Goal: Task Accomplishment & Management: Manage account settings

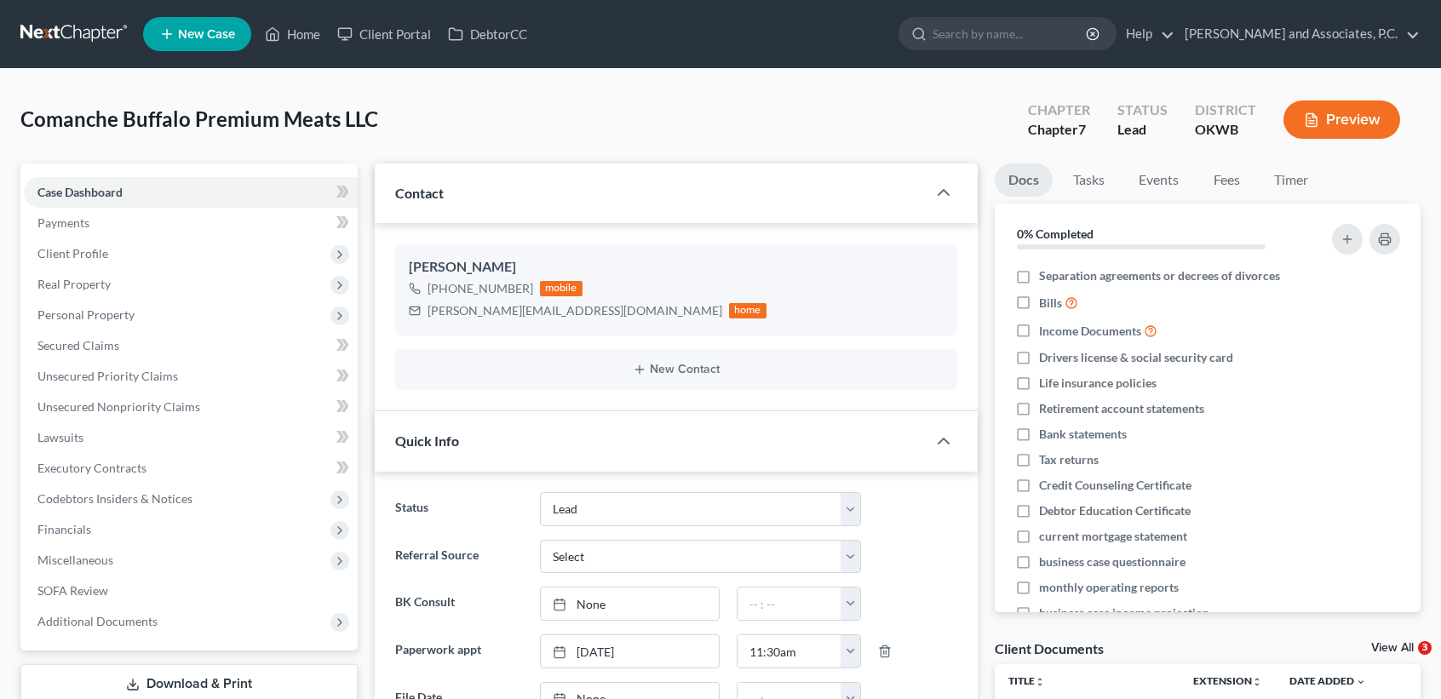
select select "8"
select select "0"
click at [103, 204] on link "Case Dashboard" at bounding box center [191, 192] width 334 height 31
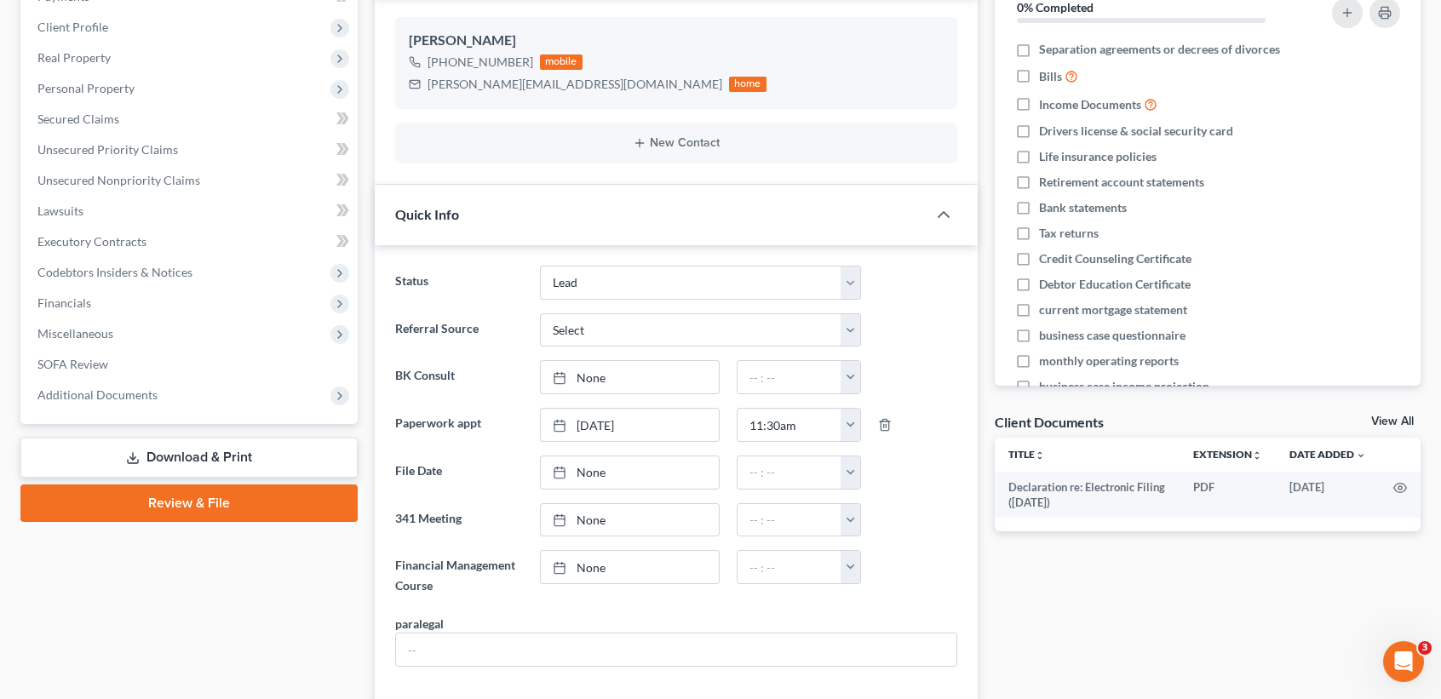
scroll to position [226, 0]
click at [115, 401] on span "Additional Documents" at bounding box center [191, 395] width 334 height 31
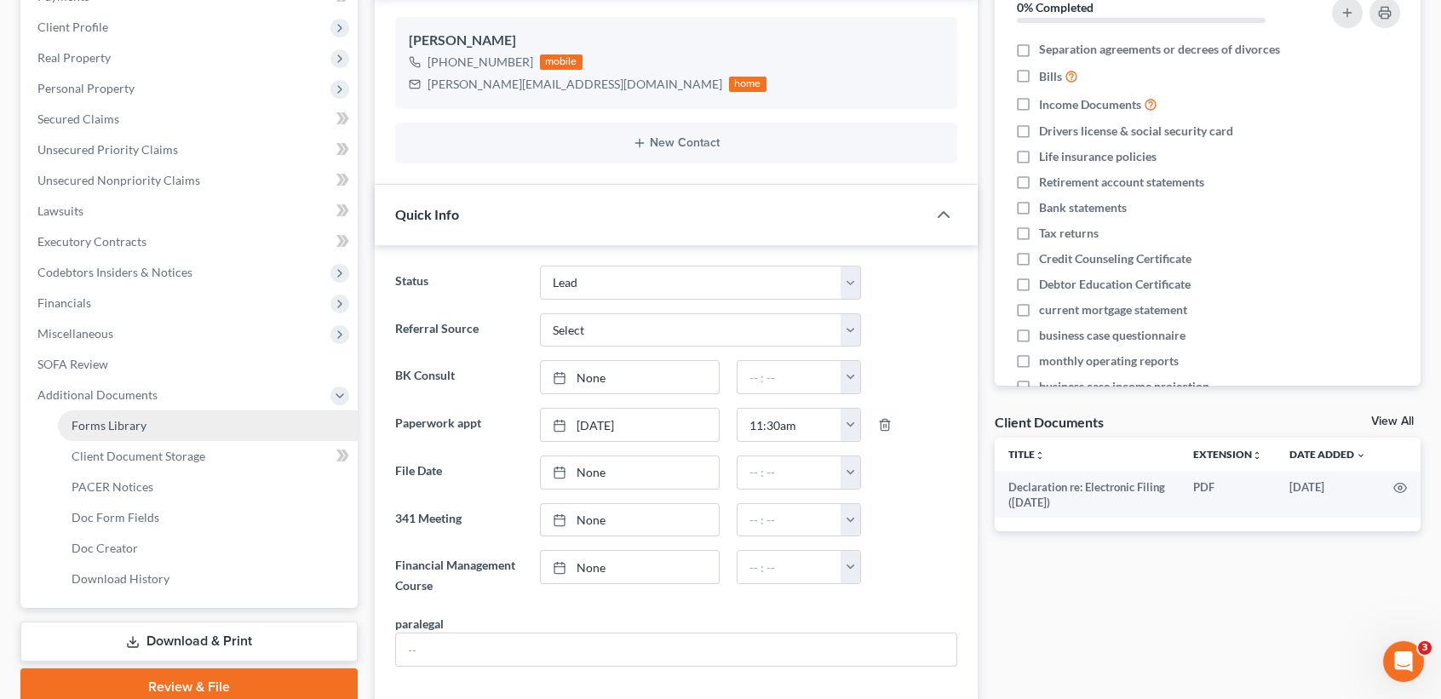
click at [85, 429] on span "Forms Library" at bounding box center [109, 425] width 75 height 14
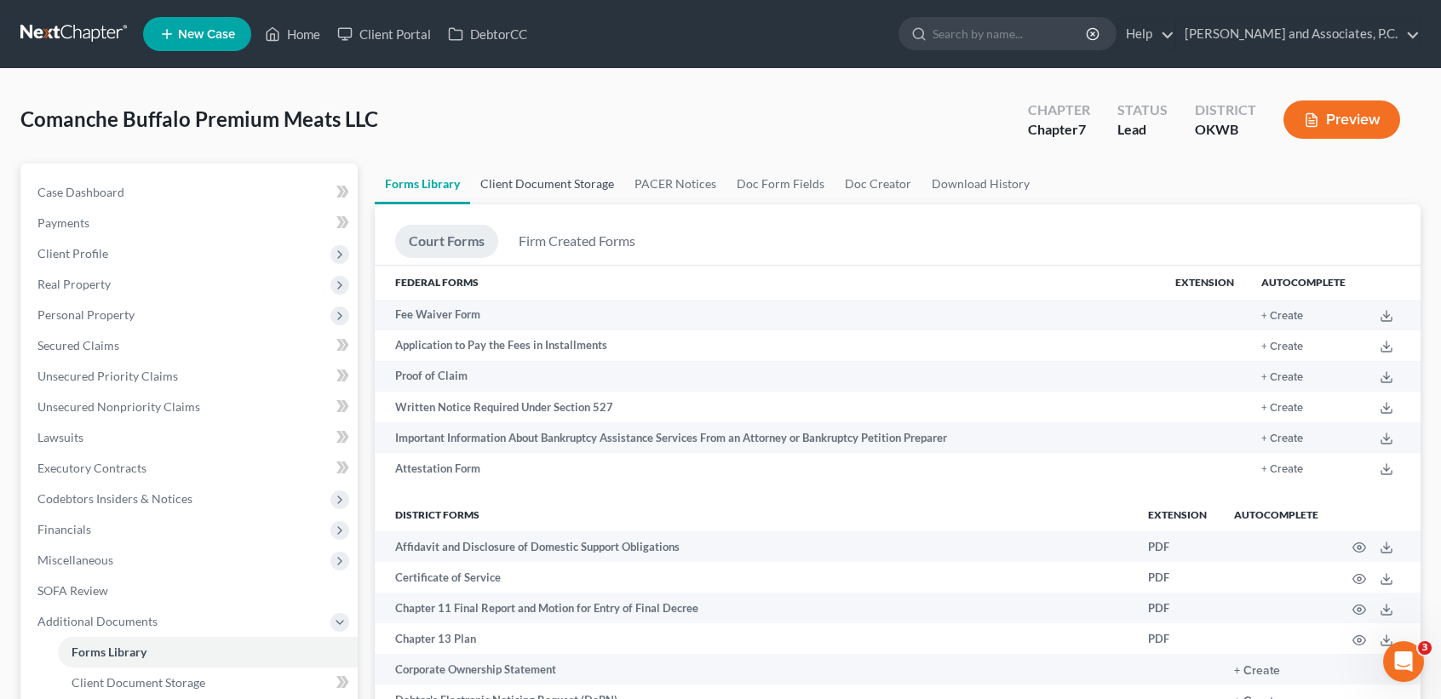
click at [587, 177] on link "Client Document Storage" at bounding box center [547, 183] width 154 height 41
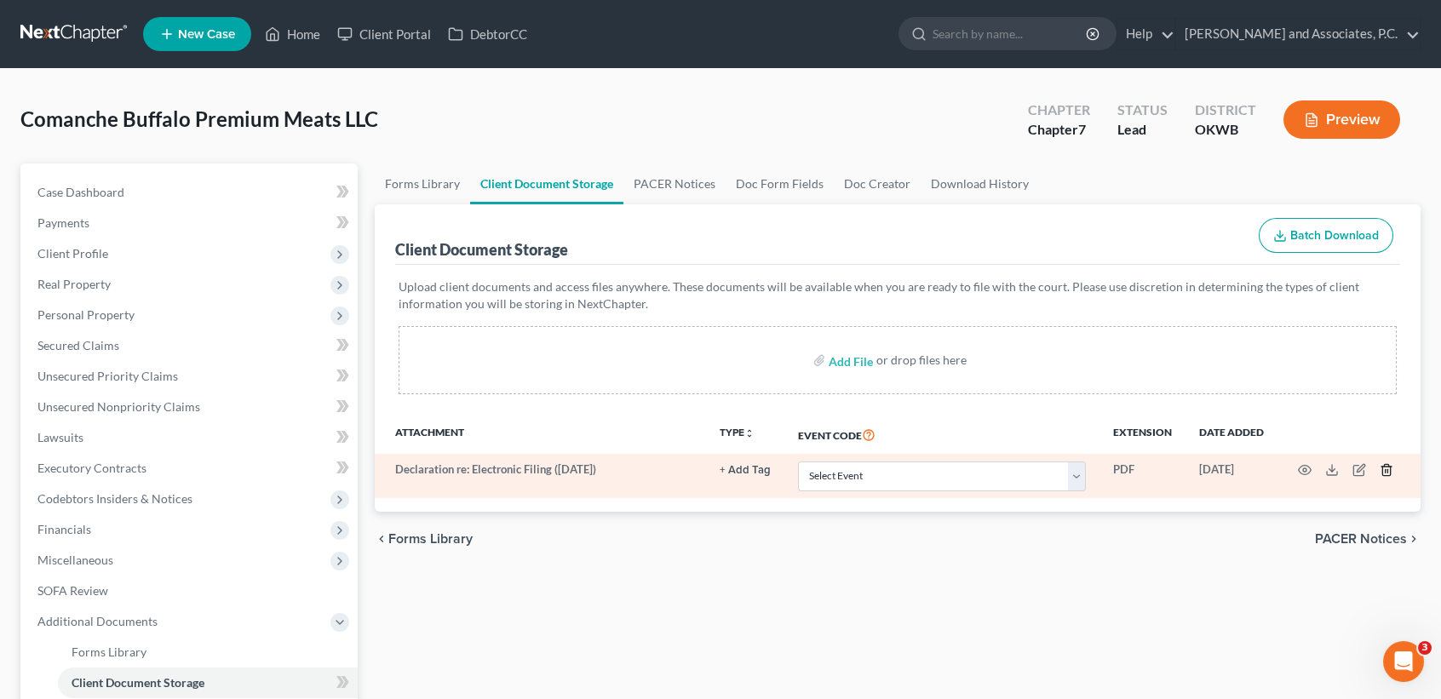
click at [1387, 463] on icon "button" at bounding box center [1386, 470] width 14 height 14
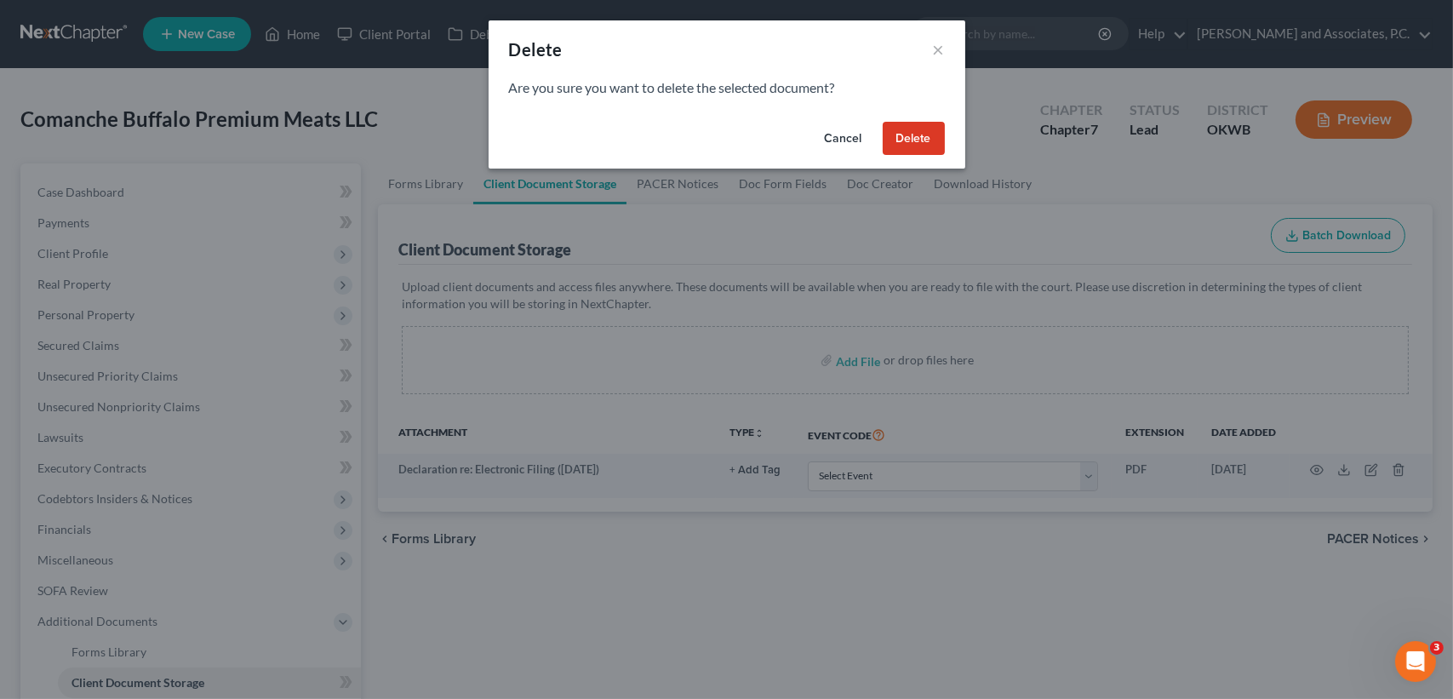
click at [909, 130] on button "Delete" at bounding box center [914, 139] width 62 height 34
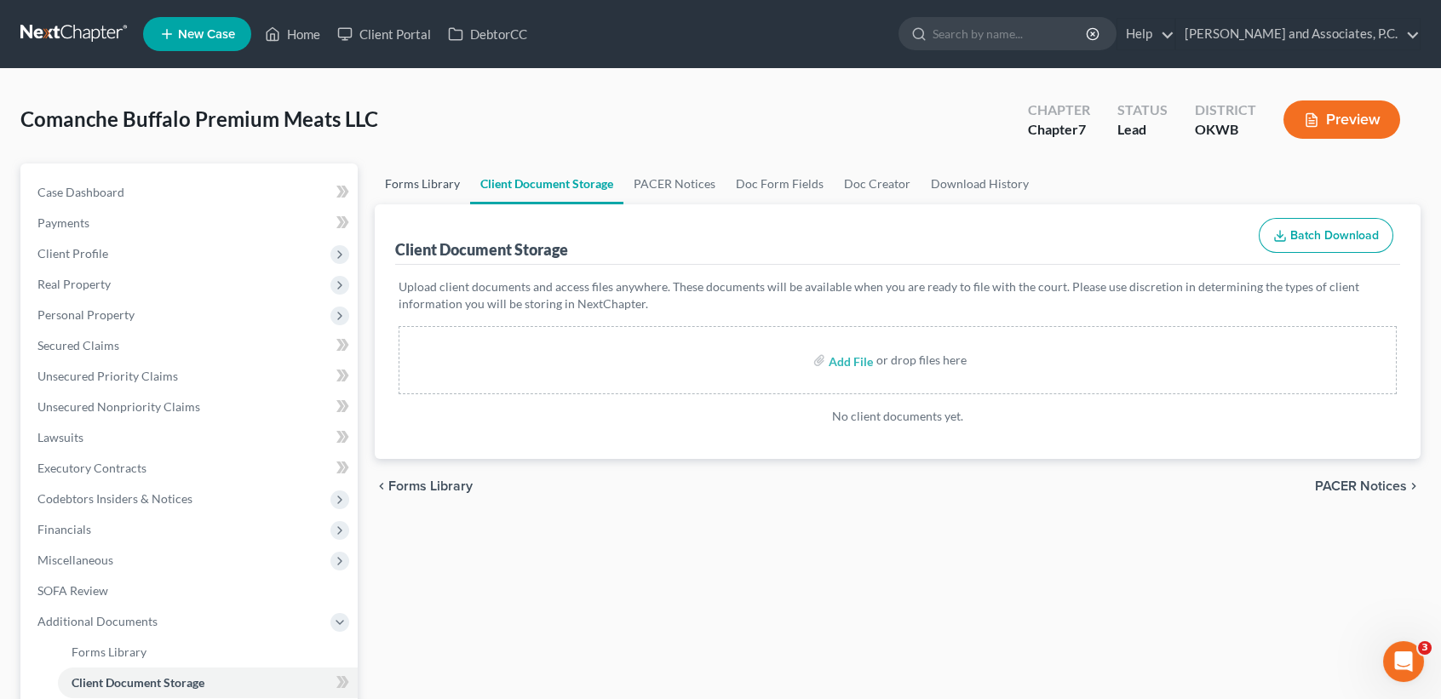
click at [416, 195] on link "Forms Library" at bounding box center [422, 183] width 95 height 41
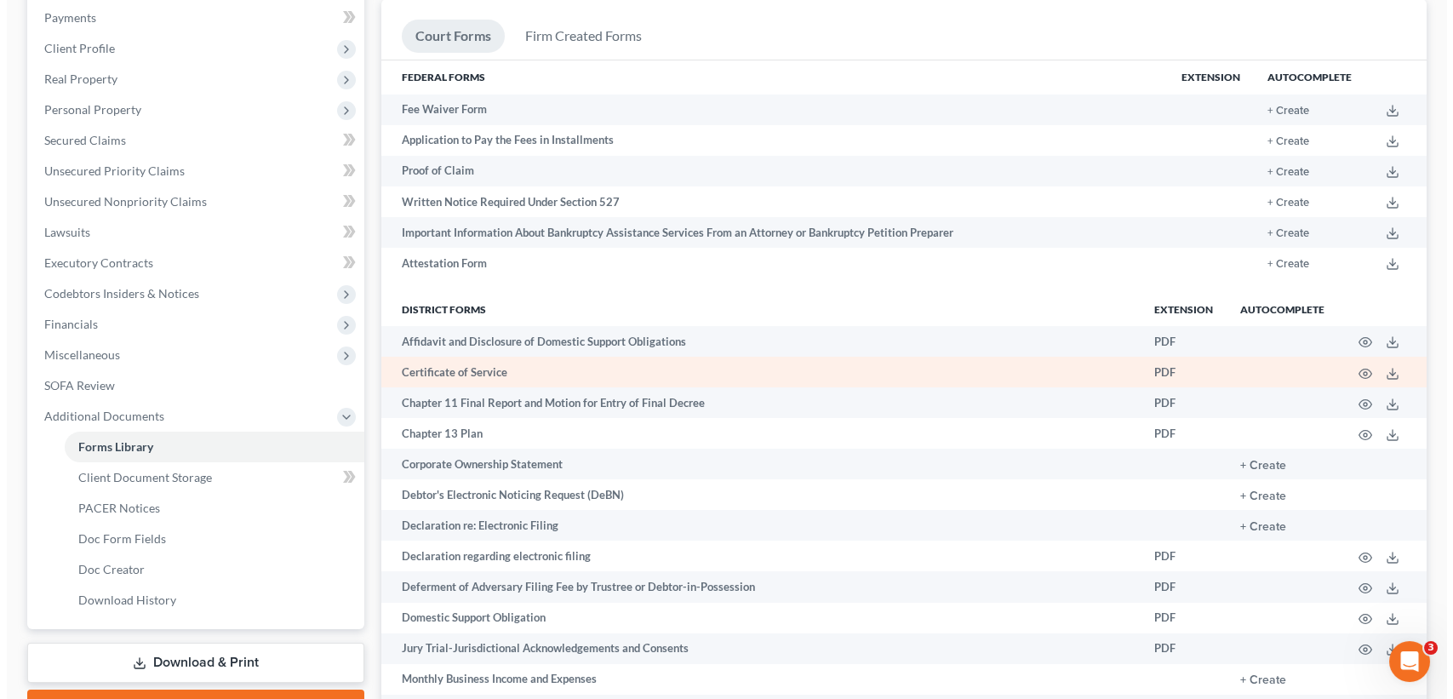
scroll to position [226, 0]
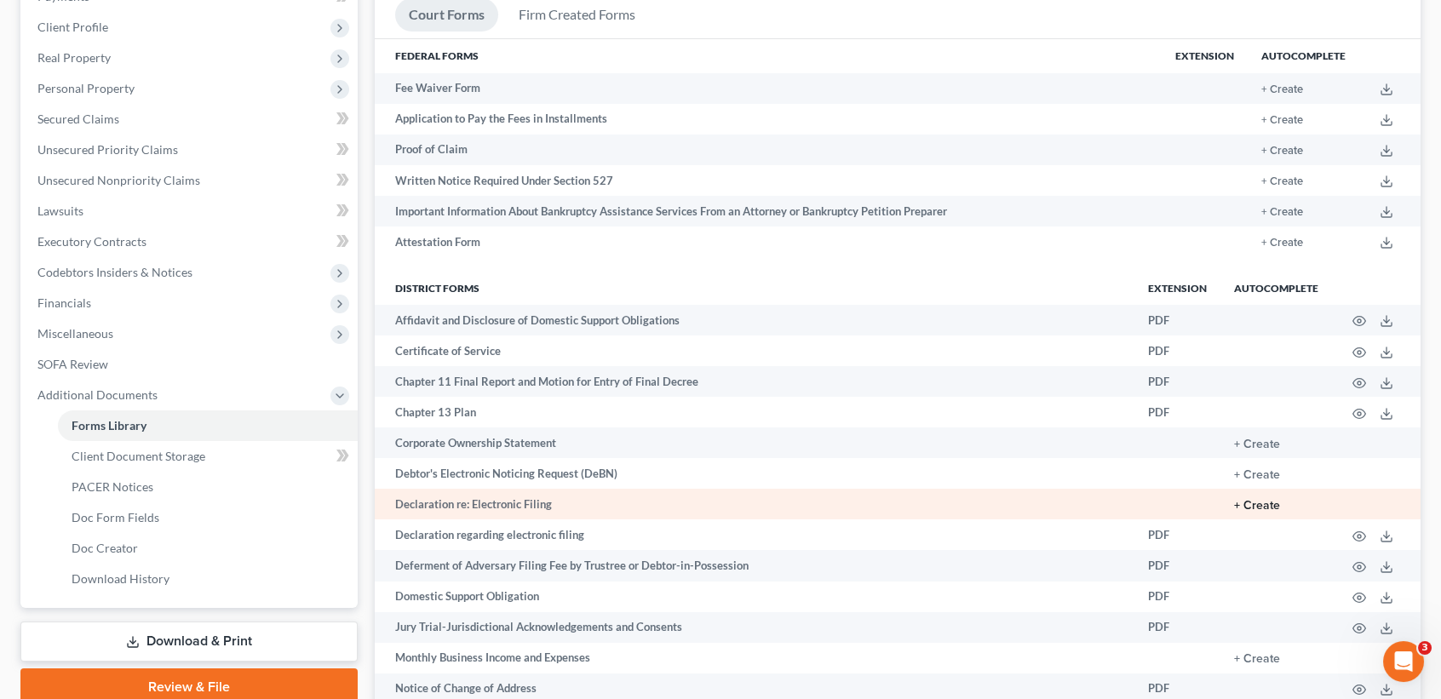
click at [1261, 501] on button "+ Create" at bounding box center [1257, 506] width 46 height 12
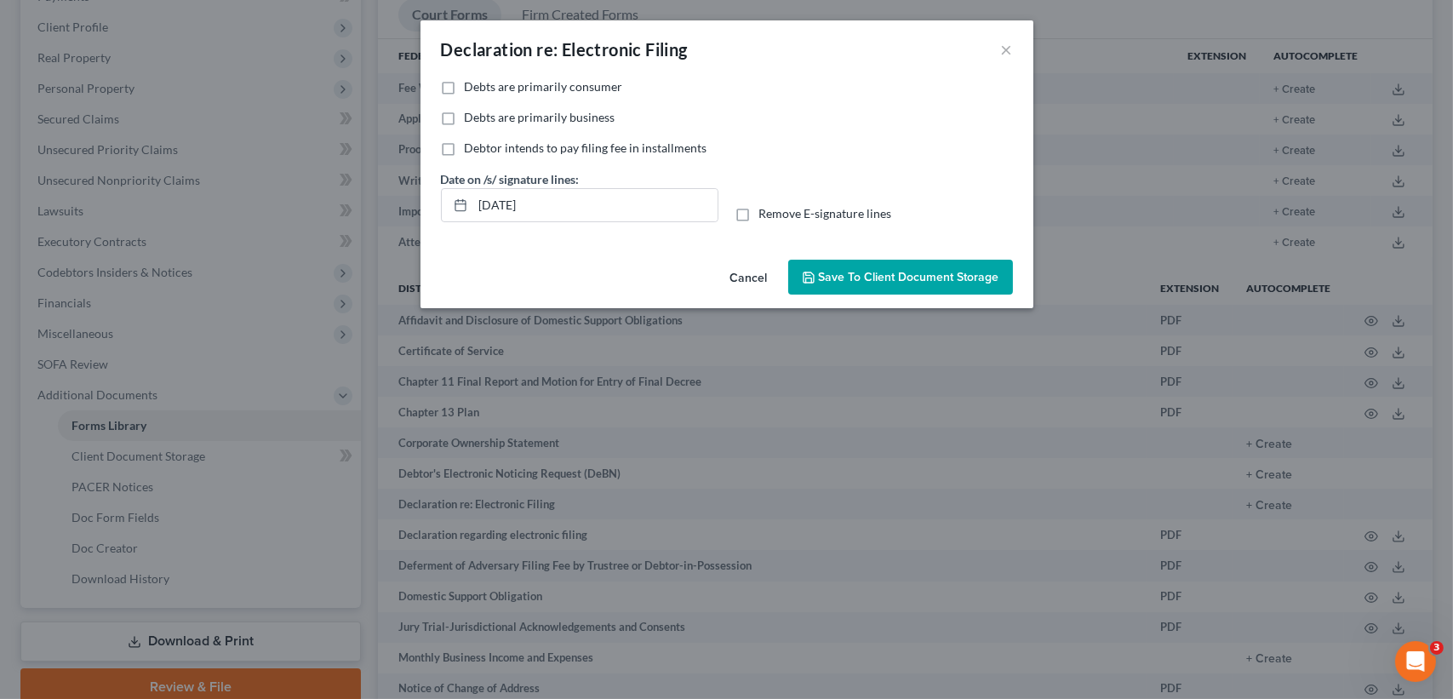
click at [465, 87] on label "Debts are primarily consumer" at bounding box center [544, 86] width 158 height 17
click at [472, 87] on input "Debts are primarily consumer" at bounding box center [477, 83] width 11 height 11
checkbox input "true"
click at [465, 115] on label "Debts are primarily business" at bounding box center [540, 117] width 151 height 17
click at [472, 115] on input "Debts are primarily business" at bounding box center [477, 114] width 11 height 11
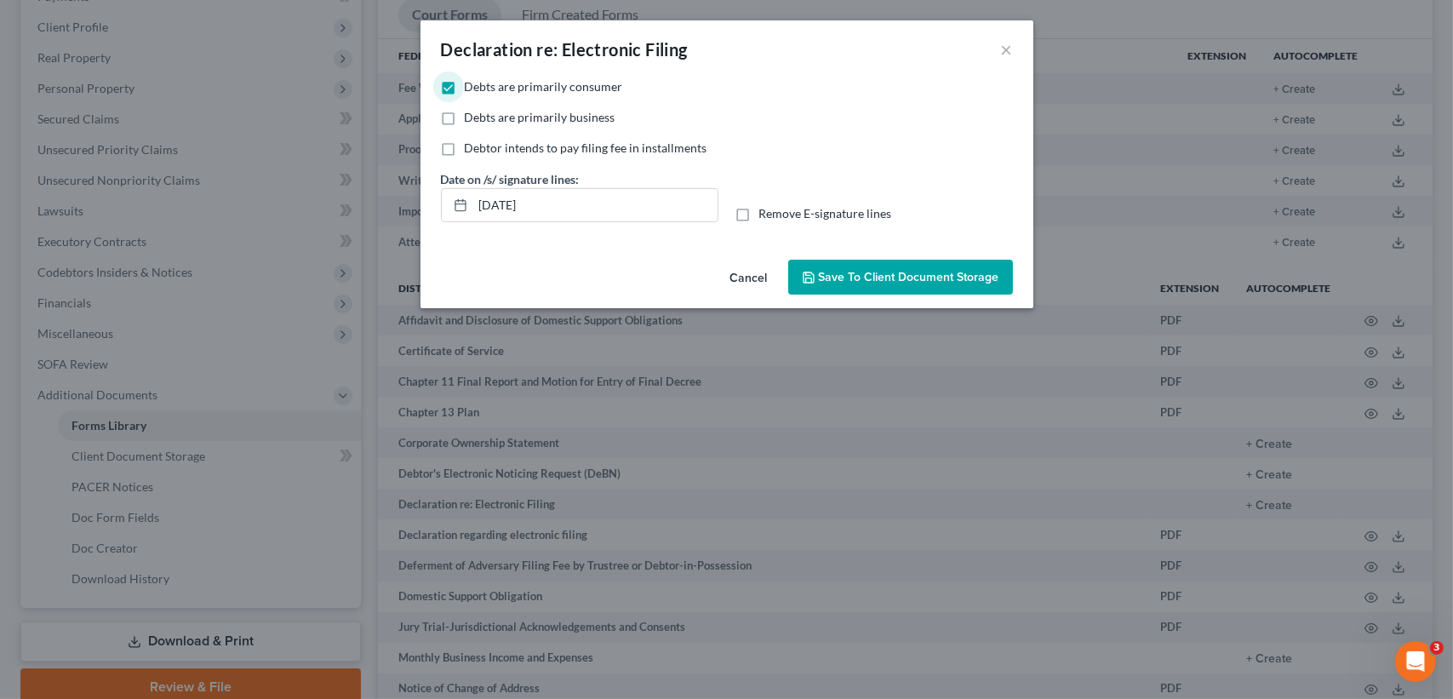
checkbox input "true"
click at [465, 87] on label "Debts are primarily consumer" at bounding box center [544, 86] width 158 height 17
click at [472, 87] on input "Debts are primarily consumer" at bounding box center [477, 83] width 11 height 11
checkbox input "false"
click at [874, 215] on span "Remove E-signature lines" at bounding box center [825, 213] width 133 height 14
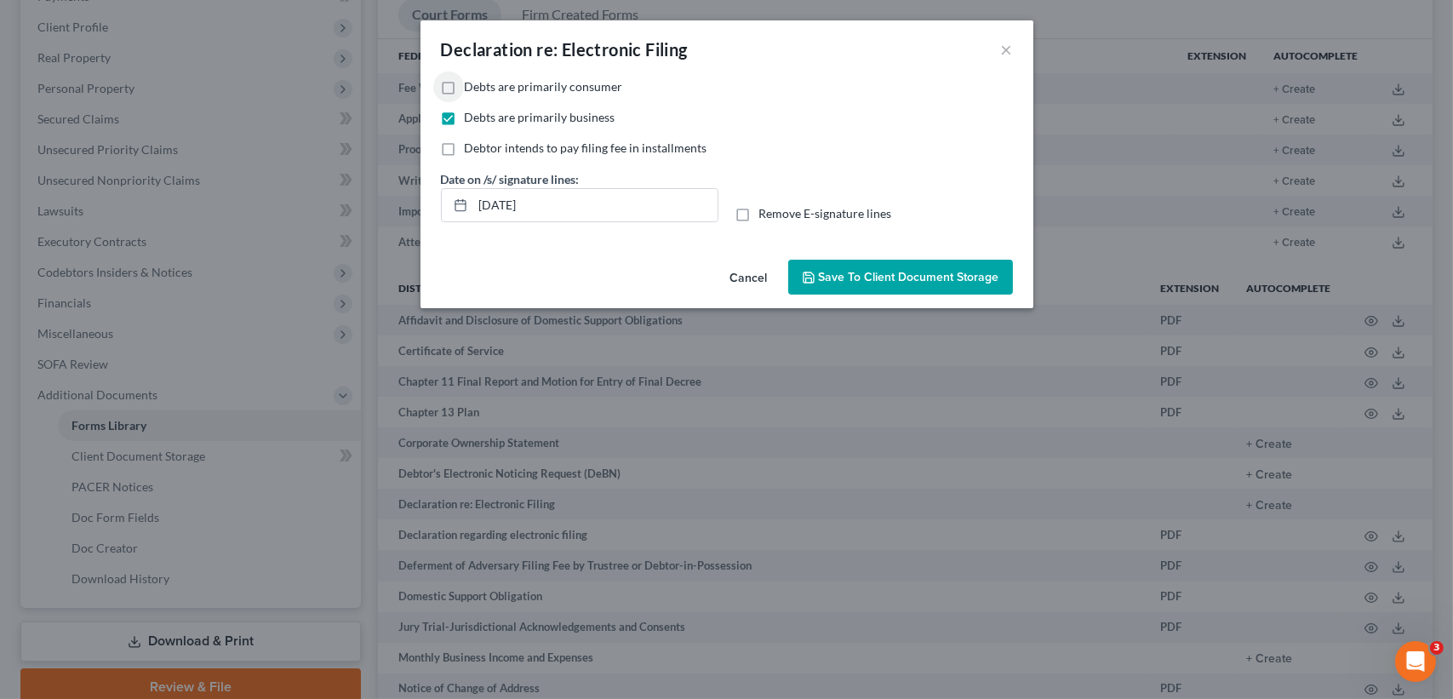
click at [777, 215] on input "Remove E-signature lines" at bounding box center [771, 210] width 11 height 11
checkbox input "true"
click at [879, 273] on span "Save to Client Document Storage" at bounding box center [909, 277] width 180 height 14
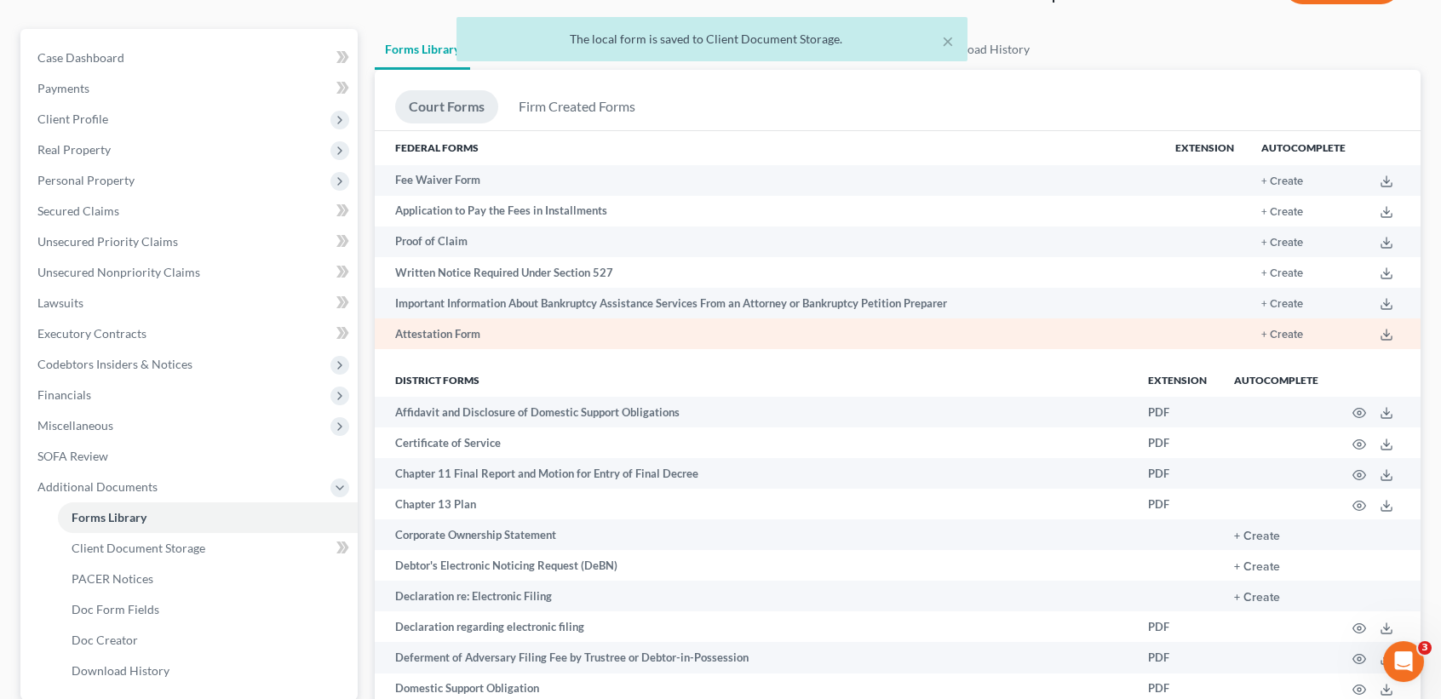
scroll to position [0, 0]
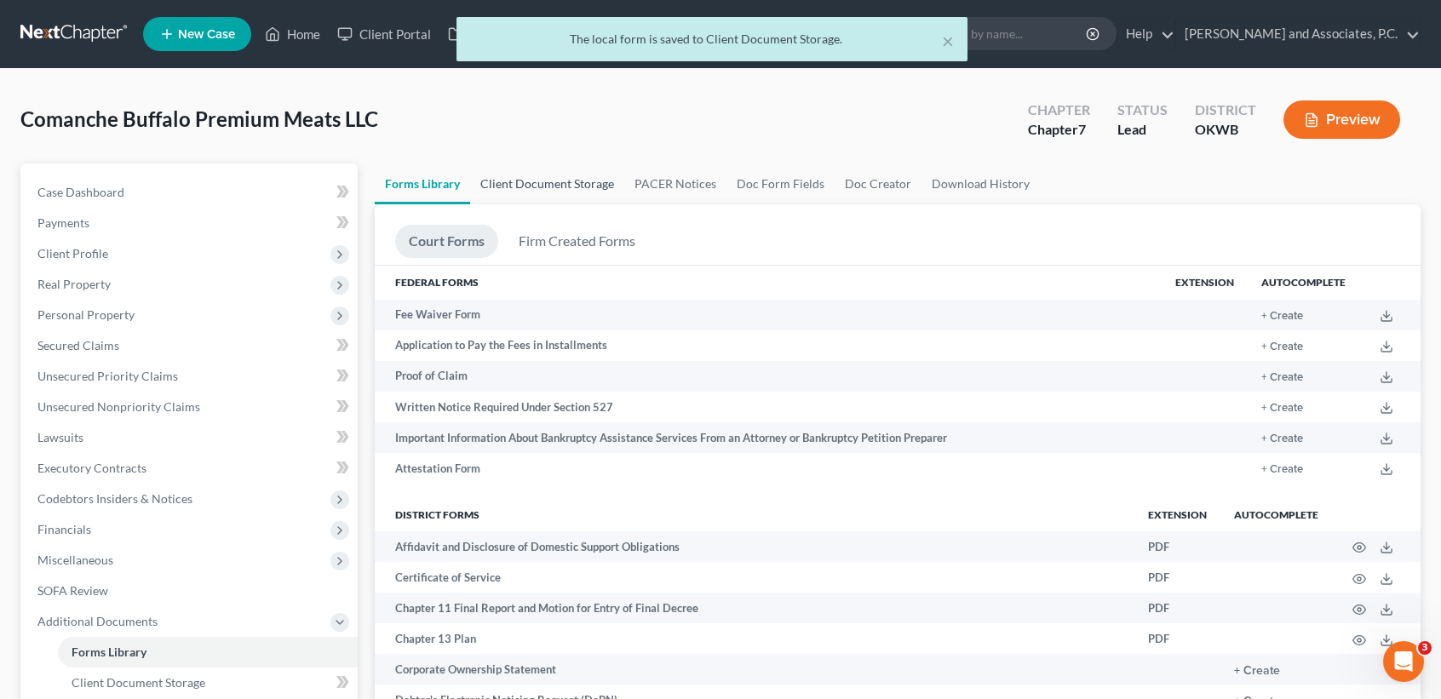
click at [568, 194] on link "Client Document Storage" at bounding box center [547, 183] width 154 height 41
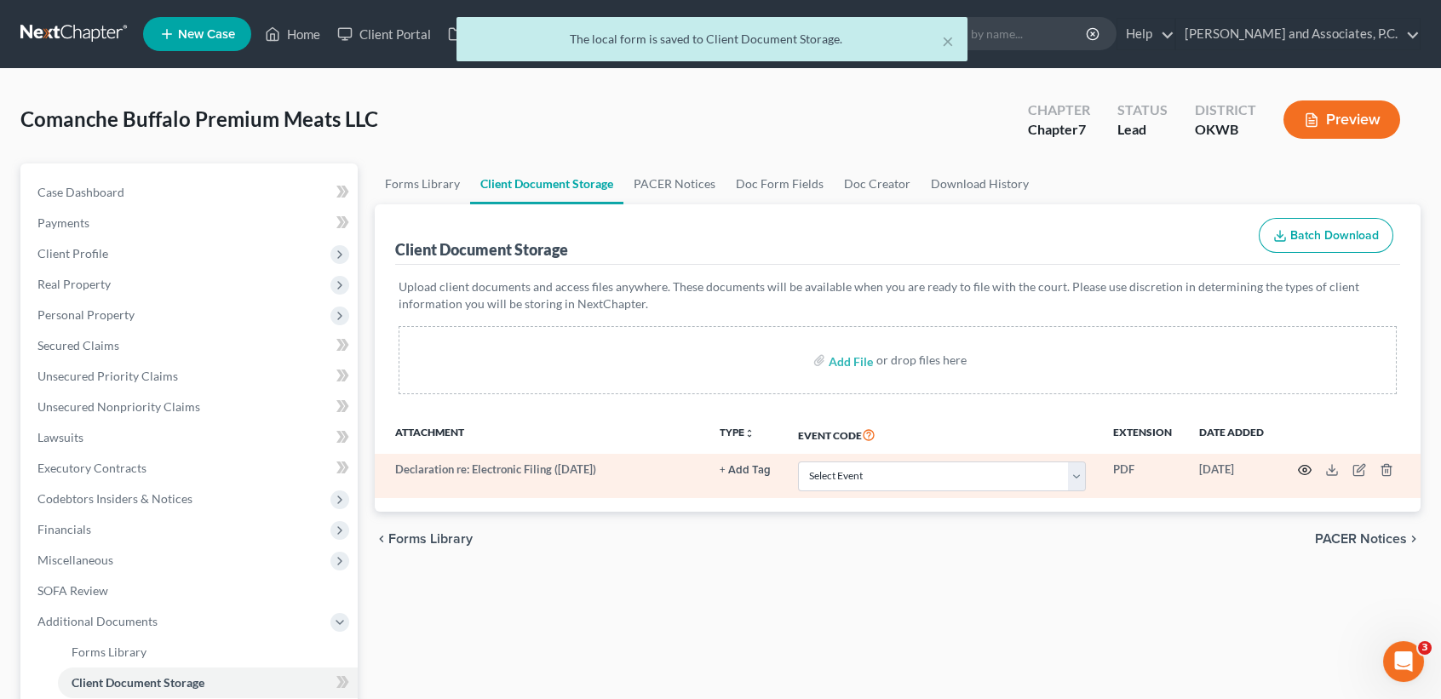
click at [1305, 470] on circle "button" at bounding box center [1304, 469] width 3 height 3
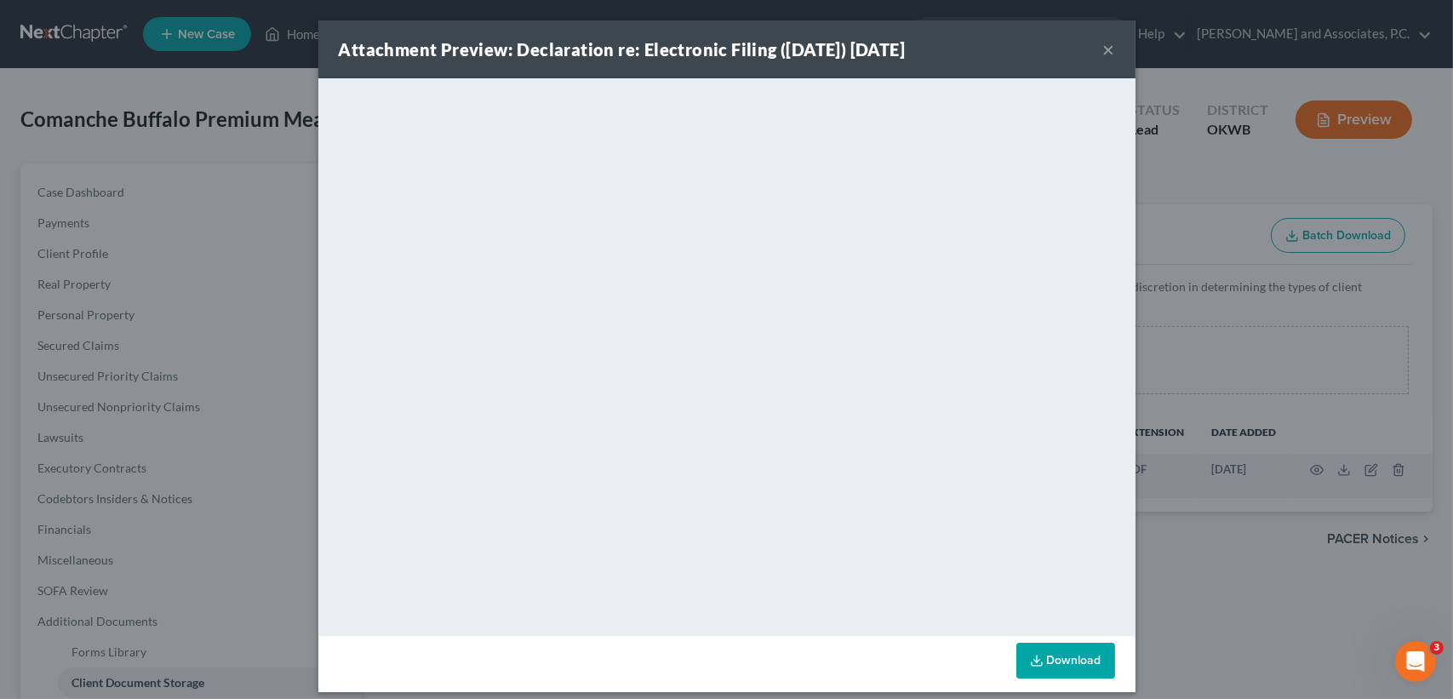
click at [1103, 45] on button "×" at bounding box center [1109, 49] width 12 height 20
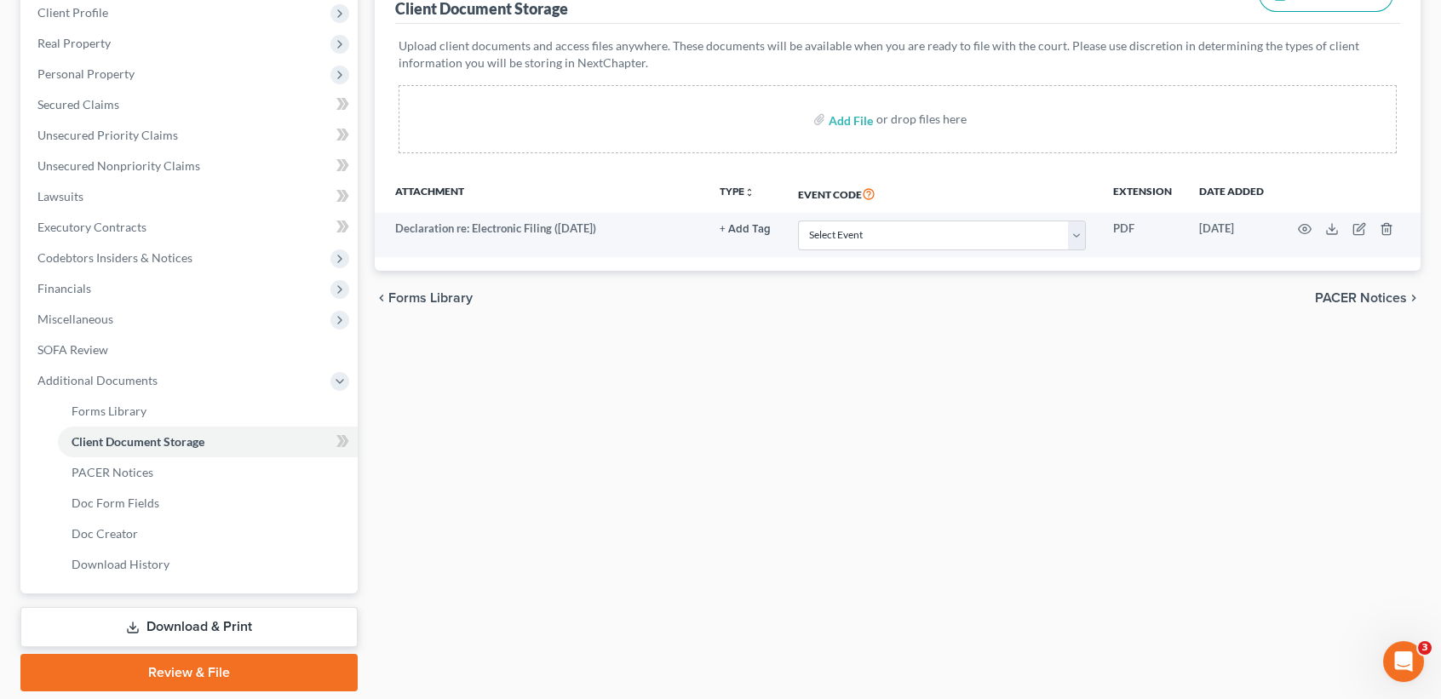
scroll to position [295, 0]
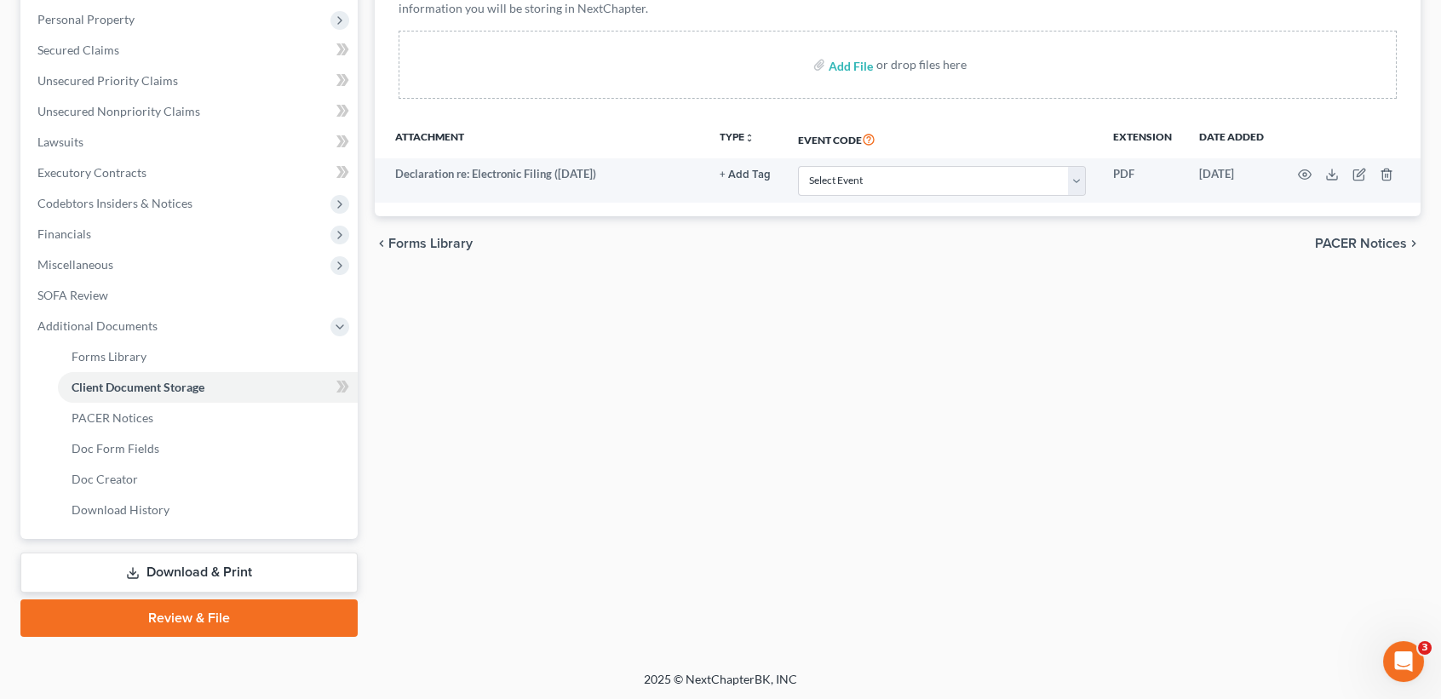
click at [209, 557] on link "Download & Print" at bounding box center [188, 573] width 337 height 40
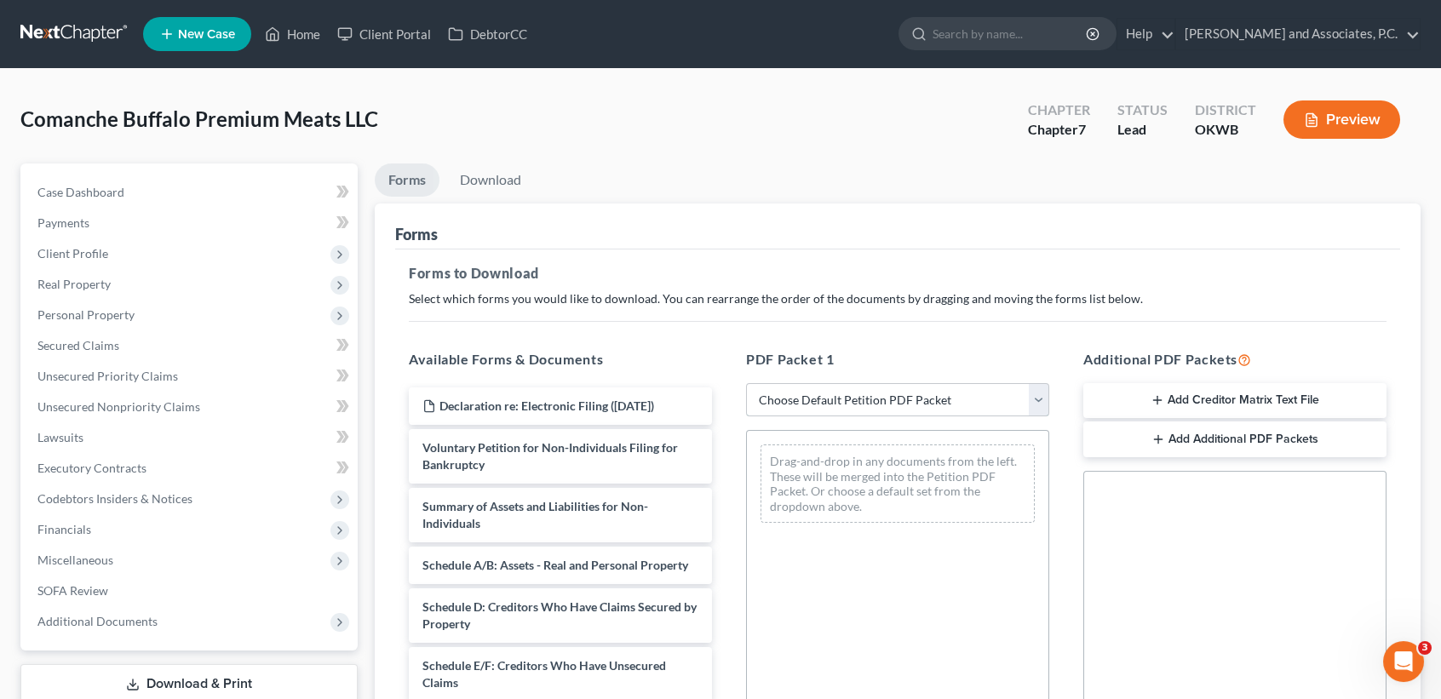
drag, startPoint x: 835, startPoint y: 408, endPoint x: 834, endPoint y: 416, distance: 8.6
click at [835, 408] on select "Choose Default Petition PDF Packet Complete Bankruptcy Petition (all forms and …" at bounding box center [897, 400] width 303 height 34
select select "3"
click at [746, 383] on select "Choose Default Petition PDF Packet Complete Bankruptcy Petition (all forms and …" at bounding box center [897, 400] width 303 height 34
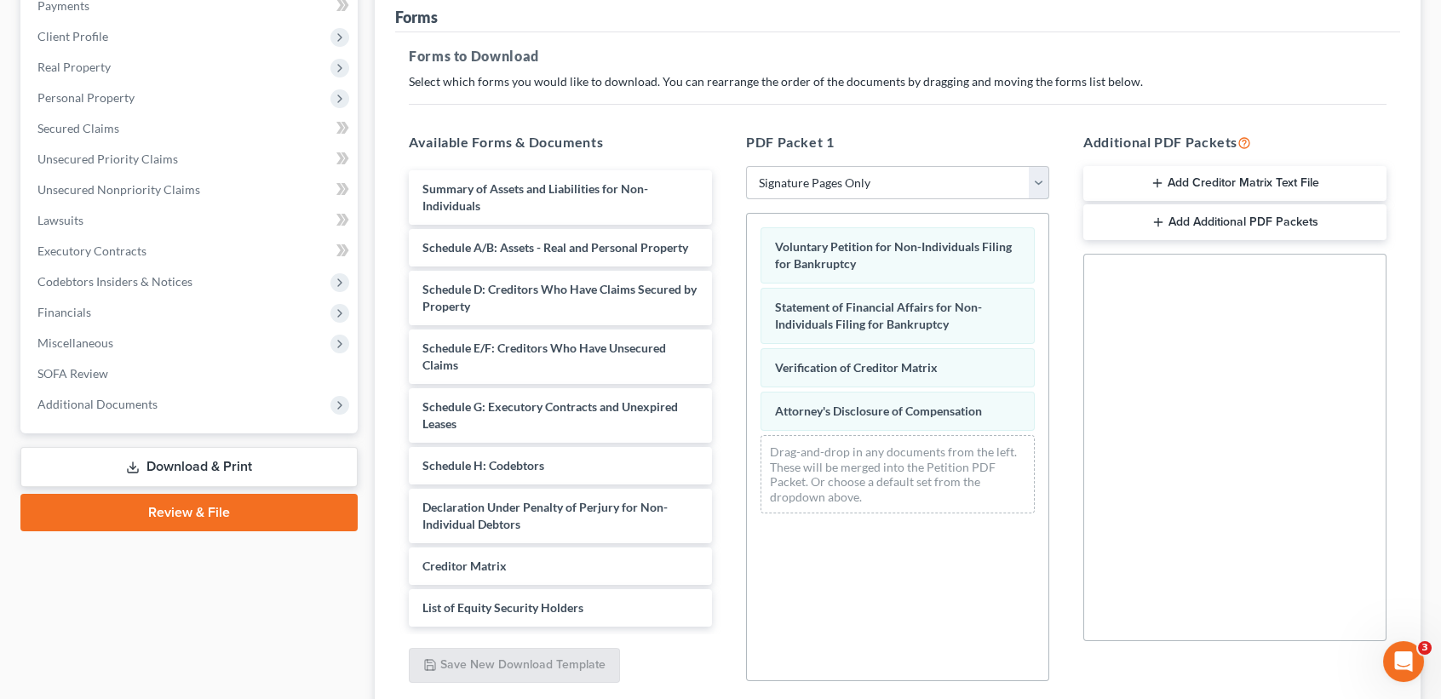
scroll to position [226, 0]
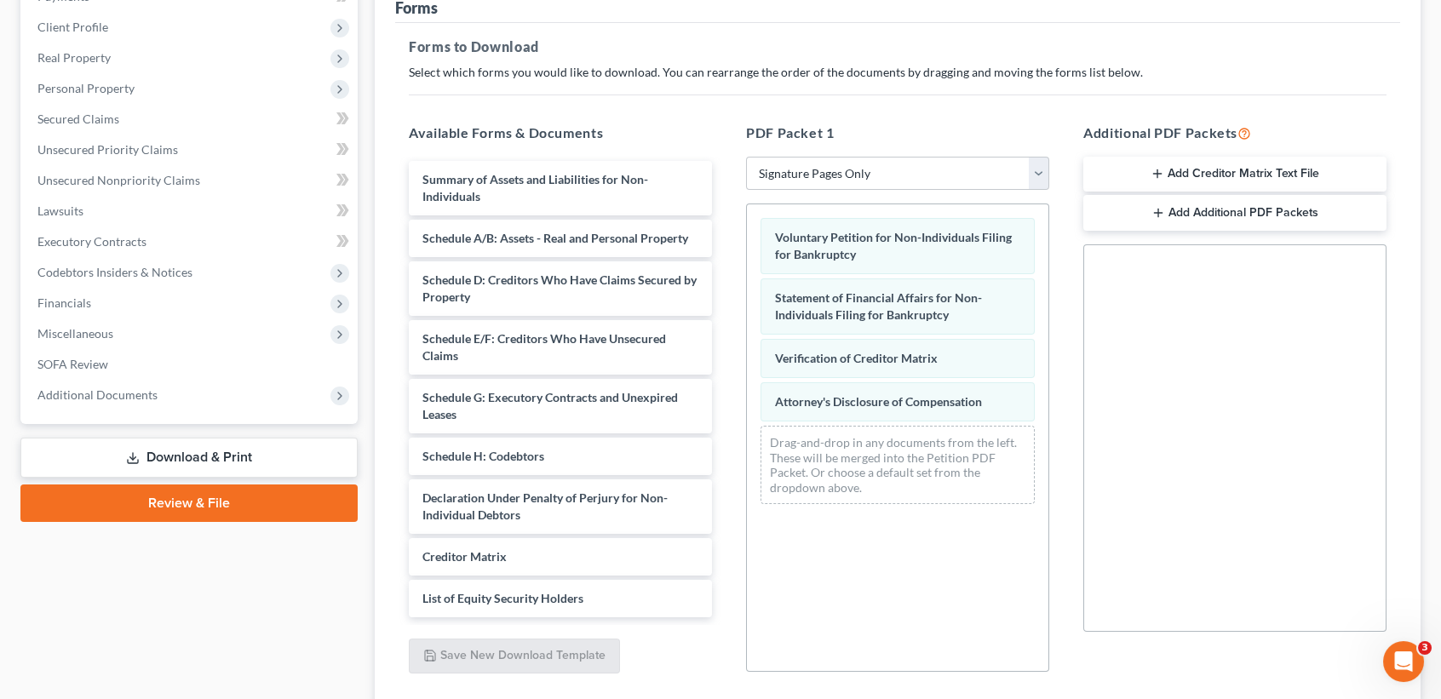
click at [1247, 172] on button "Add Creditor Matrix Text File" at bounding box center [1234, 175] width 303 height 36
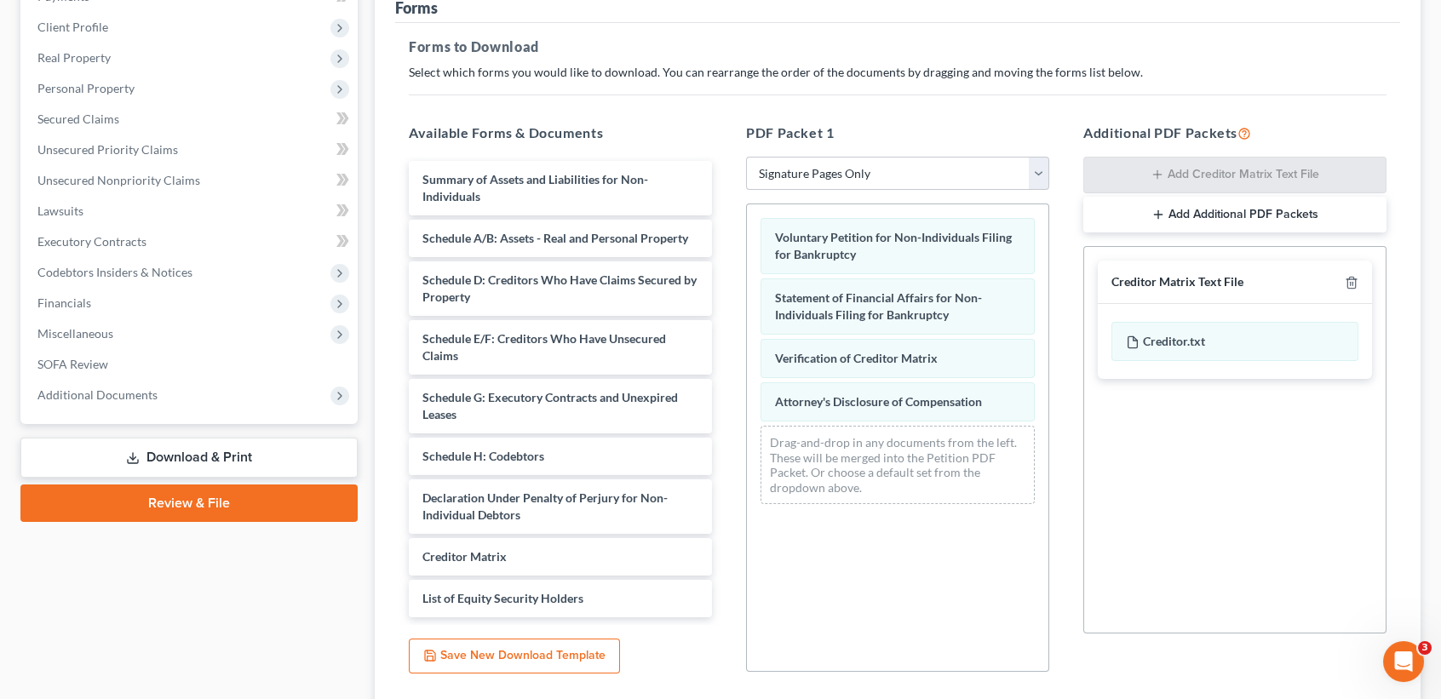
click at [1251, 217] on button "Add Additional PDF Packets" at bounding box center [1234, 215] width 303 height 36
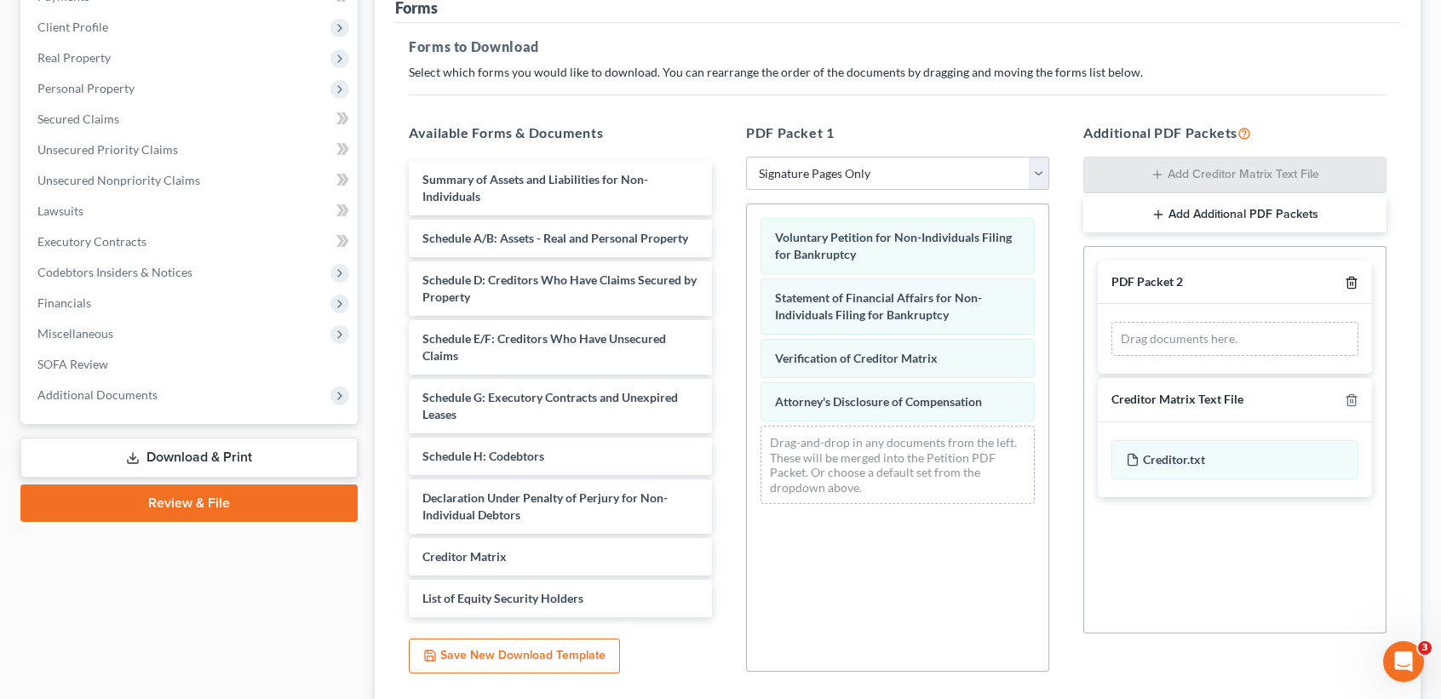
click at [1350, 284] on icon "button" at bounding box center [1351, 283] width 14 height 14
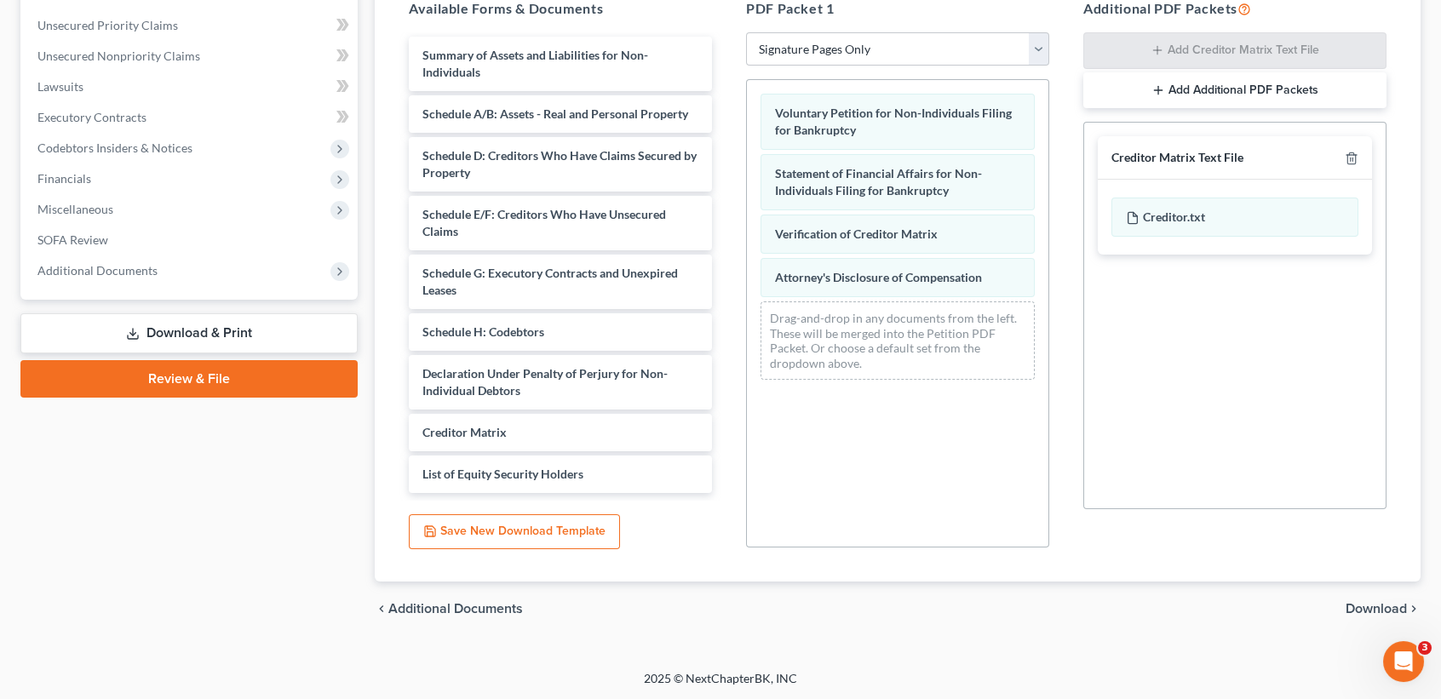
click at [1378, 604] on span "Download" at bounding box center [1375, 609] width 61 height 14
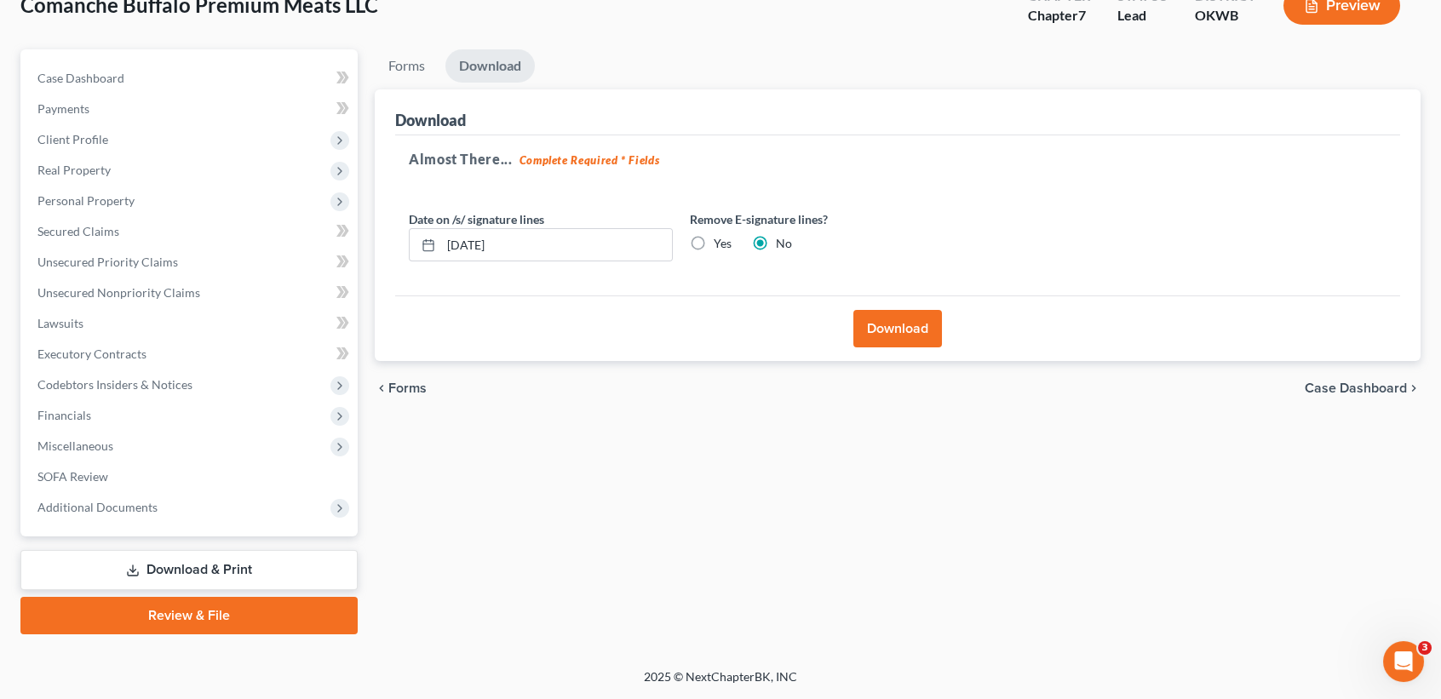
scroll to position [112, 0]
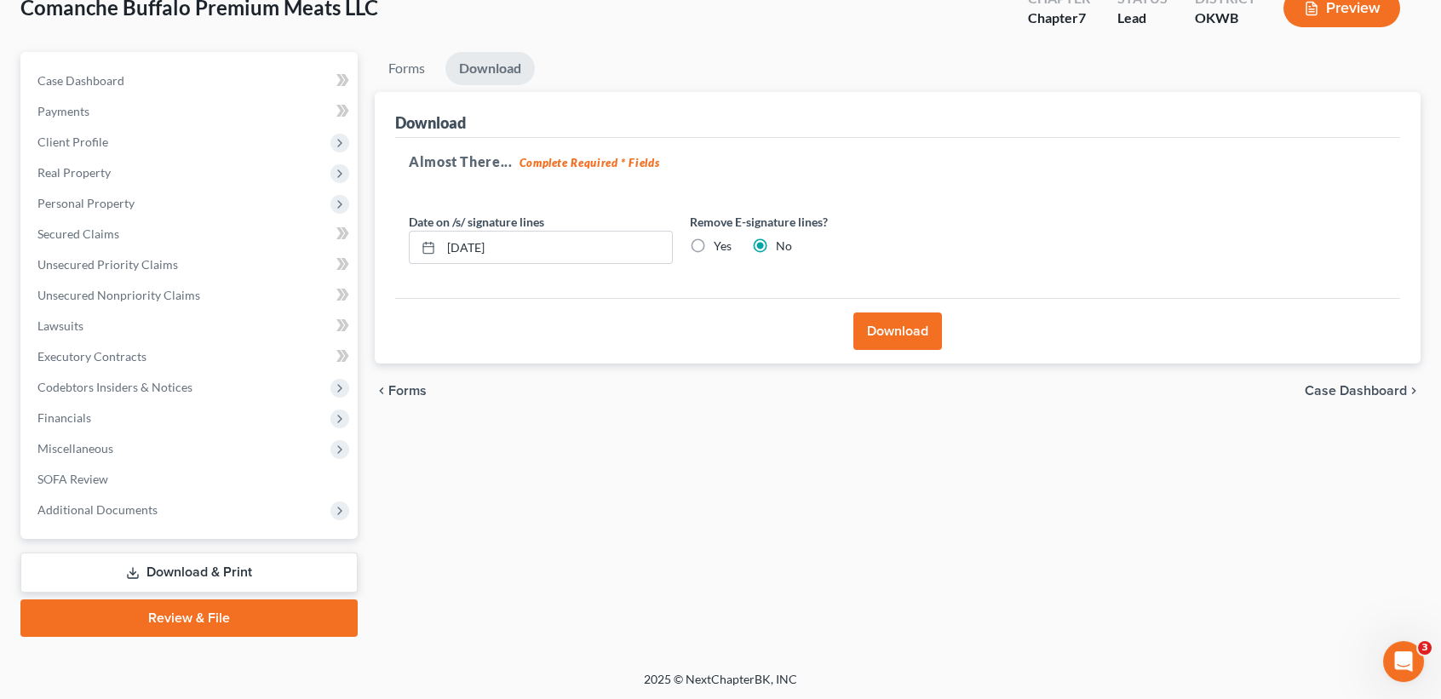
click at [714, 244] on label "Yes" at bounding box center [722, 246] width 18 height 17
click at [720, 244] on input "Yes" at bounding box center [725, 243] width 11 height 11
radio input "true"
radio input "false"
click at [874, 329] on button "Download" at bounding box center [897, 330] width 89 height 37
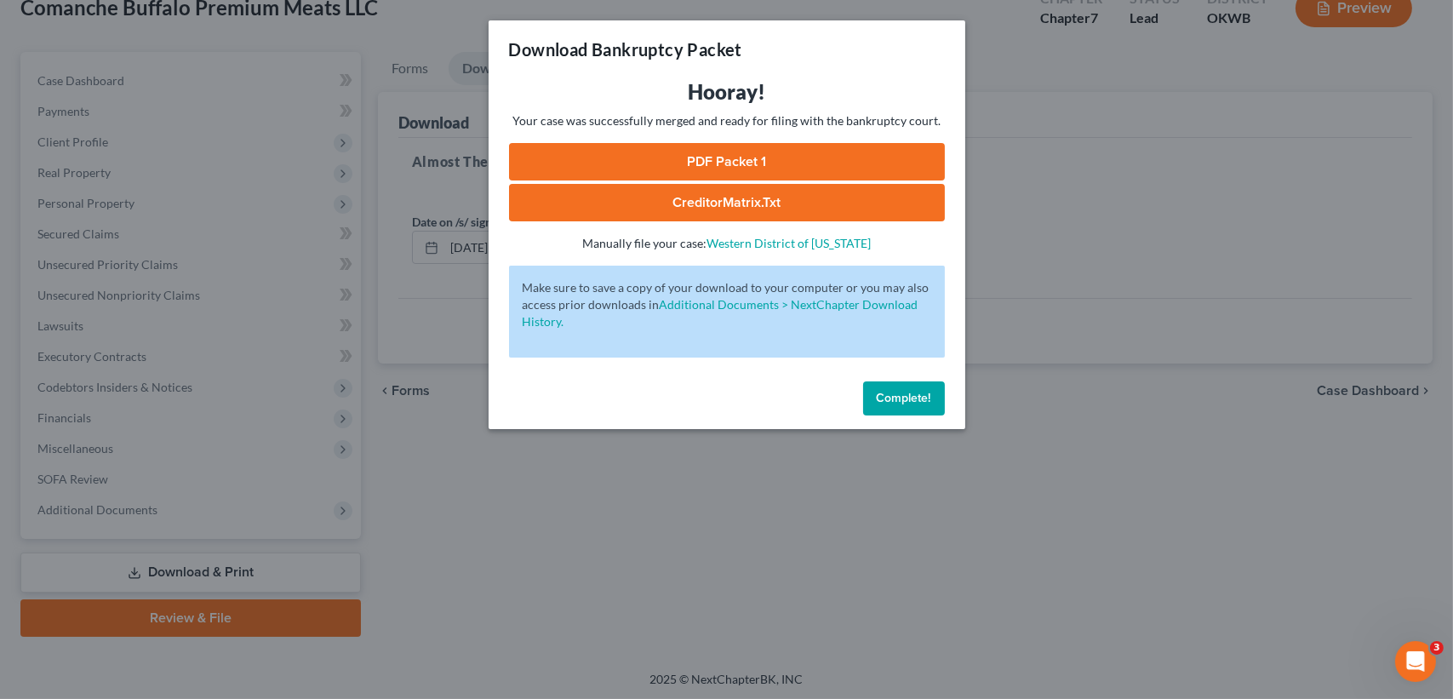
click at [765, 166] on link "PDF Packet 1" at bounding box center [727, 161] width 436 height 37
click at [696, 202] on link "CreditorMatrix.txt" at bounding box center [727, 202] width 436 height 37
drag, startPoint x: 896, startPoint y: 397, endPoint x: 119, endPoint y: 238, distance: 792.5
click at [896, 397] on span "Complete!" at bounding box center [904, 398] width 54 height 14
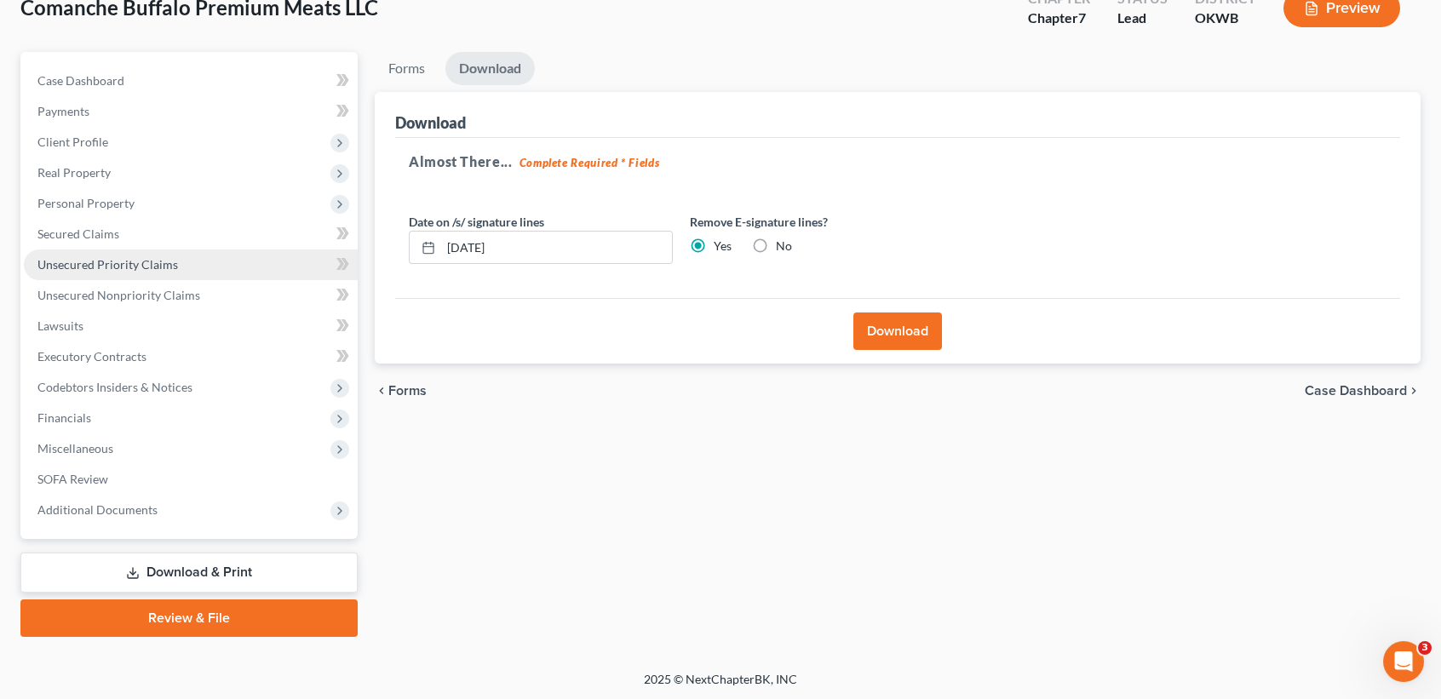
click at [106, 258] on span "Unsecured Priority Claims" at bounding box center [107, 264] width 140 height 14
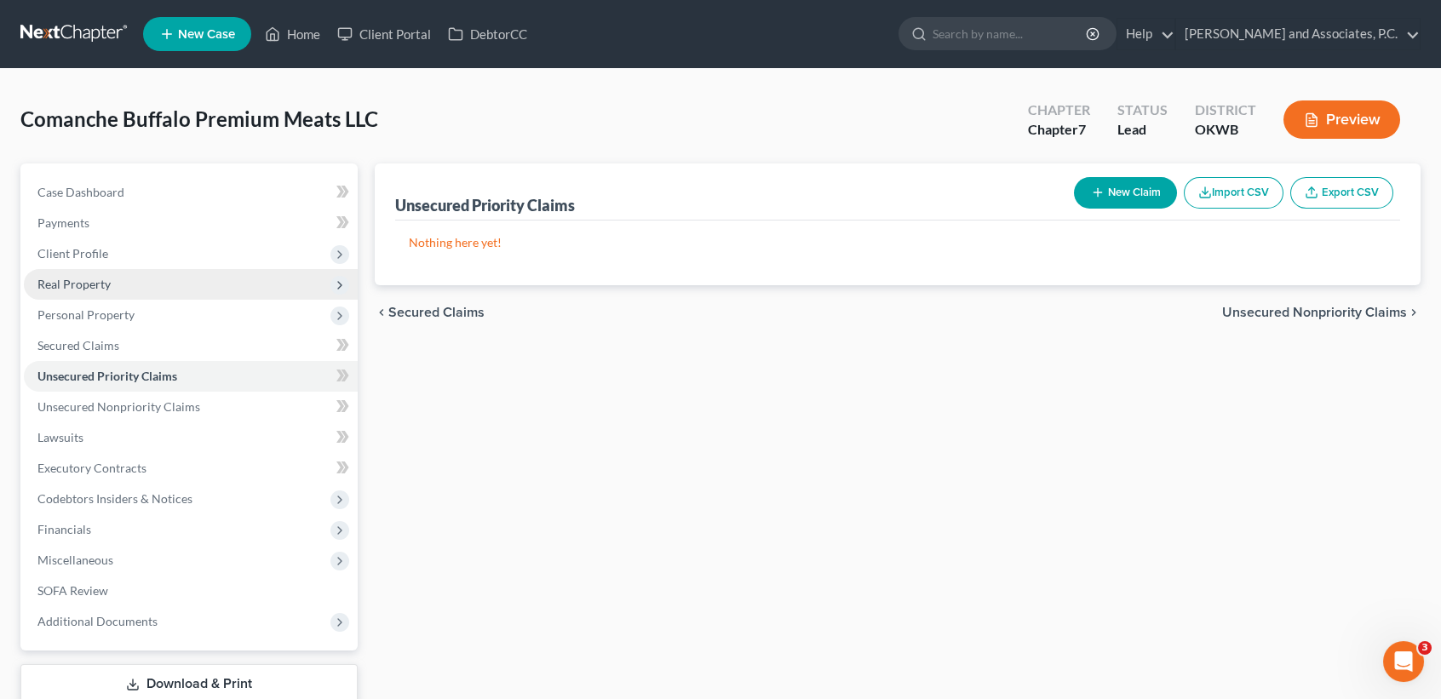
click at [85, 289] on span "Real Property" at bounding box center [73, 284] width 73 height 14
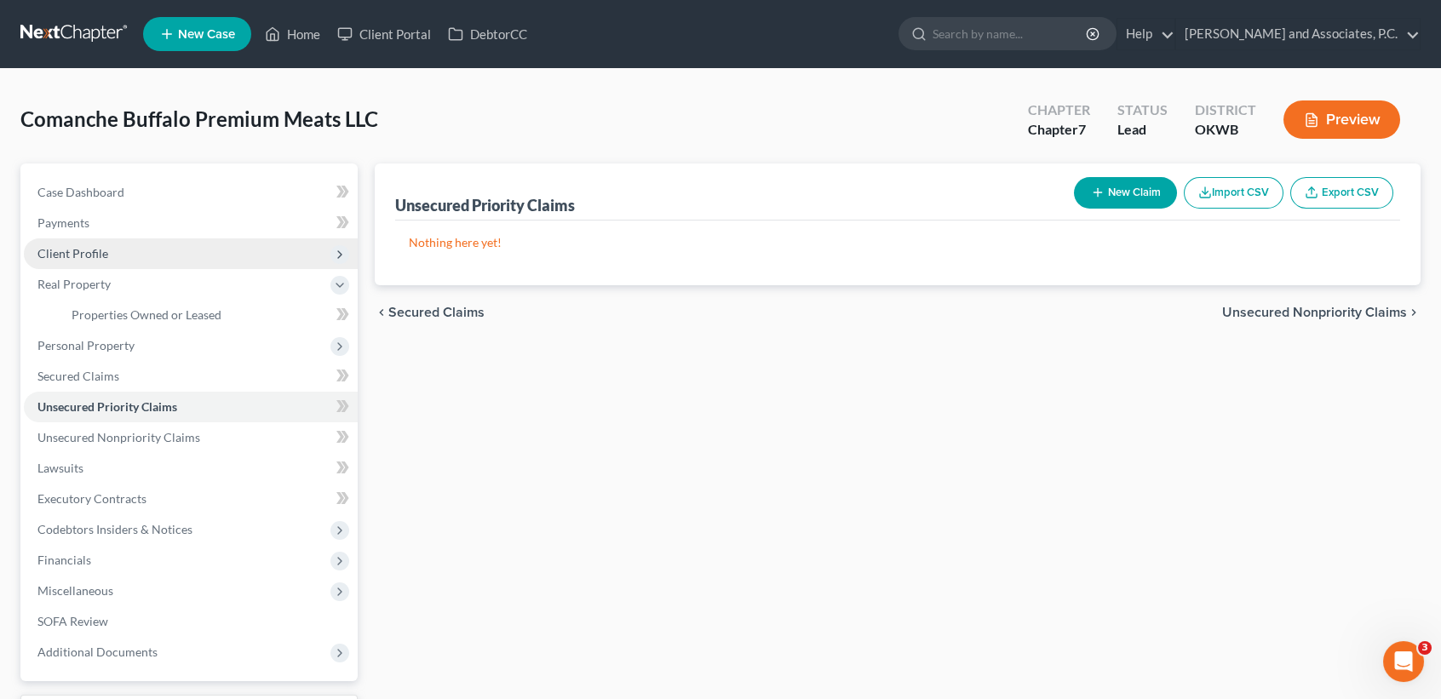
click at [91, 253] on span "Client Profile" at bounding box center [72, 253] width 71 height 14
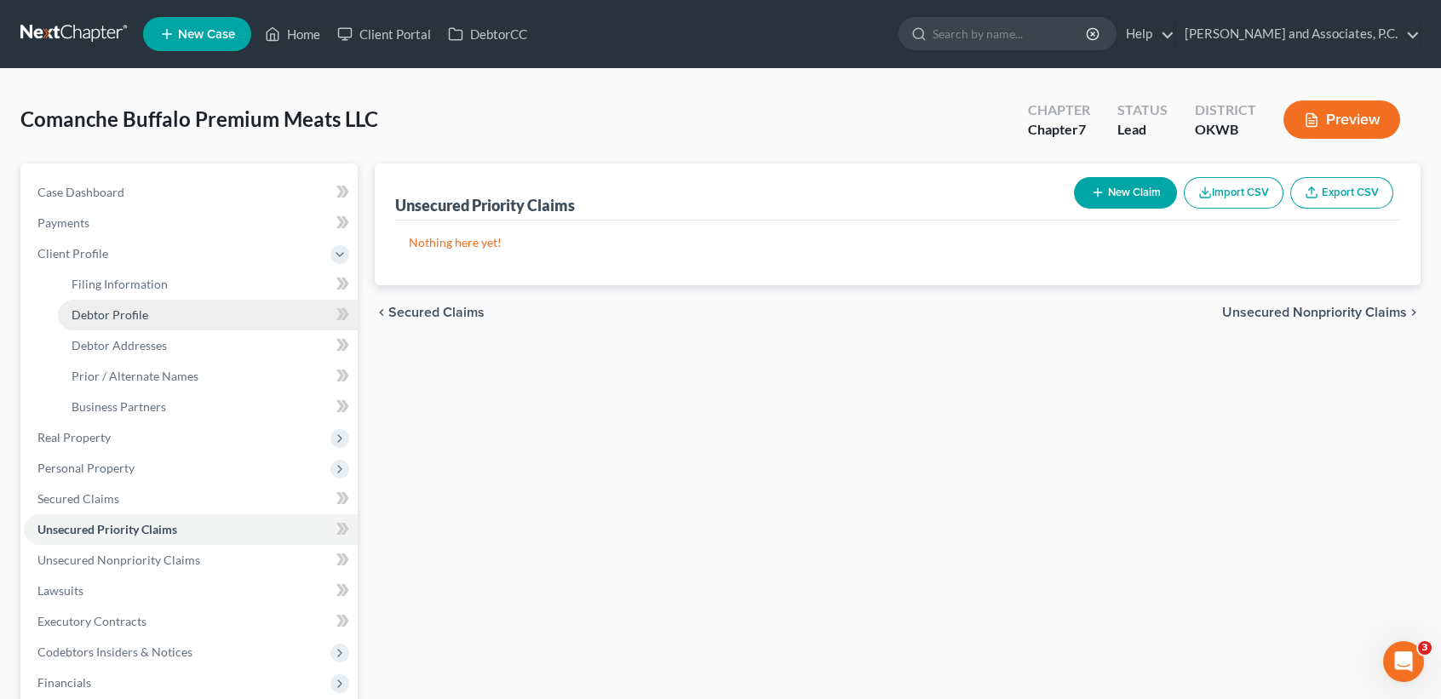
click at [115, 320] on span "Debtor Profile" at bounding box center [110, 314] width 77 height 14
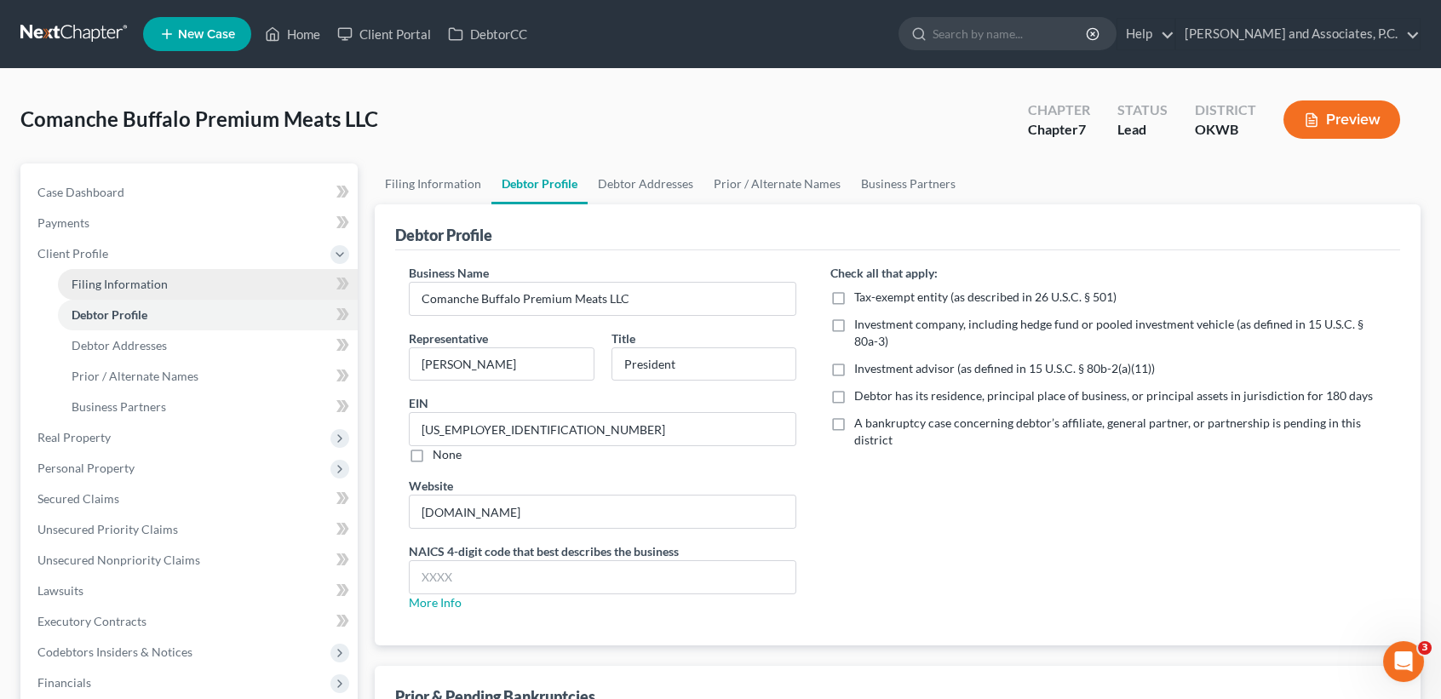
click at [130, 284] on span "Filing Information" at bounding box center [120, 284] width 96 height 14
select select "1"
select select "0"
select select "65"
select select "1"
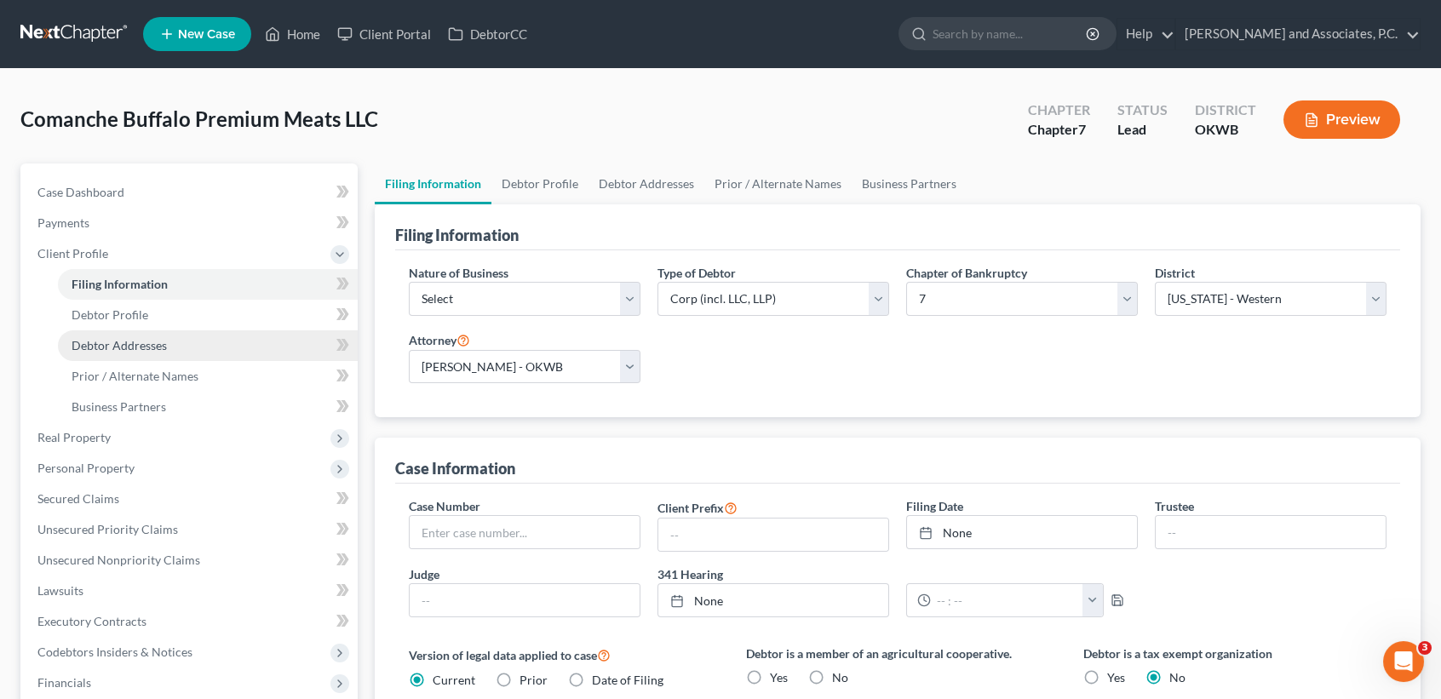
click at [137, 352] on link "Debtor Addresses" at bounding box center [208, 345] width 300 height 31
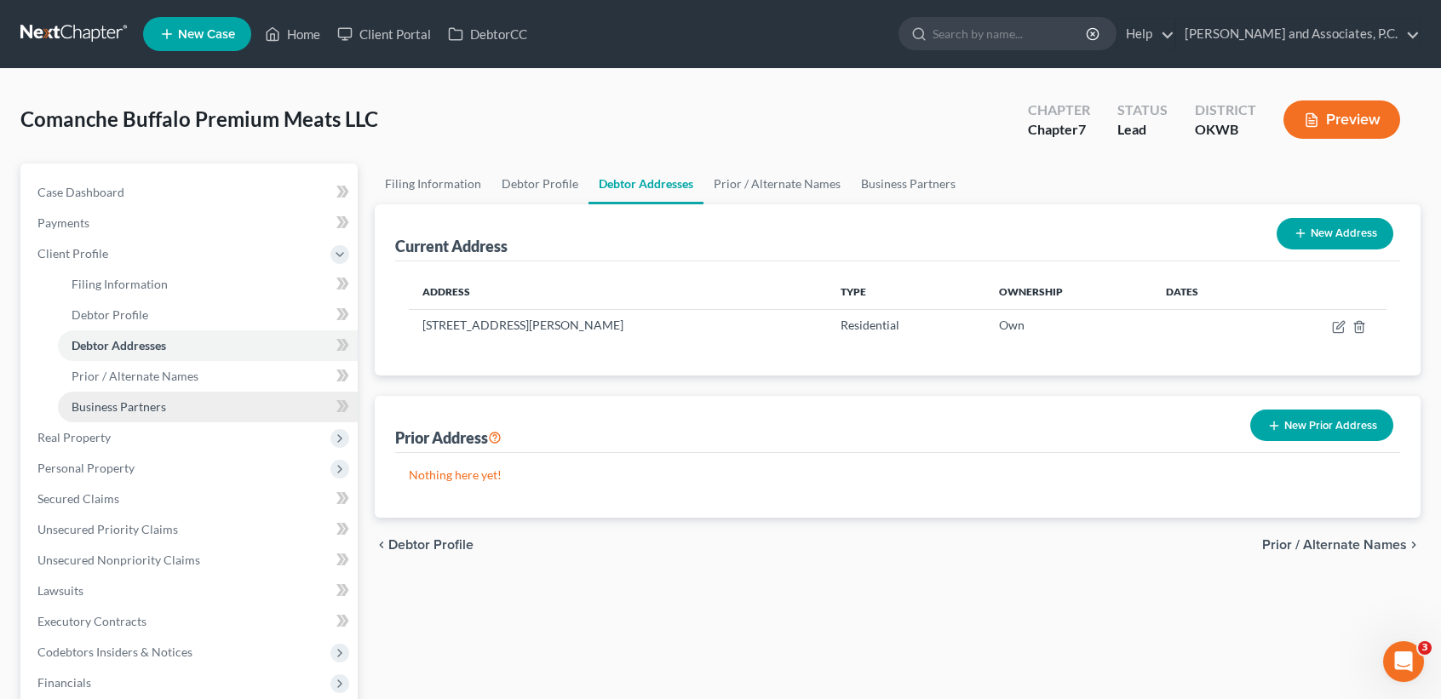
click at [146, 392] on link "Business Partners" at bounding box center [208, 407] width 300 height 31
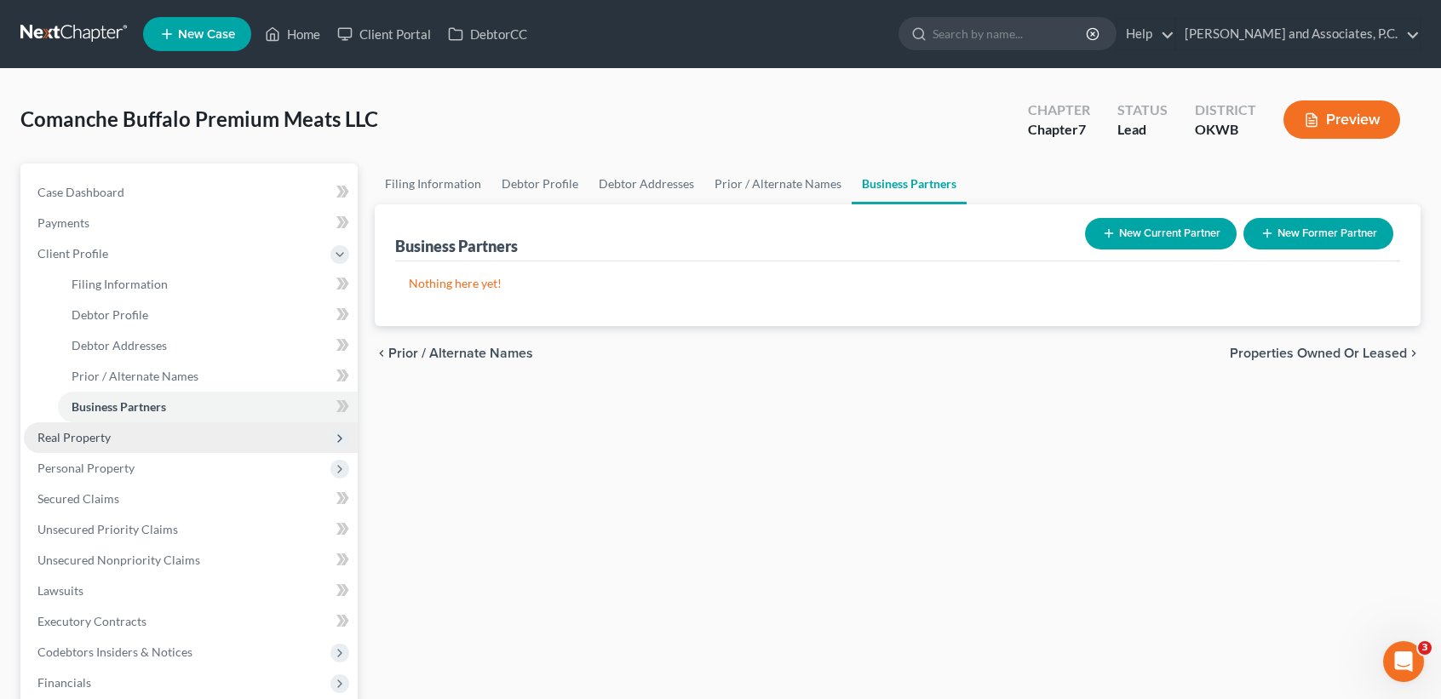
click at [135, 422] on span "Real Property" at bounding box center [191, 437] width 334 height 31
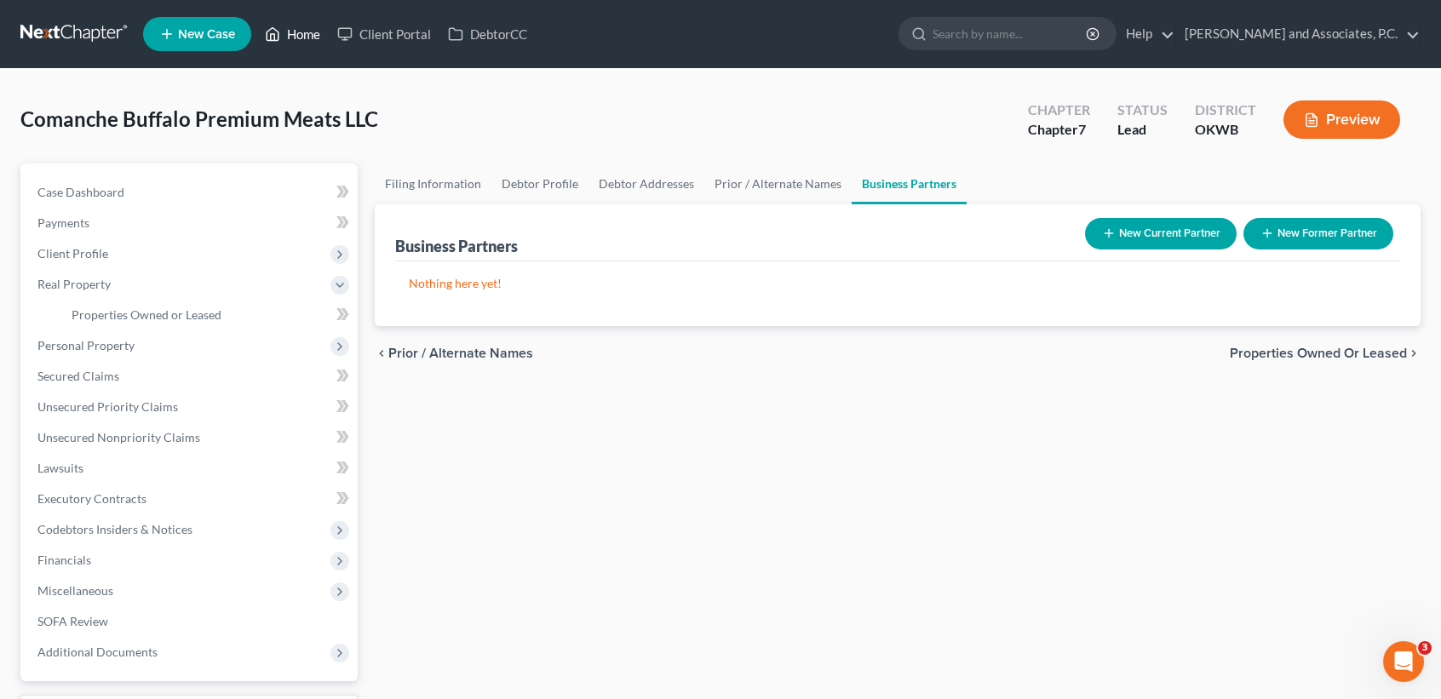
click at [295, 30] on link "Home" at bounding box center [292, 34] width 72 height 31
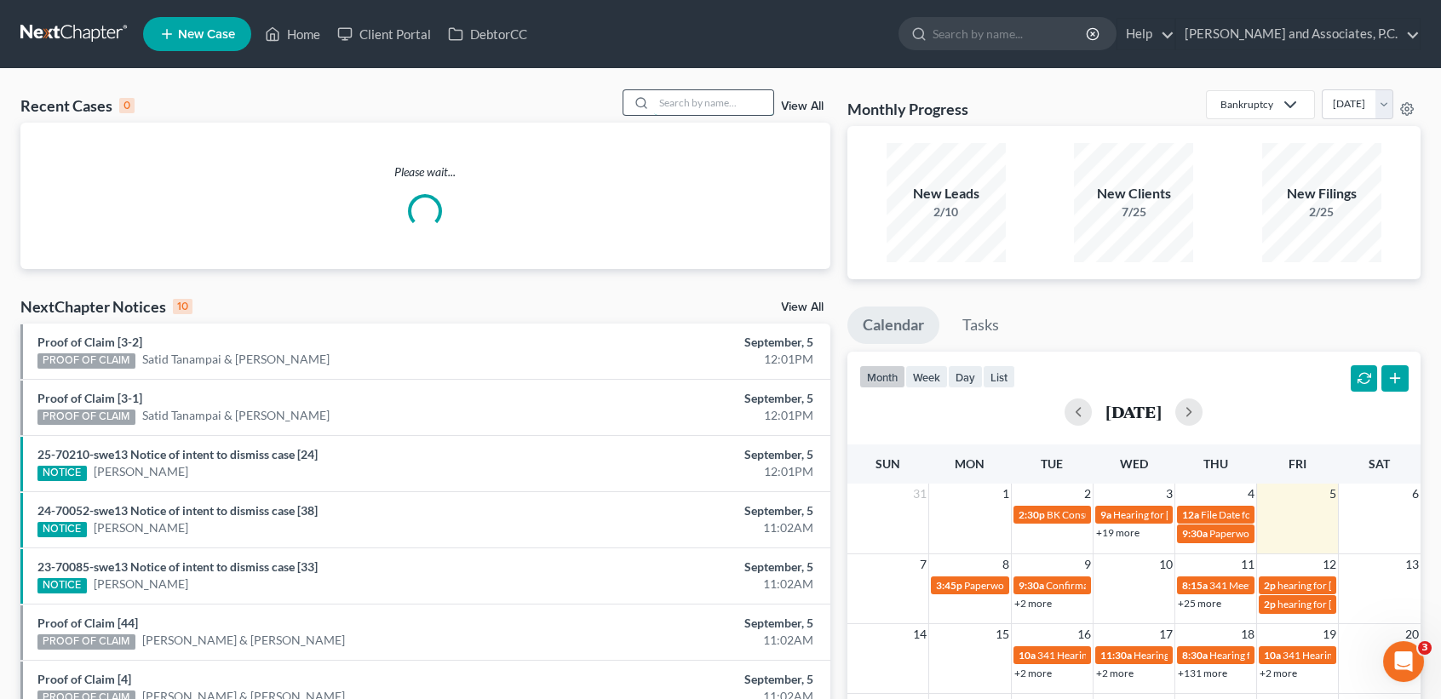
click at [705, 111] on input "search" at bounding box center [713, 102] width 119 height 25
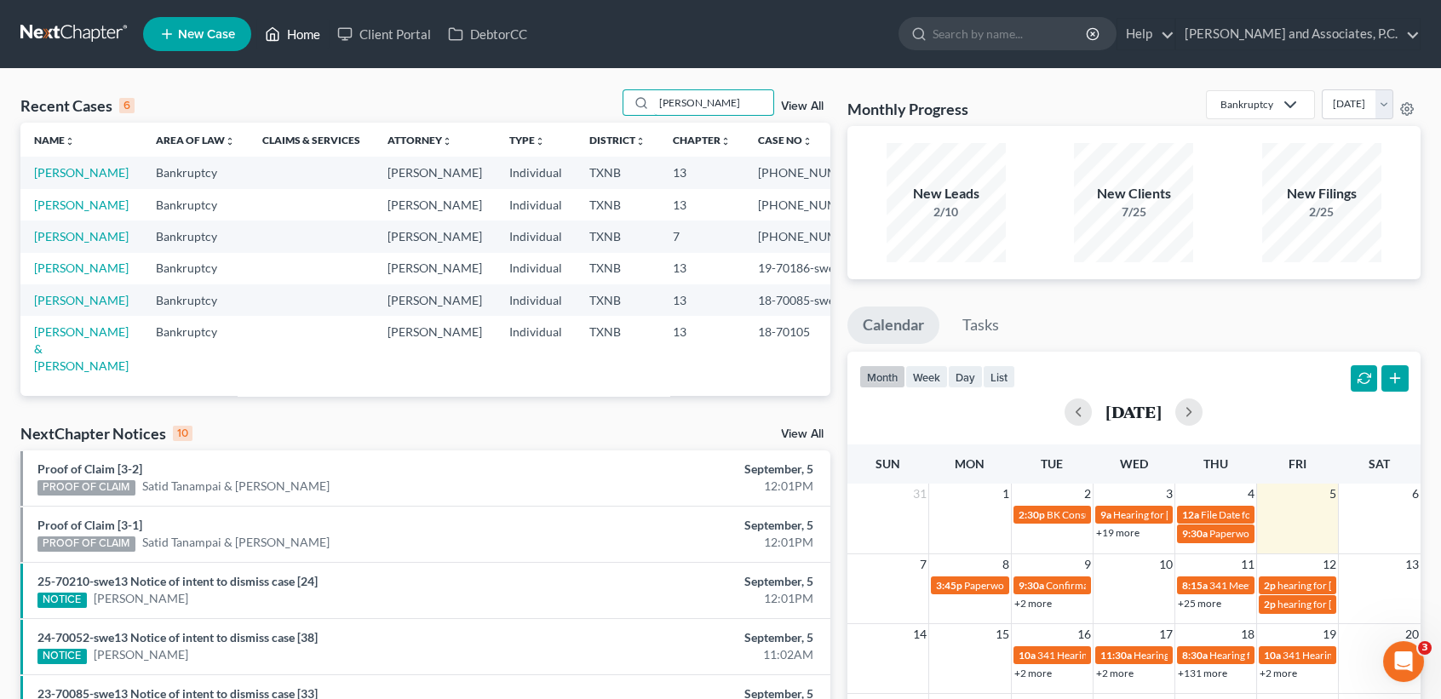
type input "turner"
click at [305, 36] on link "Home" at bounding box center [292, 34] width 72 height 31
click at [40, 180] on link "[PERSON_NAME]" at bounding box center [81, 172] width 95 height 14
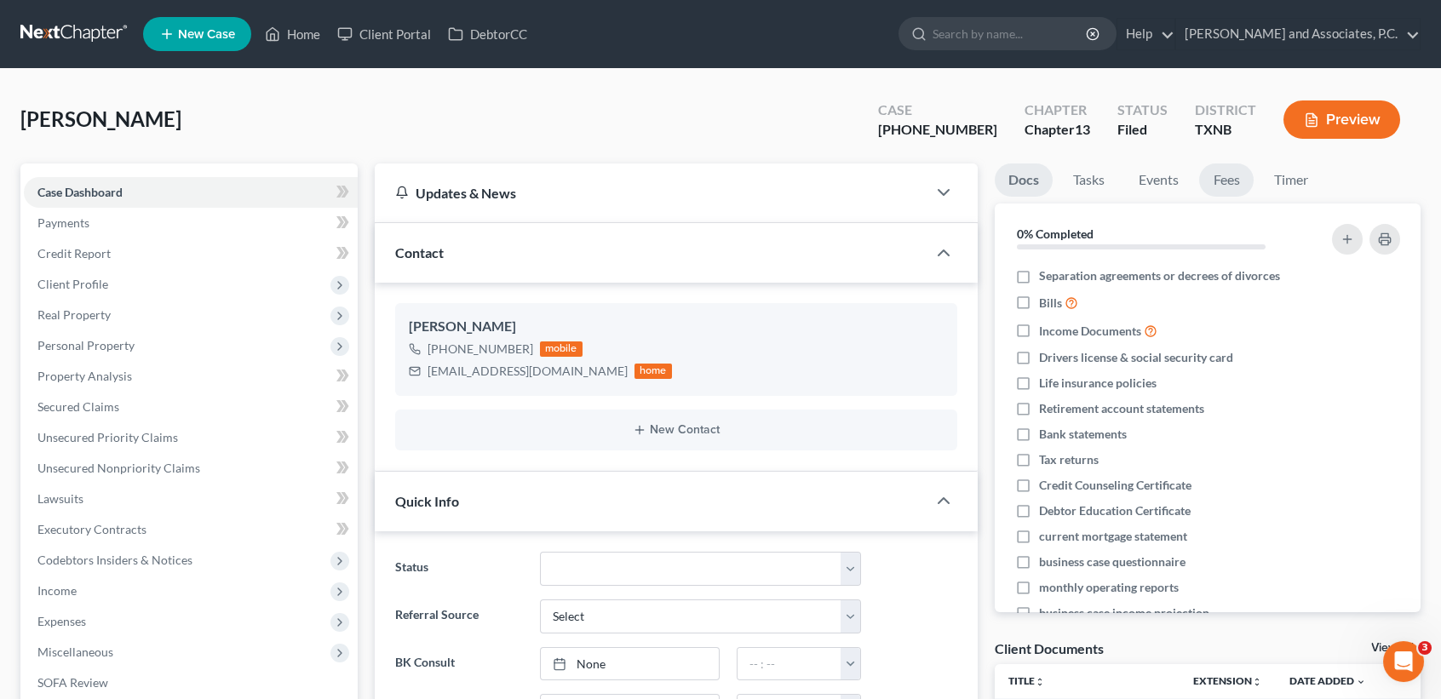
scroll to position [124, 0]
click at [1234, 192] on link "Fees" at bounding box center [1226, 179] width 54 height 33
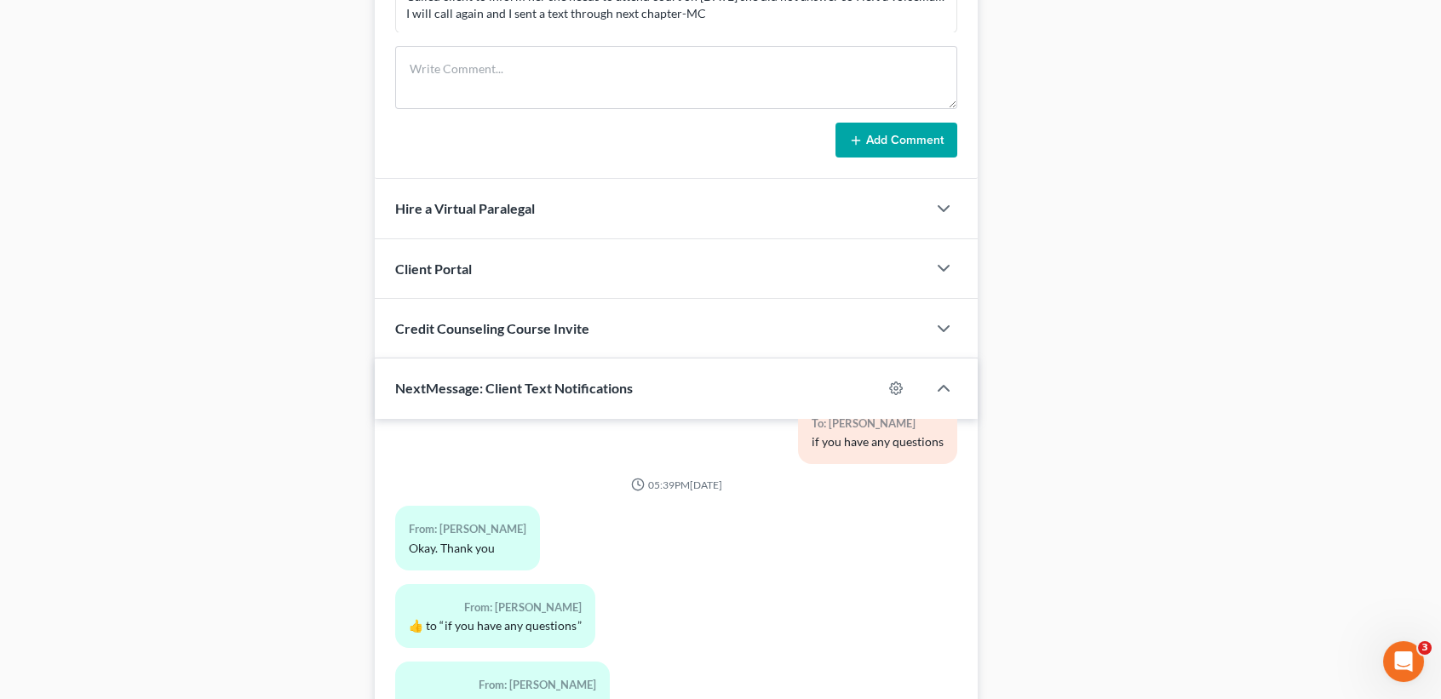
scroll to position [1470, 0]
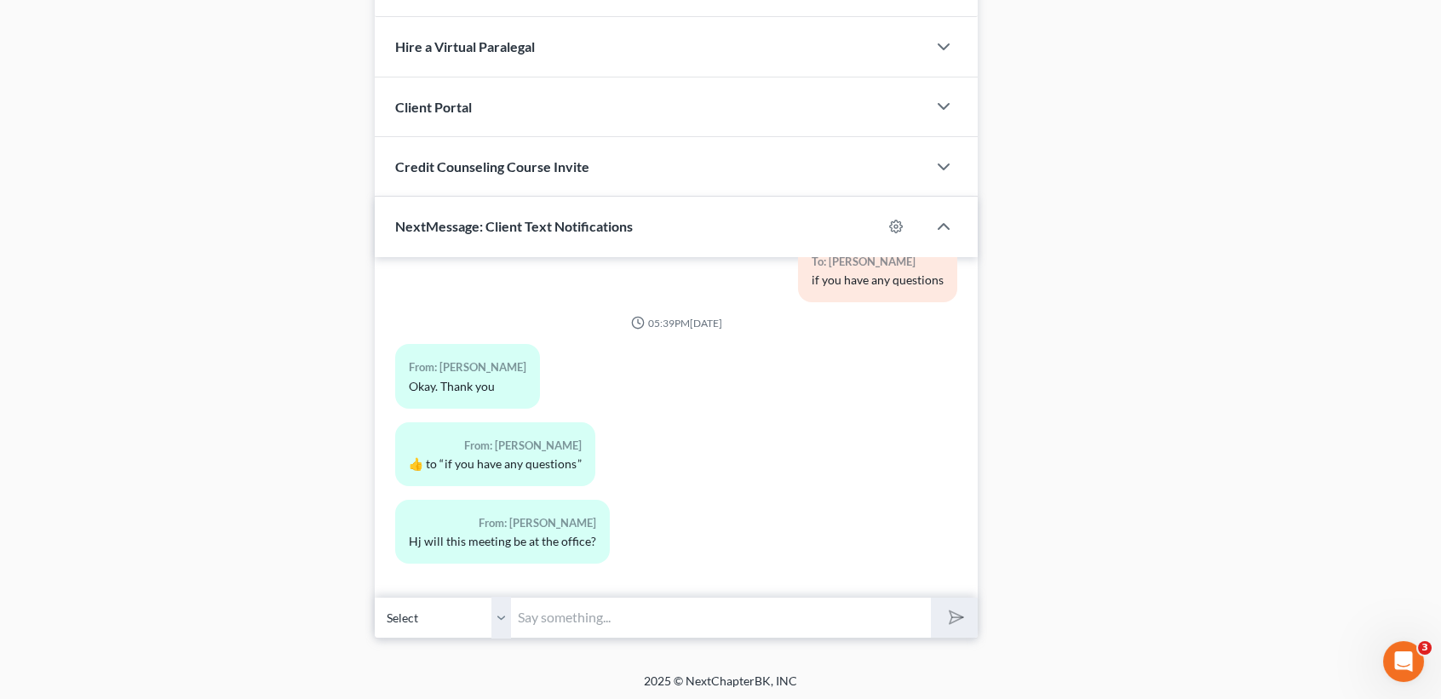
click at [713, 614] on input "text" at bounding box center [721, 618] width 420 height 42
click at [742, 628] on input "Frances, we just got the" at bounding box center [721, 618] width 420 height 42
type input "[PERSON_NAME], we just got the refinance application emailed from [PERSON_NAME]…"
click at [931, 598] on button "submit" at bounding box center [954, 618] width 47 height 40
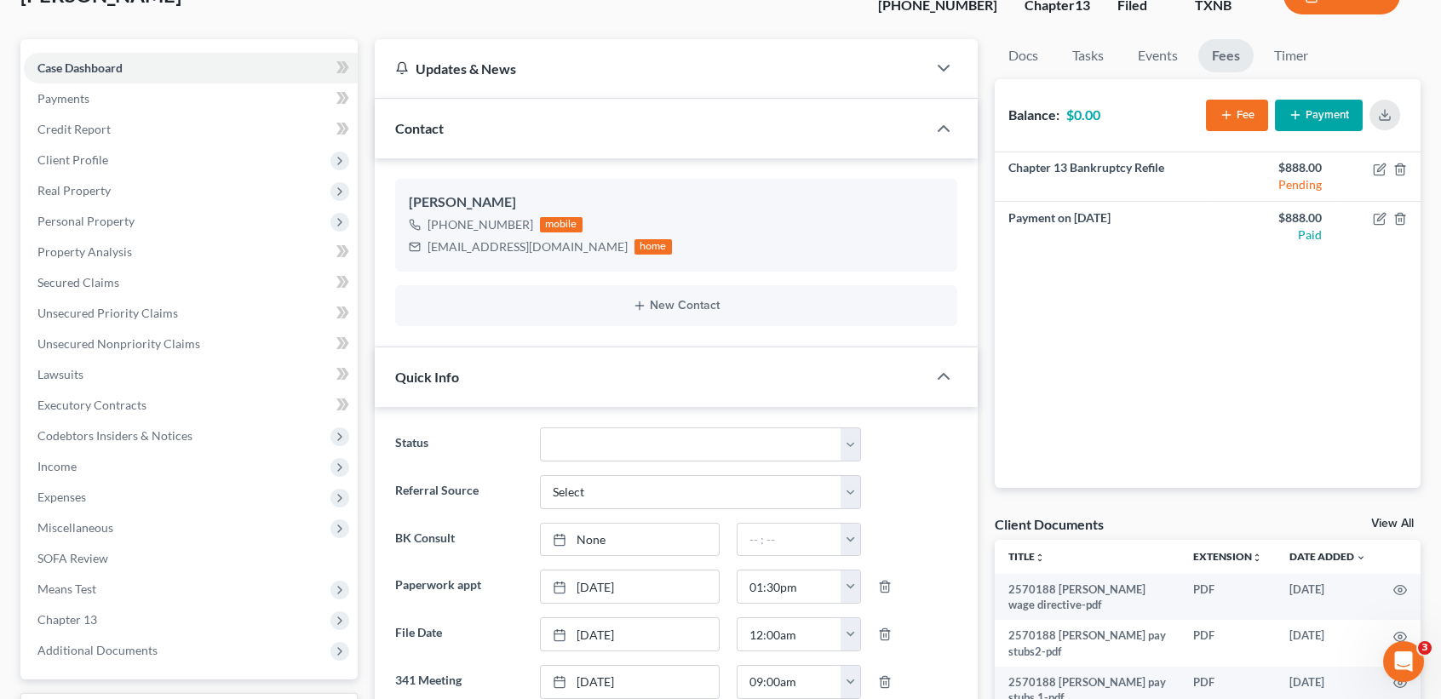
scroll to position [0, 0]
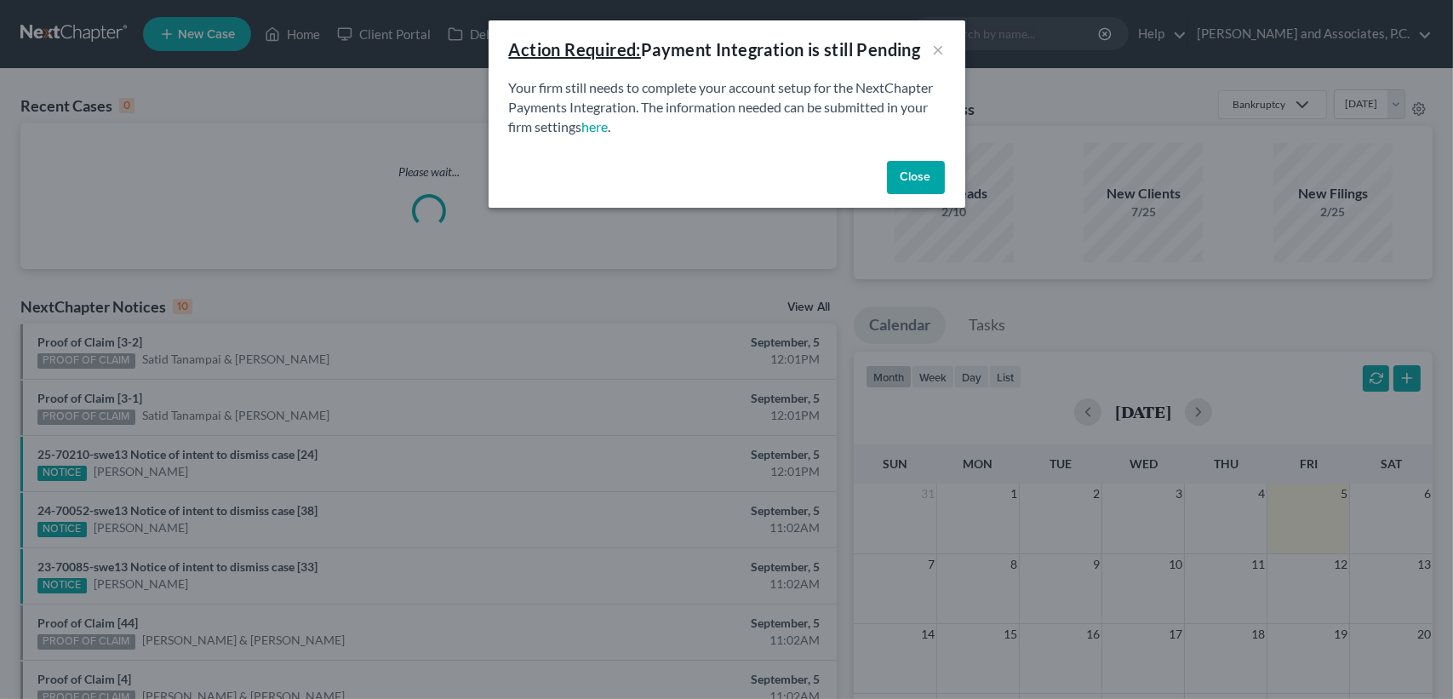
click at [920, 176] on button "Close" at bounding box center [916, 178] width 58 height 34
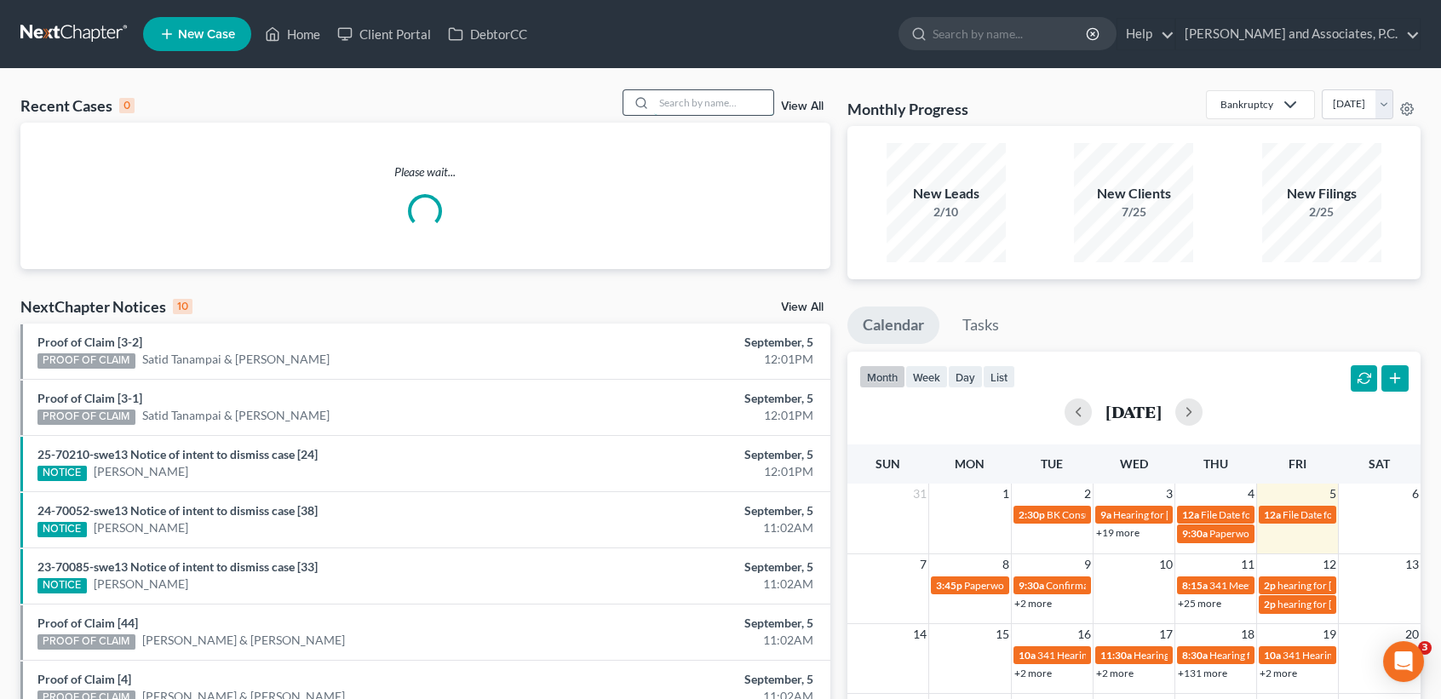
click at [748, 108] on input "search" at bounding box center [713, 102] width 119 height 25
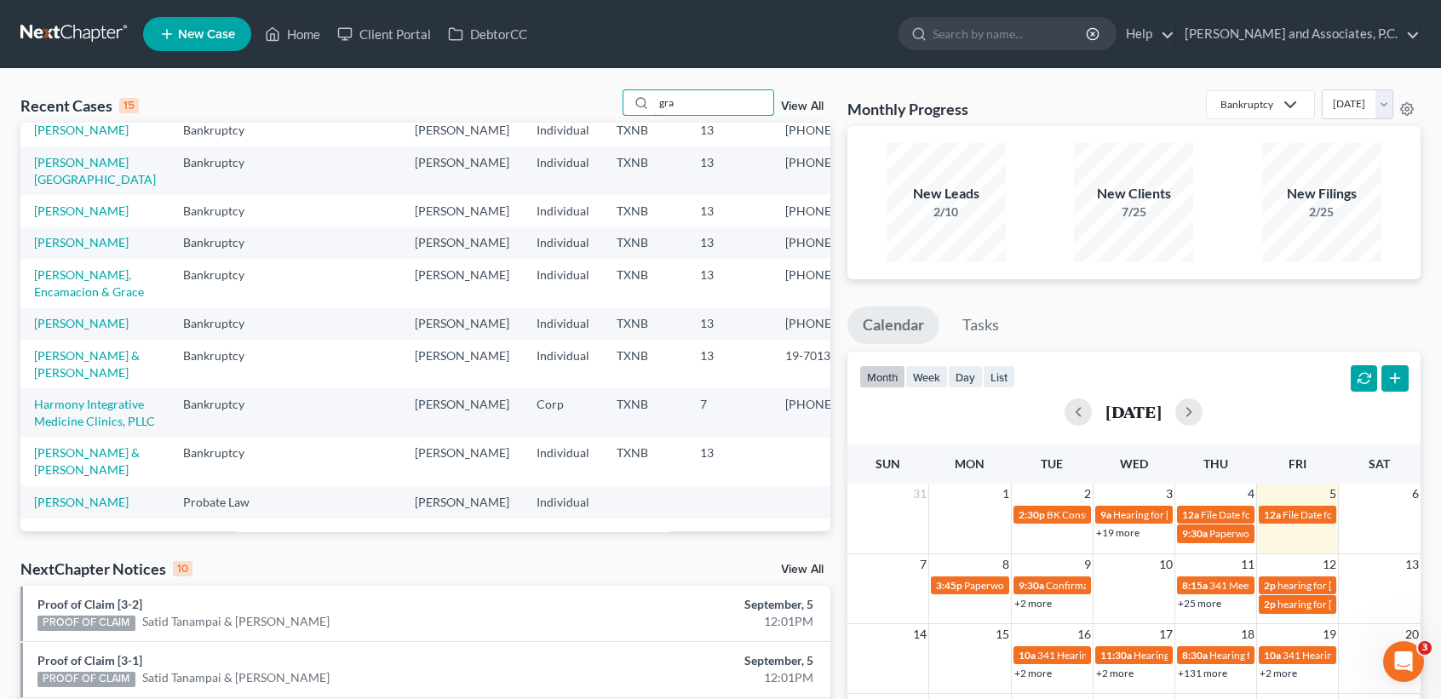
drag, startPoint x: 552, startPoint y: 102, endPoint x: 530, endPoint y: 99, distance: 21.6
click at [530, 99] on div "Recent Cases 15 gra View All" at bounding box center [425, 105] width 810 height 33
type input "gra"
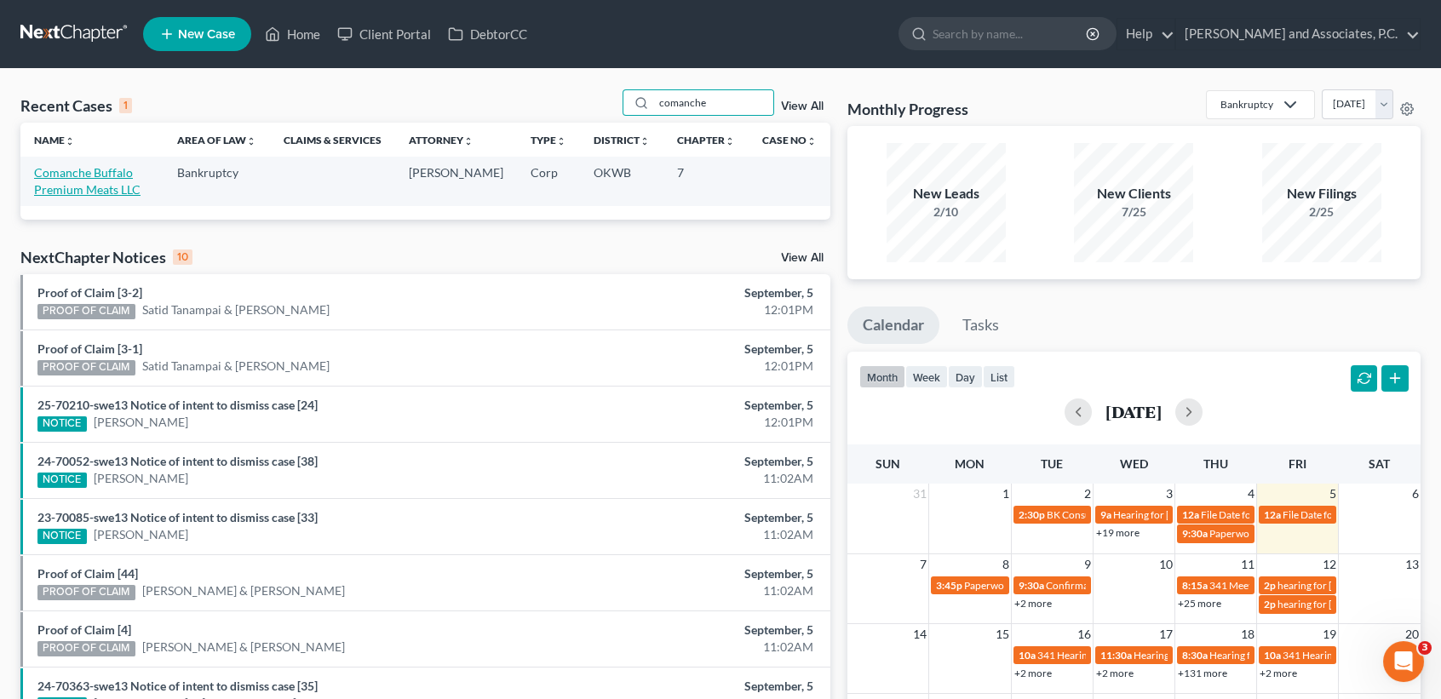
type input "comanche"
click at [82, 193] on link "Comanche Buffalo Premium Meats LLC" at bounding box center [87, 181] width 106 height 32
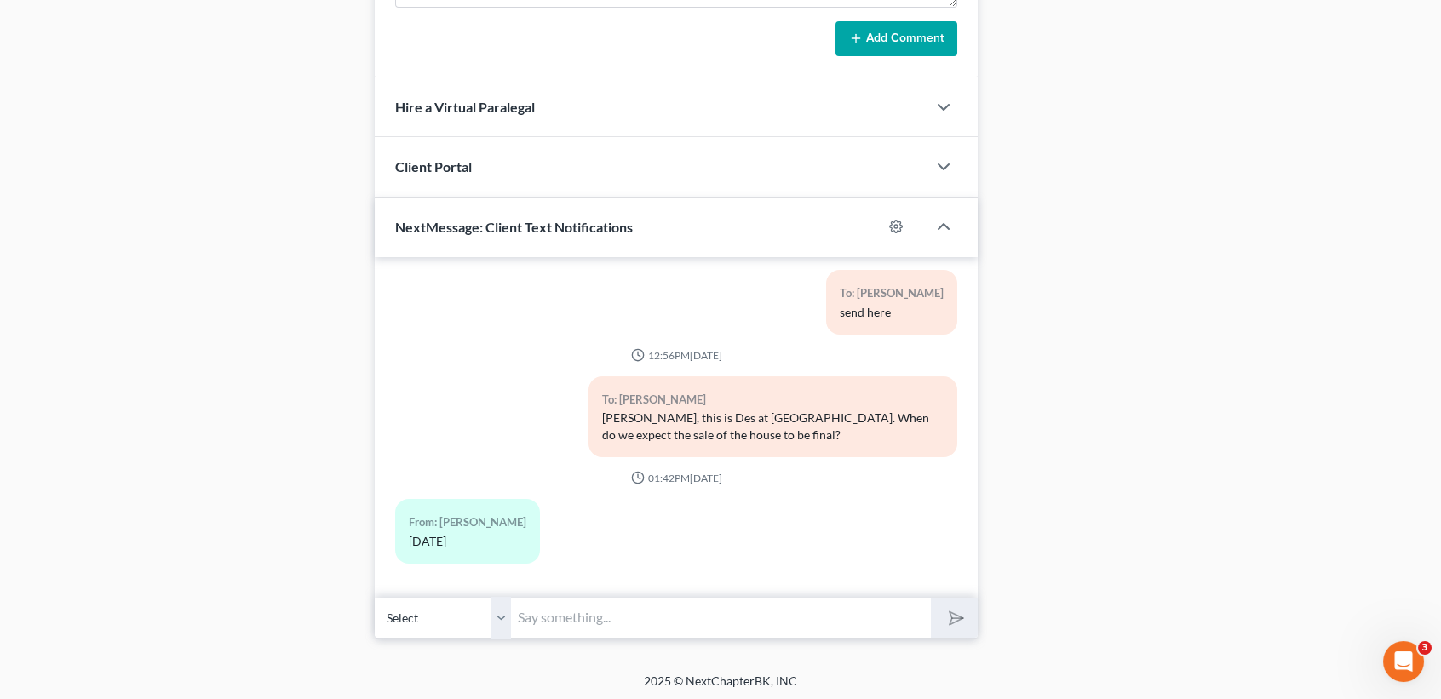
scroll to position [2174, 0]
click at [575, 622] on input "text" at bounding box center [721, 618] width 420 height 42
click at [759, 618] on input "text" at bounding box center [721, 618] width 420 height 42
type input "Greg, did you look over the creditor list I sent over for the business?"
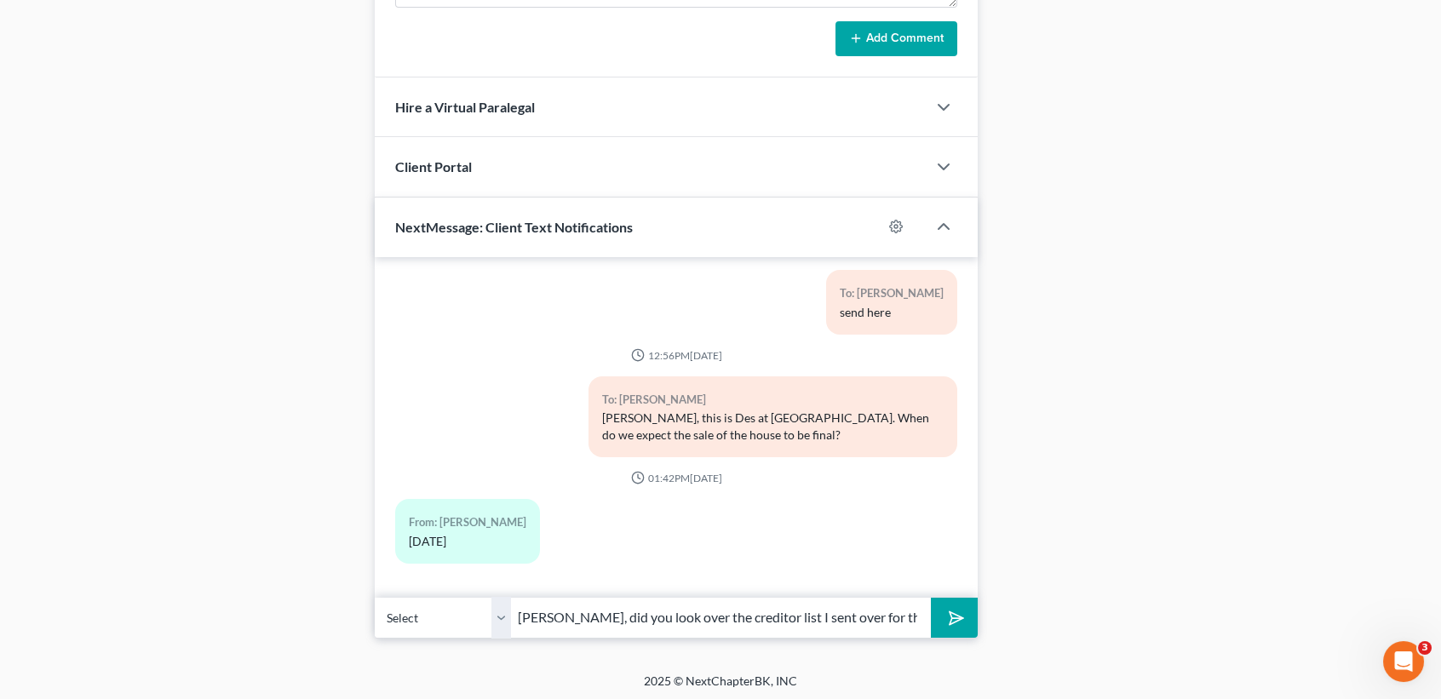
click at [931, 598] on button "submit" at bounding box center [954, 618] width 47 height 40
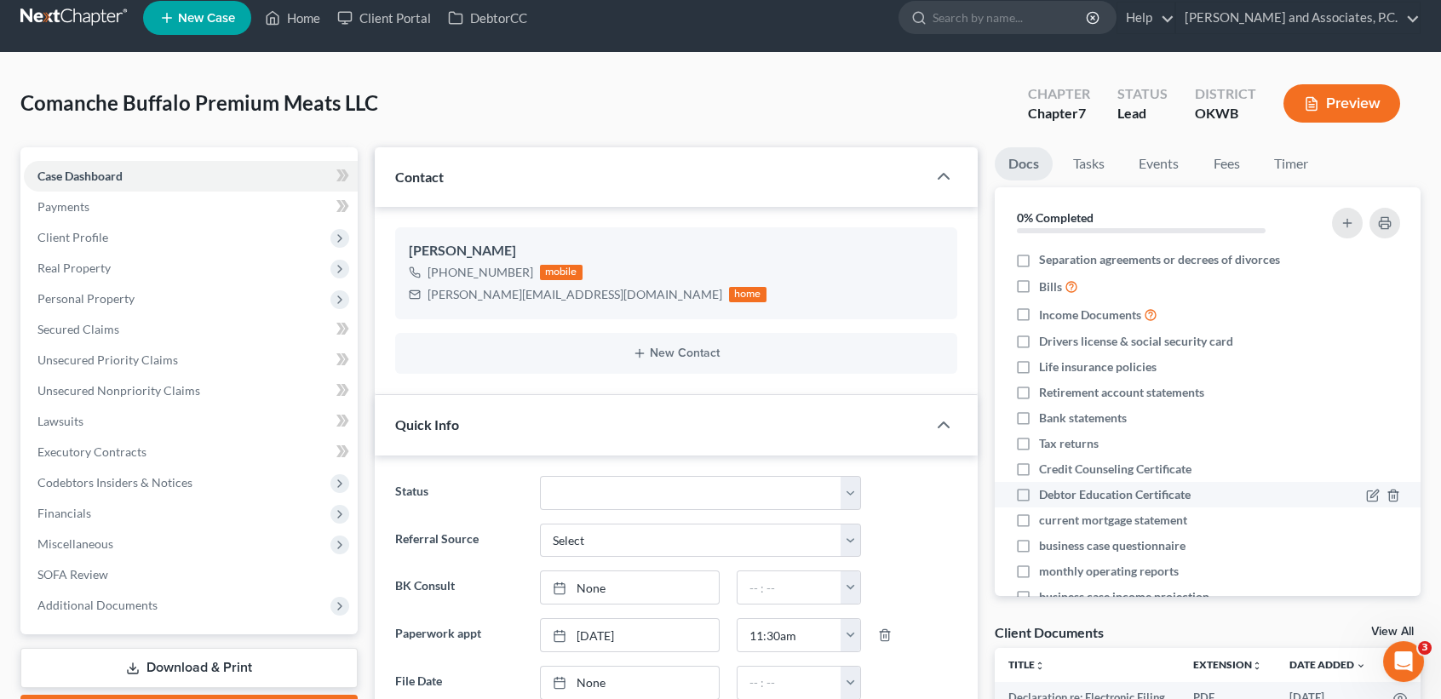
scroll to position [0, 0]
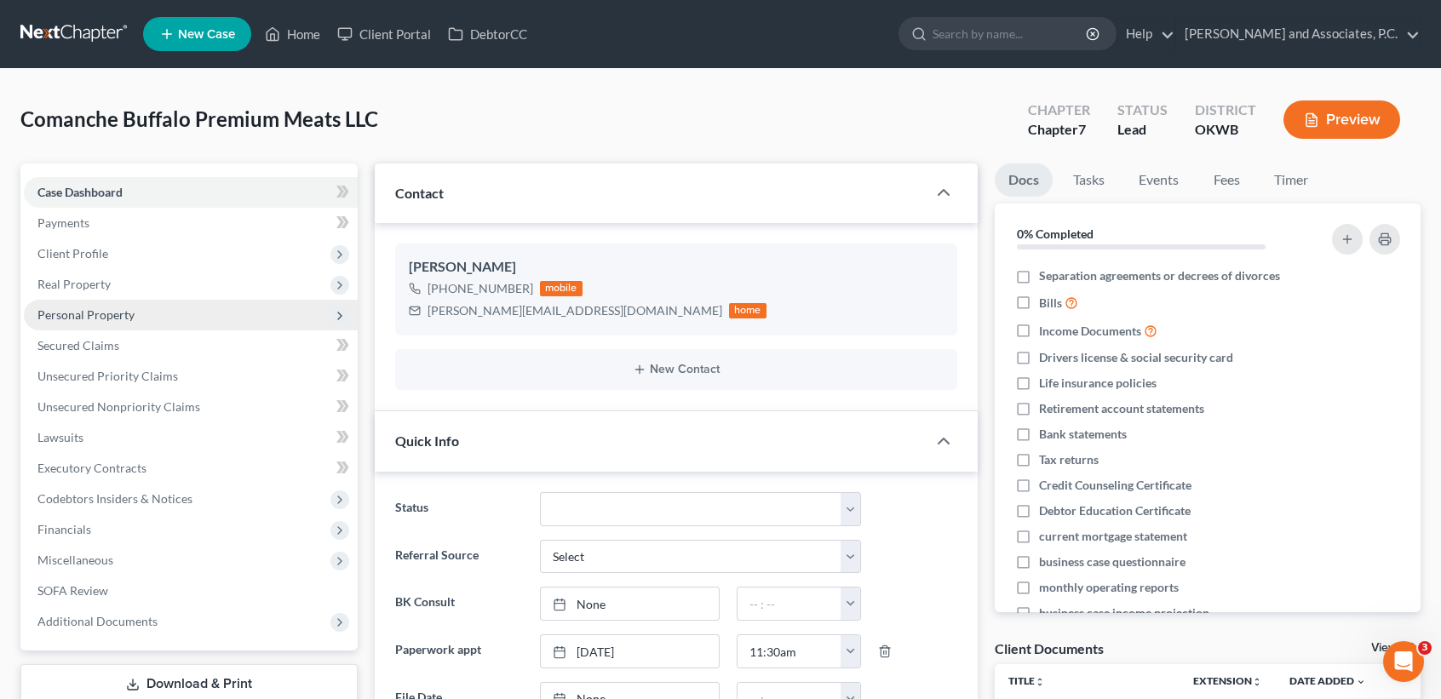
click at [180, 316] on span "Personal Property" at bounding box center [191, 315] width 334 height 31
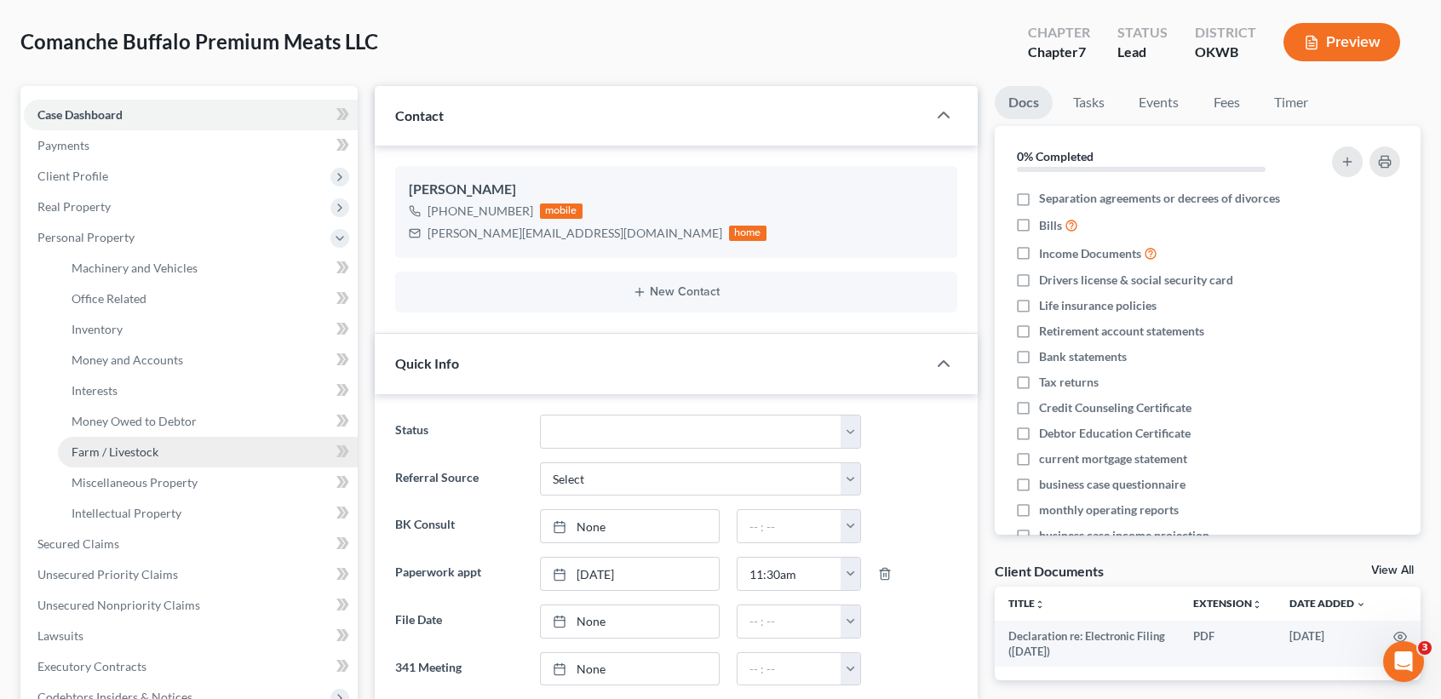
scroll to position [113, 0]
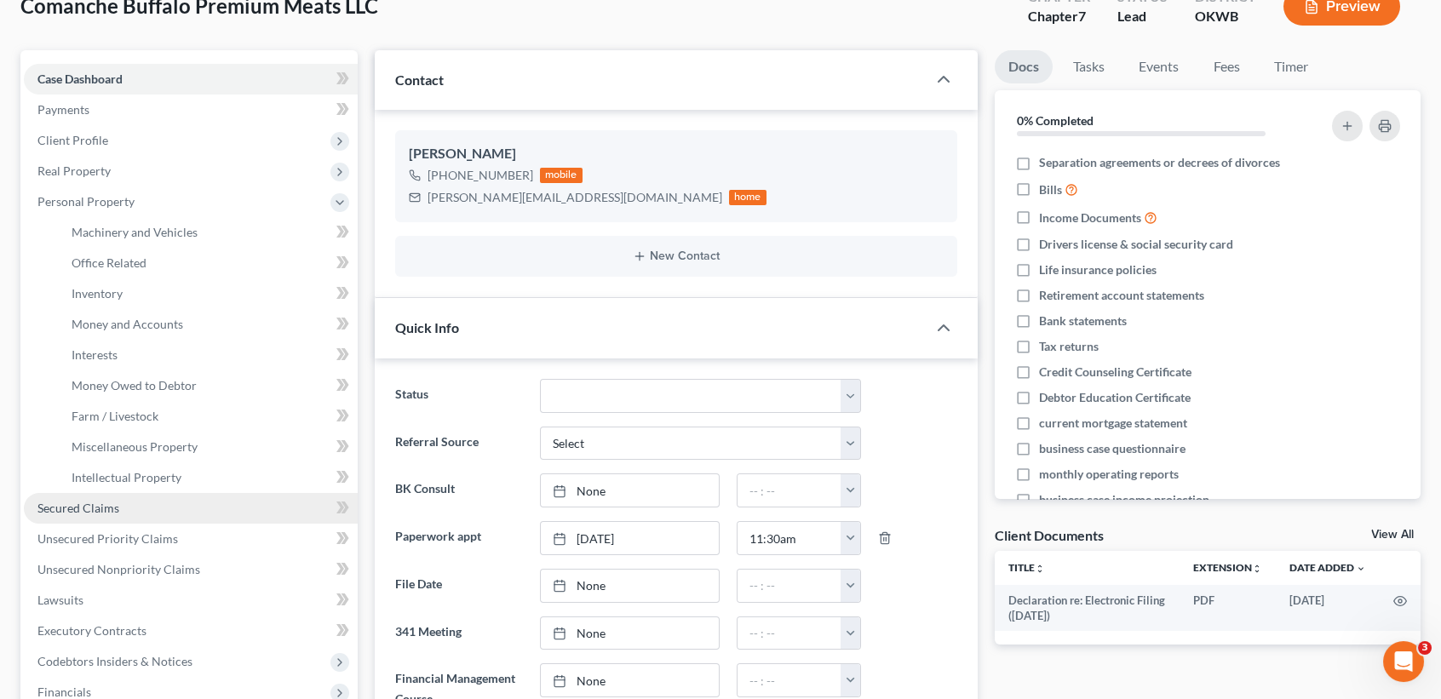
click at [123, 509] on link "Secured Claims" at bounding box center [191, 508] width 334 height 31
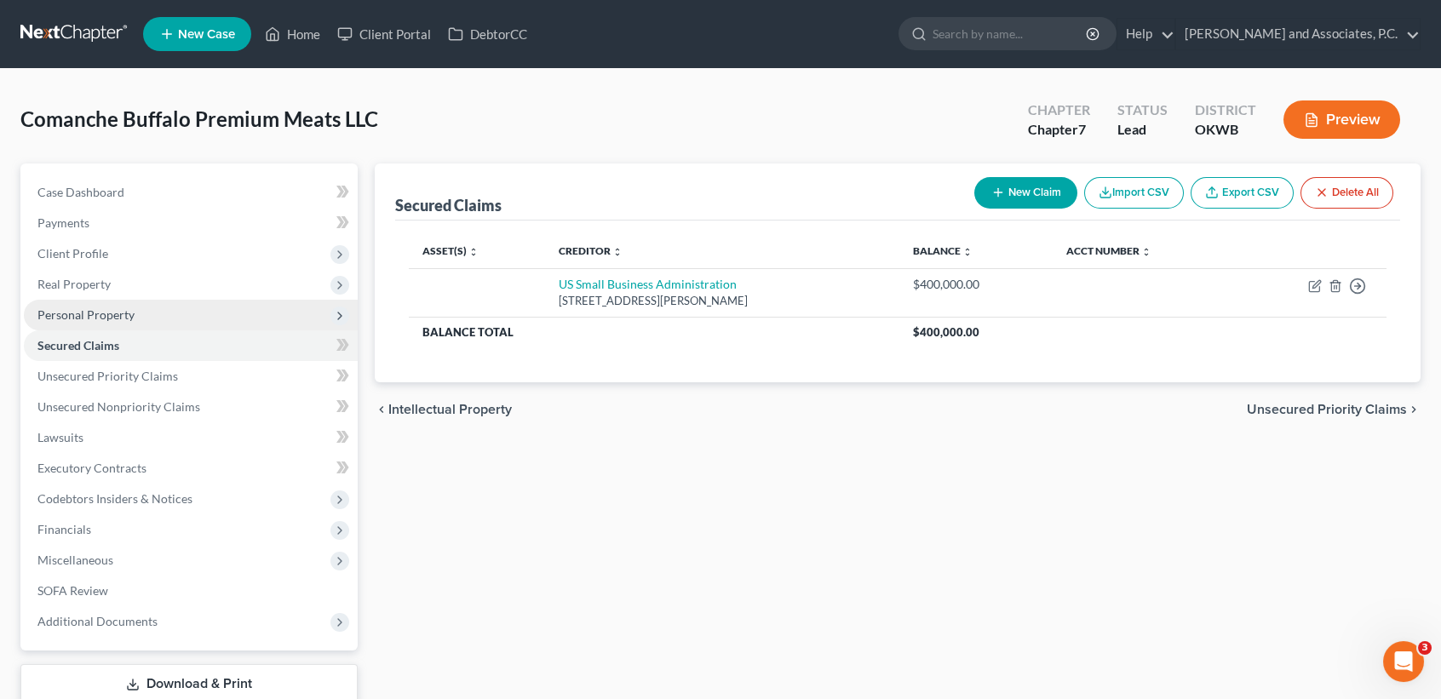
click at [113, 311] on span "Personal Property" at bounding box center [85, 314] width 97 height 14
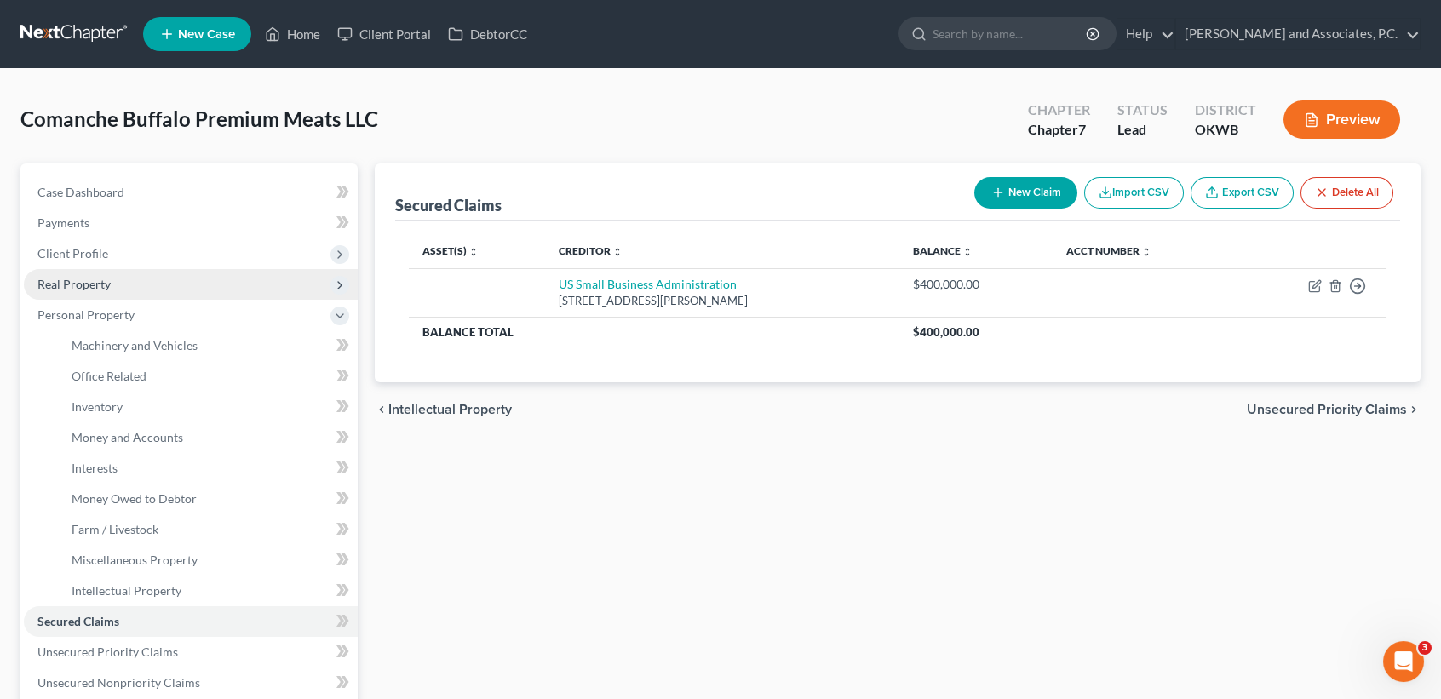
click at [122, 287] on span "Real Property" at bounding box center [191, 284] width 334 height 31
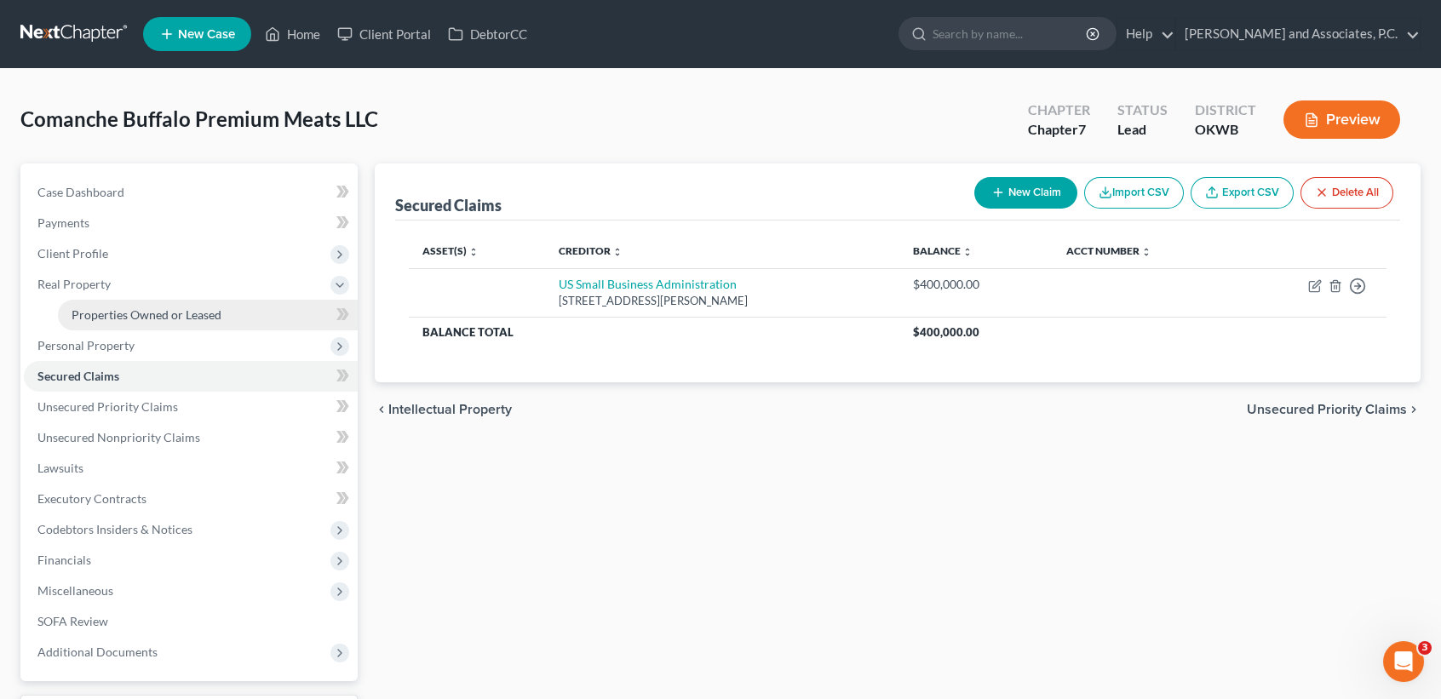
click at [113, 309] on span "Properties Owned or Leased" at bounding box center [147, 314] width 150 height 14
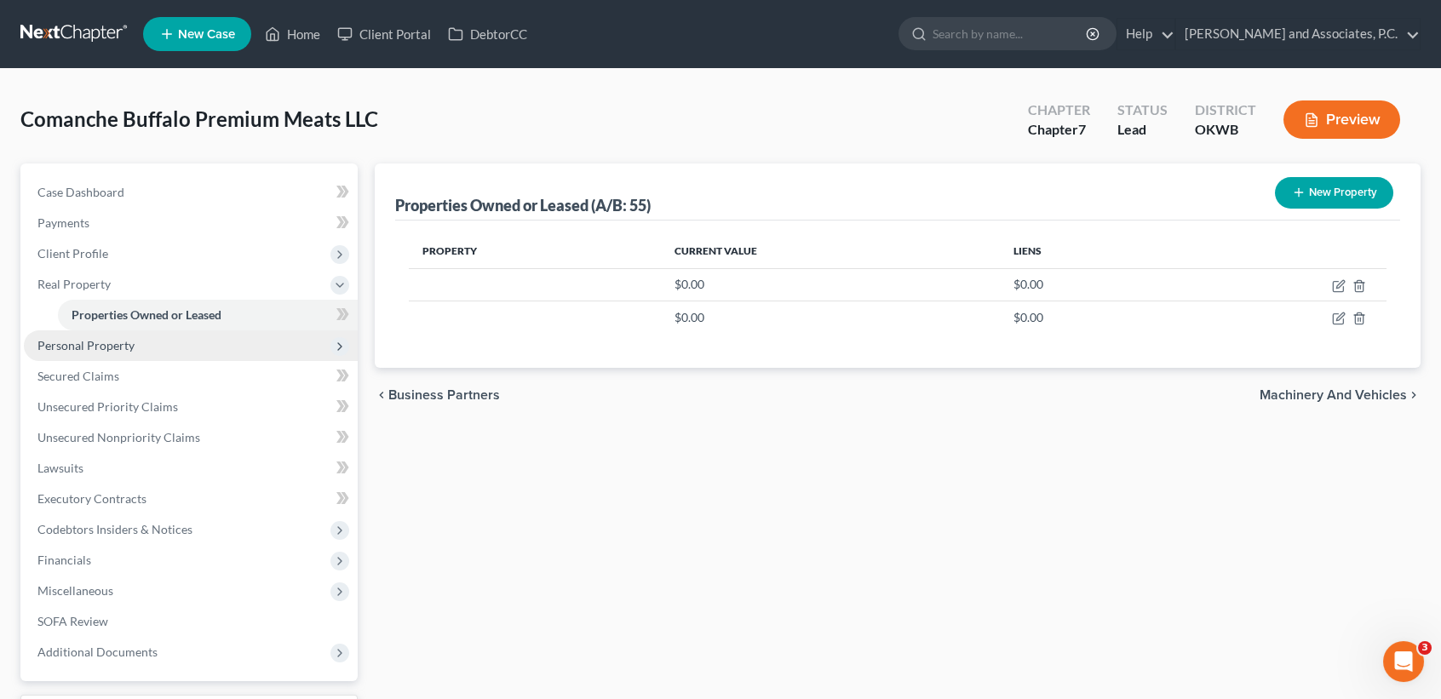
click at [109, 338] on span "Personal Property" at bounding box center [85, 345] width 97 height 14
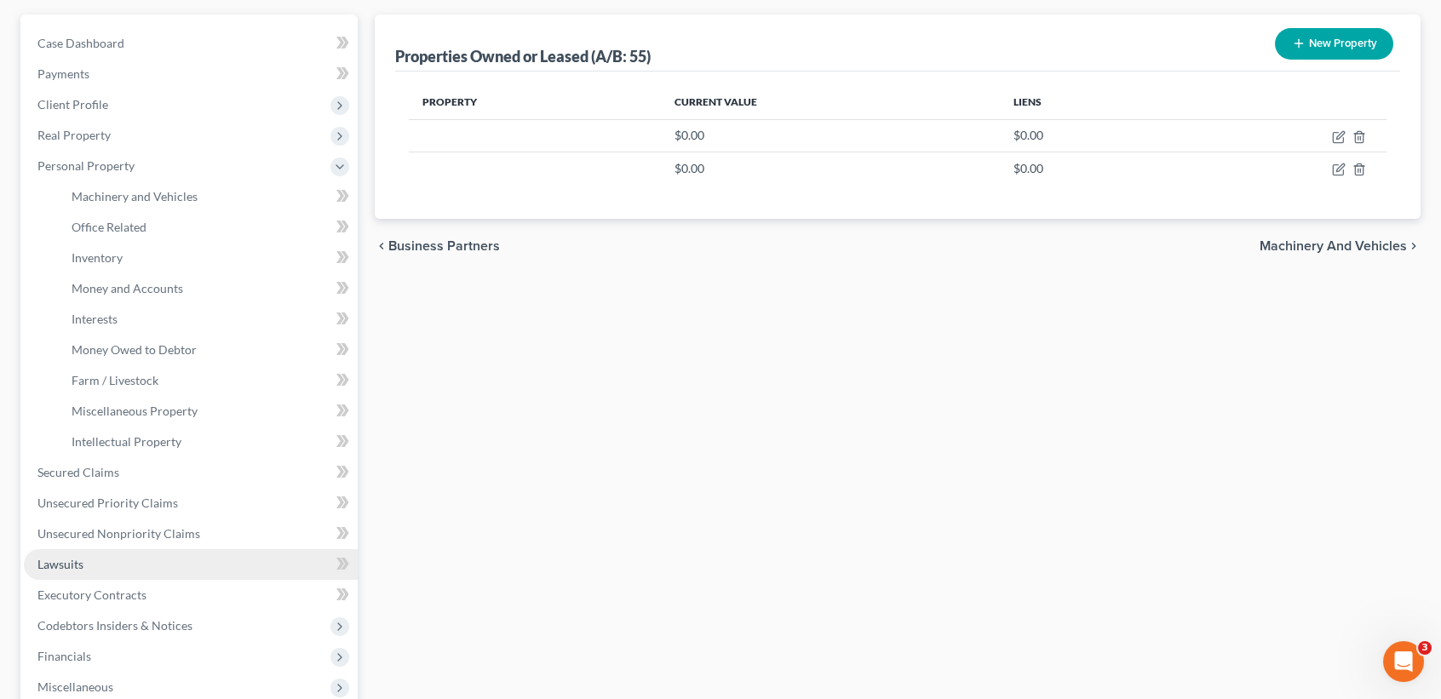
scroll to position [113, 0]
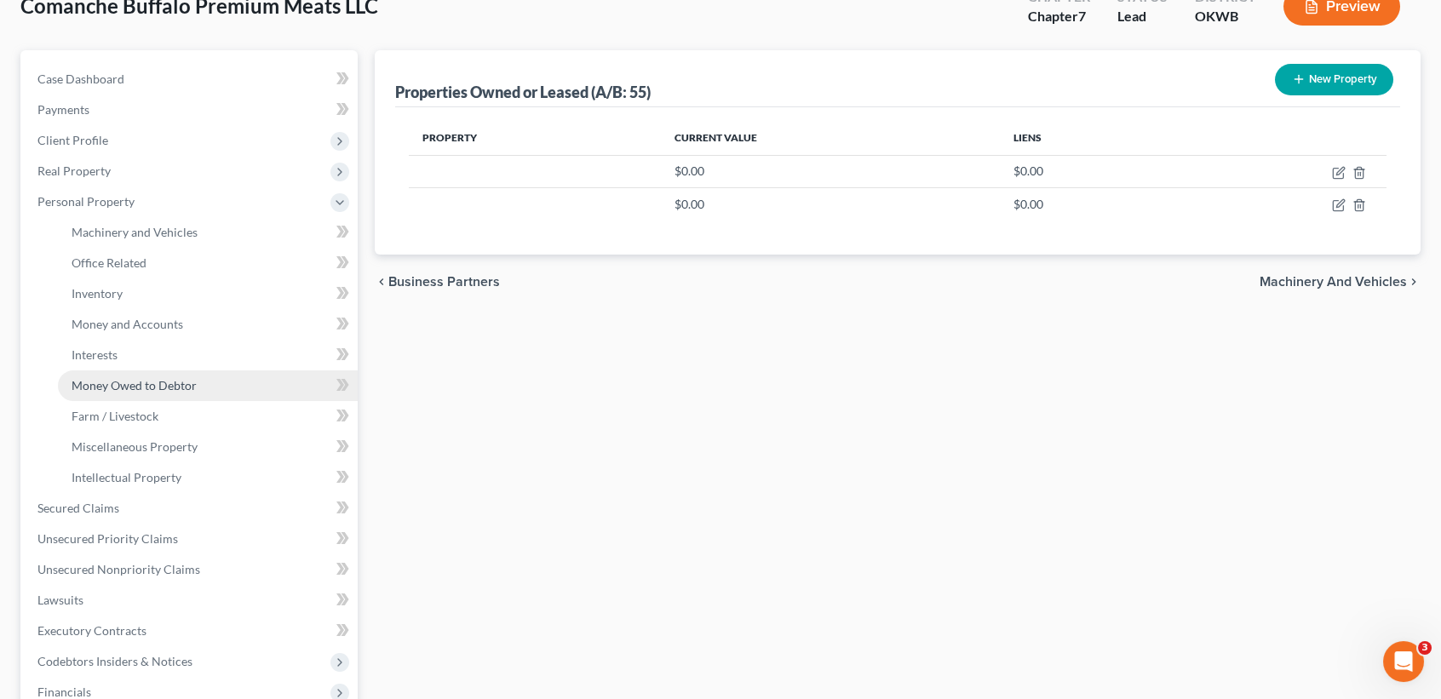
click at [166, 387] on span "Money Owed to Debtor" at bounding box center [134, 385] width 125 height 14
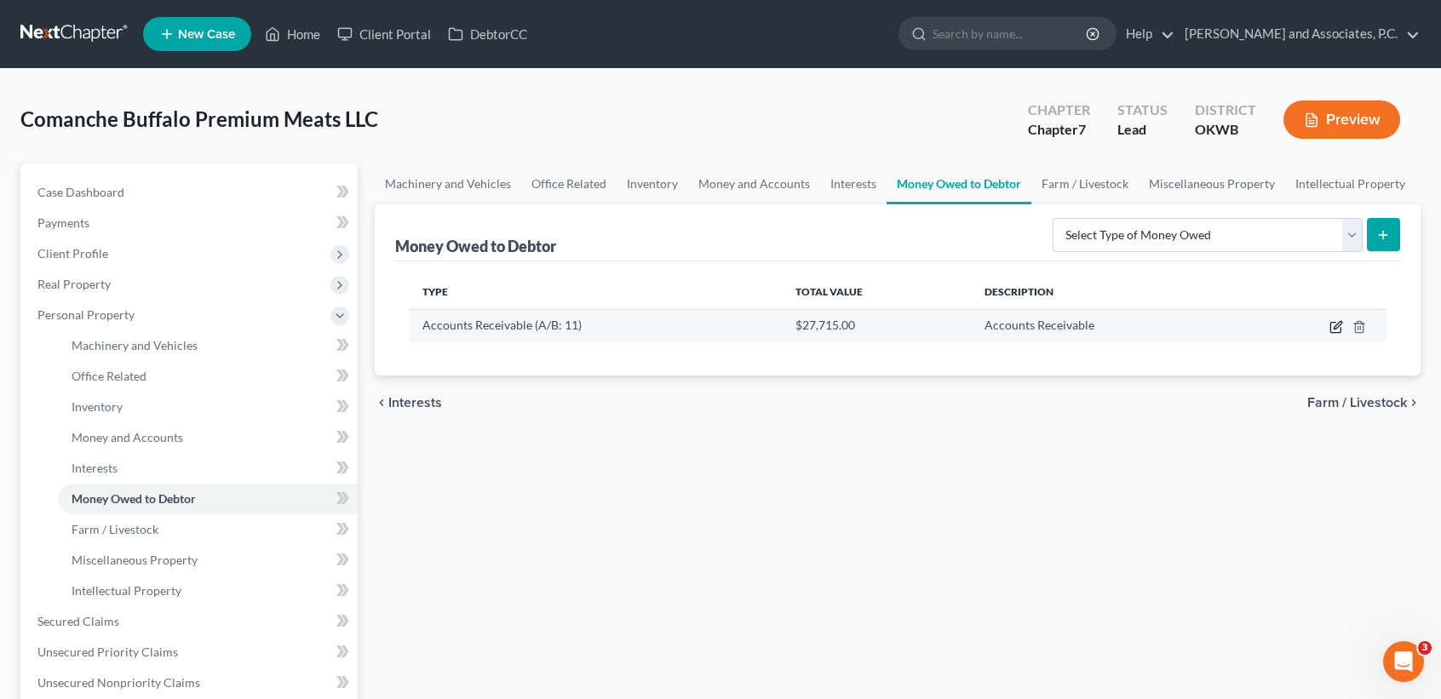
click at [1333, 330] on icon "button" at bounding box center [1336, 327] width 14 height 14
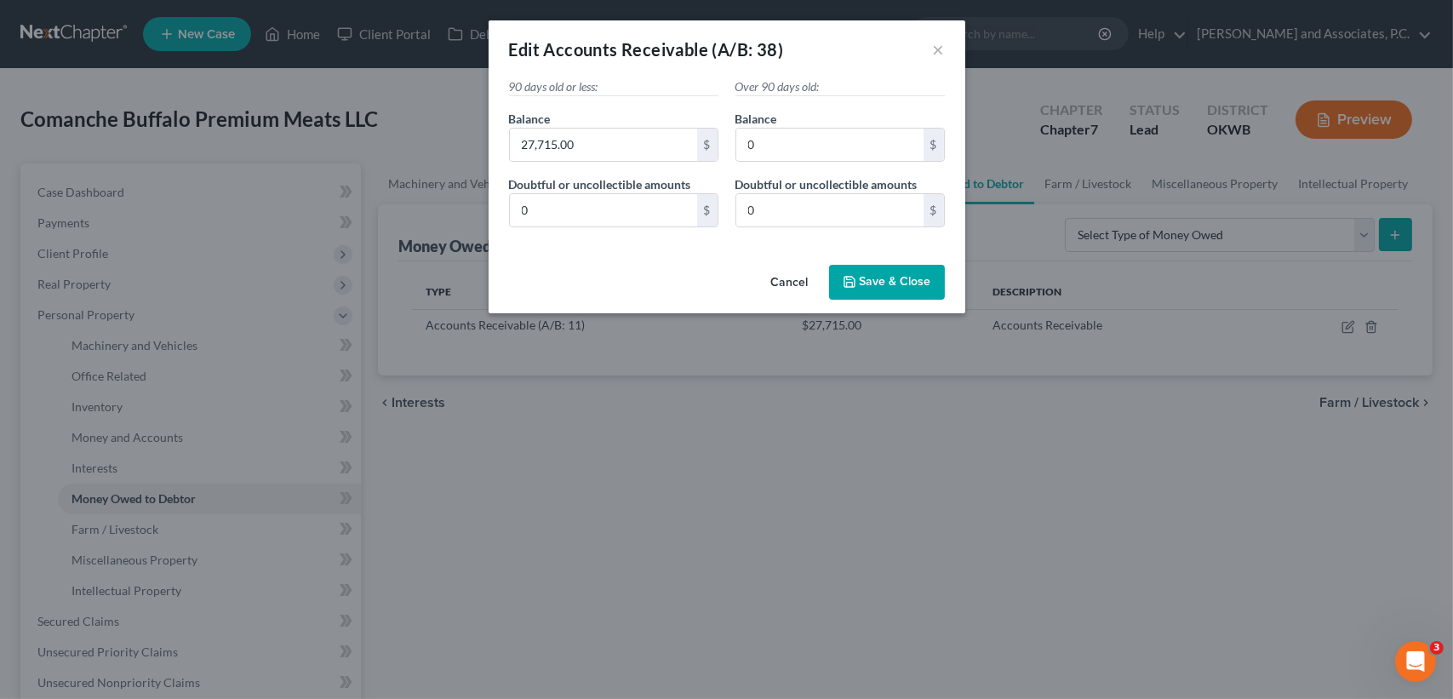
click at [792, 289] on button "Cancel" at bounding box center [790, 283] width 65 height 34
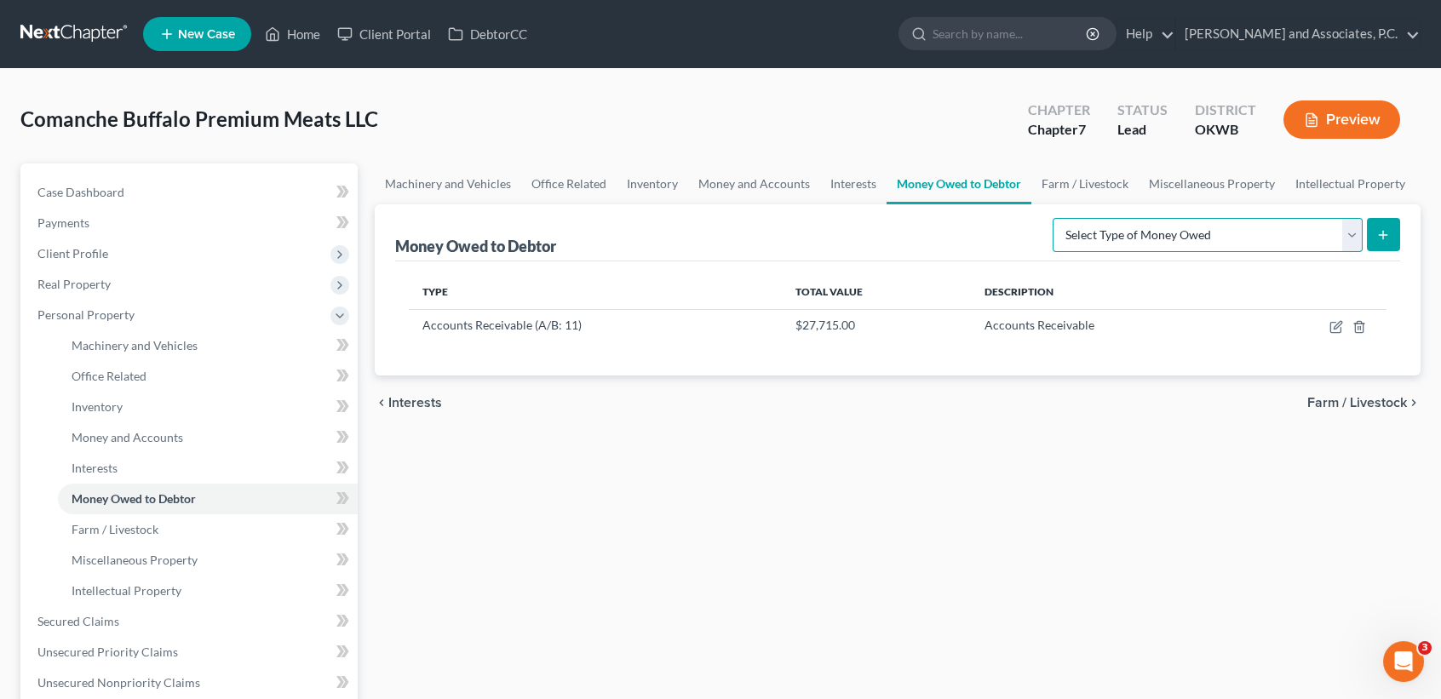
click at [1173, 230] on select "Select Type of Money Owed Accounts Receivable (A/B: 11) Causes of Action Agains…" at bounding box center [1207, 235] width 310 height 34
click at [743, 581] on div "Machinery and Vehicles Office Related Inventory Money and Accounts Interests Mo…" at bounding box center [897, 593] width 1063 height 861
click at [1386, 221] on button "submit" at bounding box center [1382, 234] width 33 height 33
click at [1339, 233] on select "Select Type of Money Owed Accounts Receivable (A/B: 11) Causes of Action Agains…" at bounding box center [1207, 235] width 310 height 34
select select "notes_receivable"
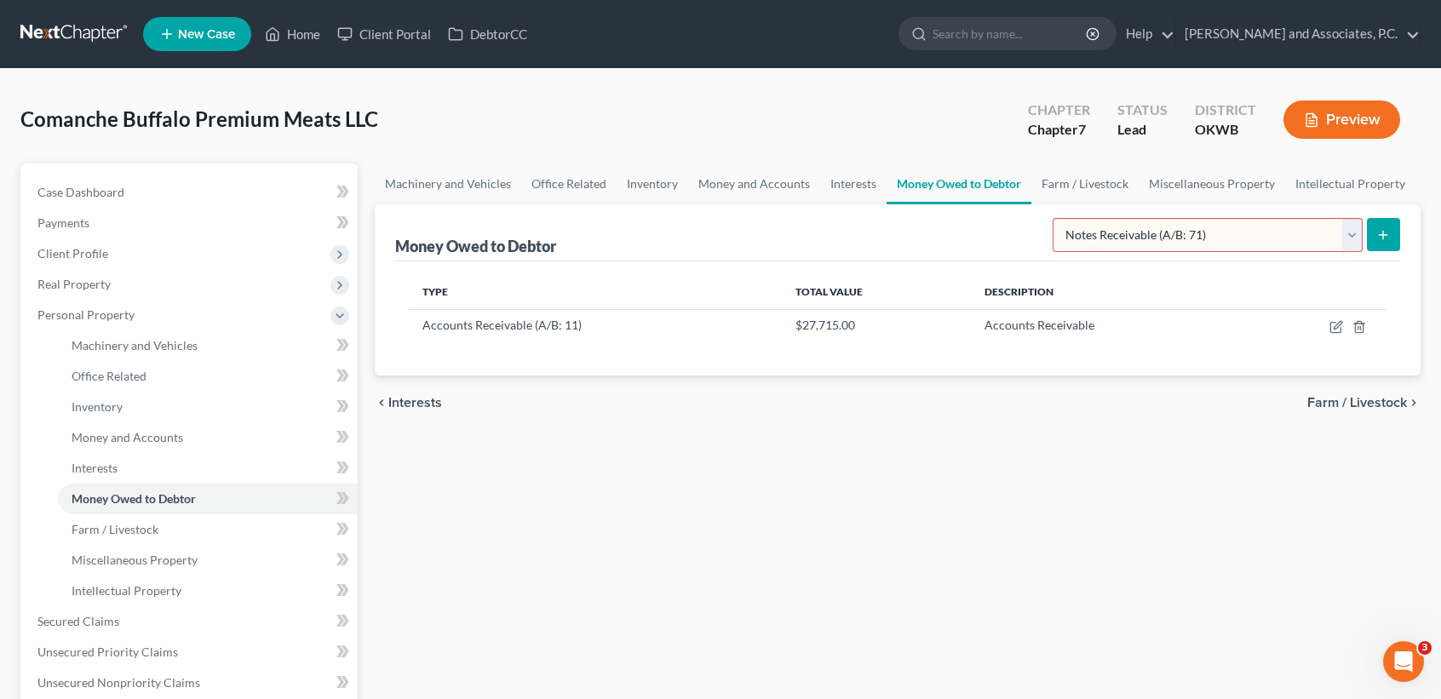
click at [1056, 218] on select "Select Type of Money Owed Accounts Receivable (A/B: 11) Causes of Action Agains…" at bounding box center [1207, 235] width 310 height 34
click at [1243, 229] on select "Select Type of Money Owed Accounts Receivable (A/B: 11) Causes of Action Agains…" at bounding box center [1207, 235] width 310 height 34
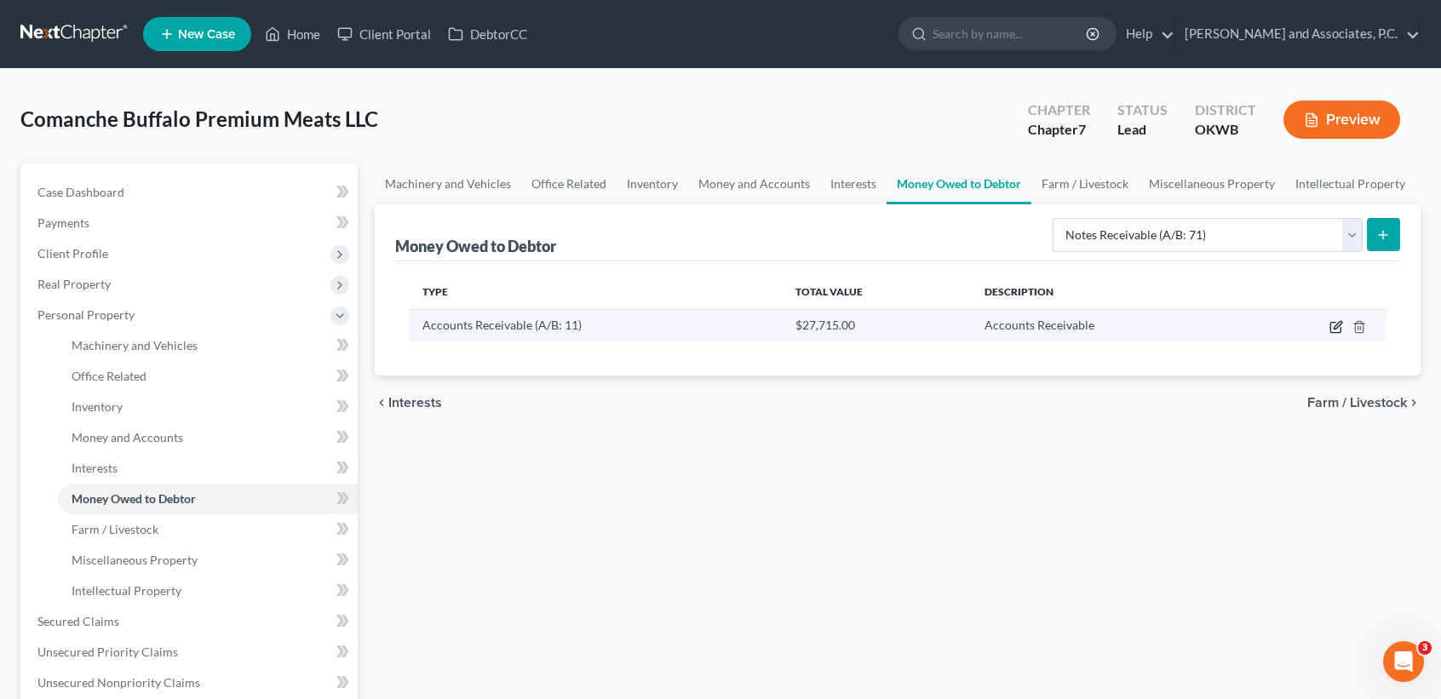
click at [1341, 323] on icon "button" at bounding box center [1337, 325] width 8 height 8
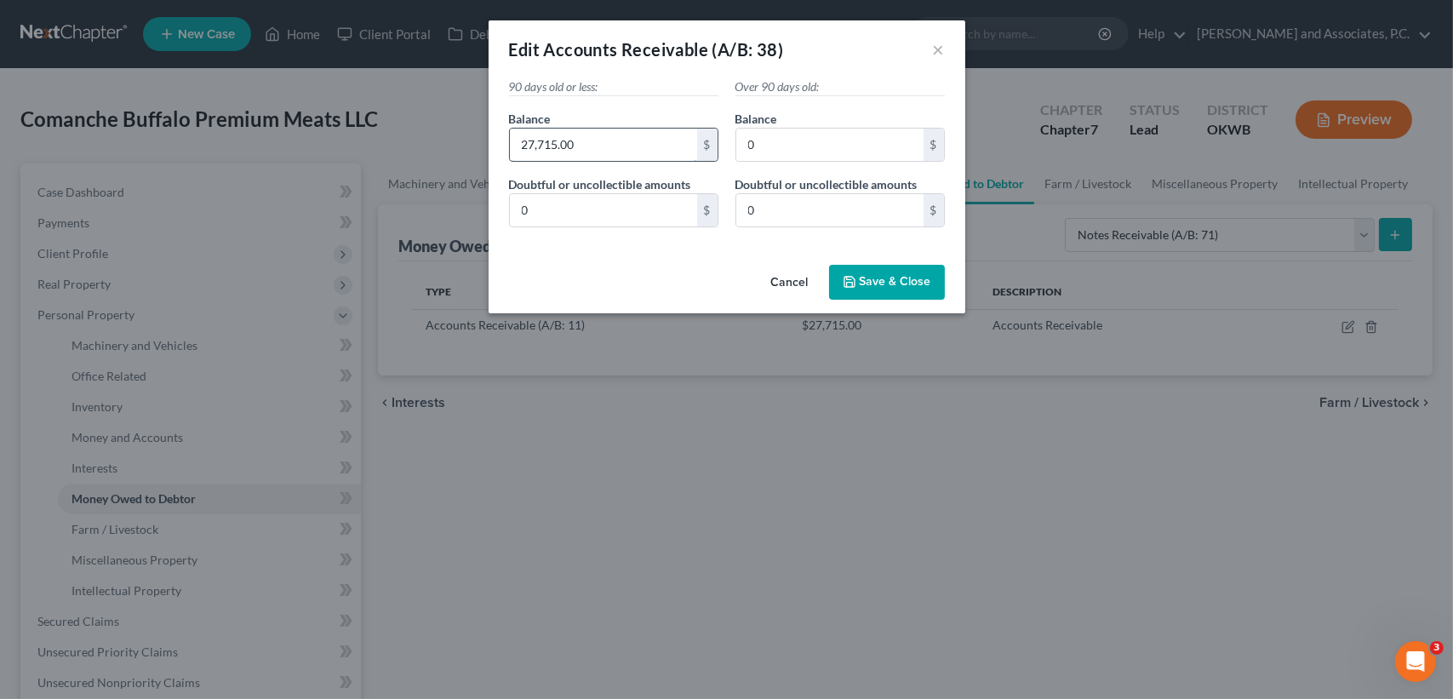
click at [622, 144] on input "27,715.00" at bounding box center [603, 145] width 187 height 32
type input "27,024.60"
click at [909, 284] on span "Save & Close" at bounding box center [896, 282] width 72 height 14
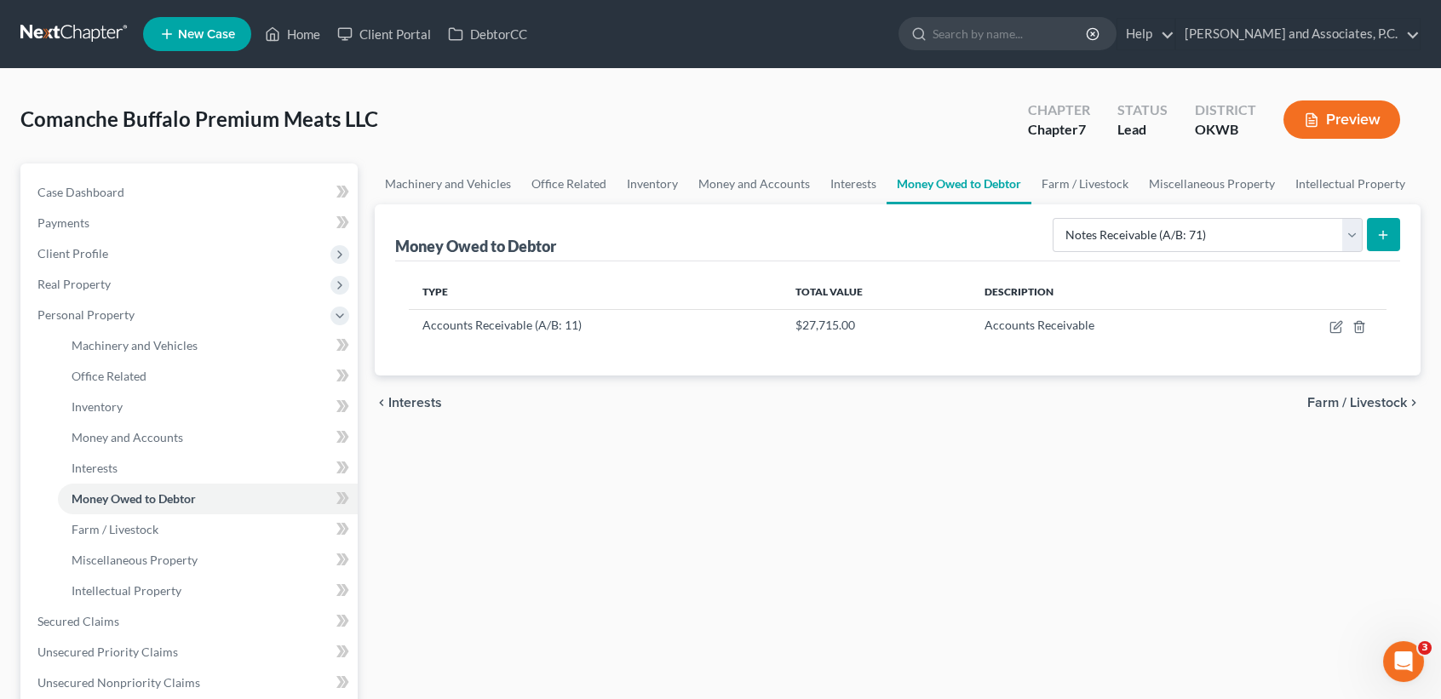
click at [852, 524] on div "Machinery and Vehicles Office Related Inventory Money and Accounts Interests Mo…" at bounding box center [897, 593] width 1063 height 861
click at [170, 190] on link "Case Dashboard" at bounding box center [191, 192] width 334 height 31
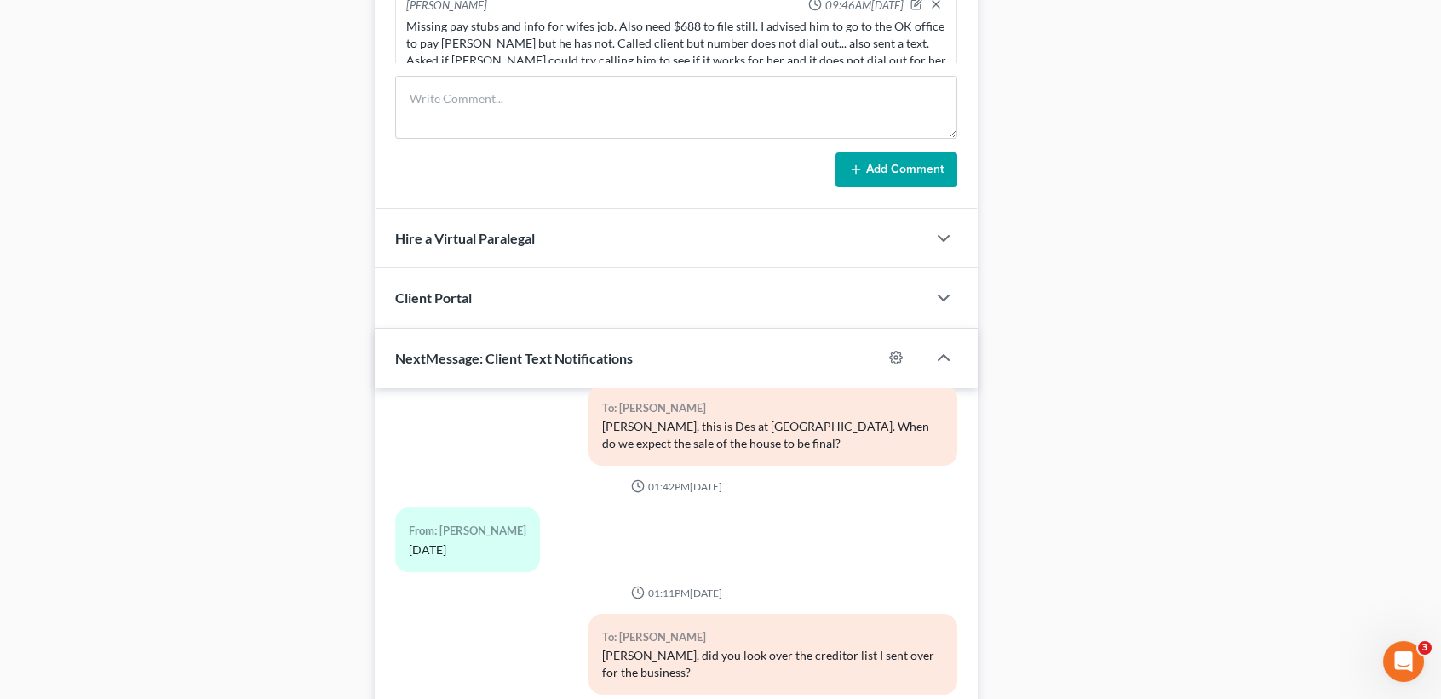
scroll to position [1350, 0]
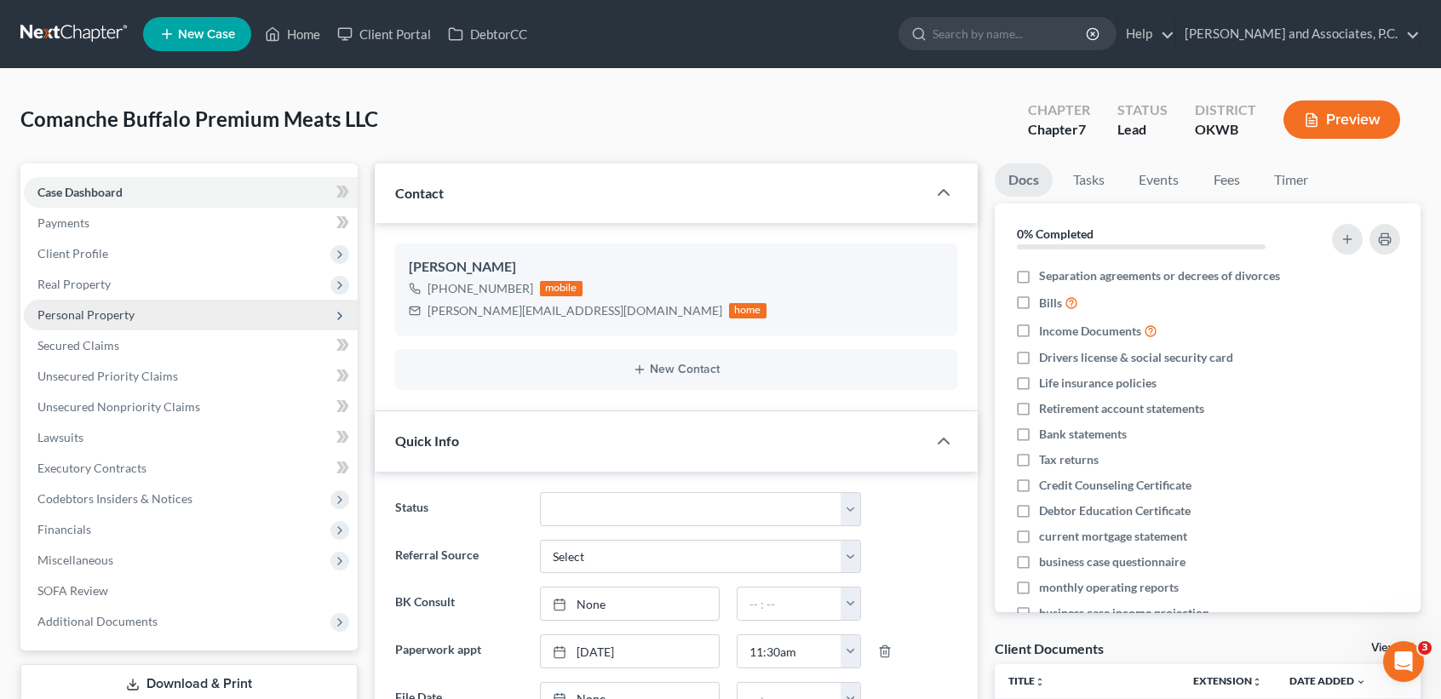
click at [131, 324] on span "Personal Property" at bounding box center [191, 315] width 334 height 31
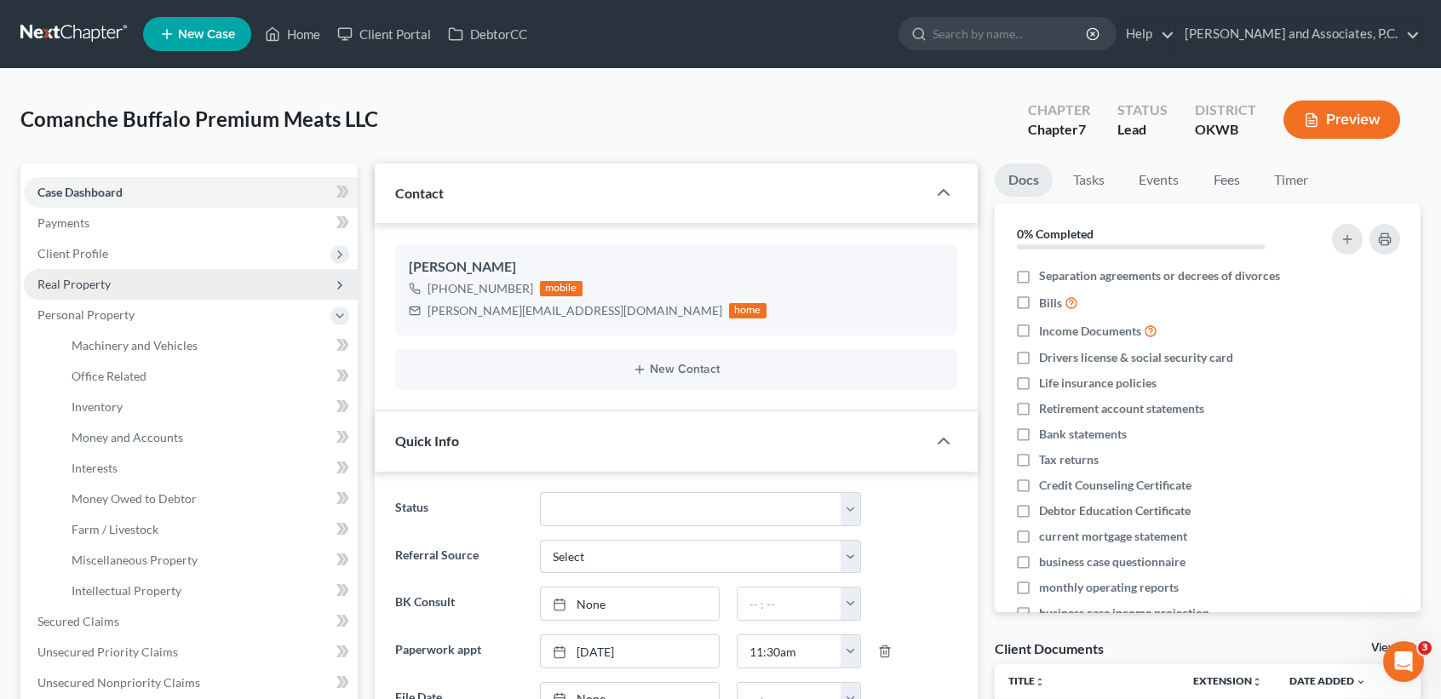
click at [172, 277] on span "Real Property" at bounding box center [191, 284] width 334 height 31
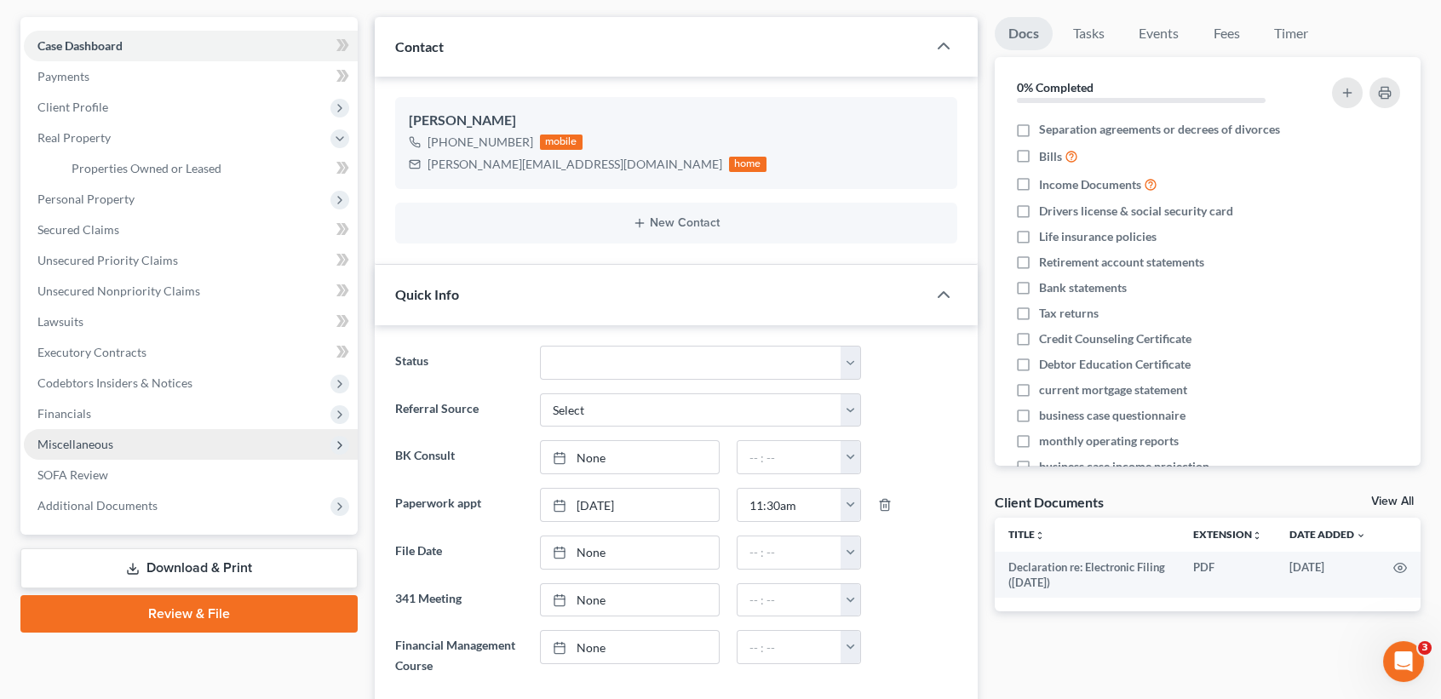
scroll to position [226, 0]
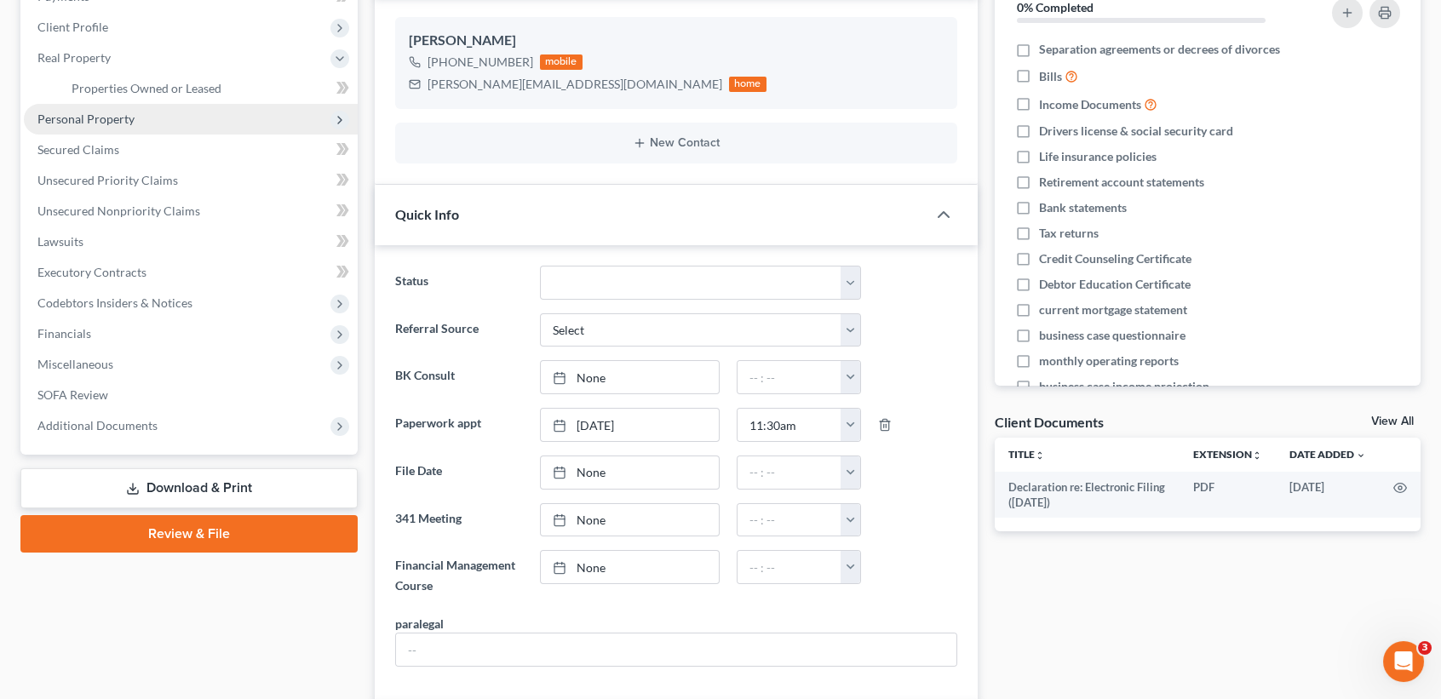
click at [130, 117] on span "Personal Property" at bounding box center [85, 119] width 97 height 14
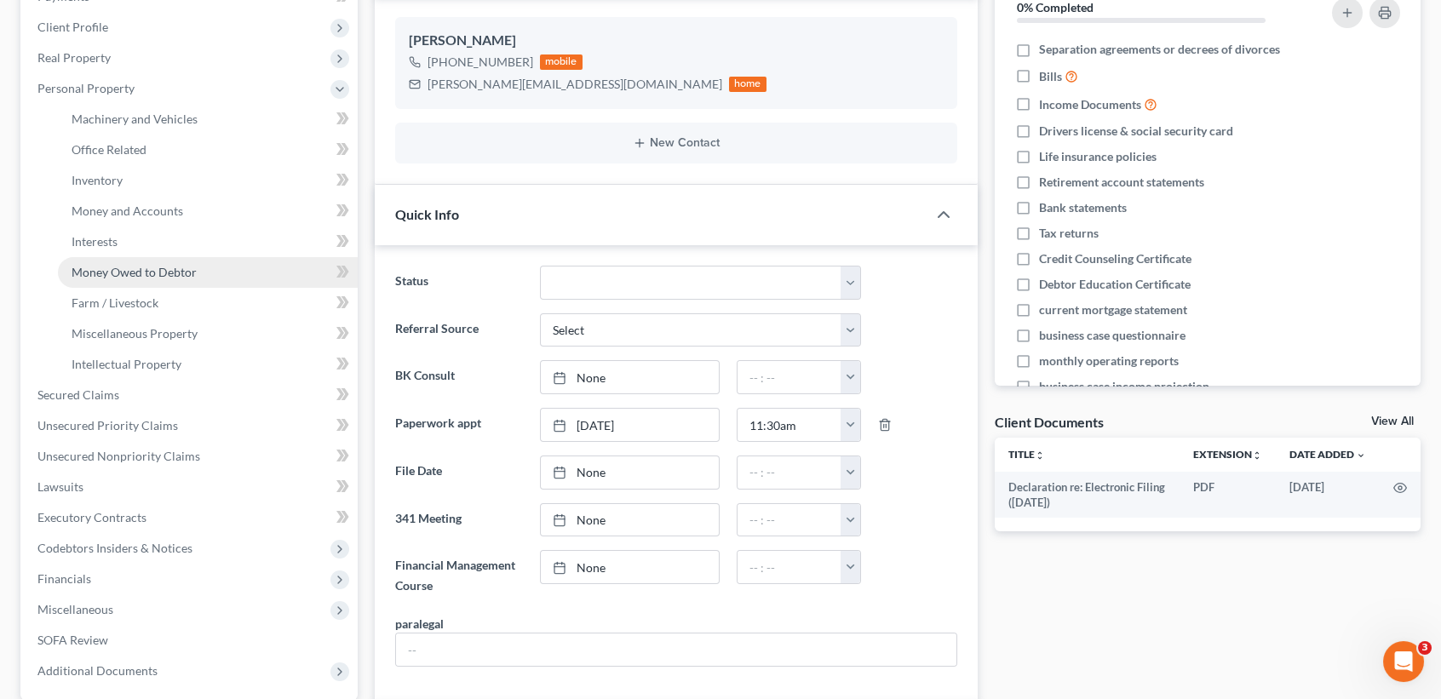
click at [134, 275] on span "Money Owed to Debtor" at bounding box center [134, 272] width 125 height 14
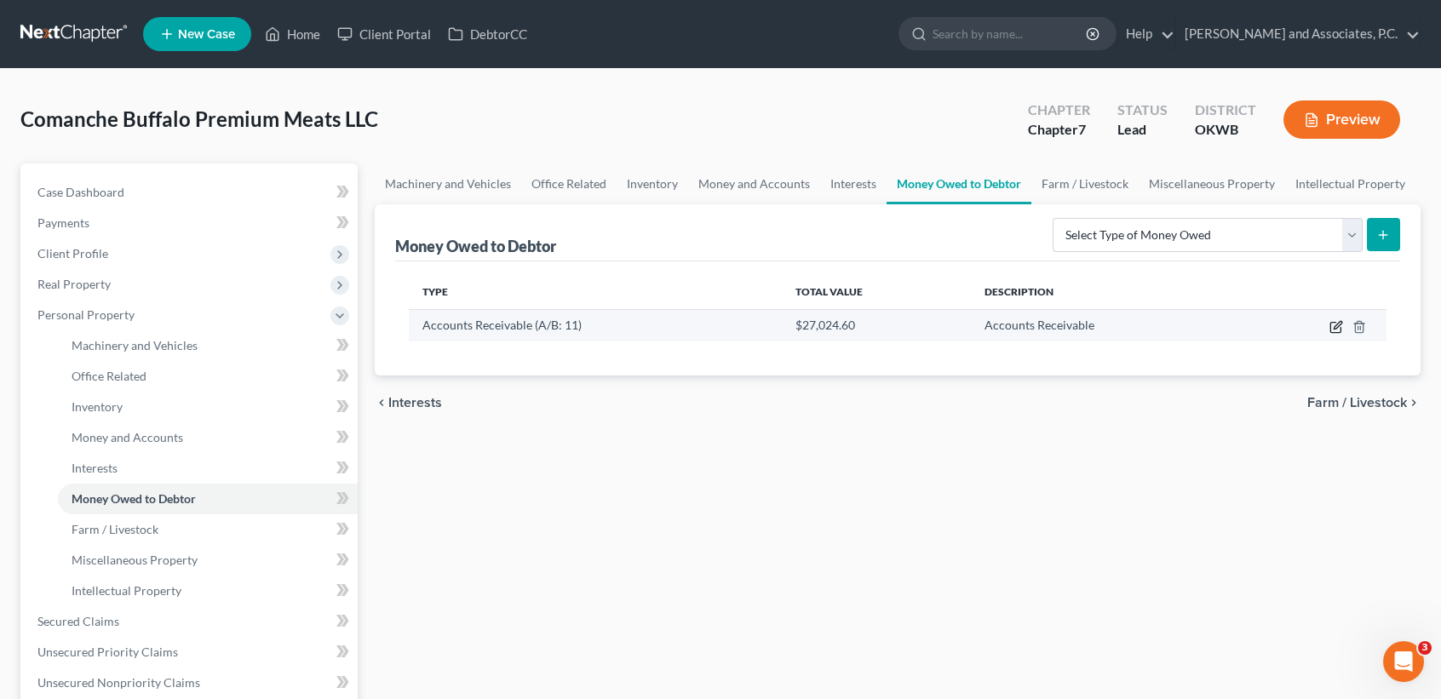
click at [1330, 321] on icon "button" at bounding box center [1336, 327] width 14 height 14
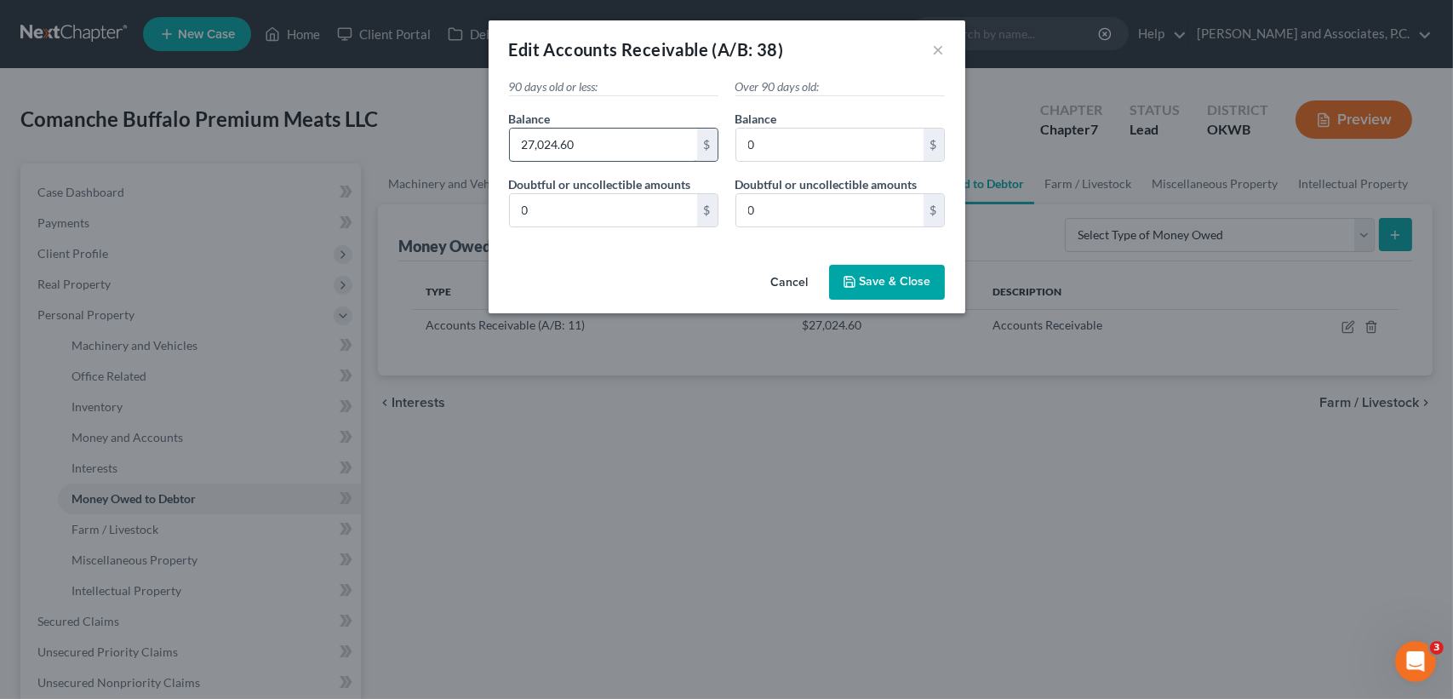
click at [596, 133] on input "27,024.60" at bounding box center [603, 145] width 187 height 32
type input "27,688.59"
click at [908, 308] on div "Cancel Save & Close" at bounding box center [727, 286] width 477 height 56
click at [908, 303] on div "Cancel Save & Close" at bounding box center [727, 286] width 477 height 56
click at [908, 301] on div "Cancel Save & Close" at bounding box center [727, 286] width 477 height 56
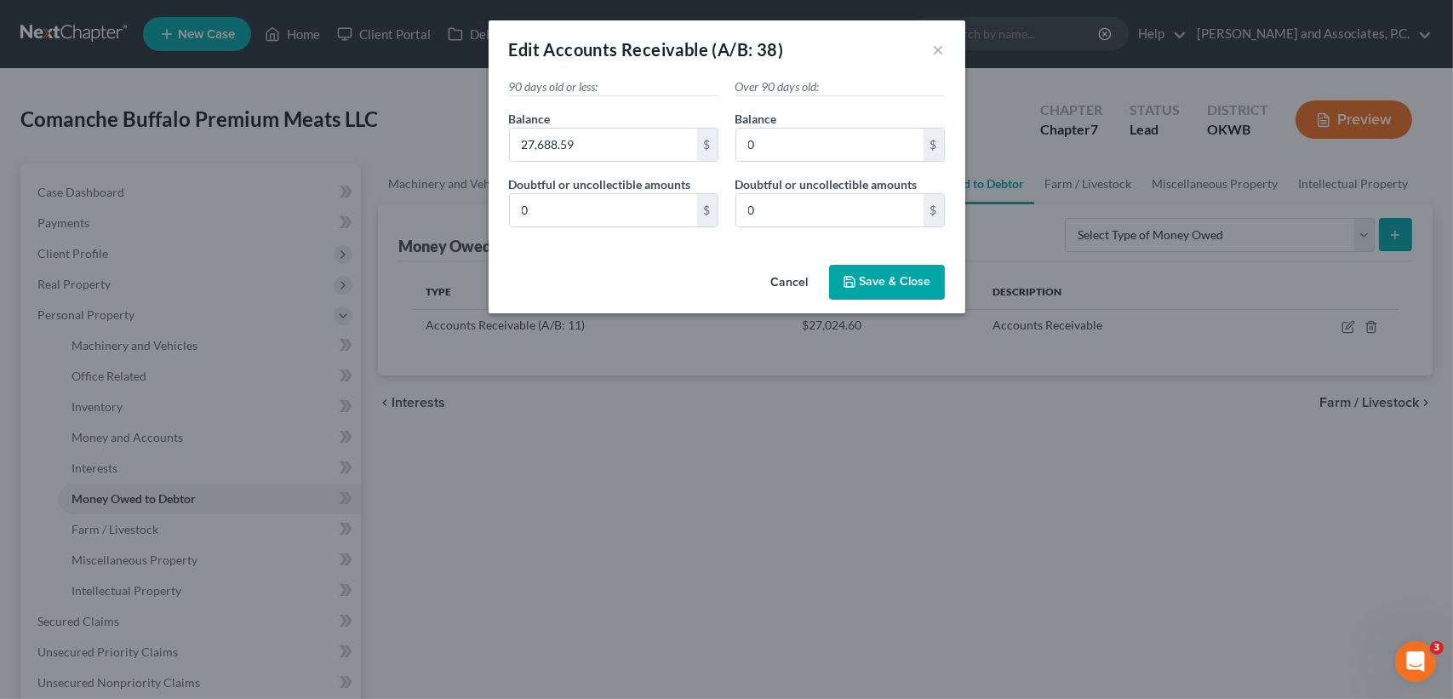
click at [904, 288] on button "Save & Close" at bounding box center [887, 283] width 116 height 36
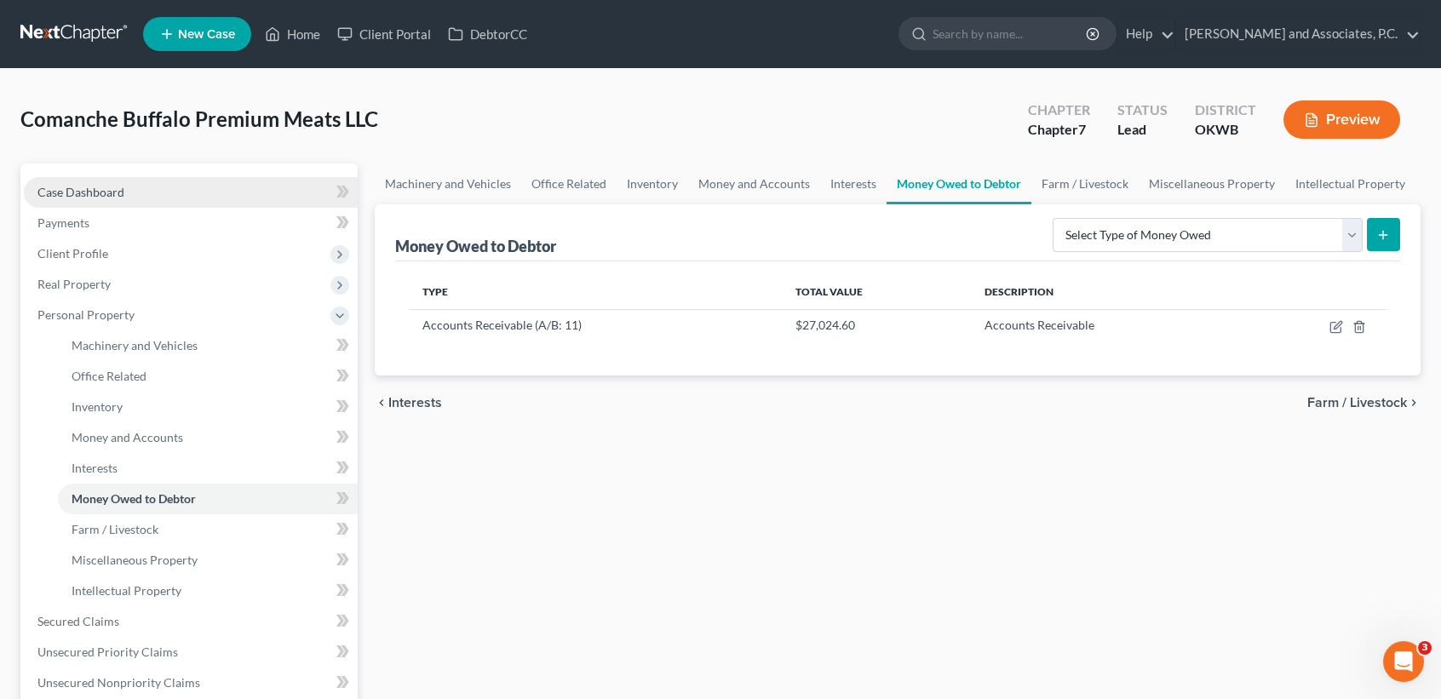
click at [66, 182] on link "Case Dashboard" at bounding box center [191, 192] width 334 height 31
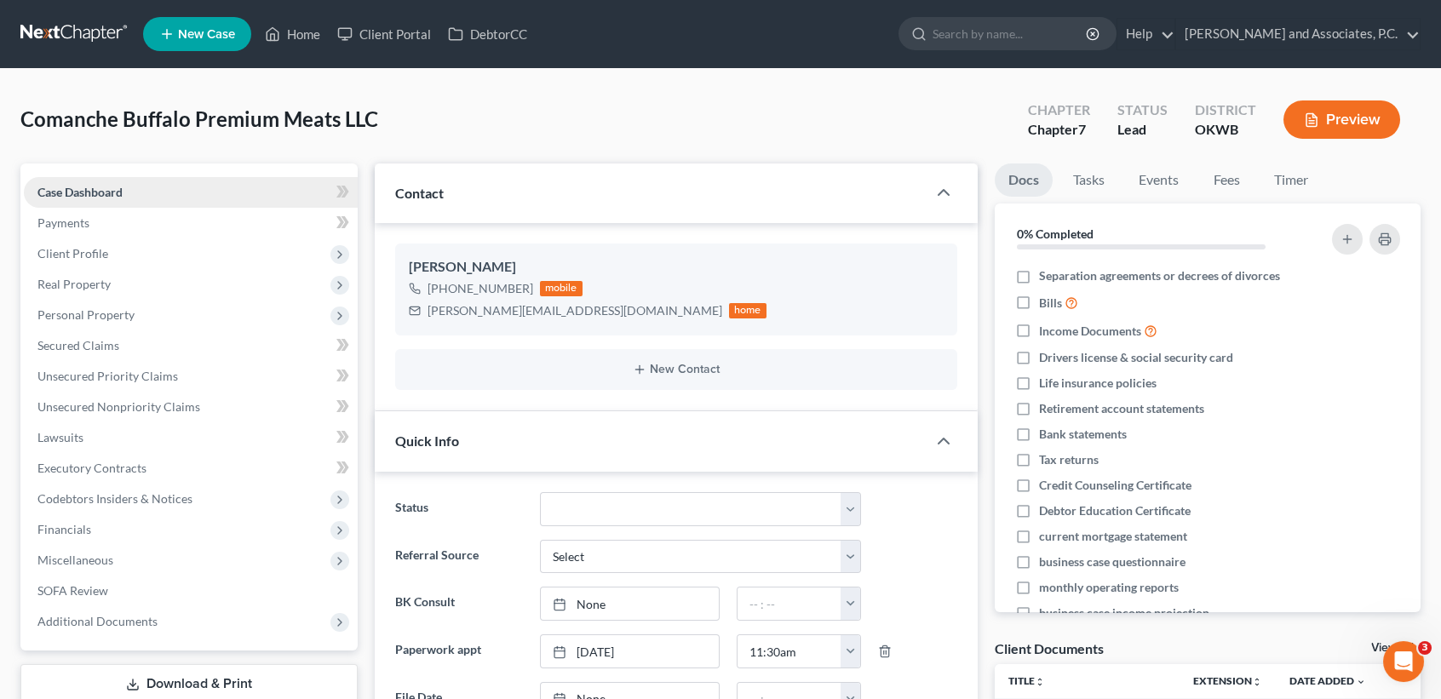
scroll to position [2299, 0]
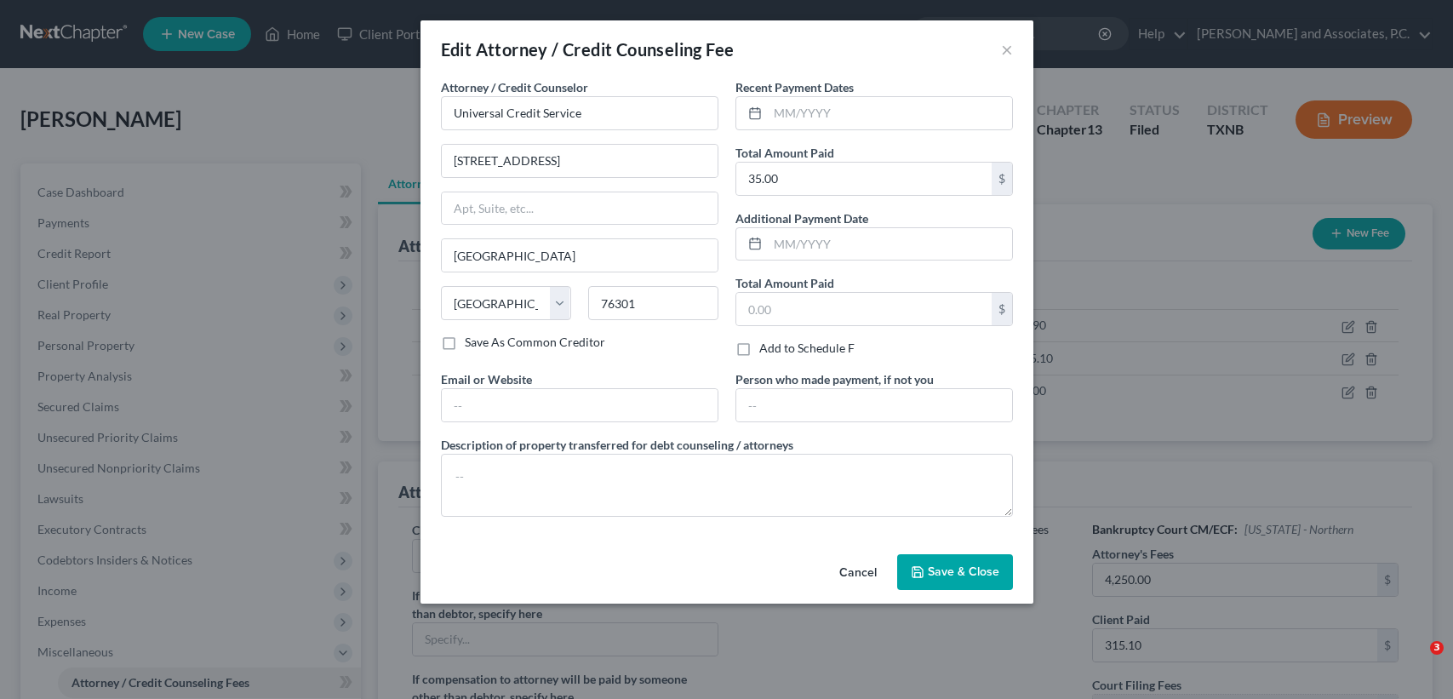
select select "1"
select select "45"
drag, startPoint x: 862, startPoint y: 577, endPoint x: 851, endPoint y: 531, distance: 47.1
click at [862, 573] on button "Cancel" at bounding box center [858, 573] width 65 height 34
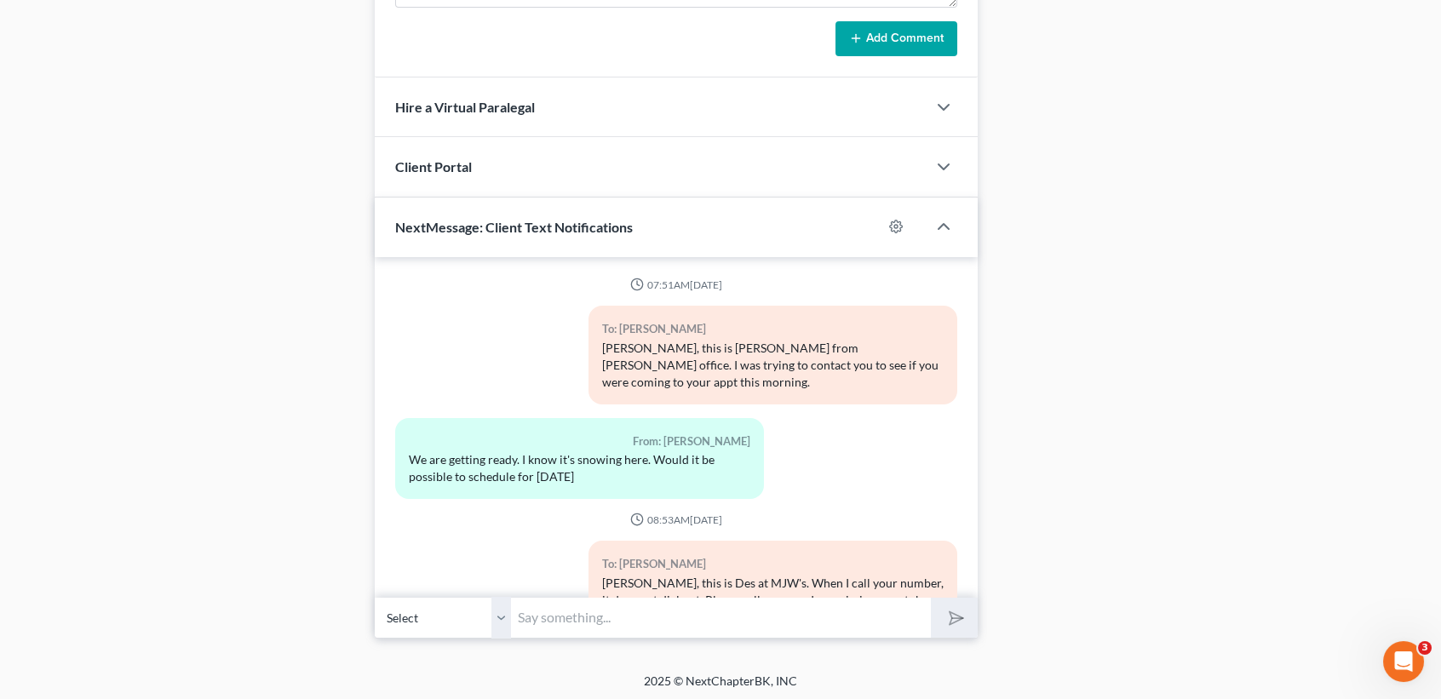
scroll to position [2405, 0]
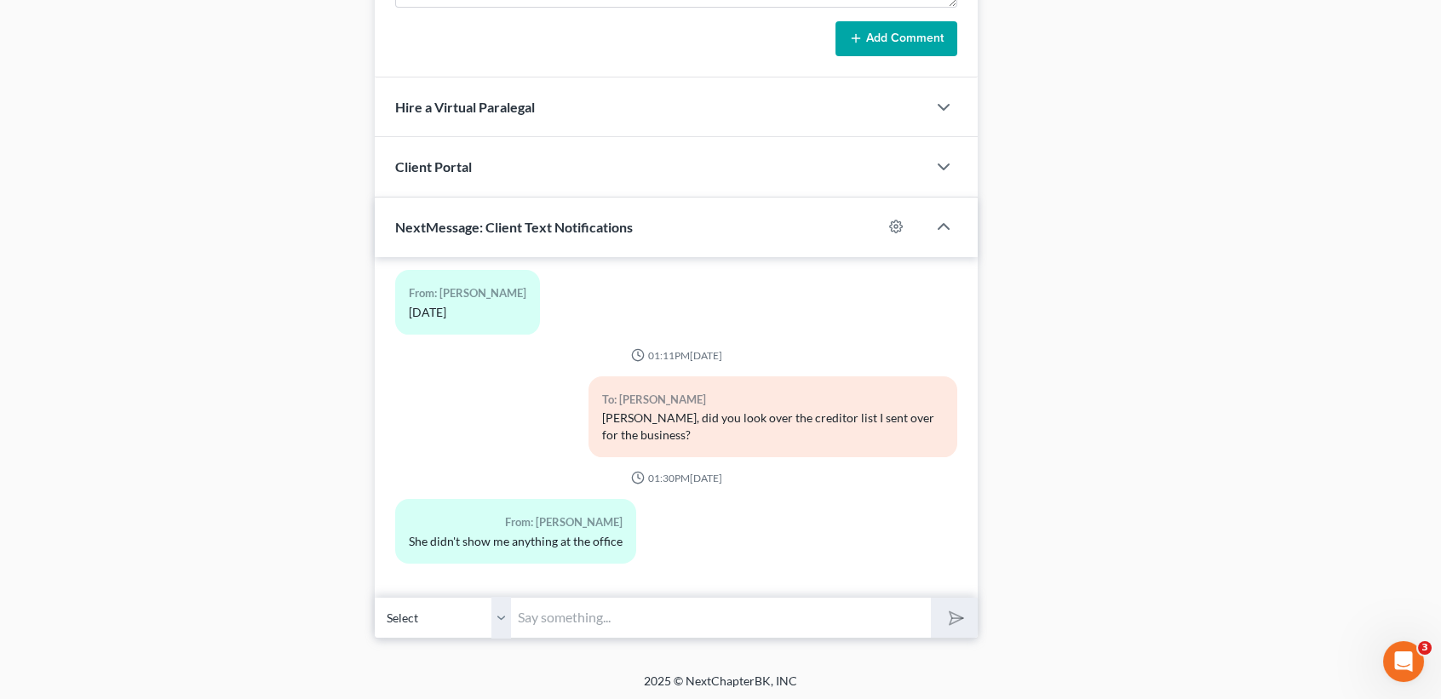
click at [881, 610] on input "text" at bounding box center [721, 618] width 420 height 42
type input "C"
drag, startPoint x: 918, startPoint y: 618, endPoint x: 906, endPoint y: 611, distance: 13.7
click at [913, 618] on input "text" at bounding box center [721, 618] width 420 height 42
type input "c"
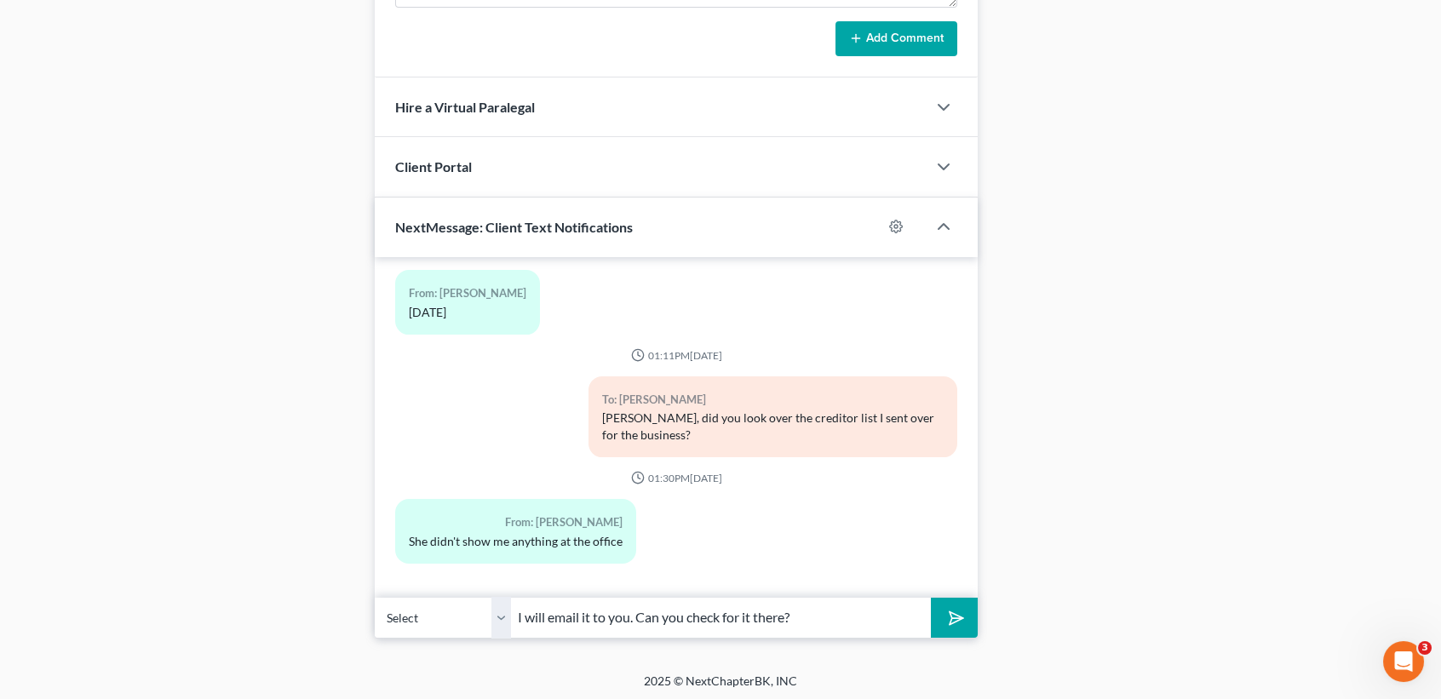
type input "I will email it to you. Can you check for it there?"
click at [931, 598] on button "submit" at bounding box center [954, 618] width 47 height 40
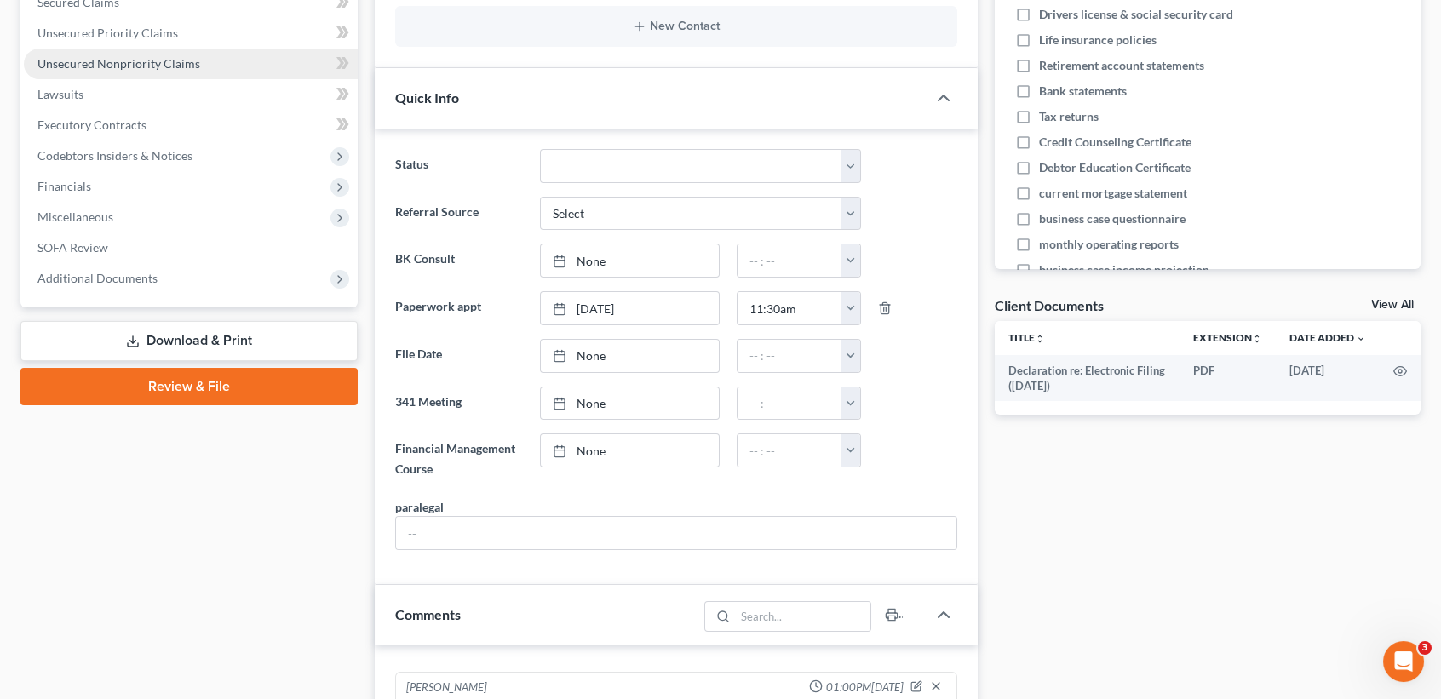
scroll to position [113, 0]
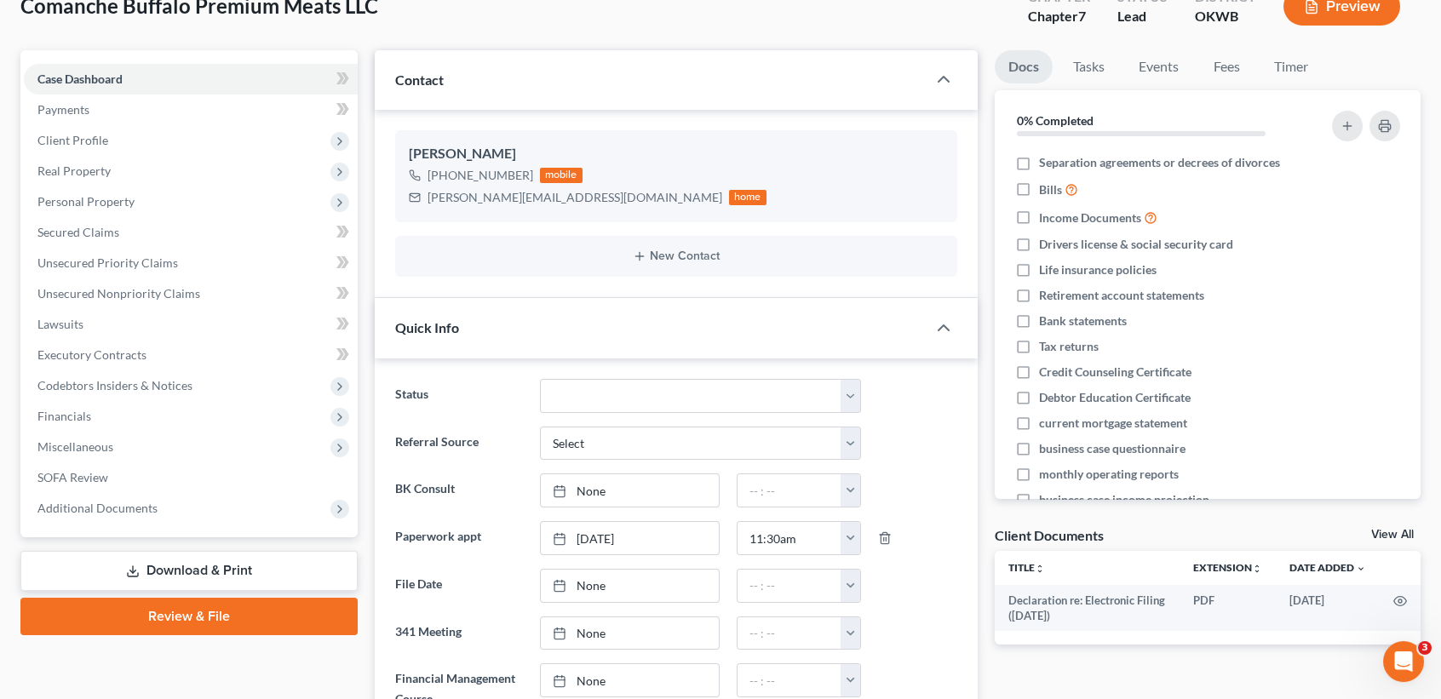
click at [221, 570] on link "Download & Print" at bounding box center [188, 571] width 337 height 40
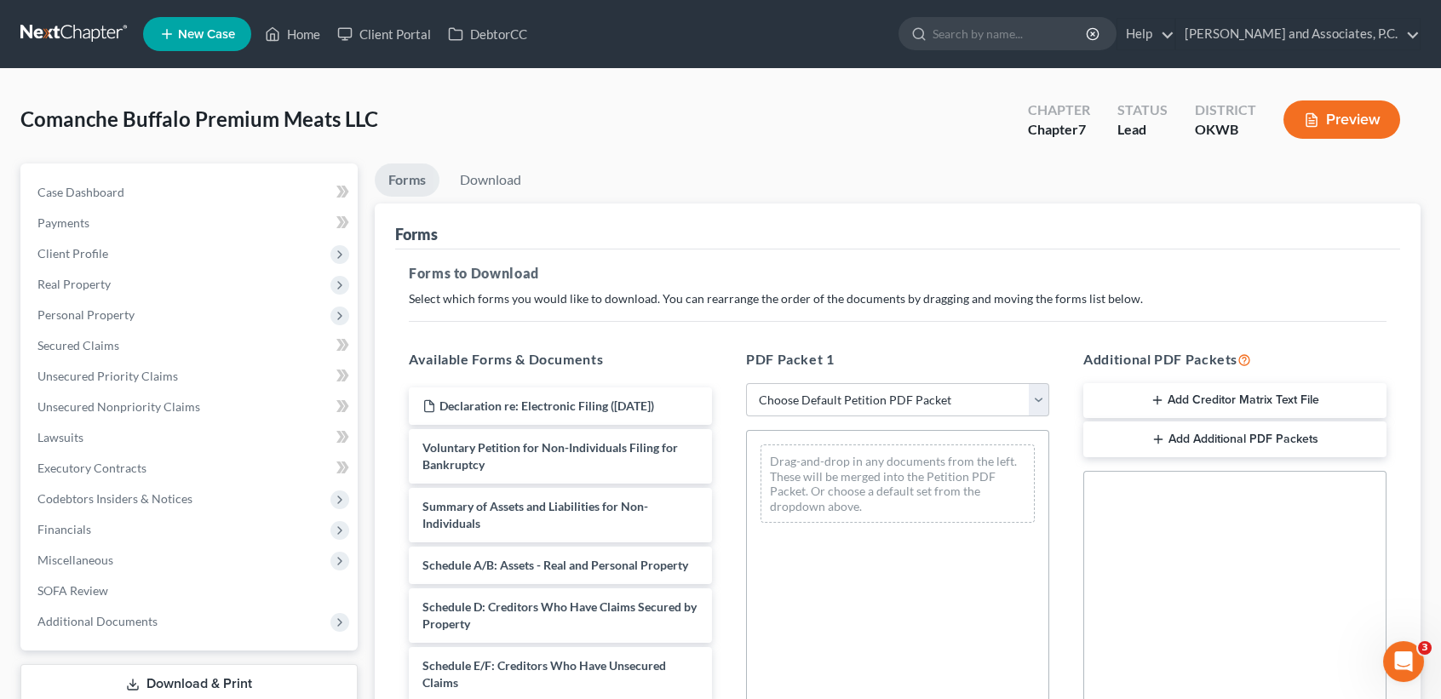
click at [1294, 405] on button "Add Creditor Matrix Text File" at bounding box center [1234, 401] width 303 height 36
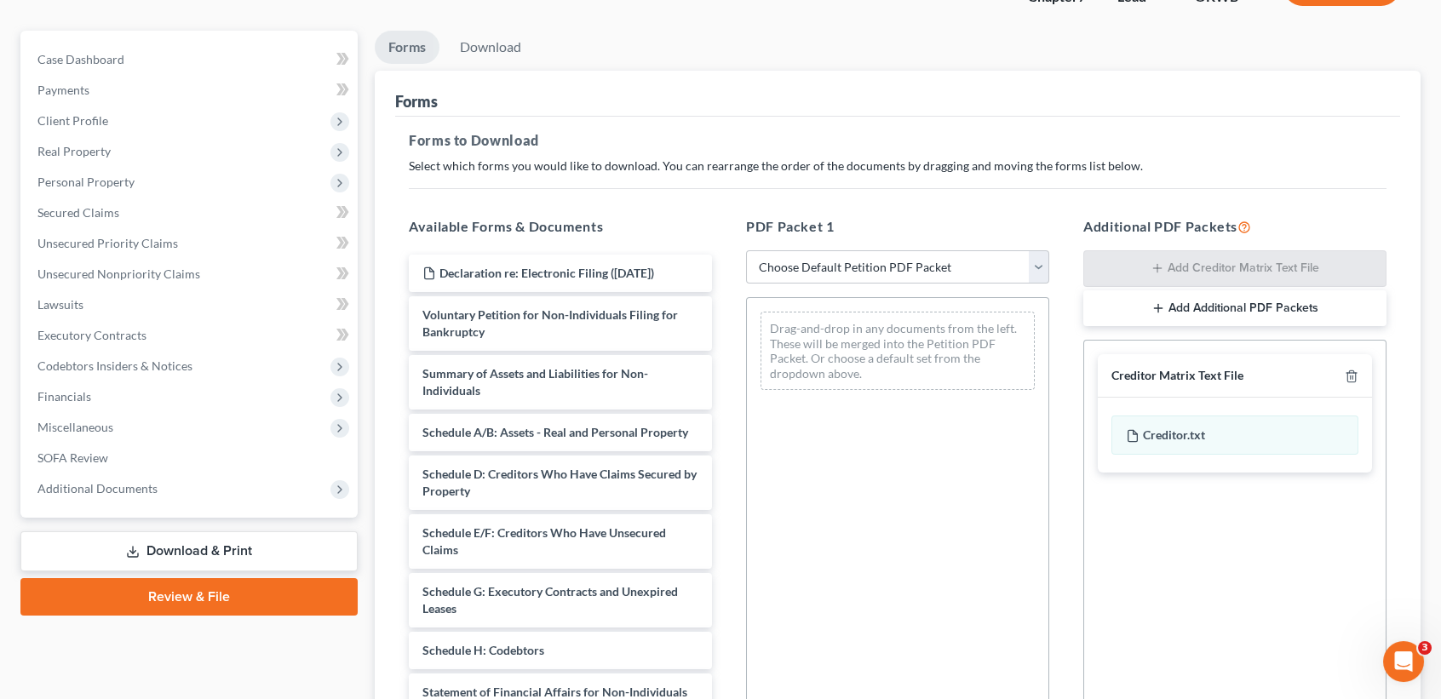
scroll to position [341, 0]
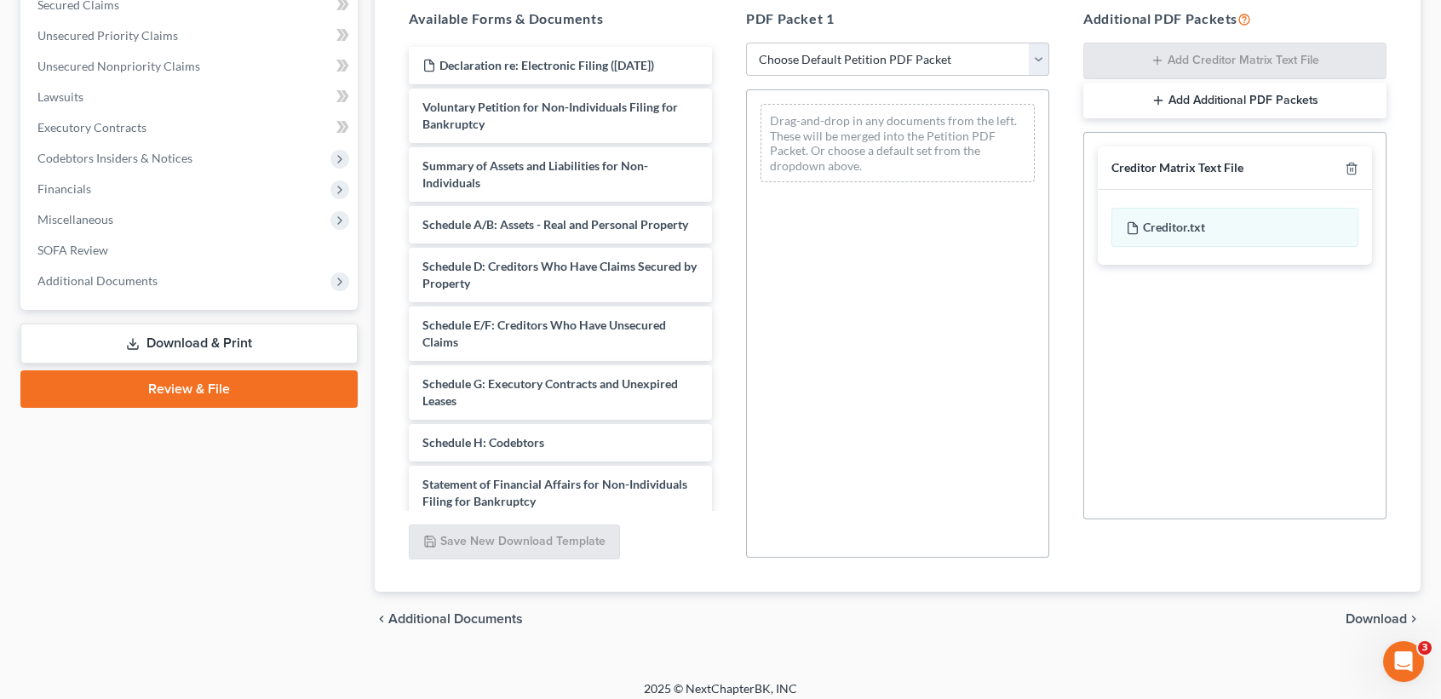
click at [1360, 622] on div "chevron_left Additional Documents Download chevron_right" at bounding box center [898, 619] width 1046 height 54
click at [1362, 616] on span "Download" at bounding box center [1375, 619] width 61 height 14
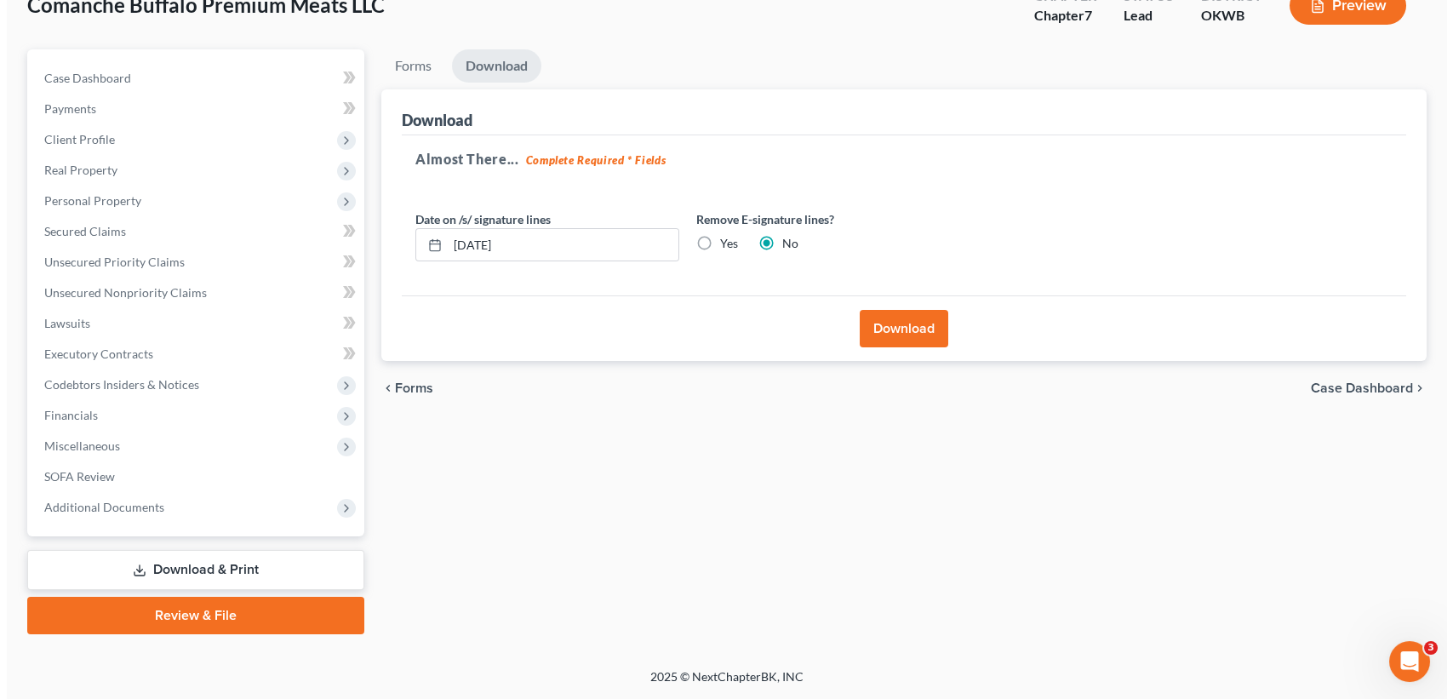
scroll to position [112, 0]
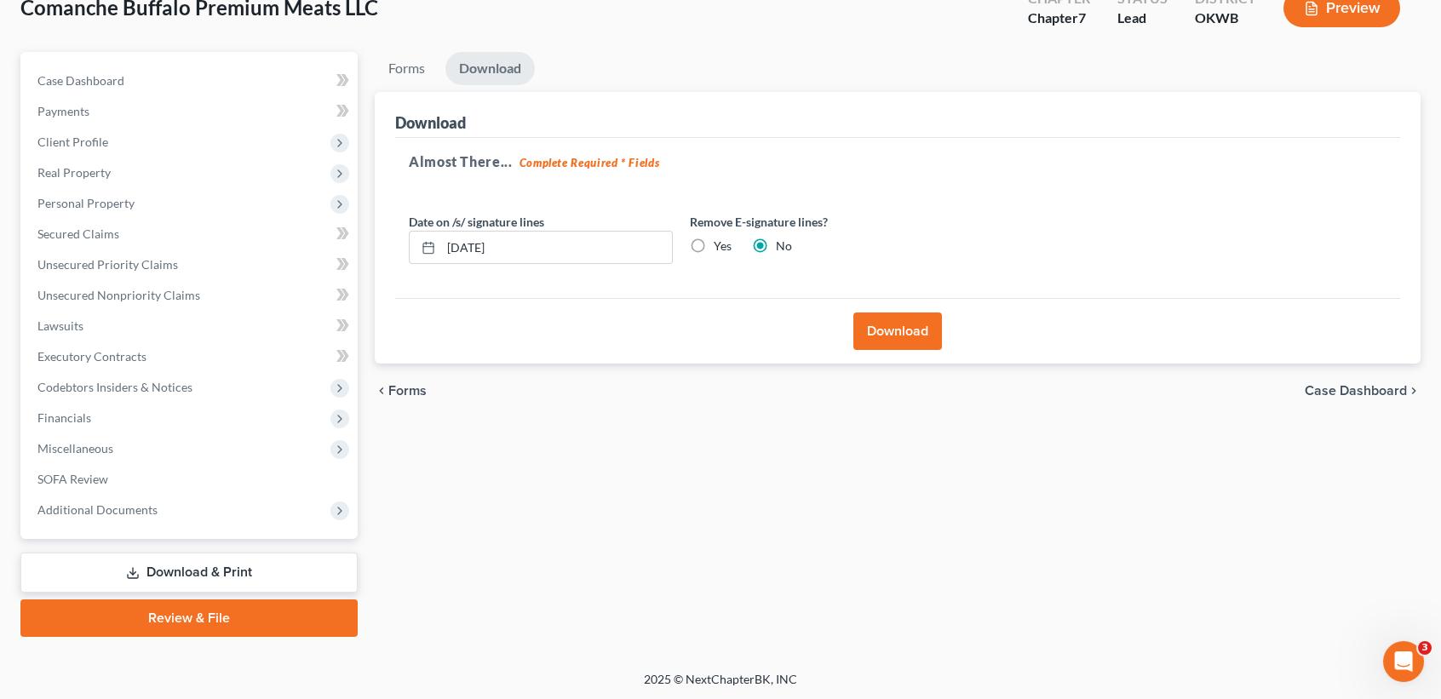
click at [724, 250] on label "Yes" at bounding box center [722, 246] width 18 height 17
click at [724, 249] on input "Yes" at bounding box center [725, 243] width 11 height 11
radio input "true"
radio input "false"
click at [883, 337] on button "Download" at bounding box center [897, 330] width 89 height 37
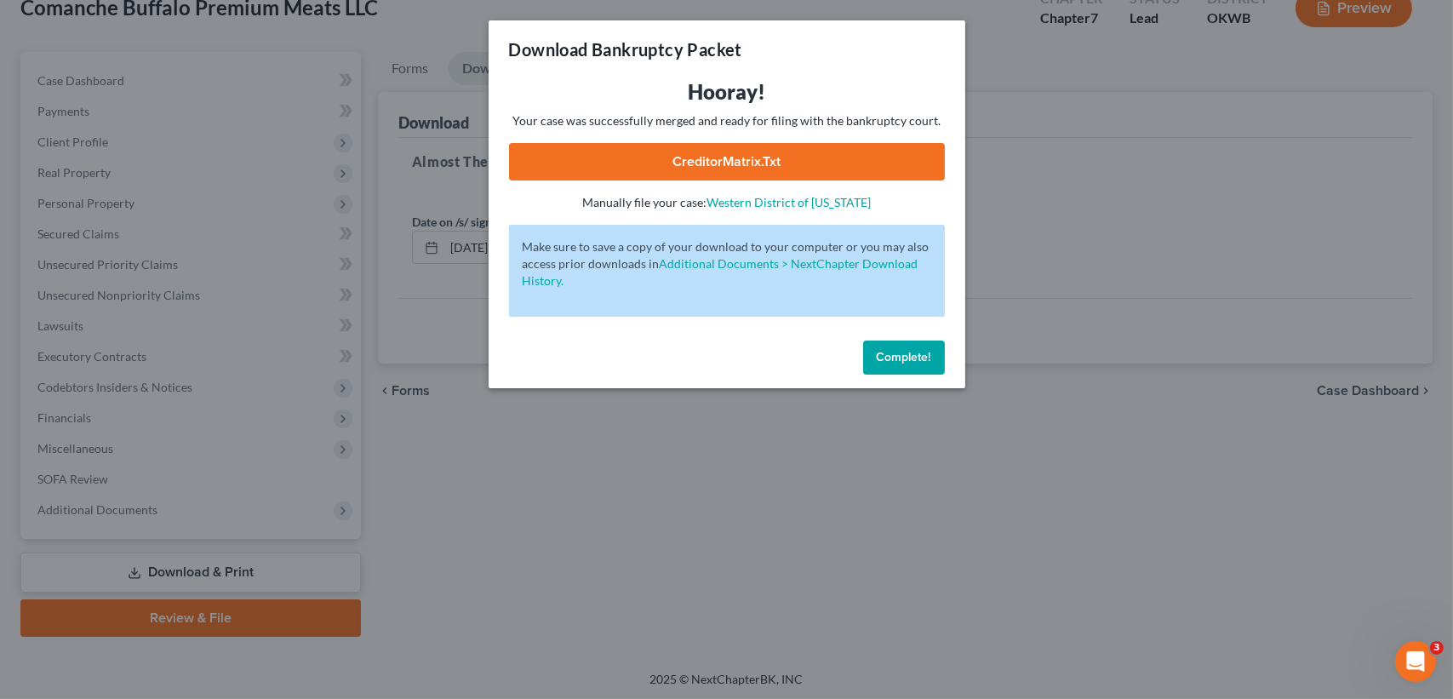
click at [791, 173] on link "CreditorMatrix.txt" at bounding box center [727, 161] width 436 height 37
drag, startPoint x: 851, startPoint y: 339, endPoint x: 882, endPoint y: 347, distance: 32.6
click at [862, 346] on div "Complete!" at bounding box center [727, 361] width 477 height 54
click at [885, 351] on span "Complete!" at bounding box center [904, 357] width 54 height 14
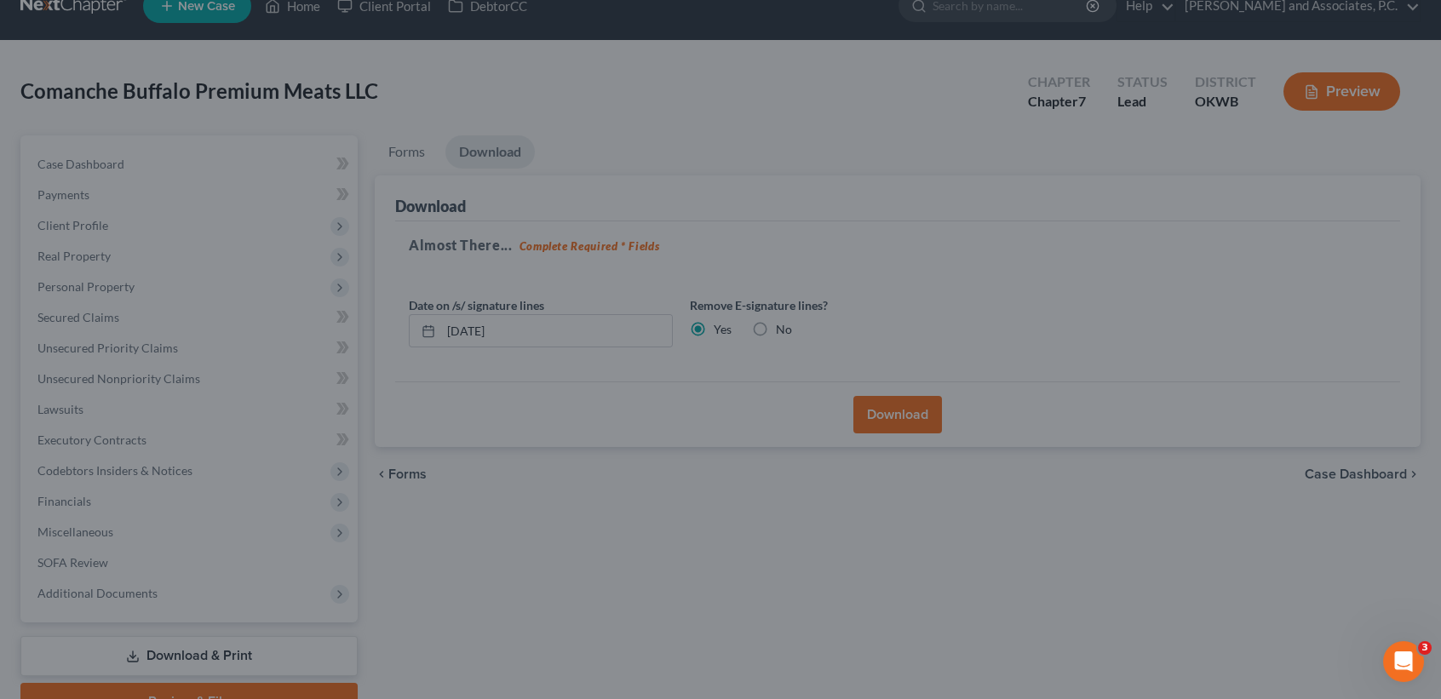
scroll to position [0, 0]
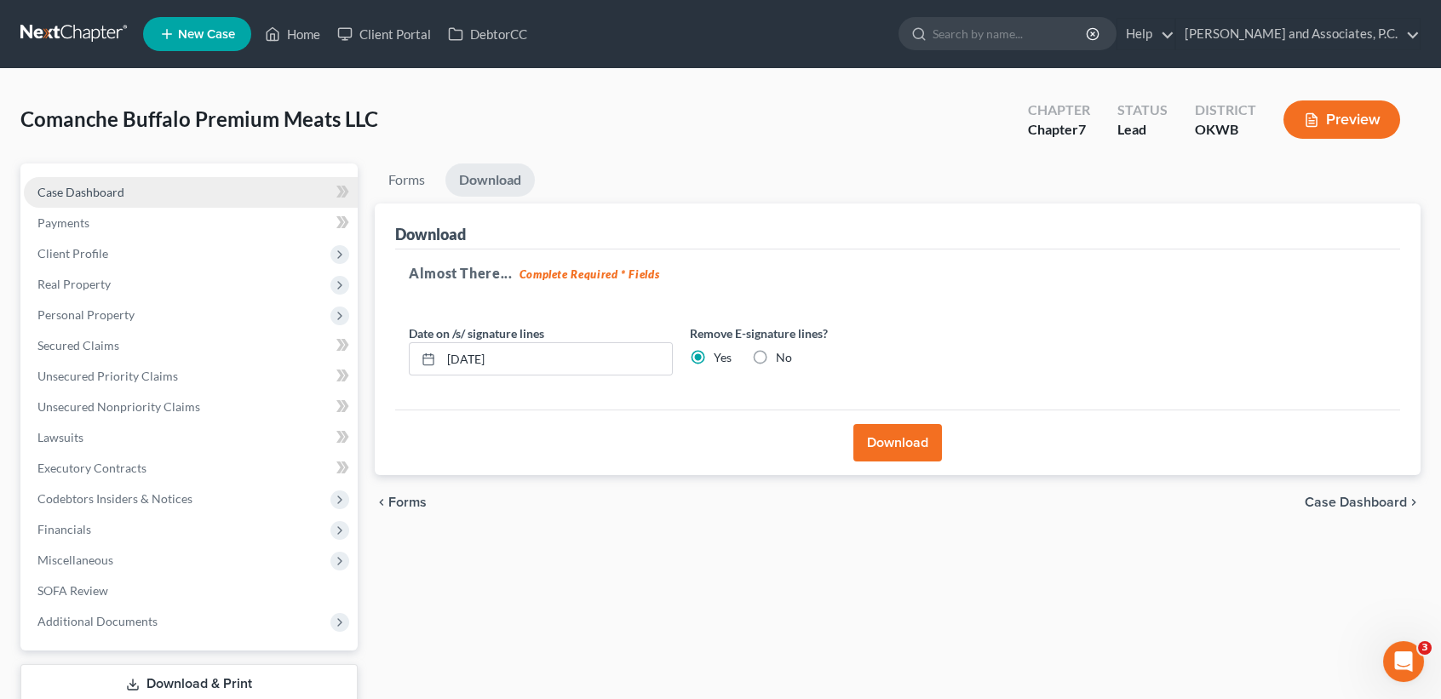
click at [107, 191] on span "Case Dashboard" at bounding box center [80, 192] width 87 height 14
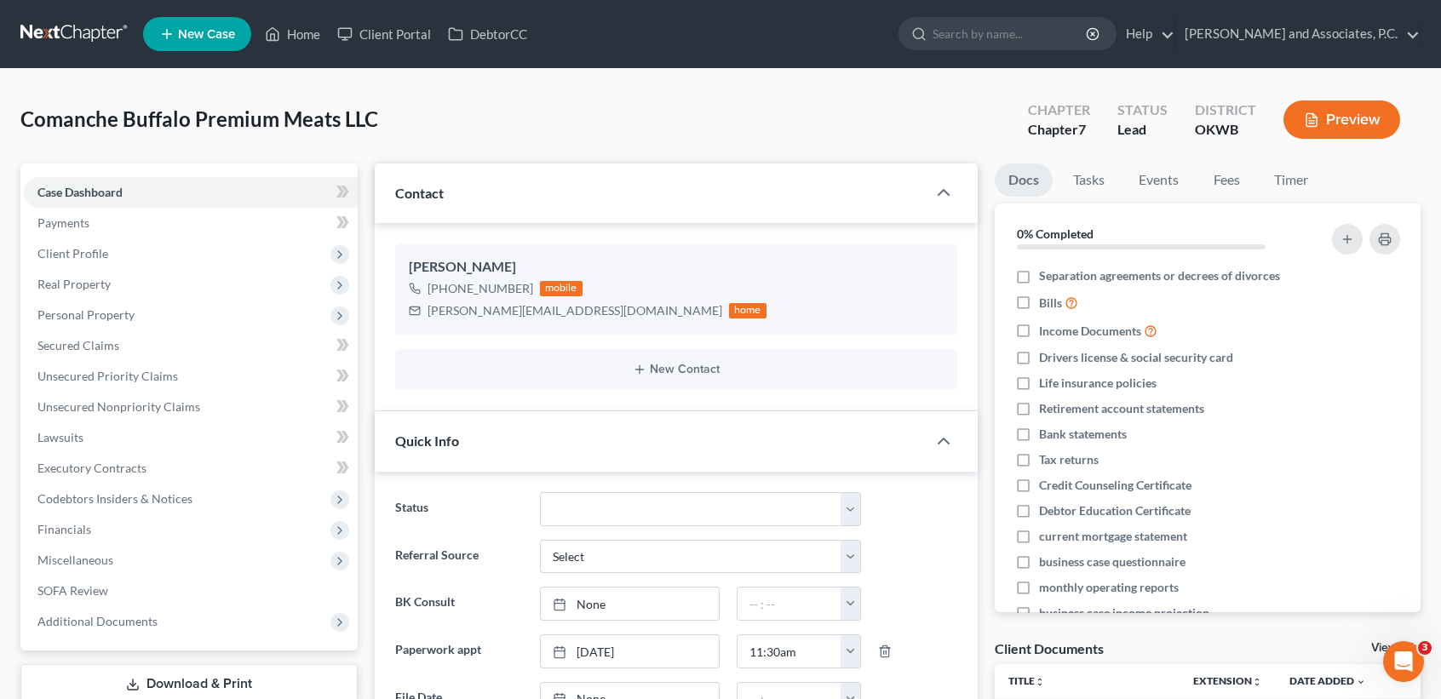
scroll to position [2561, 0]
click at [301, 33] on link "Home" at bounding box center [292, 34] width 72 height 31
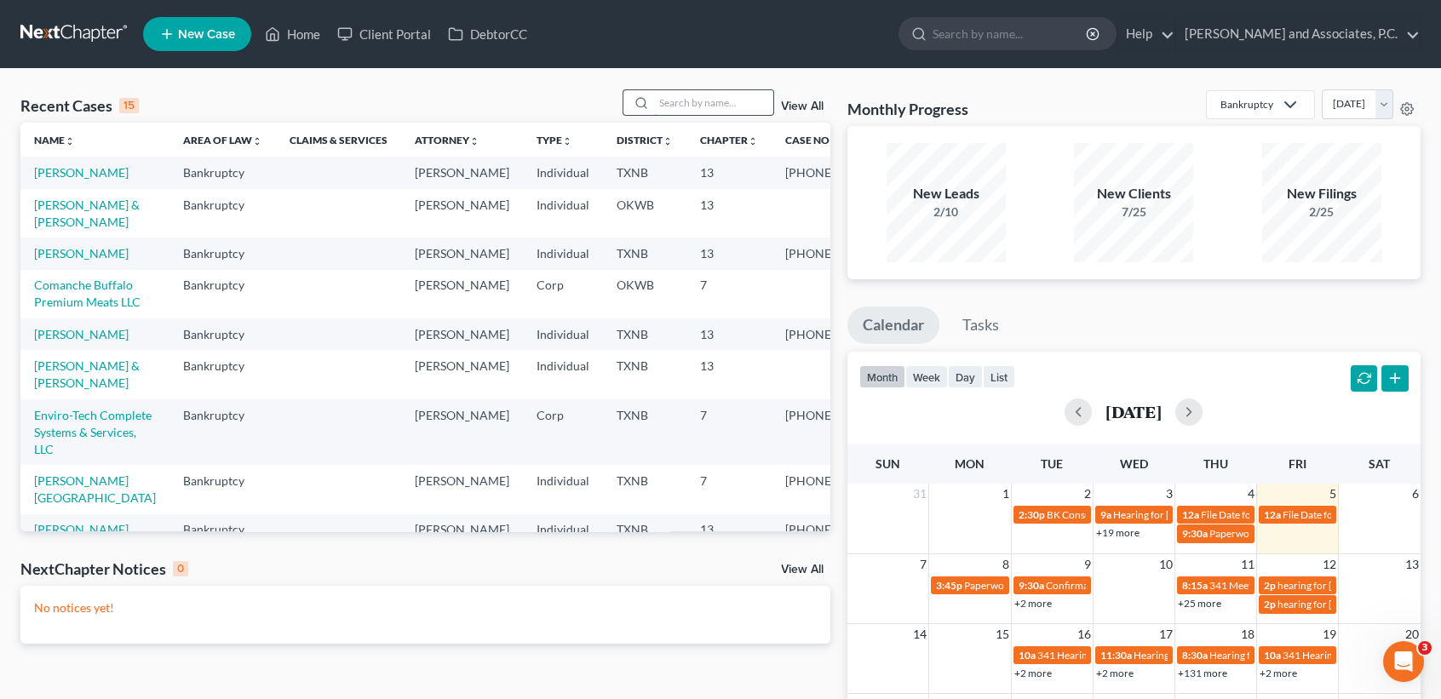
click at [698, 105] on input "search" at bounding box center [713, 102] width 119 height 25
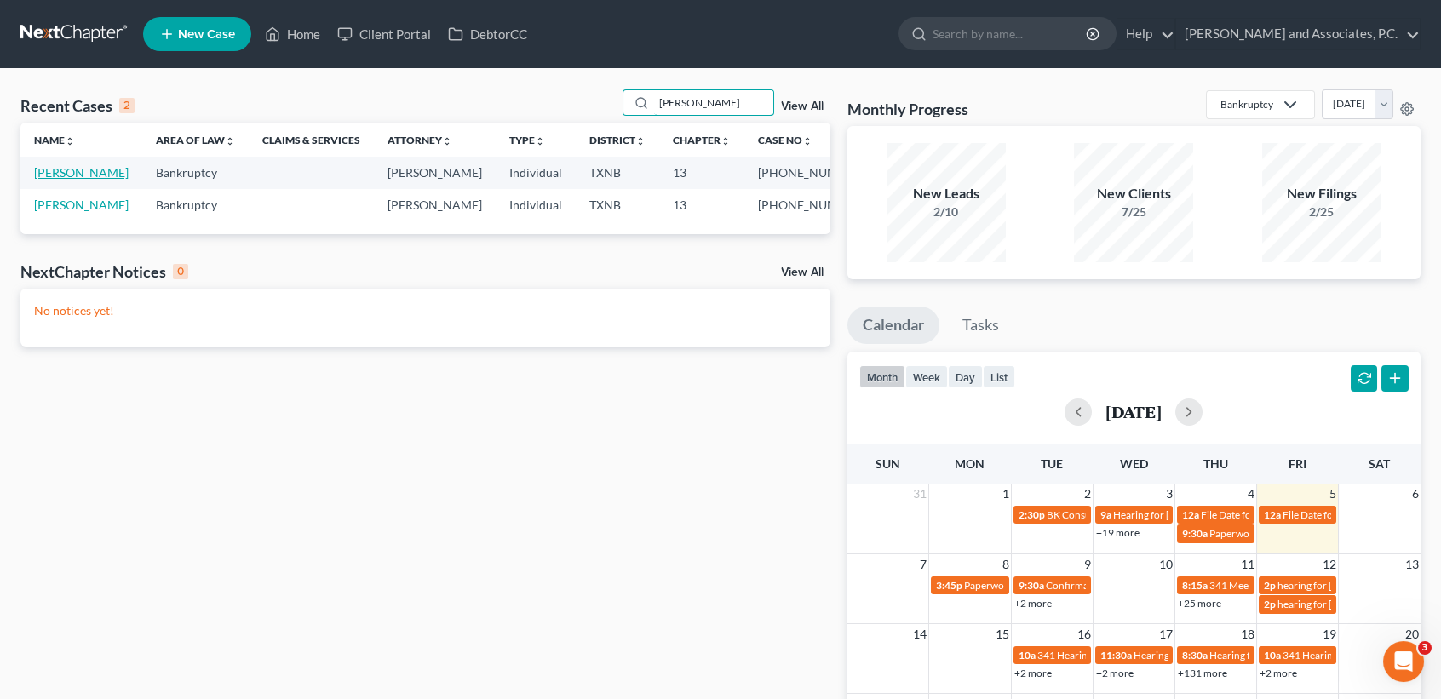
type input "becker"
click at [49, 175] on link "[PERSON_NAME]" at bounding box center [81, 172] width 95 height 14
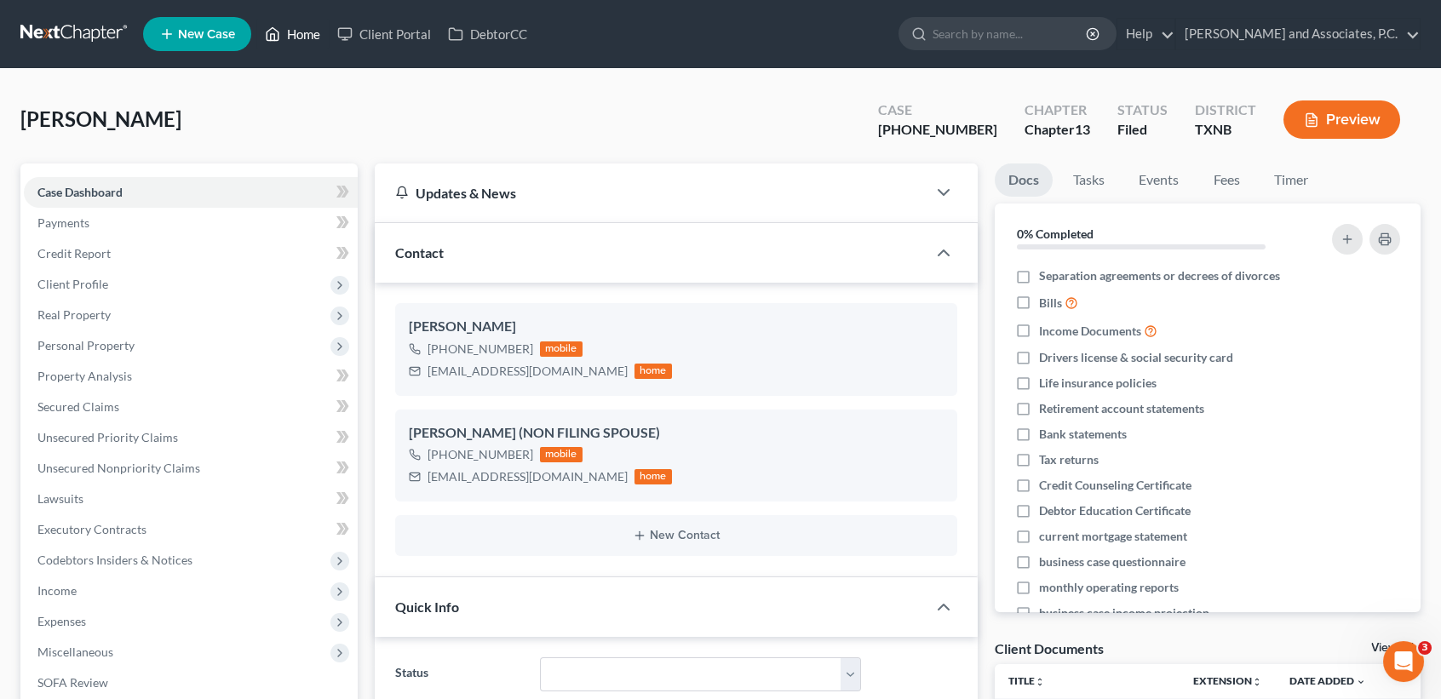
click at [311, 39] on link "Home" at bounding box center [292, 34] width 72 height 31
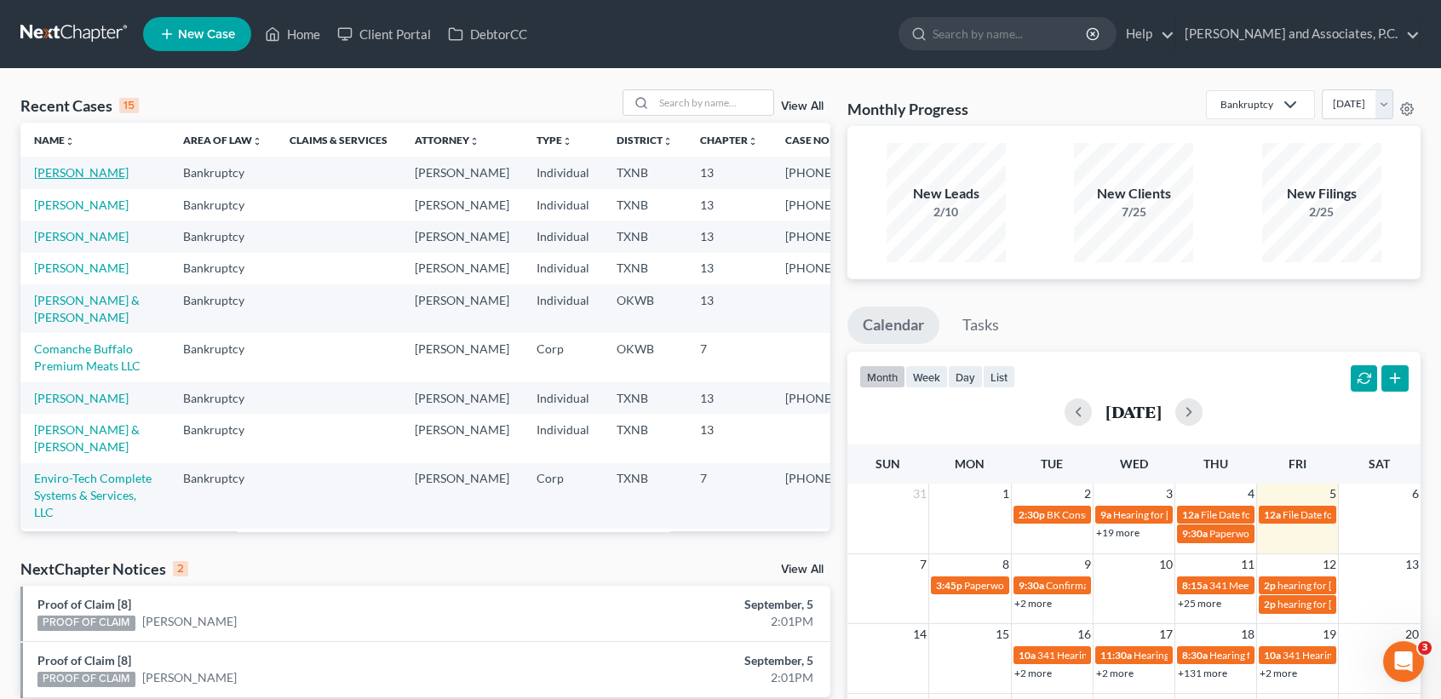
click at [84, 169] on link "[PERSON_NAME]" at bounding box center [81, 172] width 95 height 14
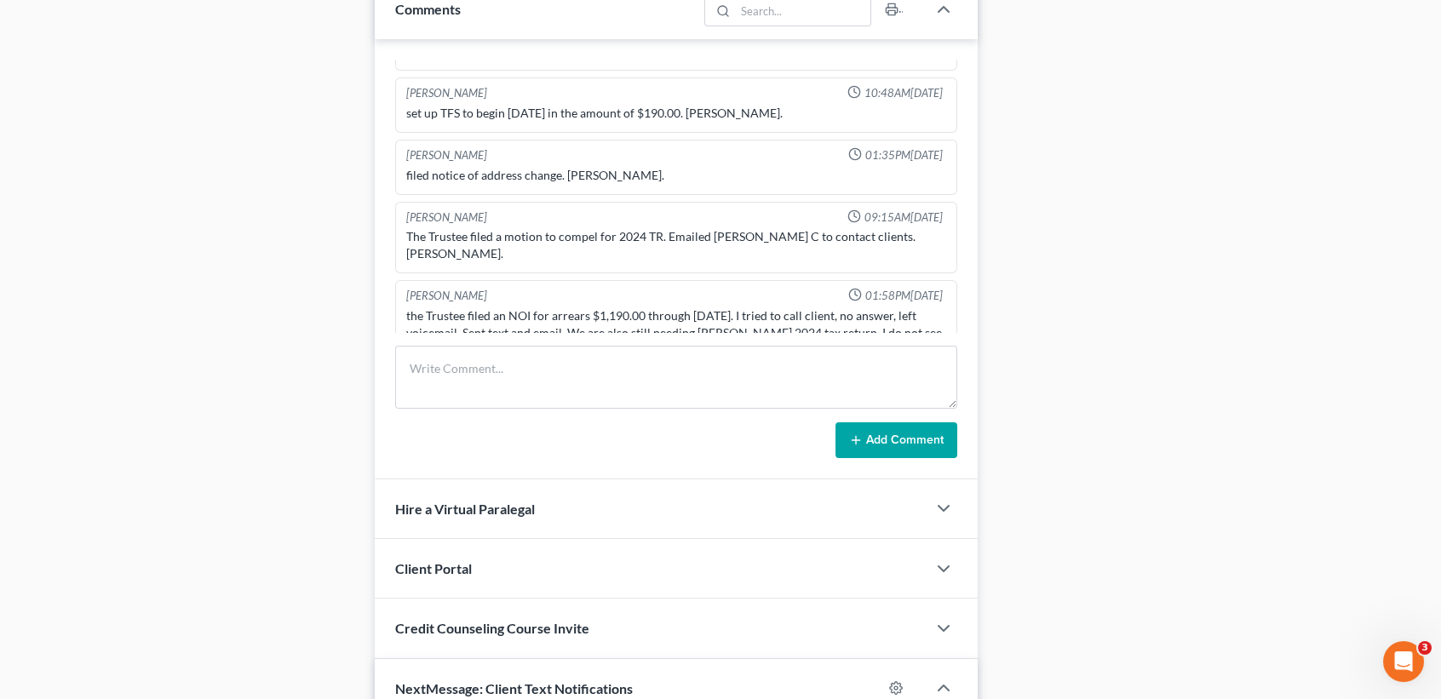
scroll to position [1248, 0]
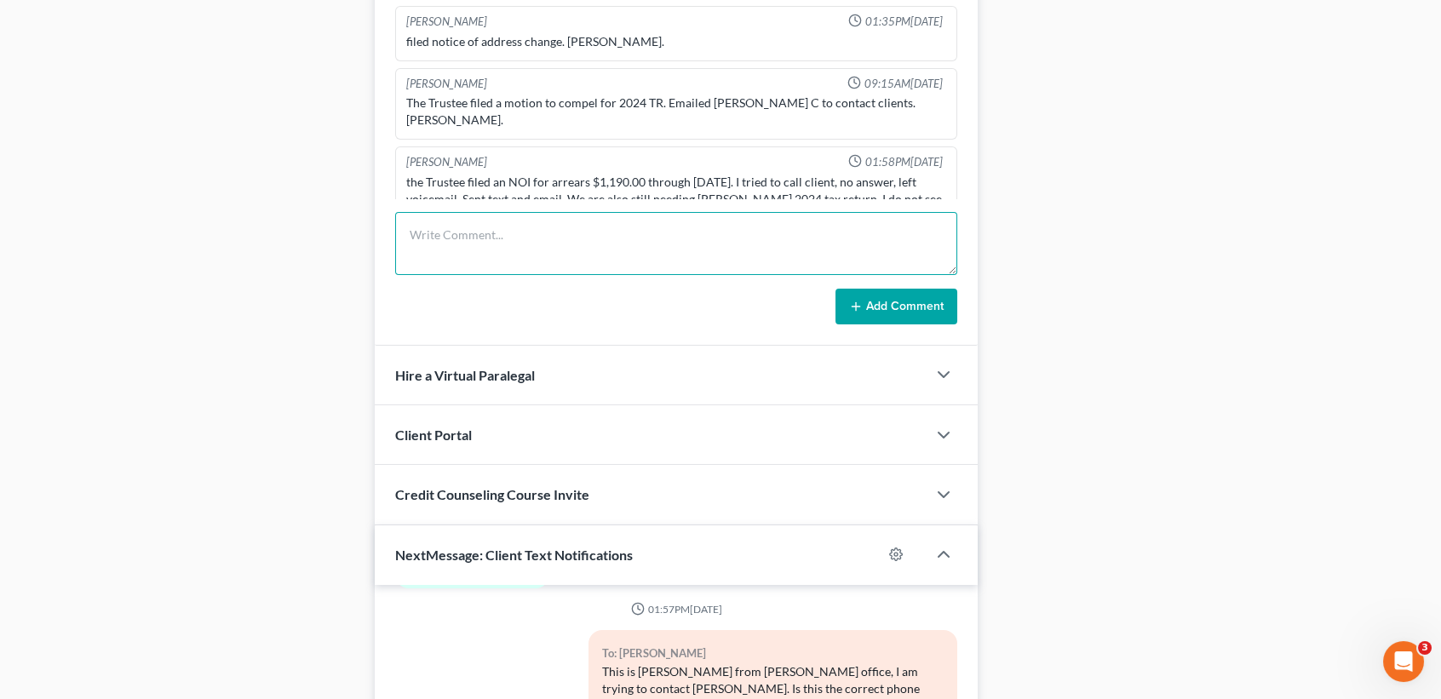
drag, startPoint x: 544, startPoint y: 217, endPoint x: 556, endPoint y: 221, distance: 12.4
click at [546, 217] on textarea at bounding box center [676, 243] width 562 height 63
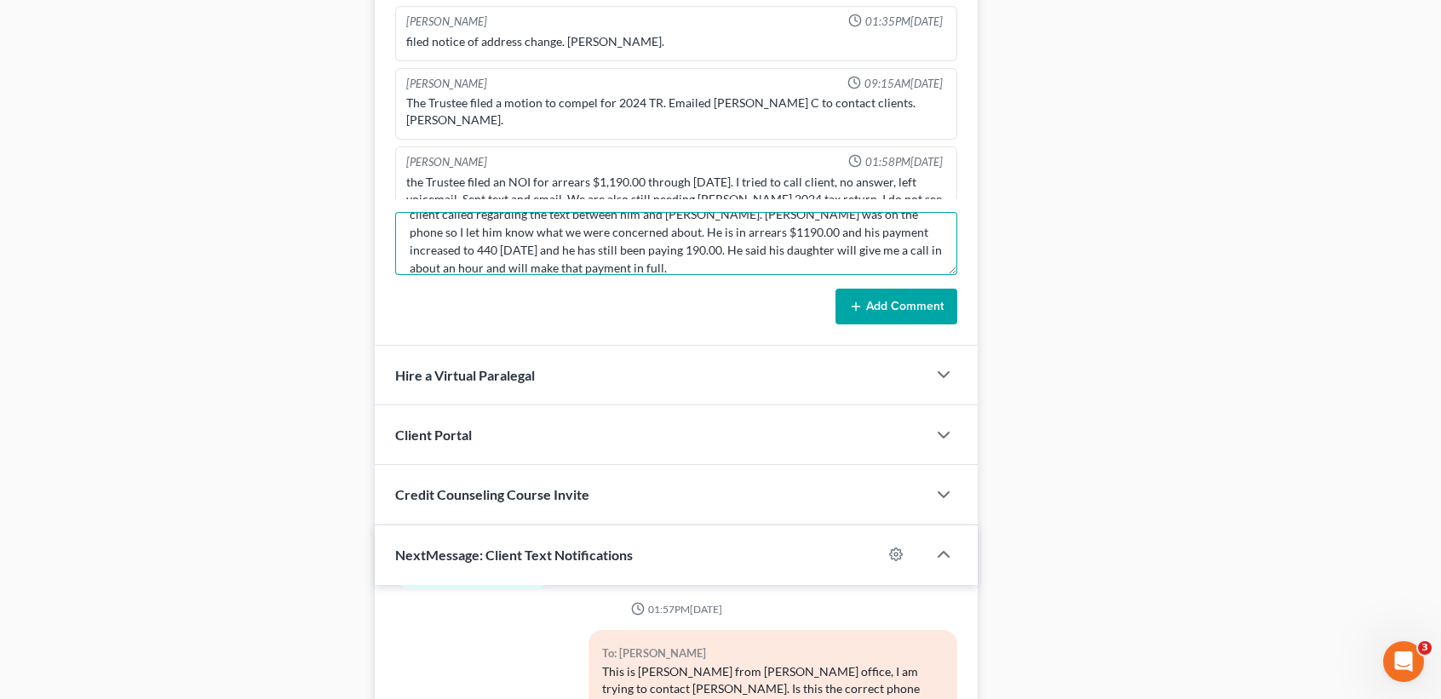
scroll to position [38, 0]
type textarea "client called regarding the text between him and amy. Amy was on the phone so I…"
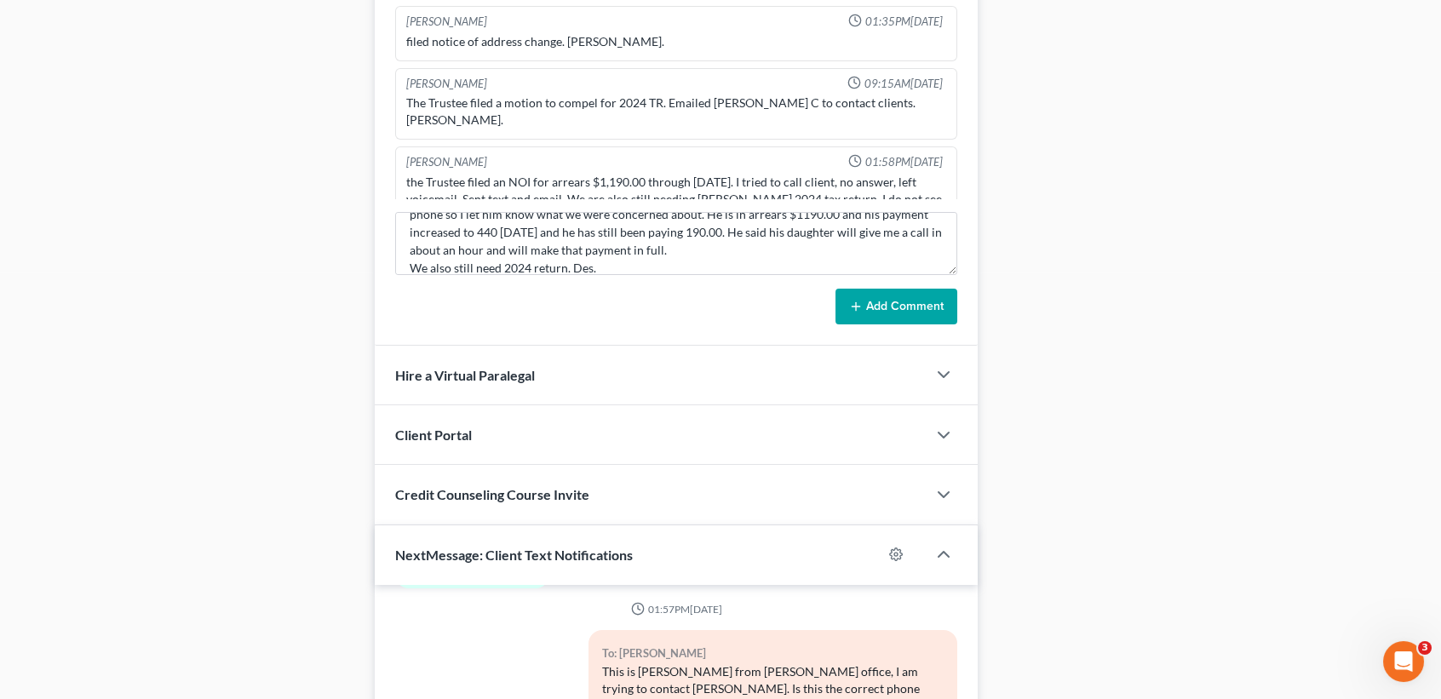
click at [939, 308] on button "Add Comment" at bounding box center [896, 307] width 122 height 36
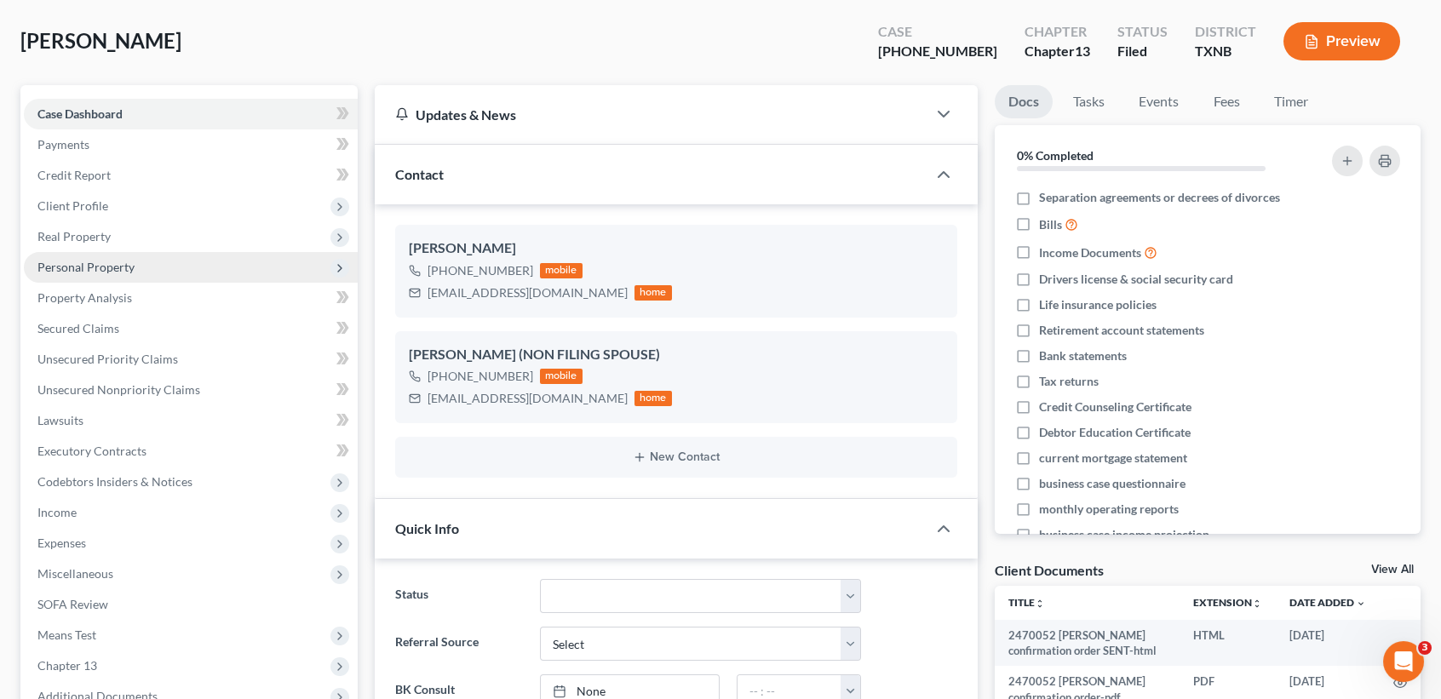
scroll to position [0, 0]
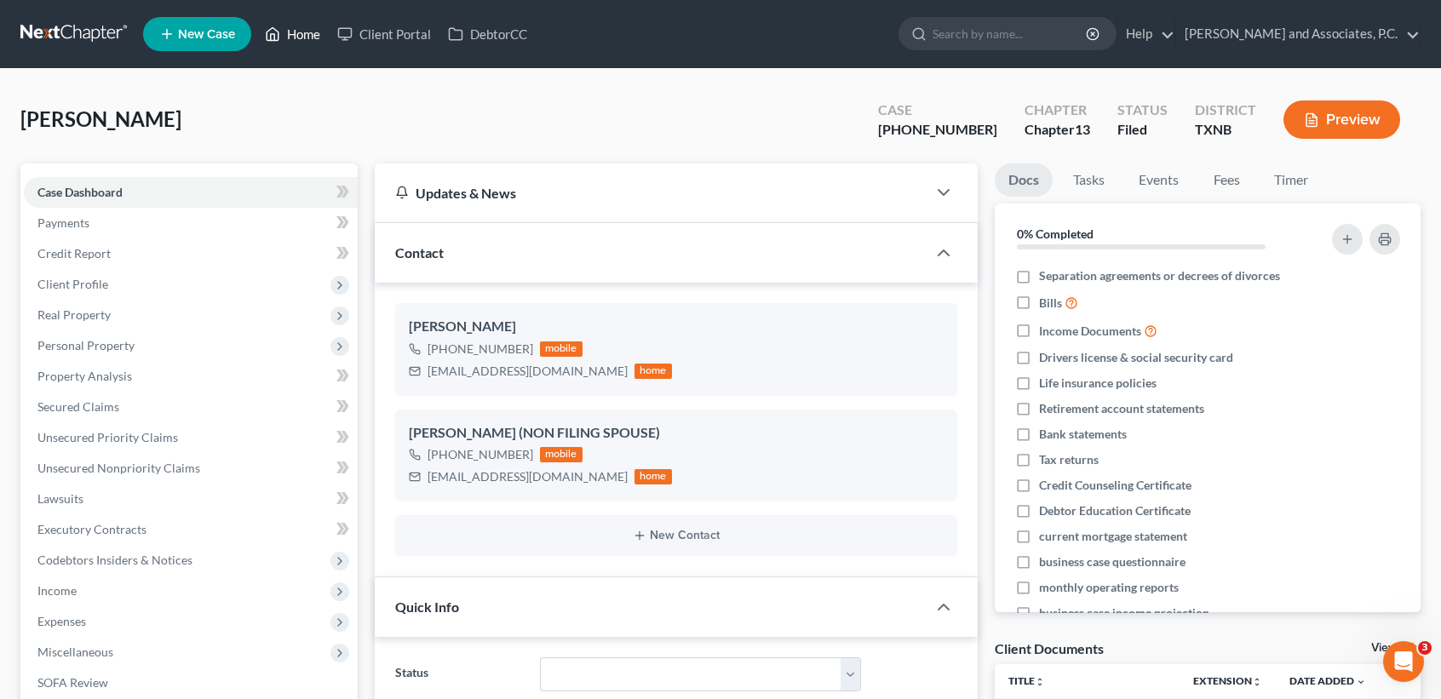
click at [284, 40] on link "Home" at bounding box center [292, 34] width 72 height 31
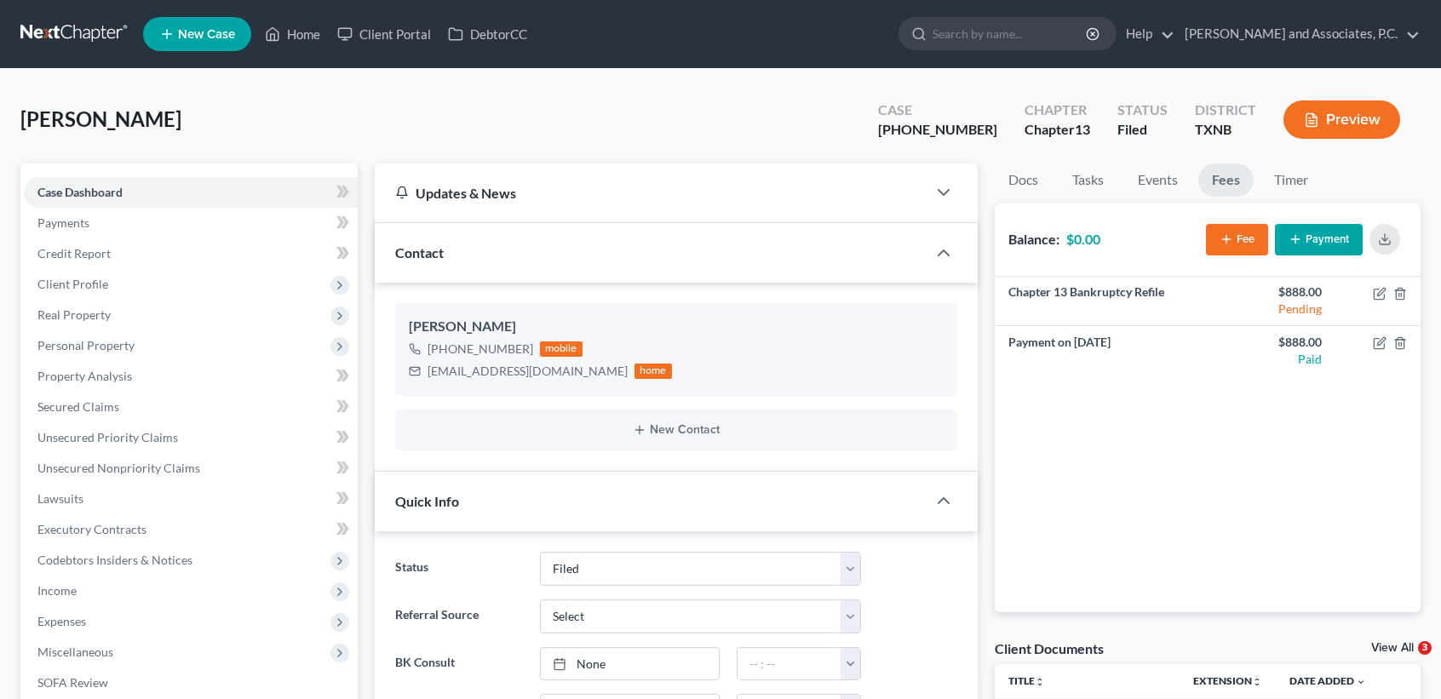
select select "5"
select select "0"
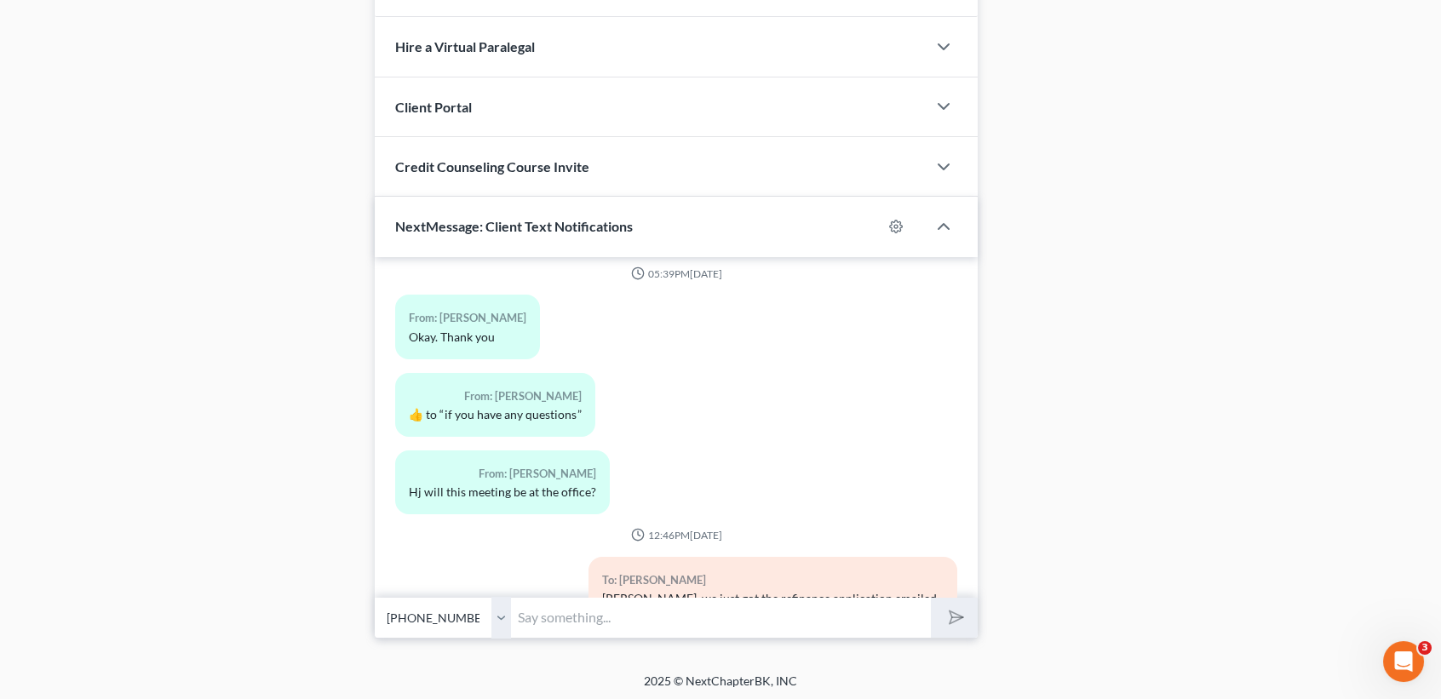
scroll to position [2808, 0]
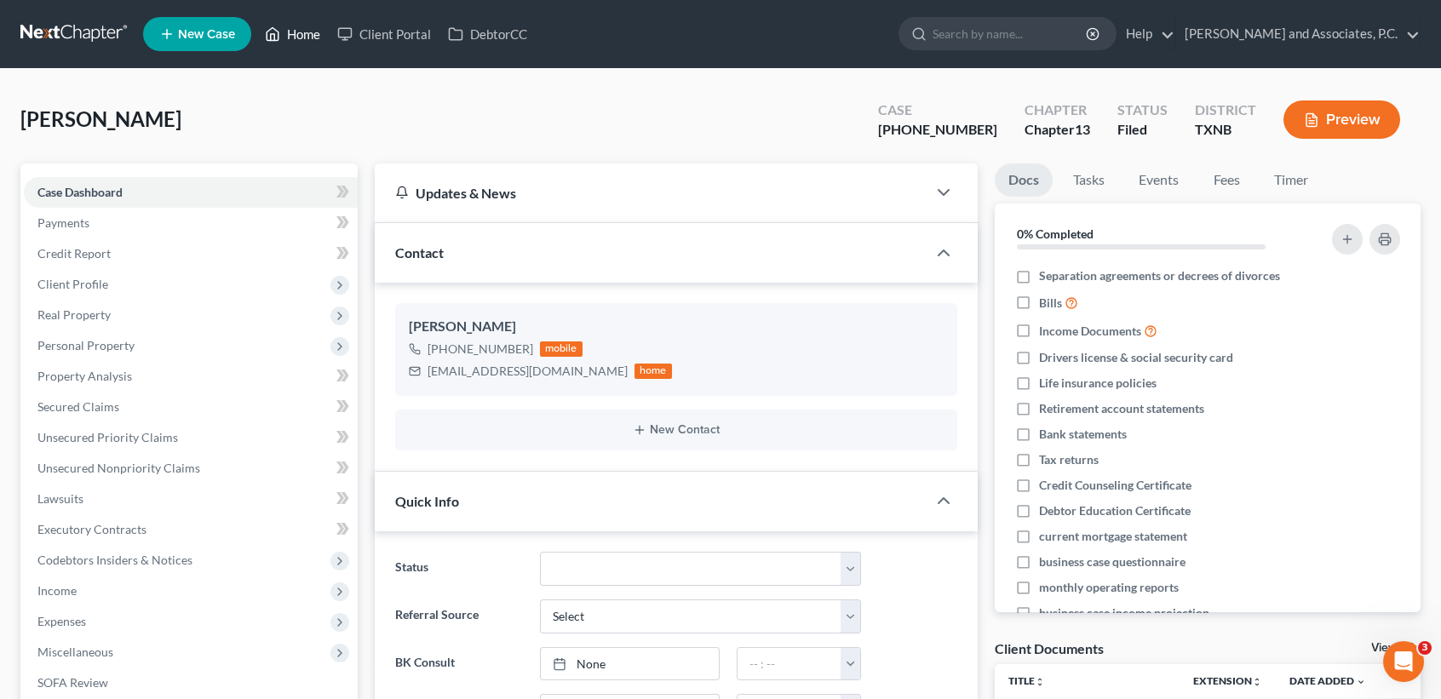
click at [296, 34] on link "Home" at bounding box center [292, 34] width 72 height 31
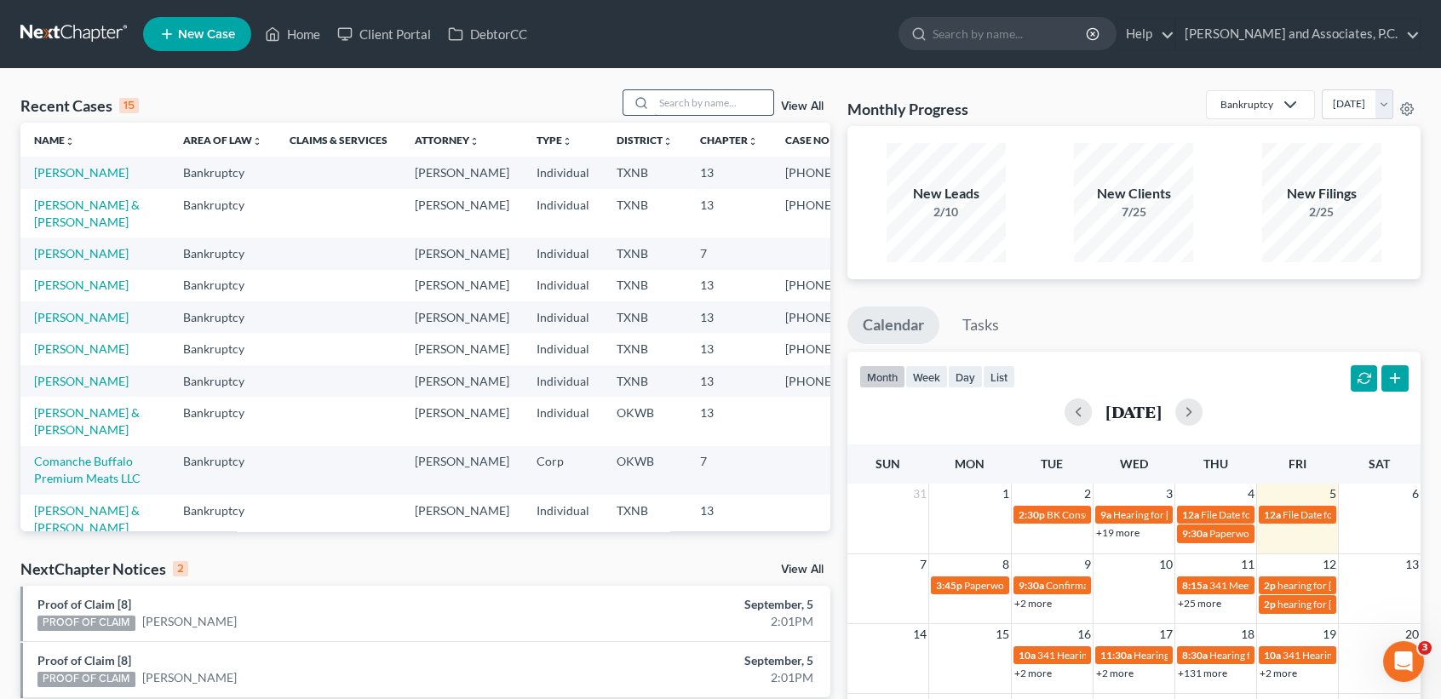
click at [734, 90] on input "search" at bounding box center [713, 102] width 119 height 25
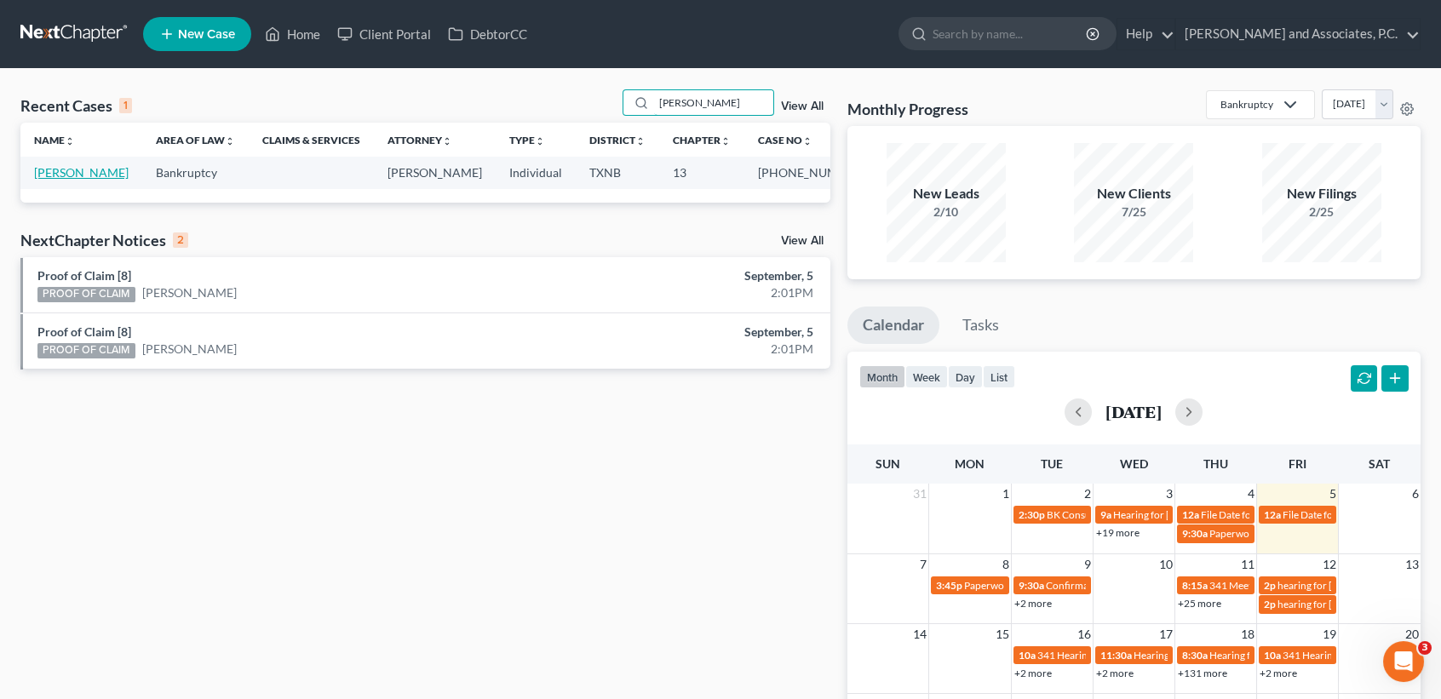
type input "[PERSON_NAME]"
click at [47, 171] on link "[PERSON_NAME]" at bounding box center [81, 172] width 95 height 14
select select "1"
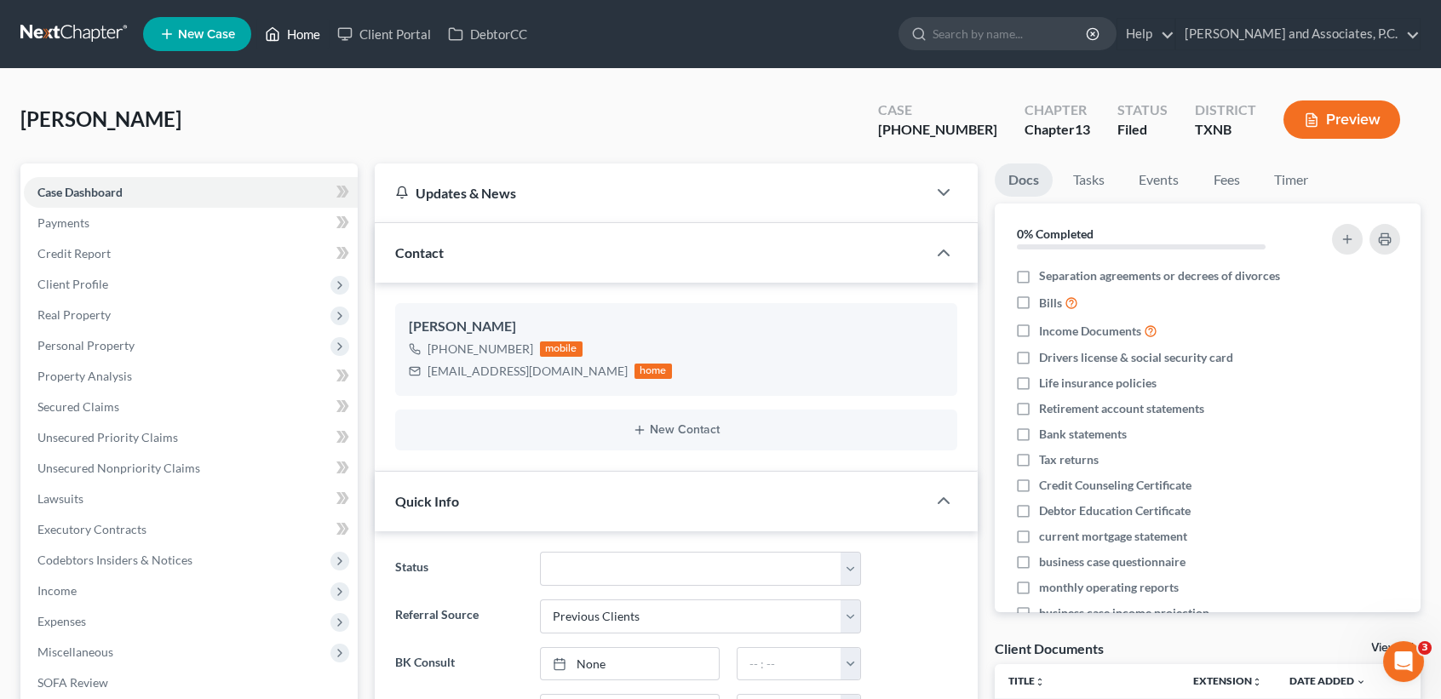
click at [270, 24] on icon at bounding box center [272, 34] width 15 height 20
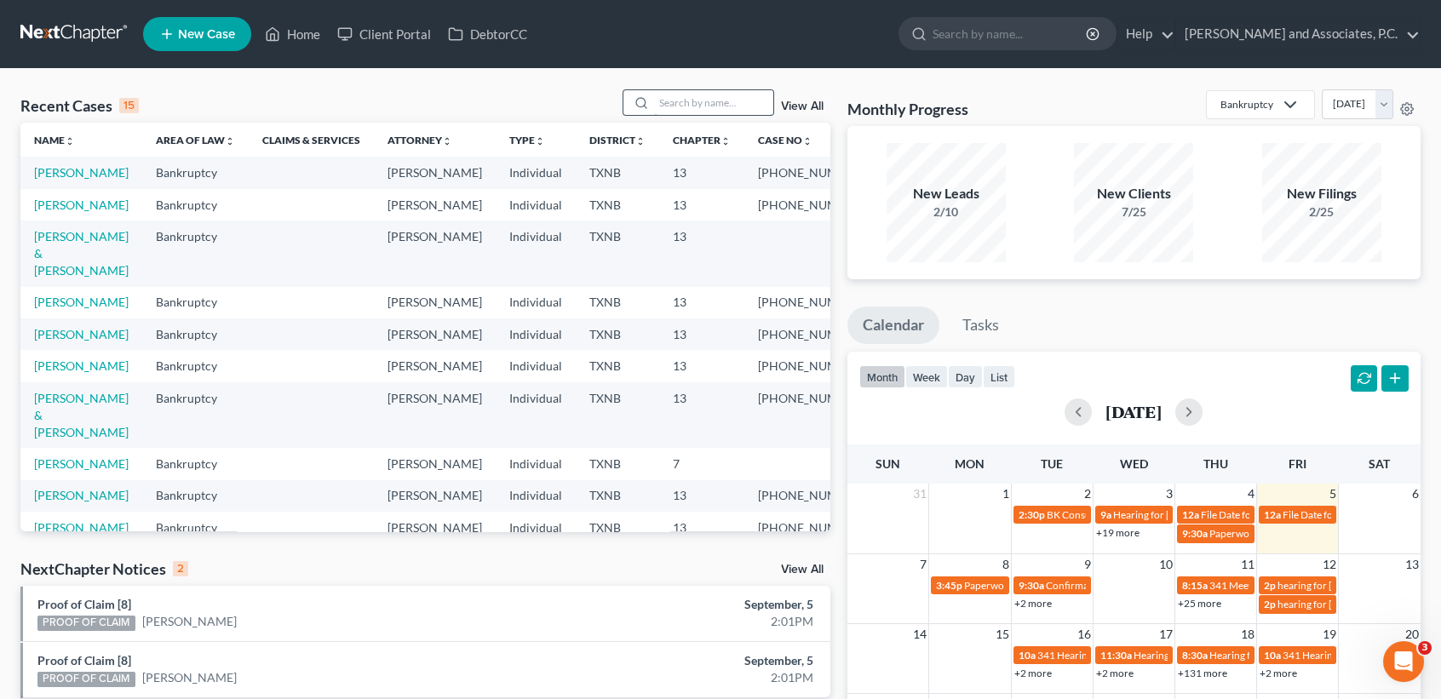
drag, startPoint x: 683, startPoint y: 107, endPoint x: 685, endPoint y: 89, distance: 18.1
click at [685, 106] on input "search" at bounding box center [713, 102] width 119 height 25
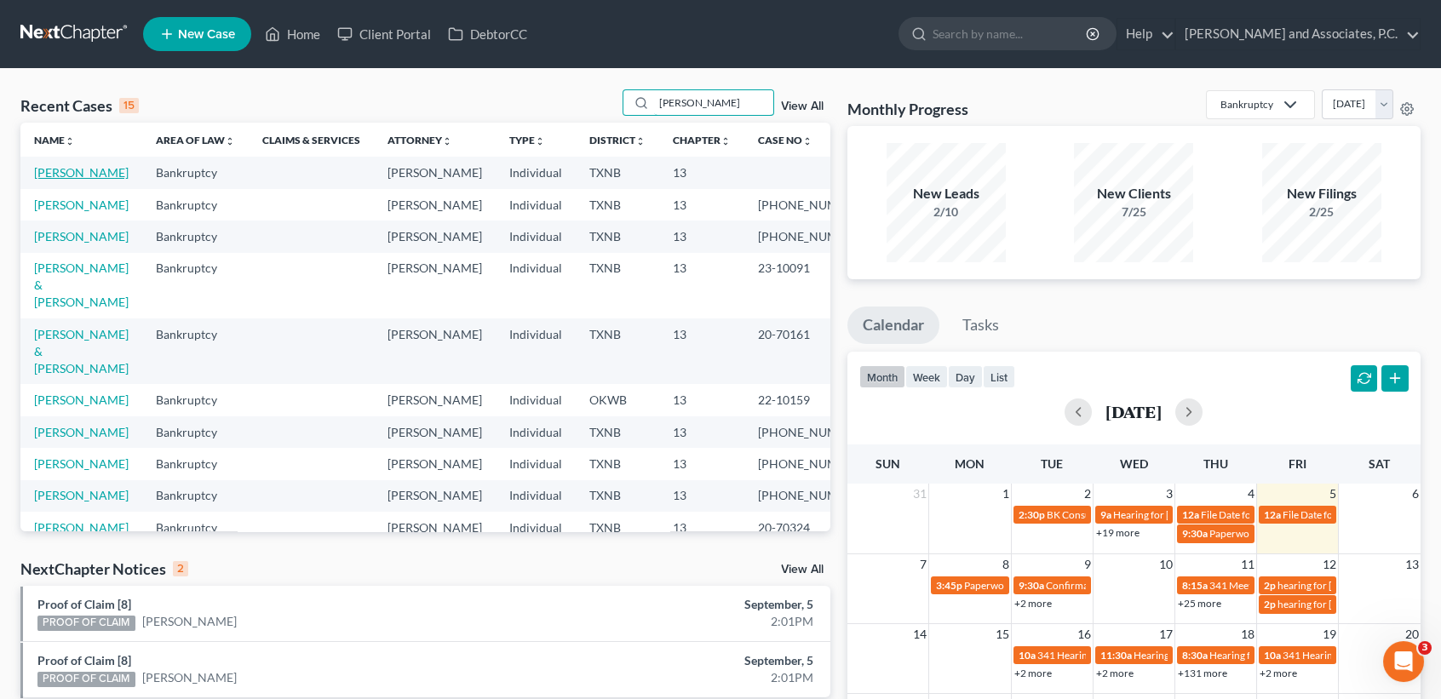
type input "[PERSON_NAME]"
click at [46, 180] on link "[PERSON_NAME]" at bounding box center [81, 172] width 95 height 14
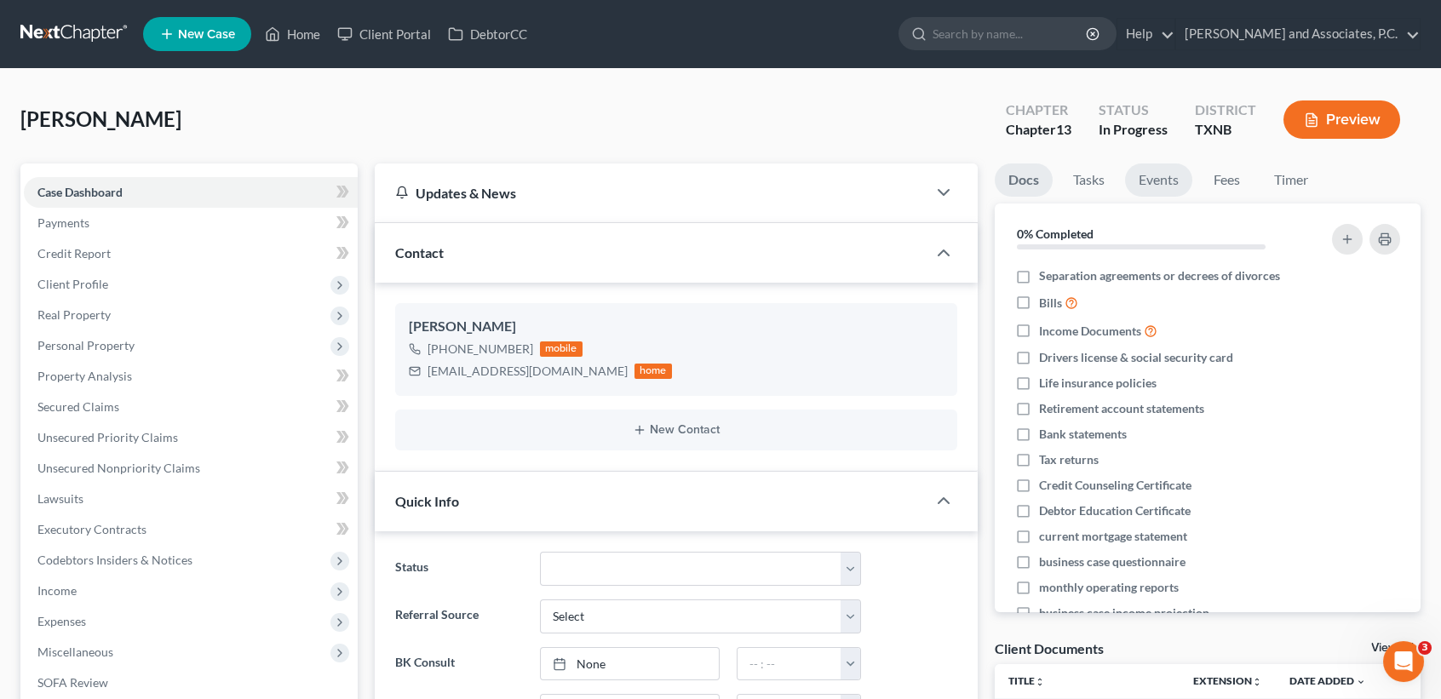
scroll to position [43, 0]
click at [1215, 184] on link "Fees" at bounding box center [1226, 179] width 54 height 33
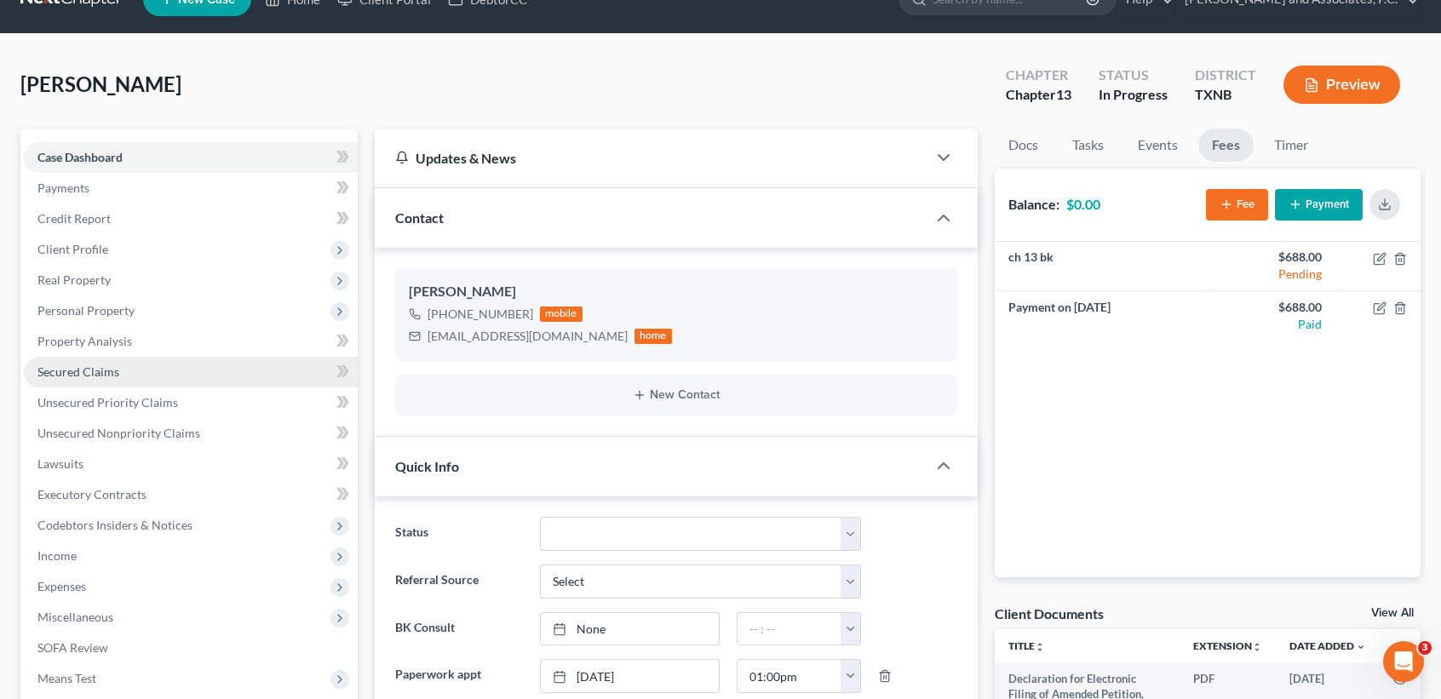
scroll to position [0, 0]
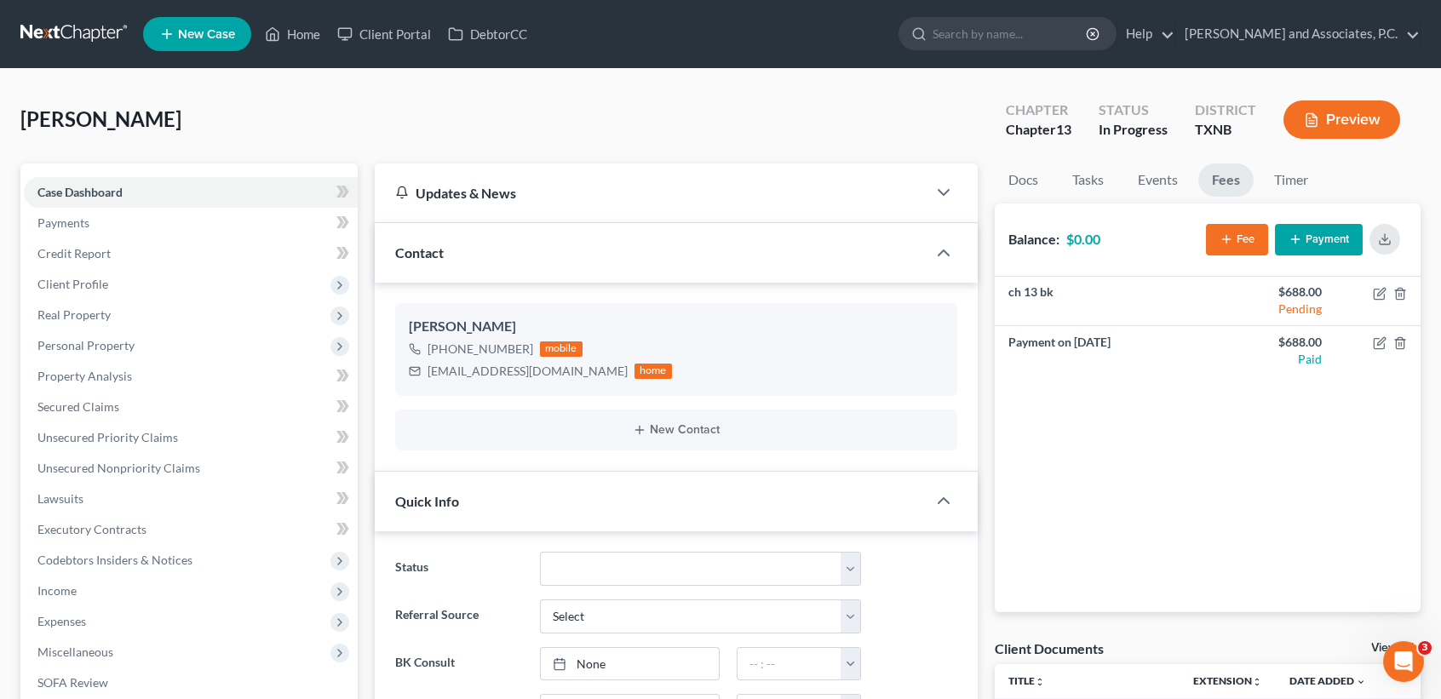
click at [307, 120] on div "[PERSON_NAME] Upgraded Chapter Chapter 13 Status In [GEOGRAPHIC_DATA] [GEOGRAPH…" at bounding box center [720, 126] width 1400 height 74
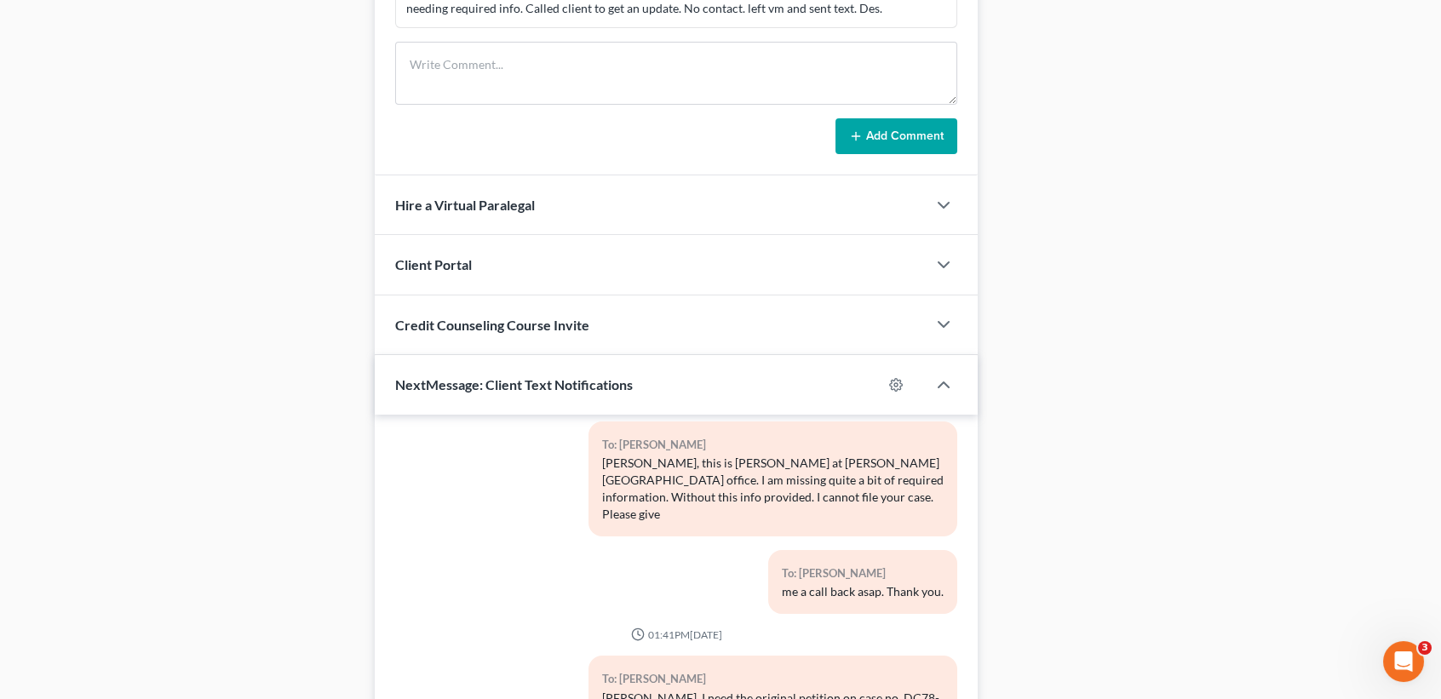
scroll to position [1315, 0]
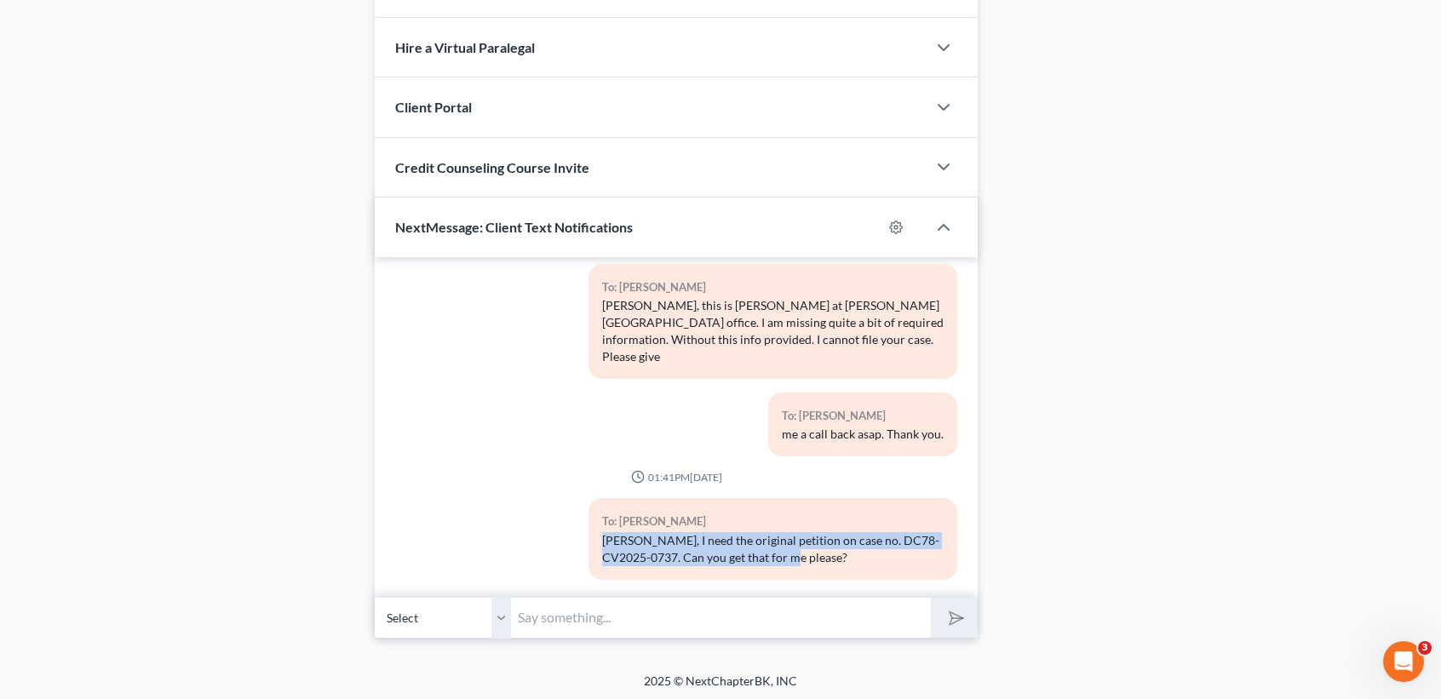
drag, startPoint x: 599, startPoint y: 521, endPoint x: 860, endPoint y: 541, distance: 261.3
click at [860, 541] on div "[PERSON_NAME], I need the original petition on case no. DC78-CV2025-0737. Can y…" at bounding box center [772, 549] width 341 height 34
copy div "[PERSON_NAME], I need the original petition on case no. DC78-CV2025-0737. Can y…"
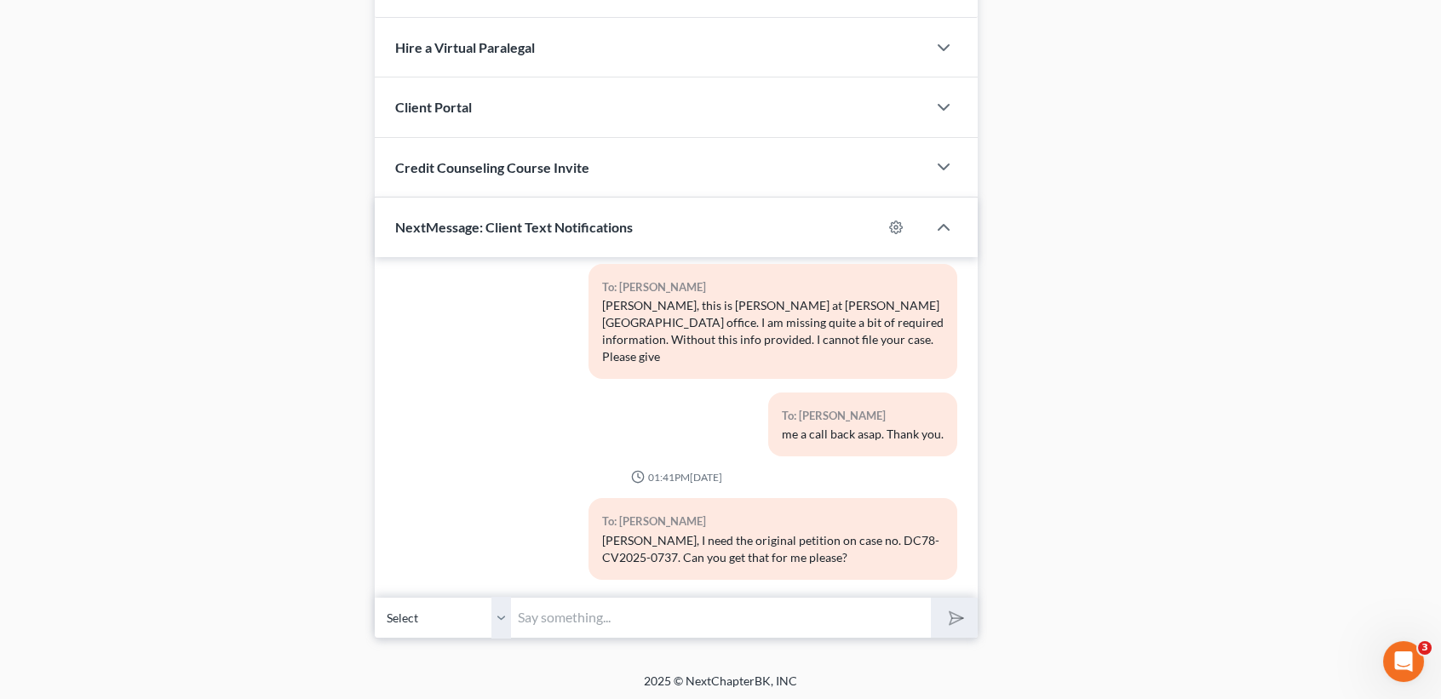
paste input "[PERSON_NAME], I need the original petition on case no. DC78-CV2025-0737. Can y…"
type input "[PERSON_NAME], I need the original petition on case no. DC78-CV2025-0737. Can y…"
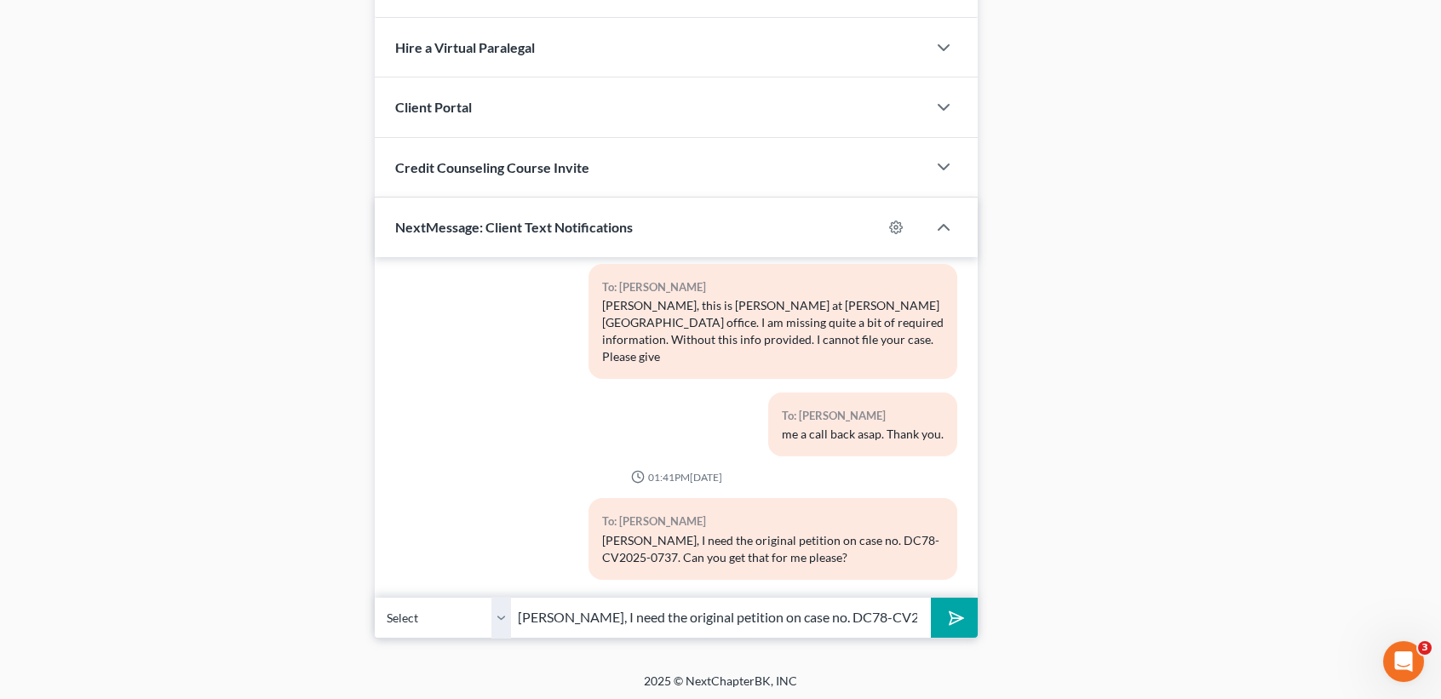
click at [961, 621] on button "submit" at bounding box center [954, 618] width 47 height 40
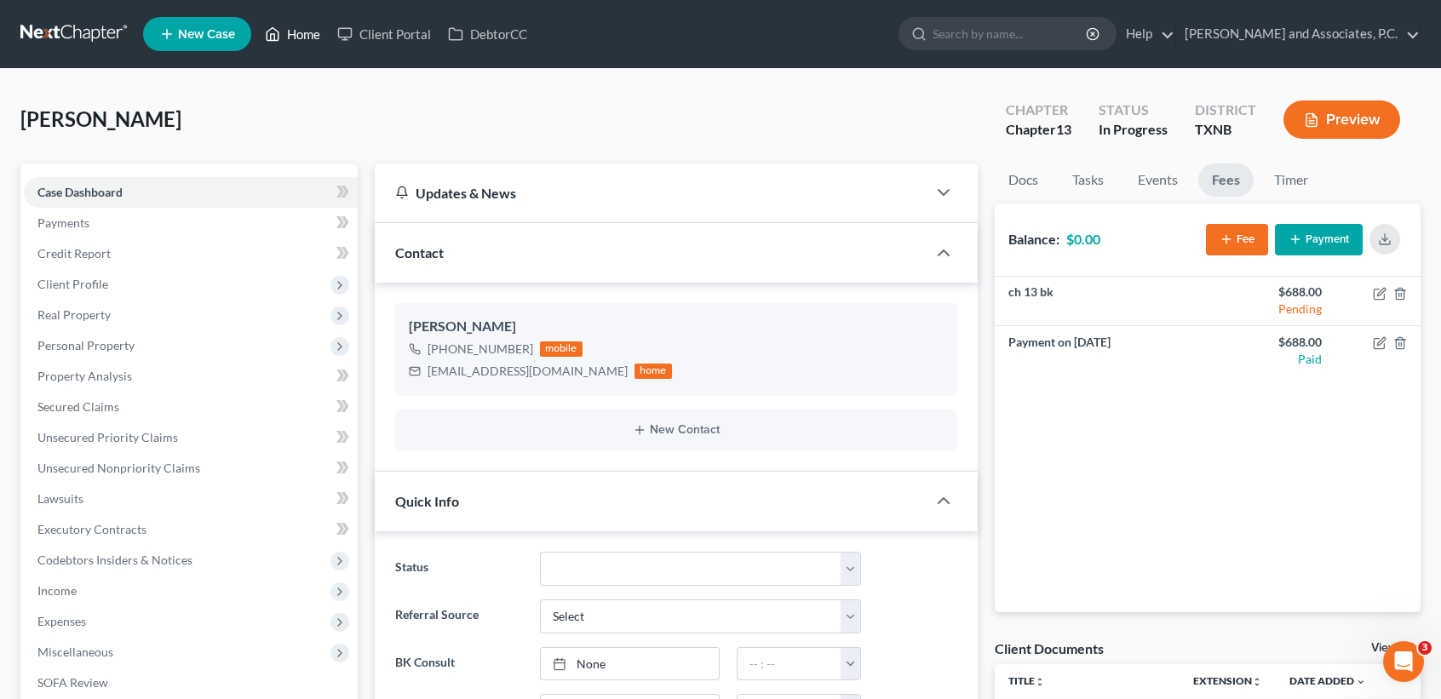
click at [310, 33] on link "Home" at bounding box center [292, 34] width 72 height 31
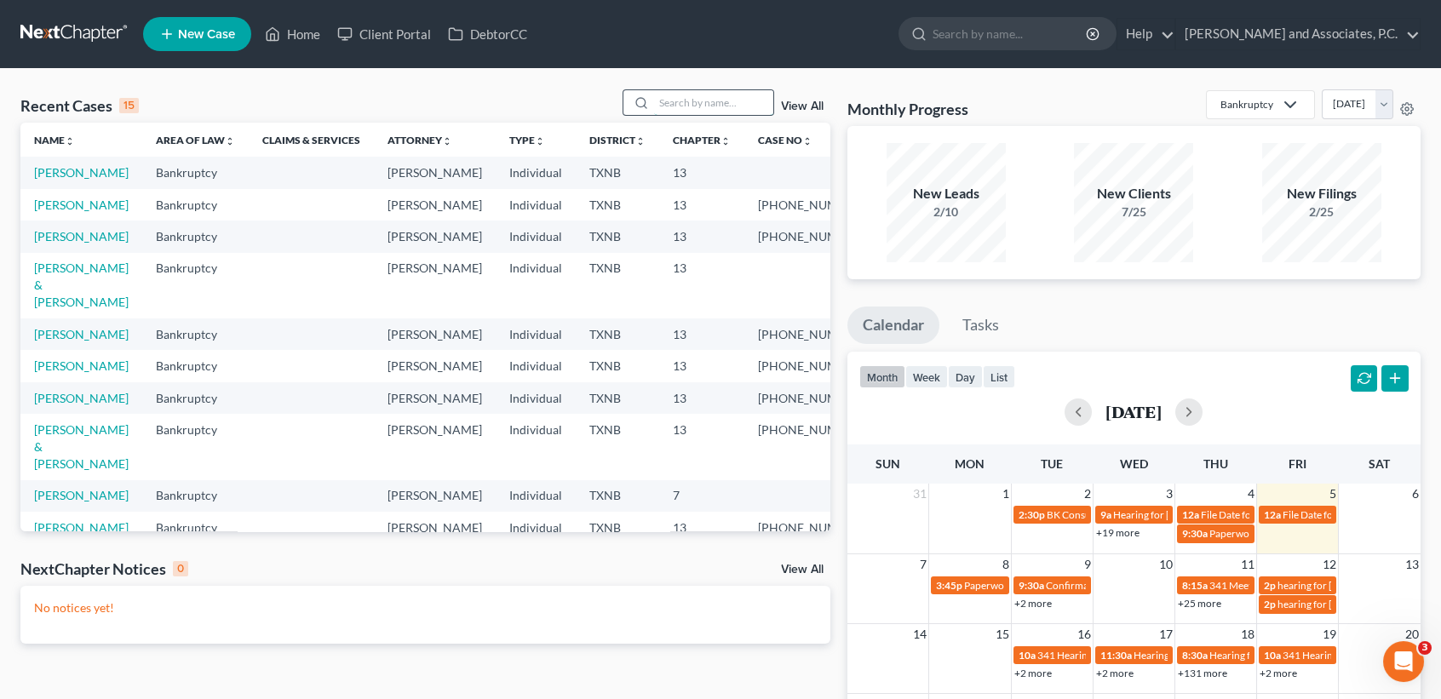
click at [710, 115] on input "search" at bounding box center [713, 102] width 119 height 25
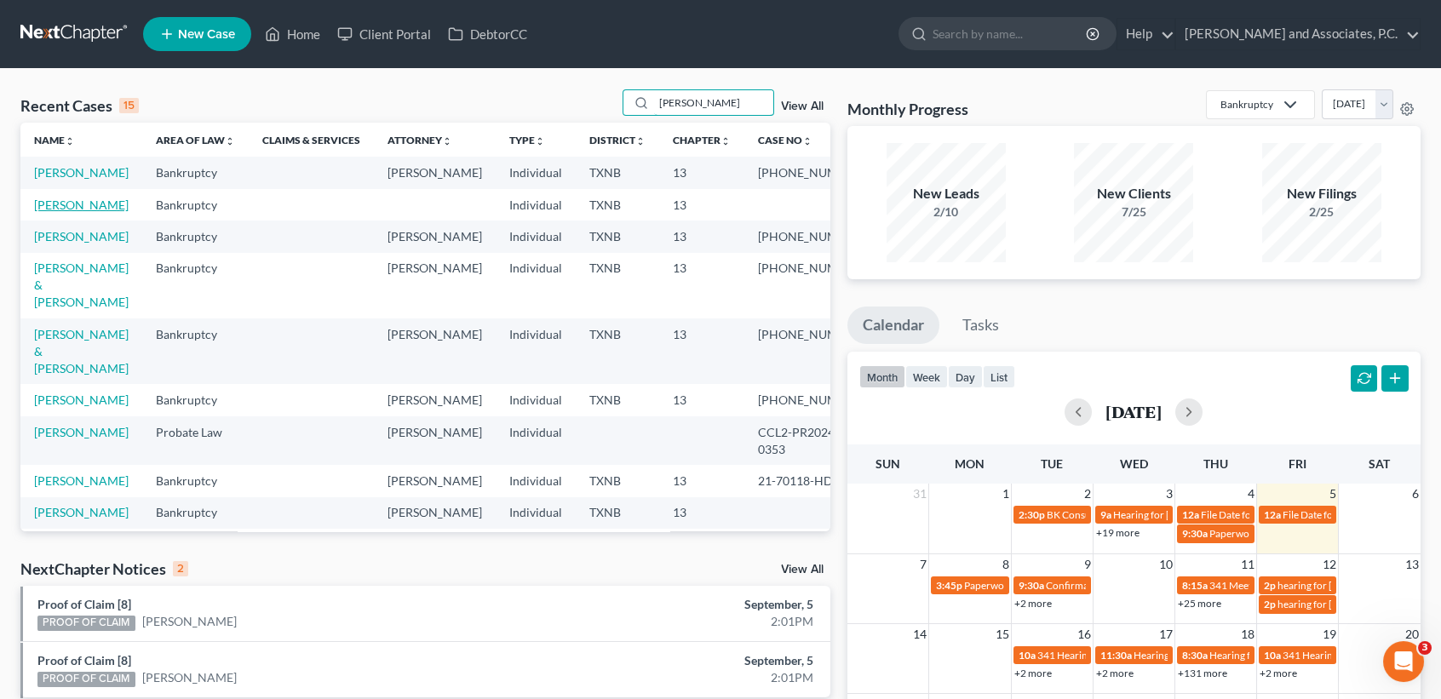
type input "perez"
click at [48, 212] on link "Perez, Michael" at bounding box center [81, 205] width 95 height 14
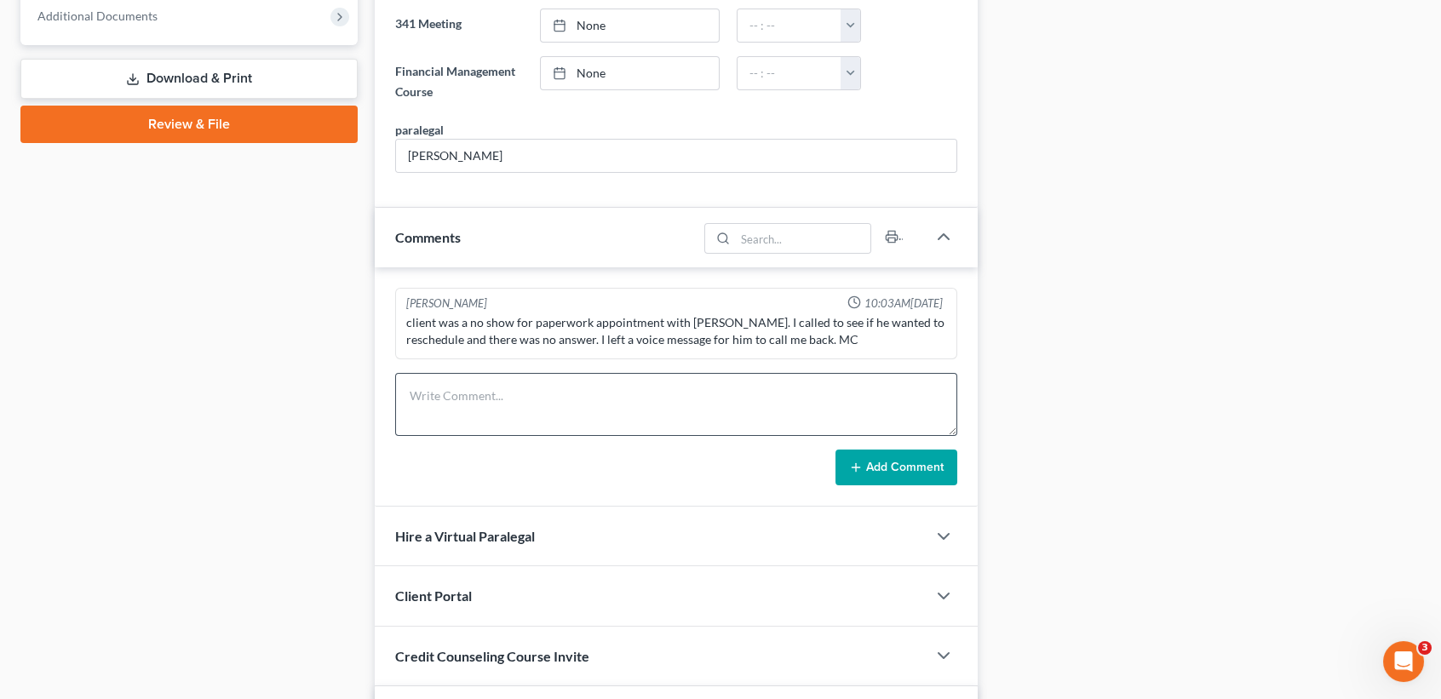
scroll to position [794, 0]
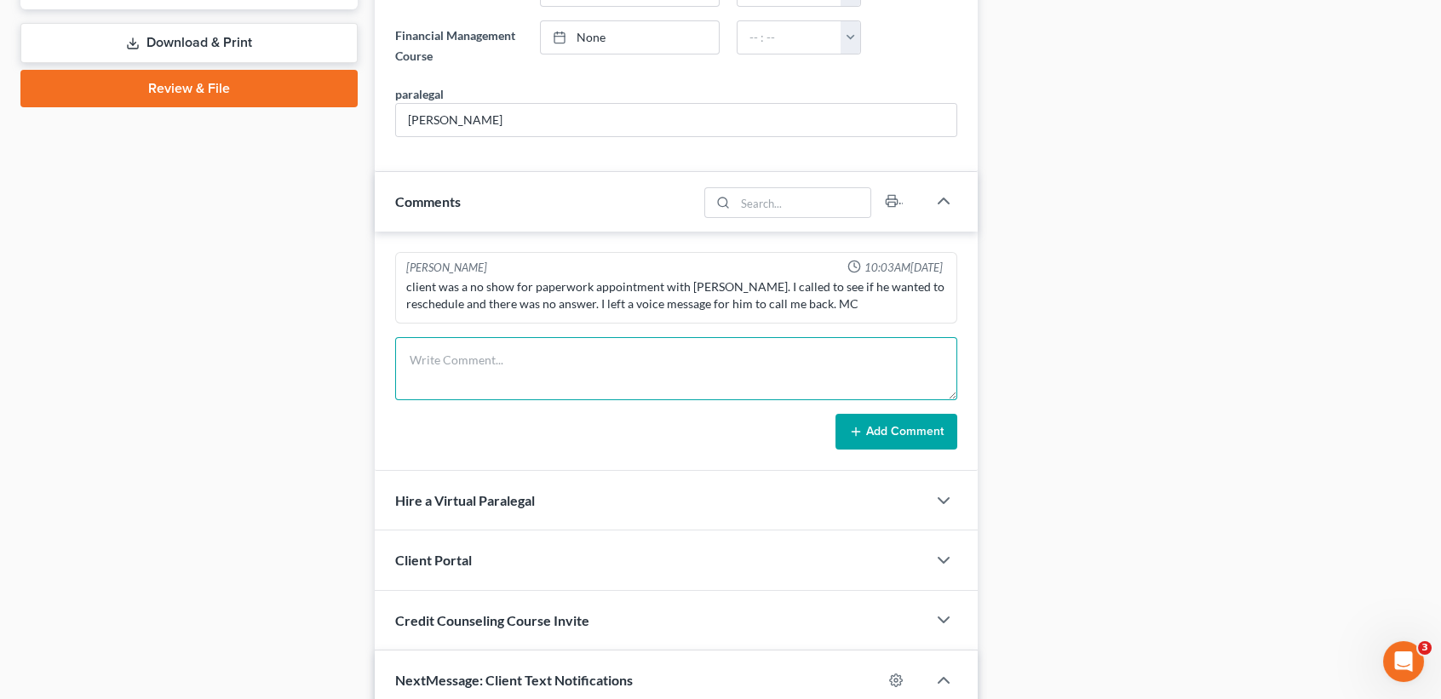
click at [588, 387] on textarea at bounding box center [676, 368] width 562 height 63
type textarea "Called client to see if he wanted to rs. NO contact. Left VM. Des."
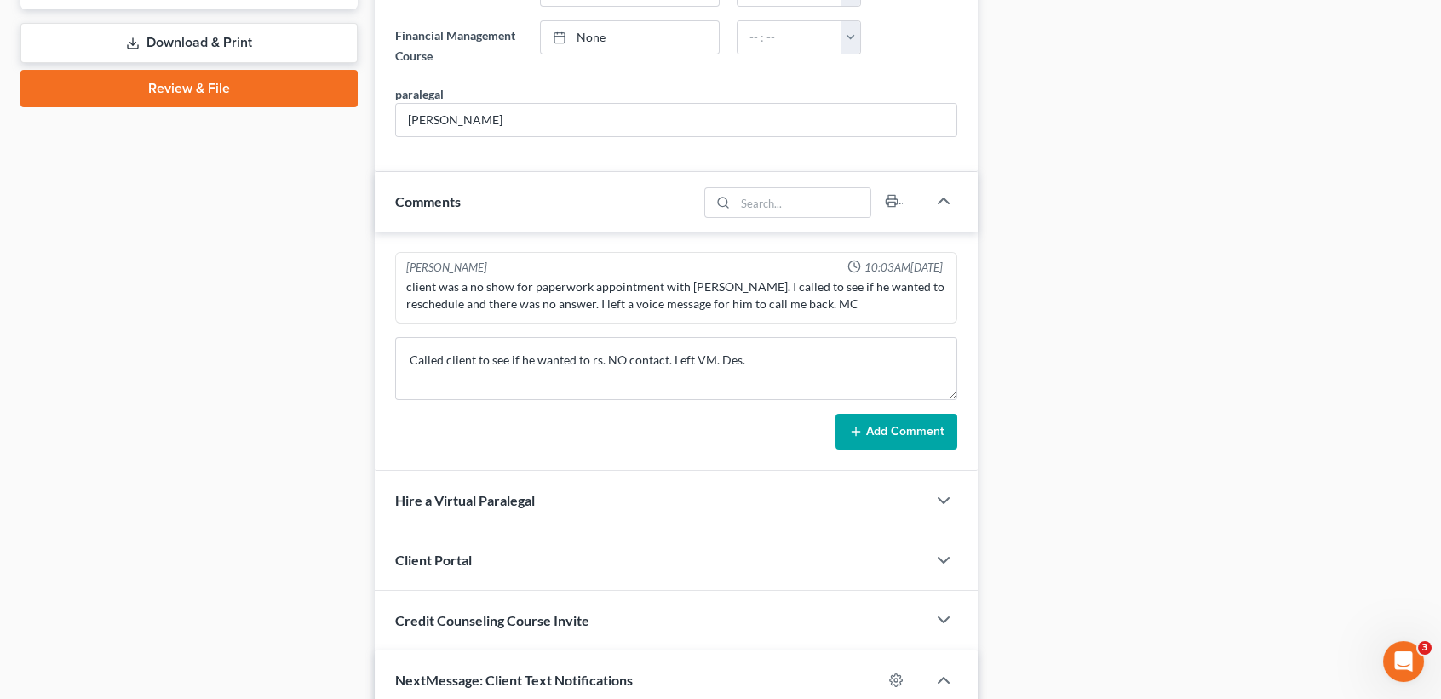
click at [874, 432] on button "Add Comment" at bounding box center [896, 432] width 122 height 36
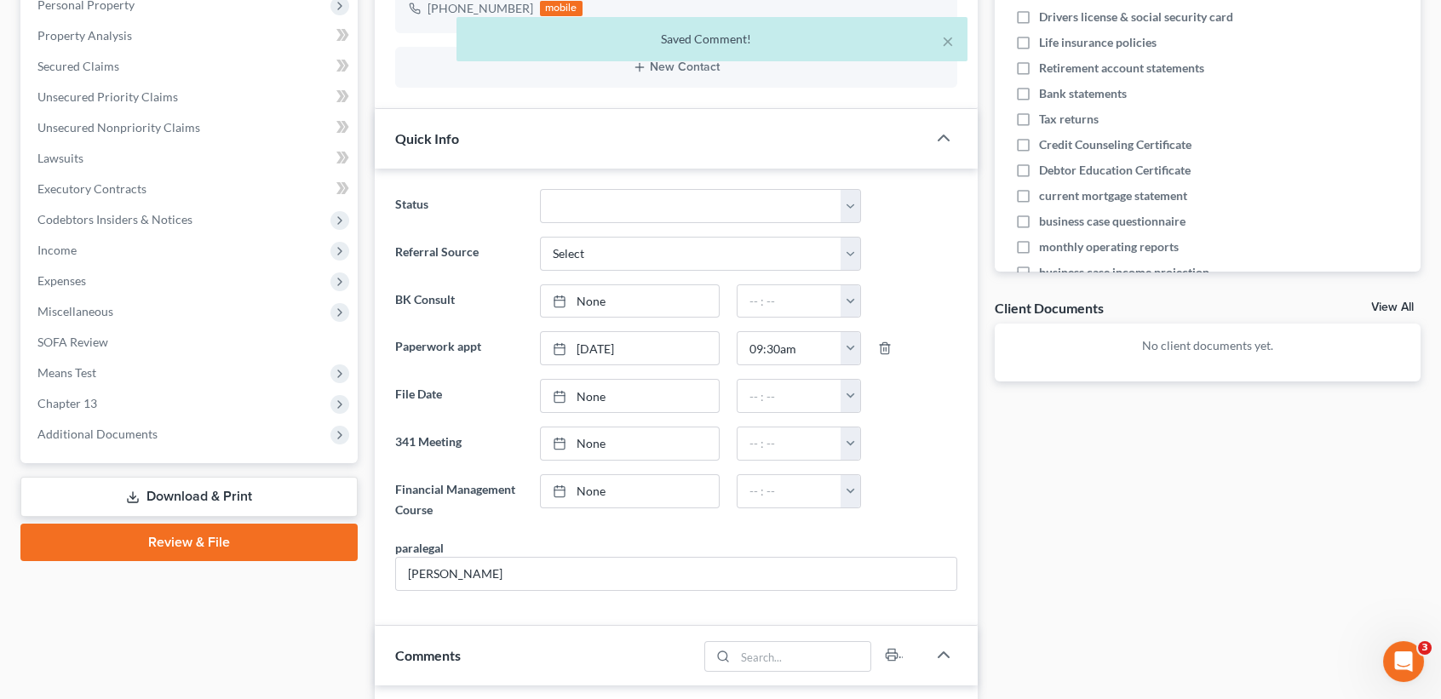
scroll to position [0, 0]
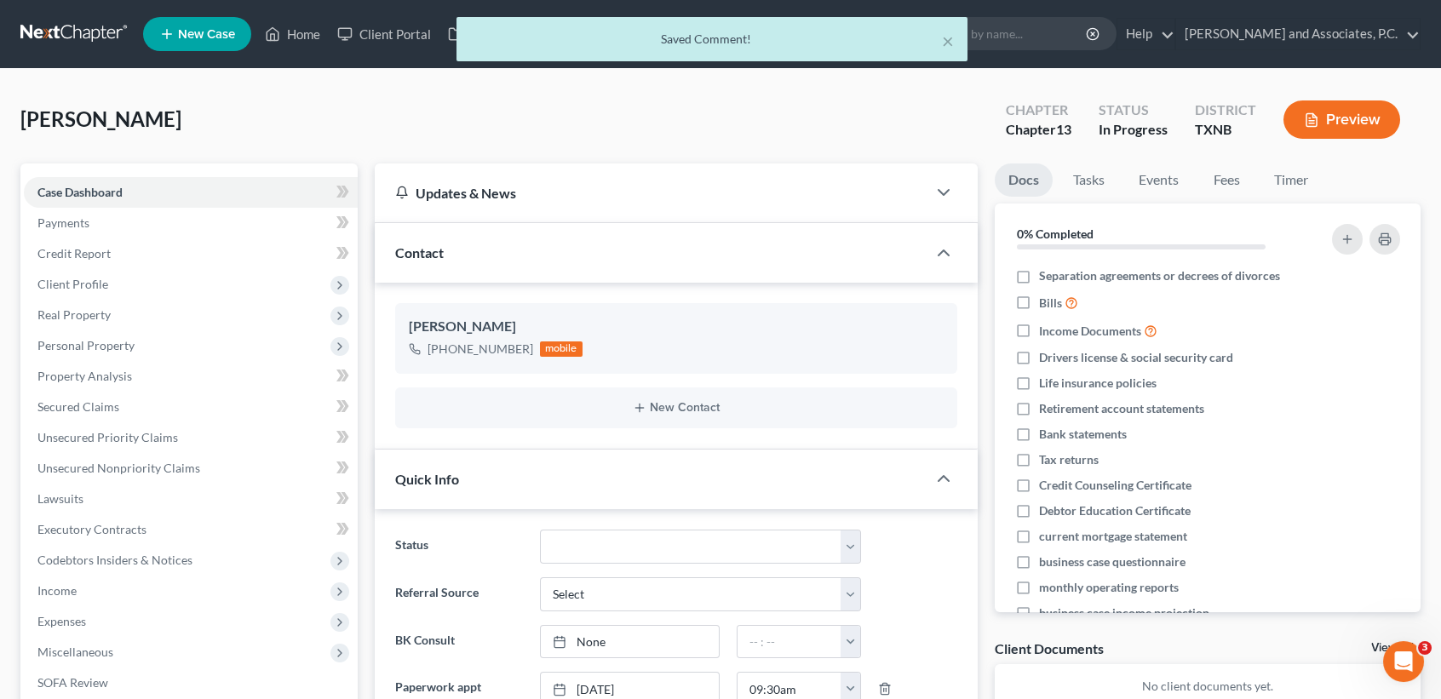
click at [300, 40] on div "× Saved Comment!" at bounding box center [711, 43] width 1441 height 53
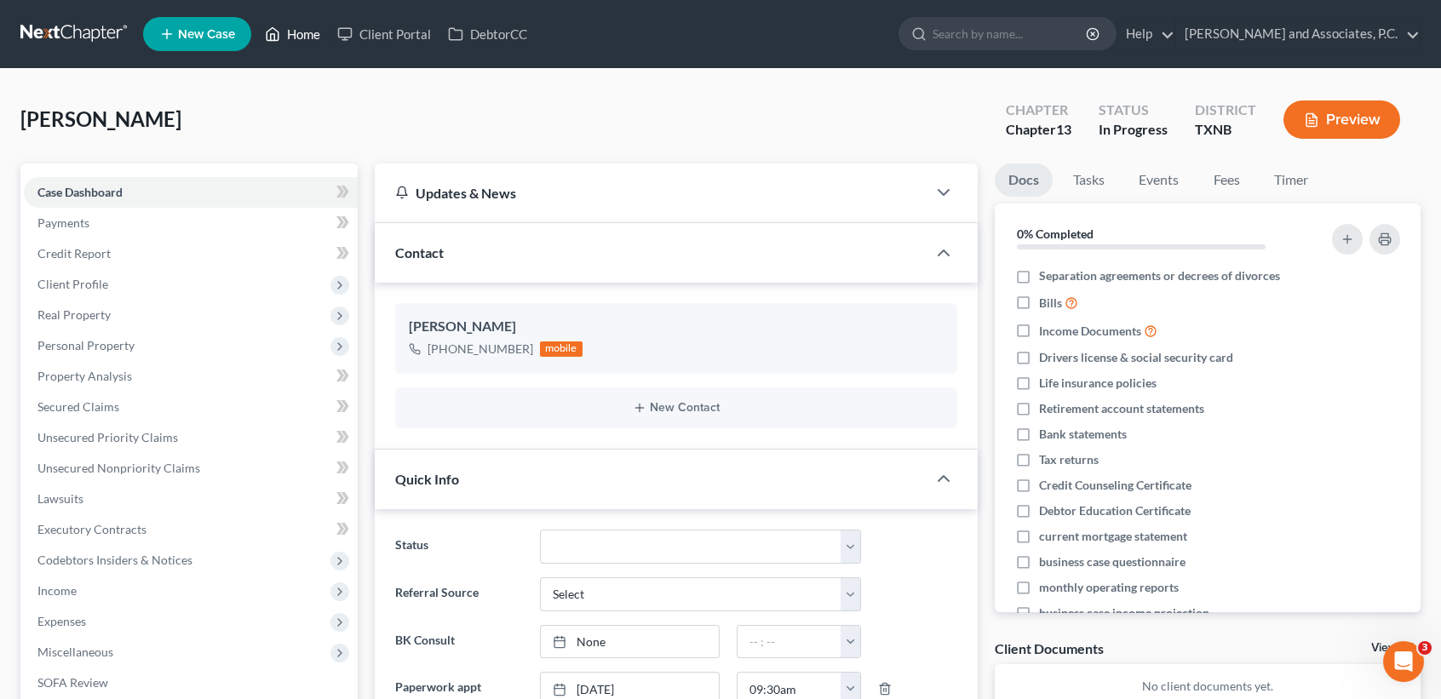
click at [295, 26] on link "Home" at bounding box center [292, 34] width 72 height 31
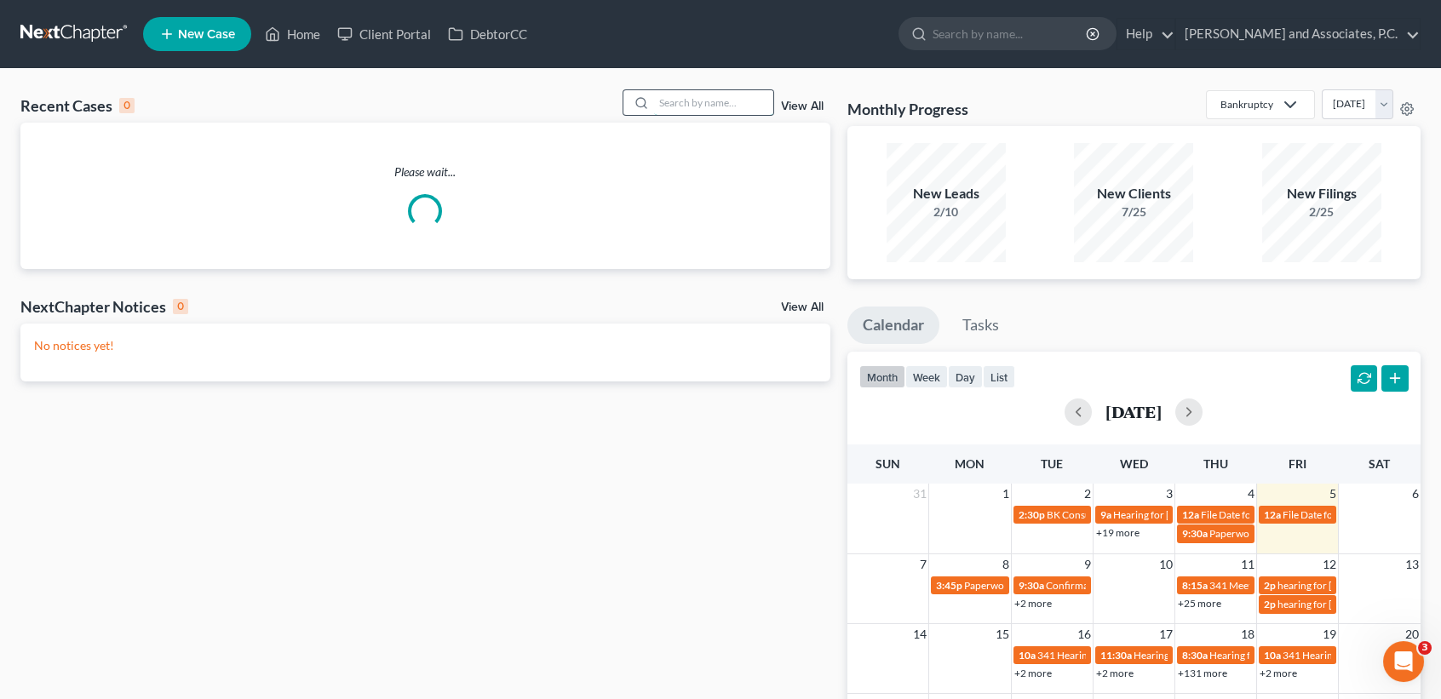
click at [742, 115] on input "search" at bounding box center [713, 102] width 119 height 25
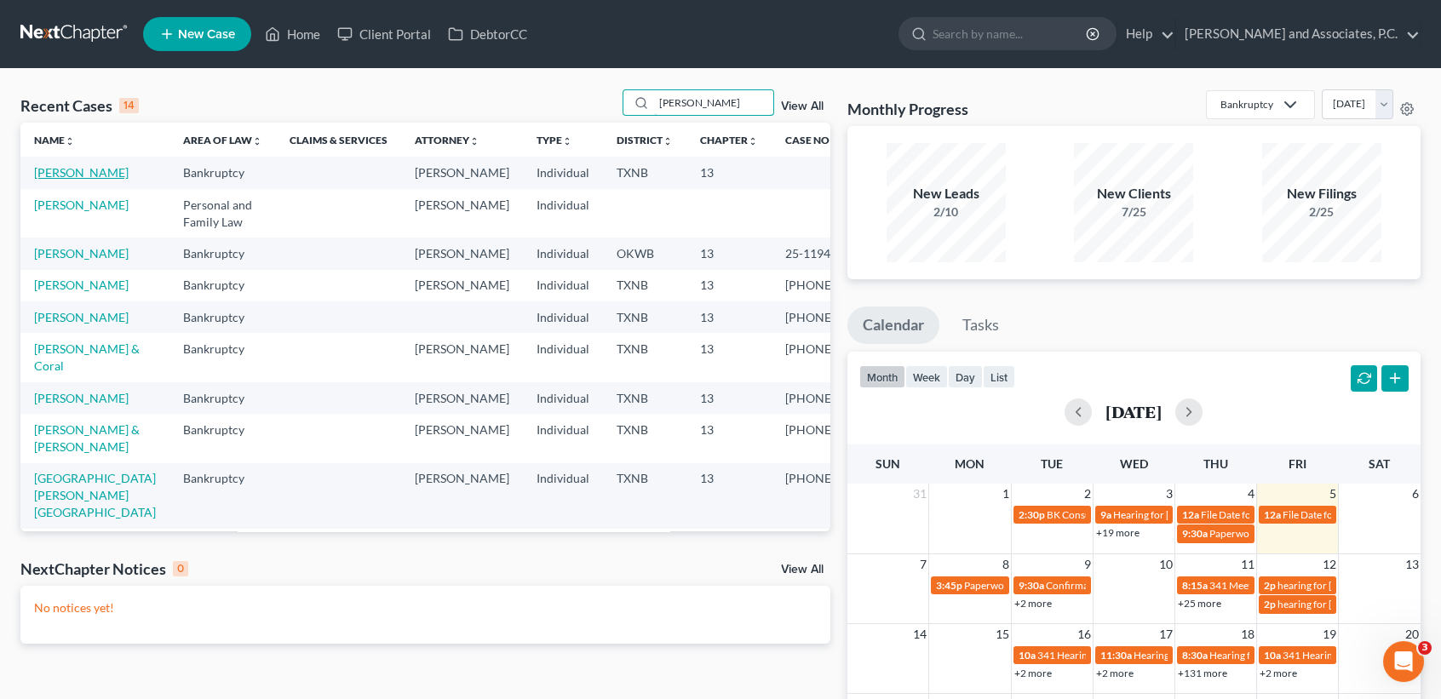
type input "stephens"
click at [60, 180] on link "Stephens, Baylee" at bounding box center [81, 172] width 95 height 14
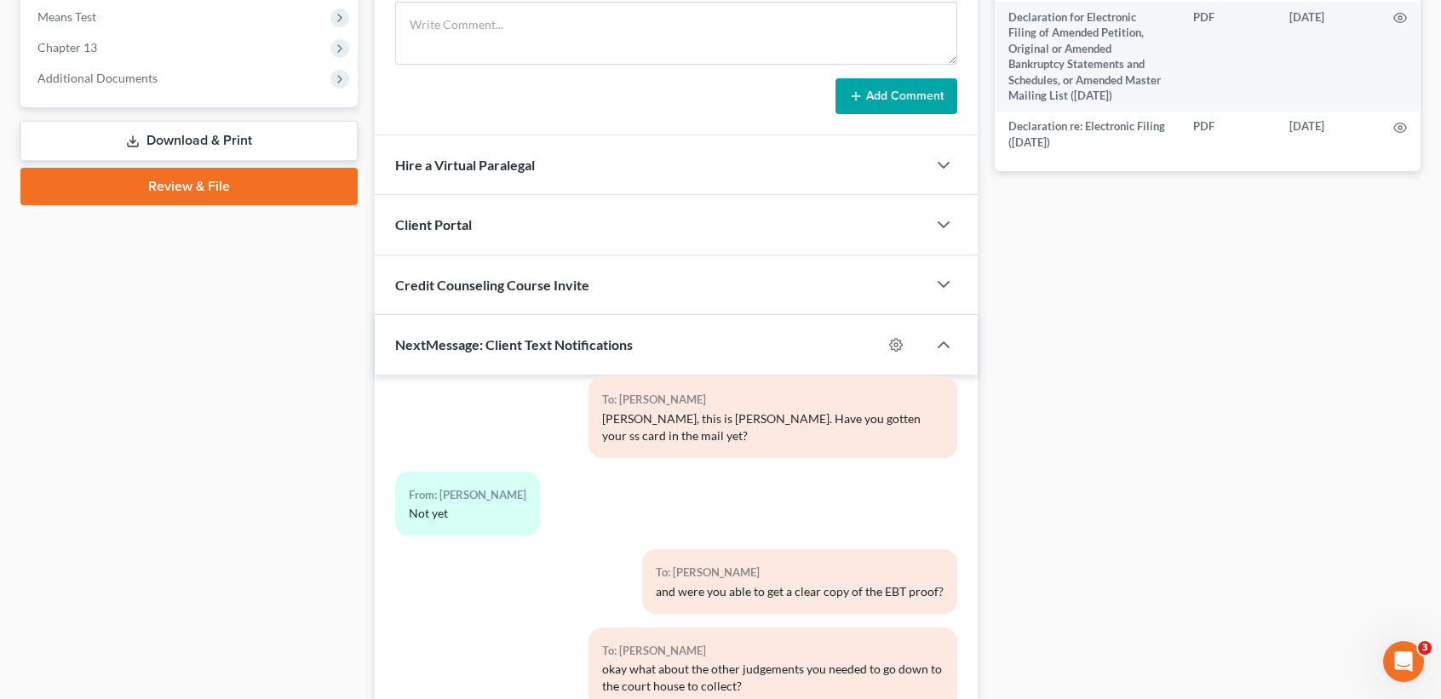
scroll to position [816, 0]
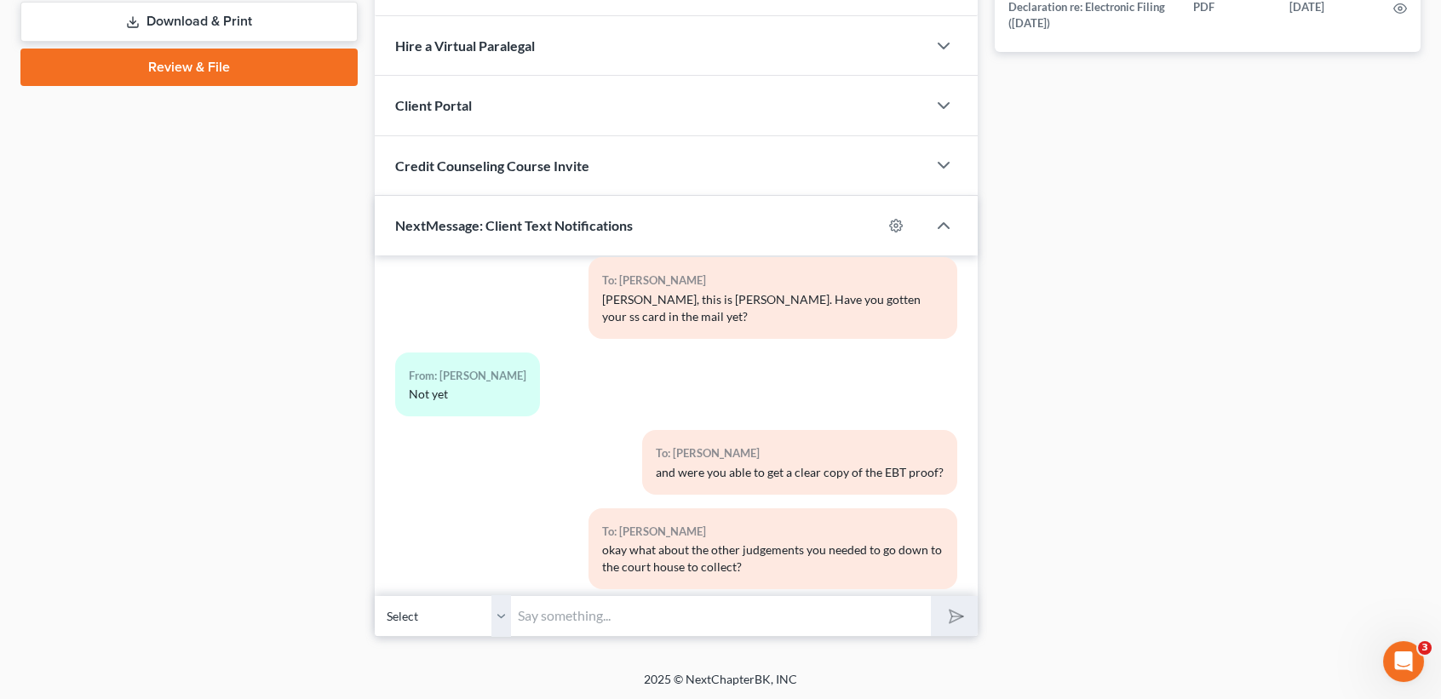
click at [776, 599] on input "text" at bounding box center [721, 616] width 420 height 42
click at [957, 453] on div "10:13AM, 08/22/2025 To: Baylee Stephens Good morning, this is Desiree at Monte …" at bounding box center [676, 425] width 603 height 341
drag, startPoint x: 720, startPoint y: 644, endPoint x: 716, endPoint y: 627, distance: 16.7
click at [720, 643] on div "Petition Navigation Case Dashboard Payments Invoices Payments Payments Credit R…" at bounding box center [720, -1] width 1400 height 1303
click at [719, 606] on input "text" at bounding box center [721, 616] width 420 height 42
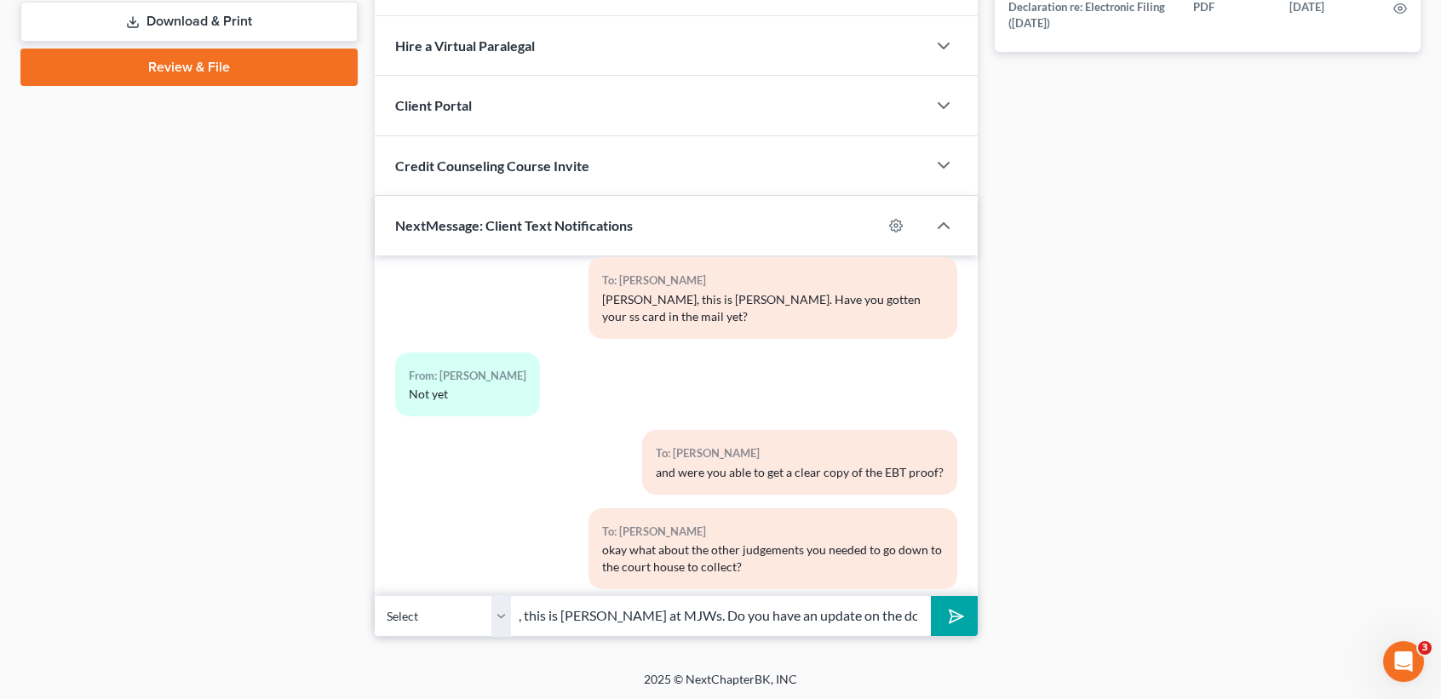
scroll to position [0, 111]
type input "Baylee, this is Desiree at MJWs. Do you have an update on the documents still n…"
click at [931, 596] on button "submit" at bounding box center [954, 616] width 47 height 40
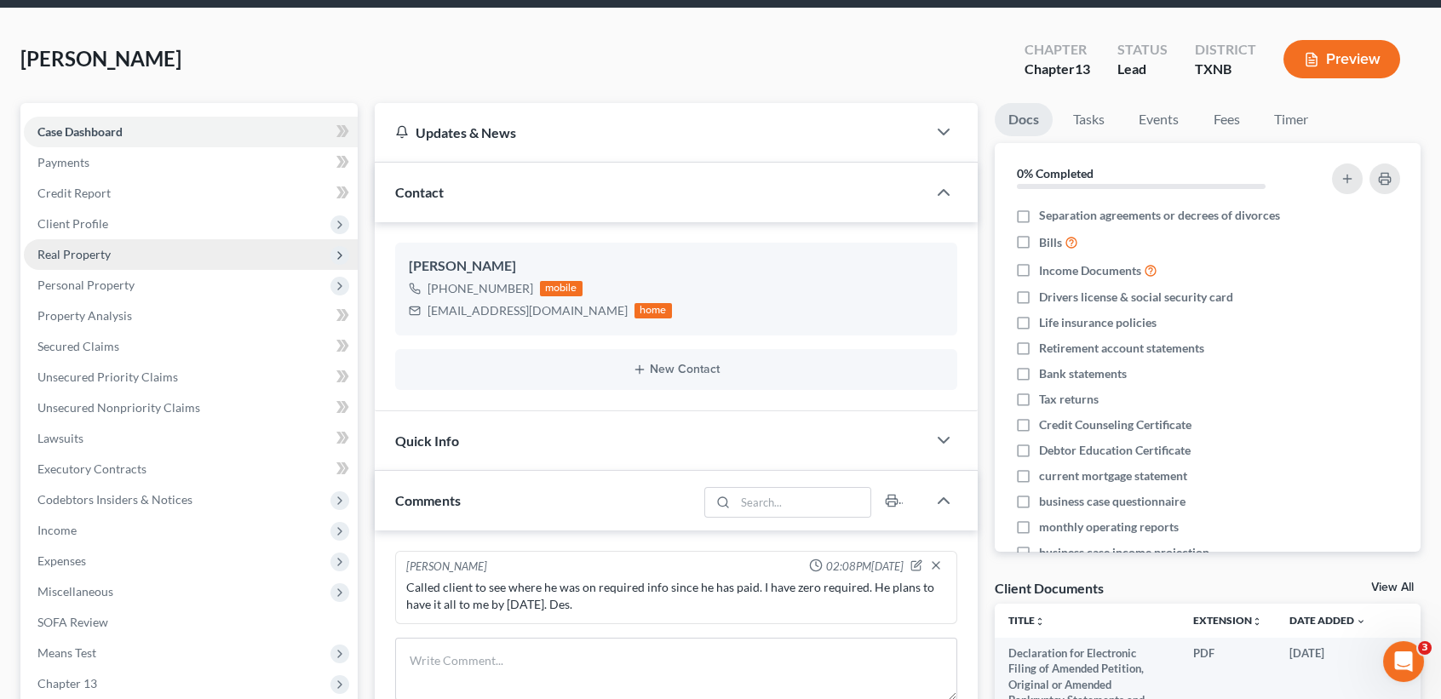
scroll to position [0, 0]
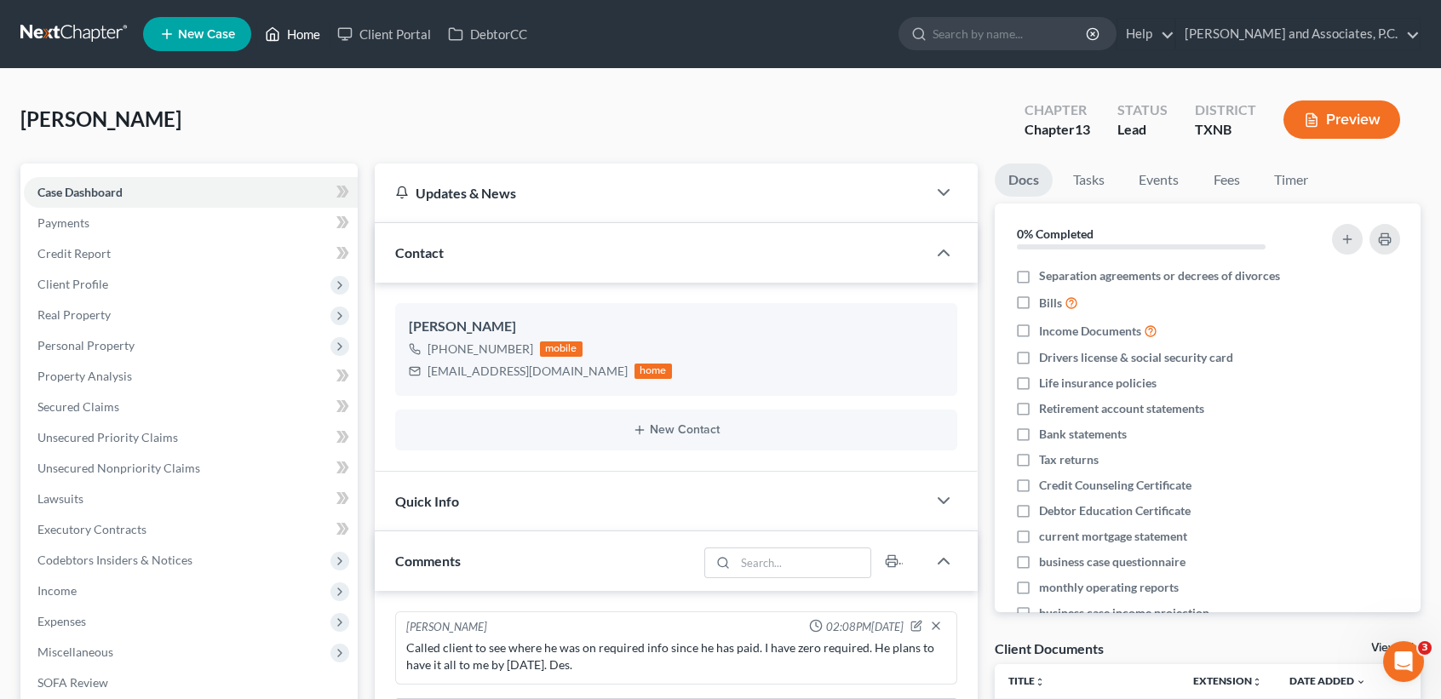
click at [272, 41] on icon at bounding box center [272, 34] width 15 height 20
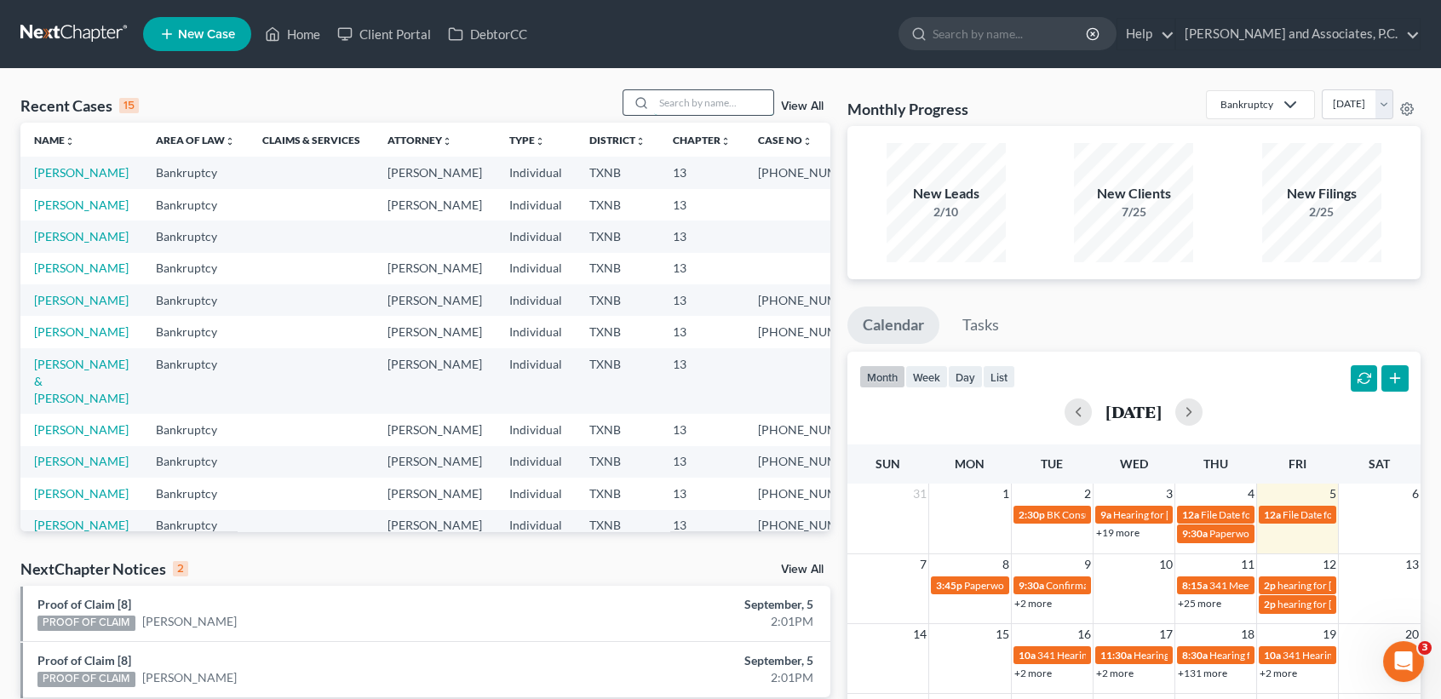
click at [765, 109] on input "search" at bounding box center [713, 102] width 119 height 25
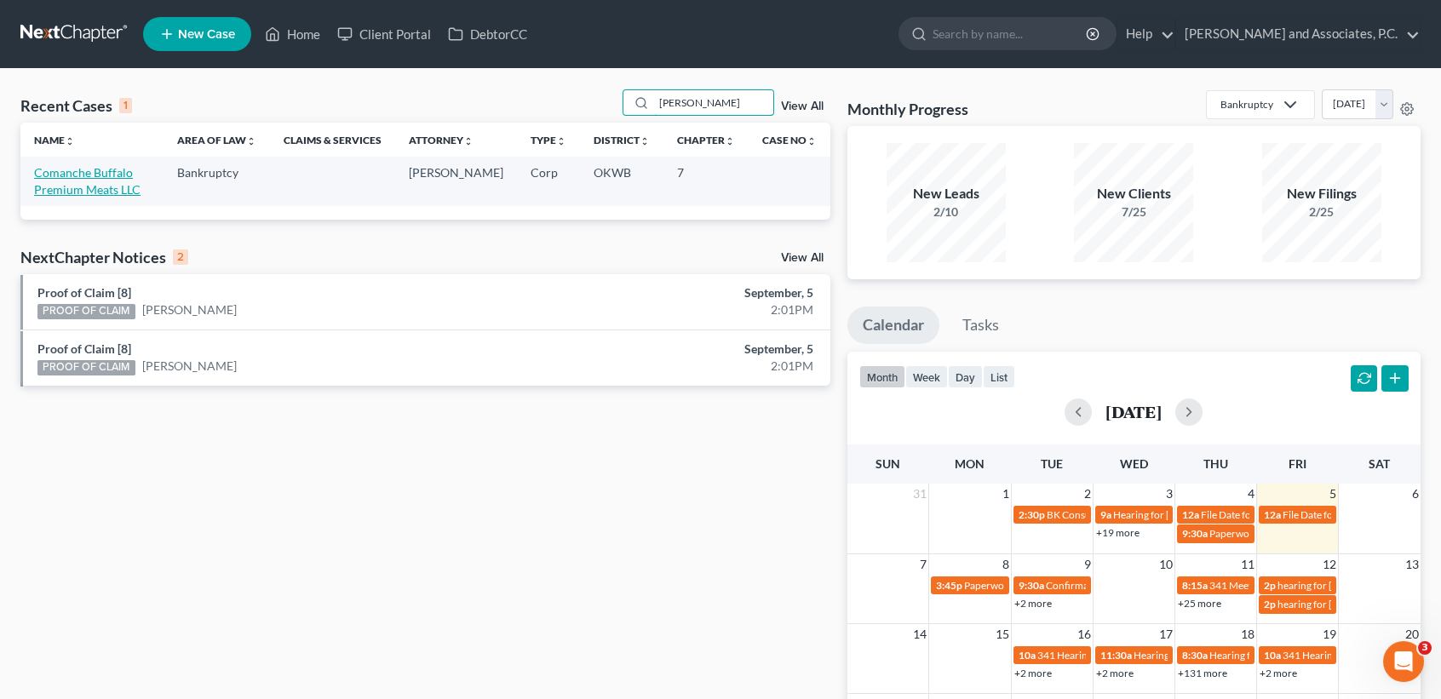
type input "coman"
click at [74, 177] on link "Comanche Buffalo Premium Meats LLC" at bounding box center [87, 181] width 106 height 32
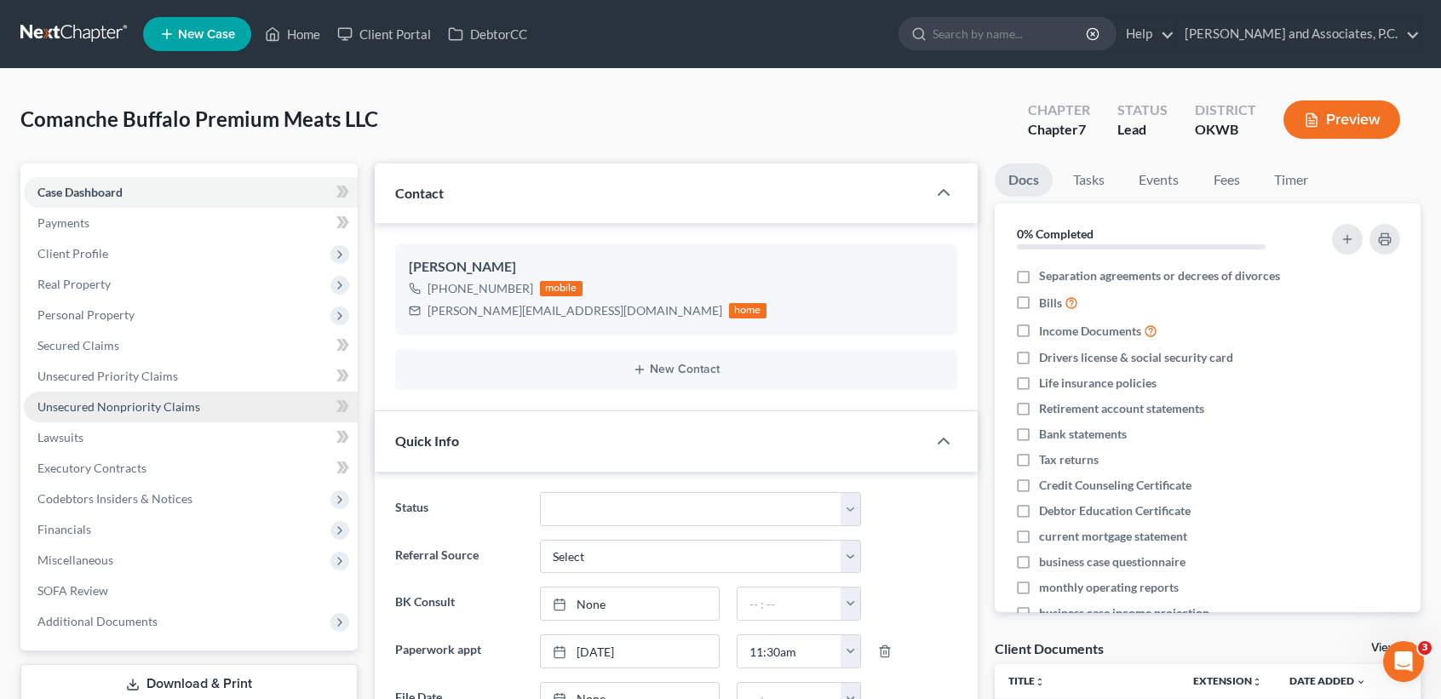
click at [89, 409] on span "Unsecured Nonpriority Claims" at bounding box center [118, 406] width 163 height 14
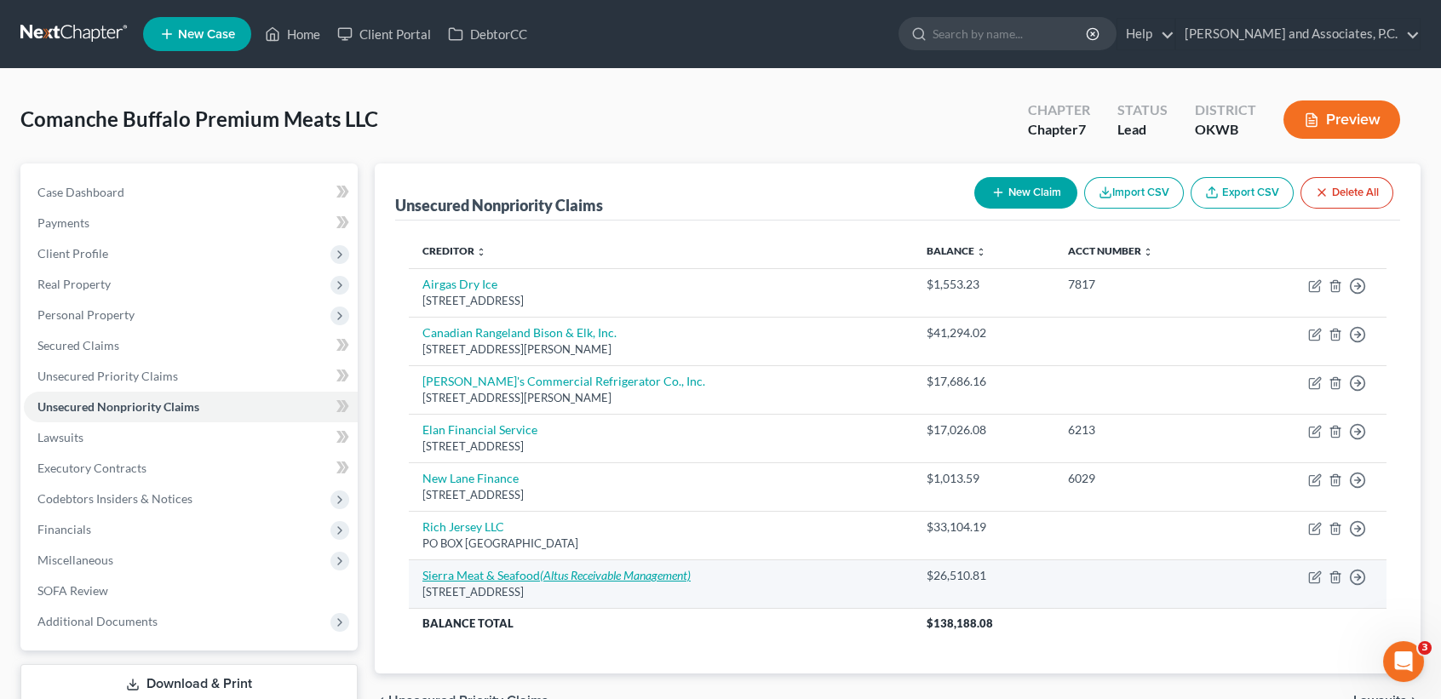
click at [610, 575] on icon "(Altus Receivable Management)" at bounding box center [615, 575] width 151 height 14
select select "31"
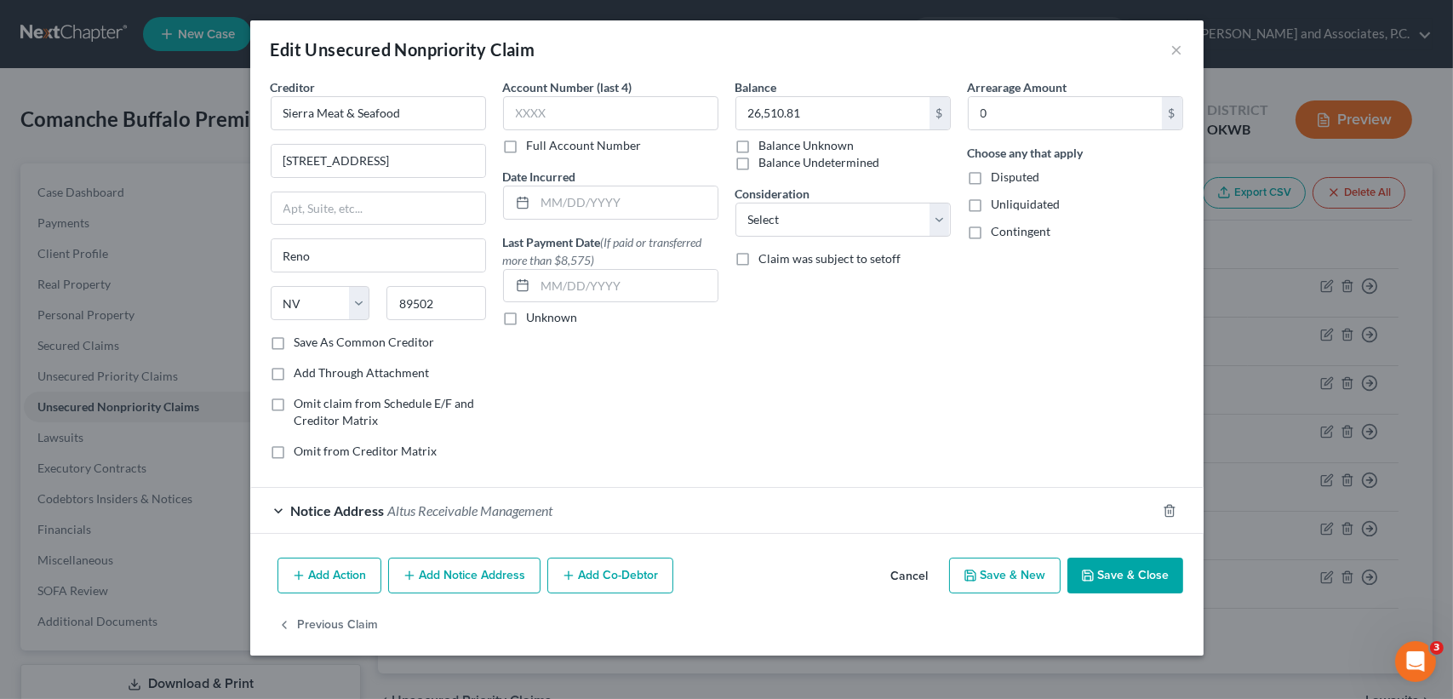
click at [549, 509] on span "Altus Receivable Management" at bounding box center [470, 510] width 165 height 16
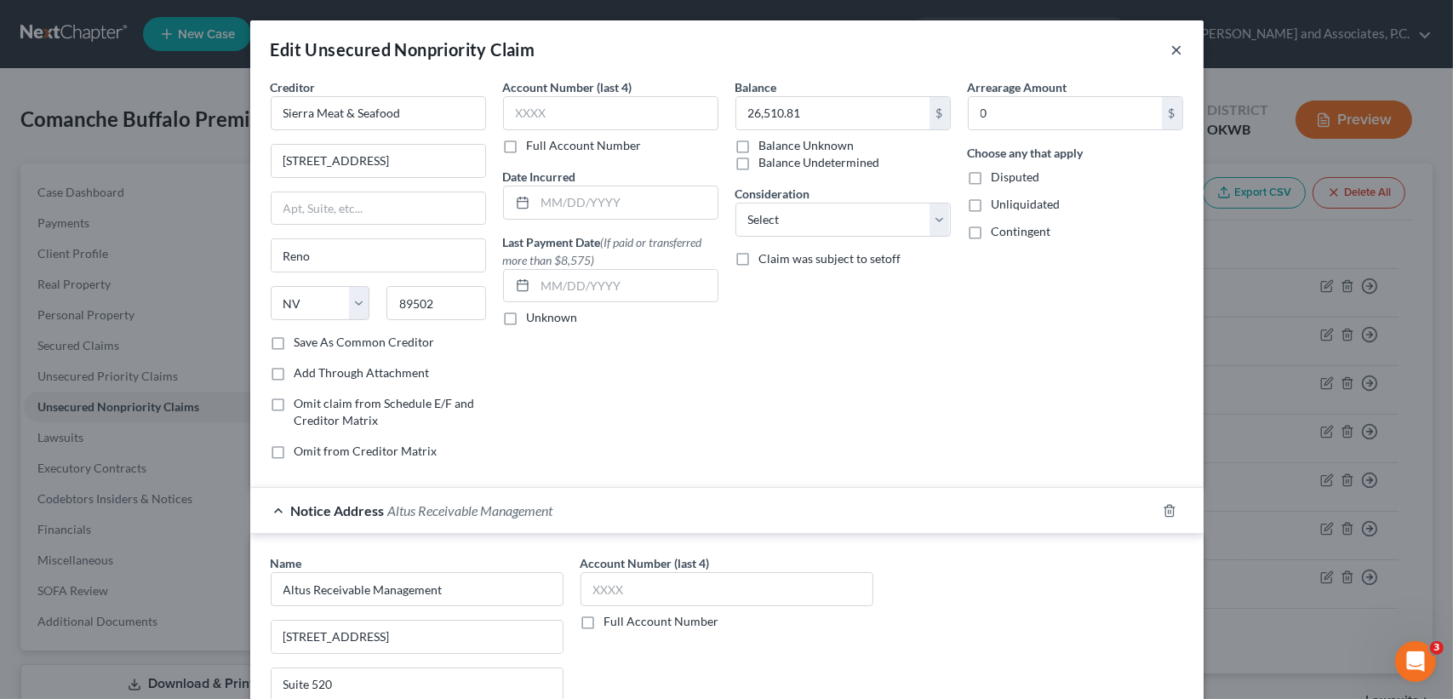
click at [1172, 51] on button "×" at bounding box center [1178, 49] width 12 height 20
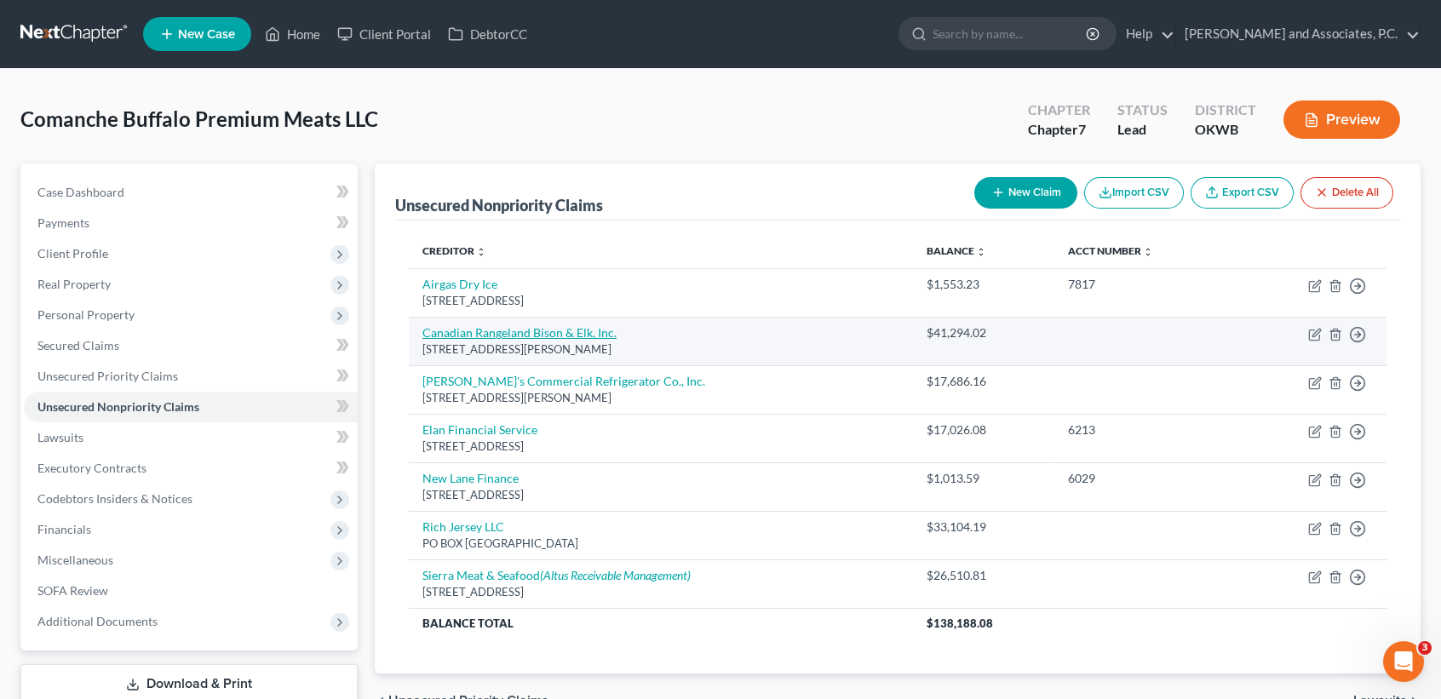
click at [466, 337] on link "Canadian Rangeland Bison & Elk, Inc." at bounding box center [519, 332] width 194 height 14
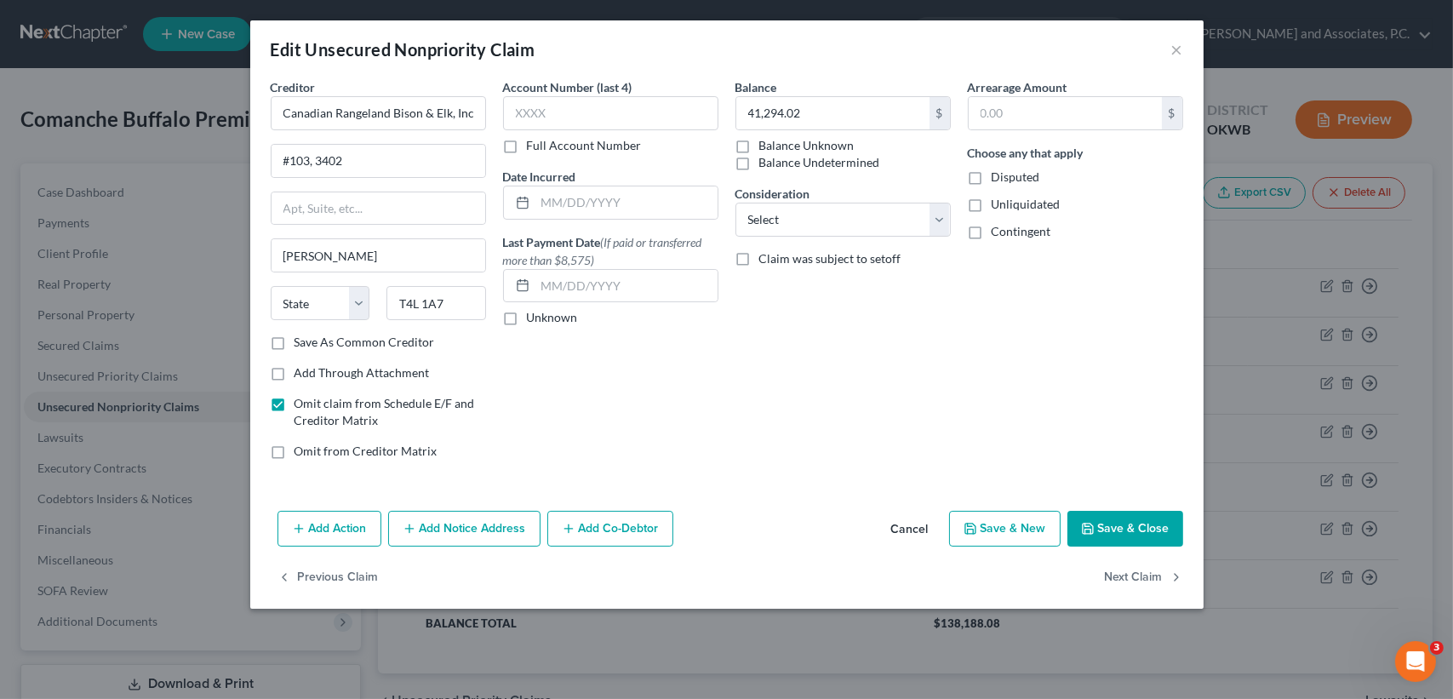
click at [805, 465] on div "Balance 41,294.02 $ Balance Unknown Balance Undetermined 41,294.02 $ Balance Un…" at bounding box center [843, 275] width 232 height 395
click at [1097, 532] on button "Save & Close" at bounding box center [1126, 529] width 116 height 36
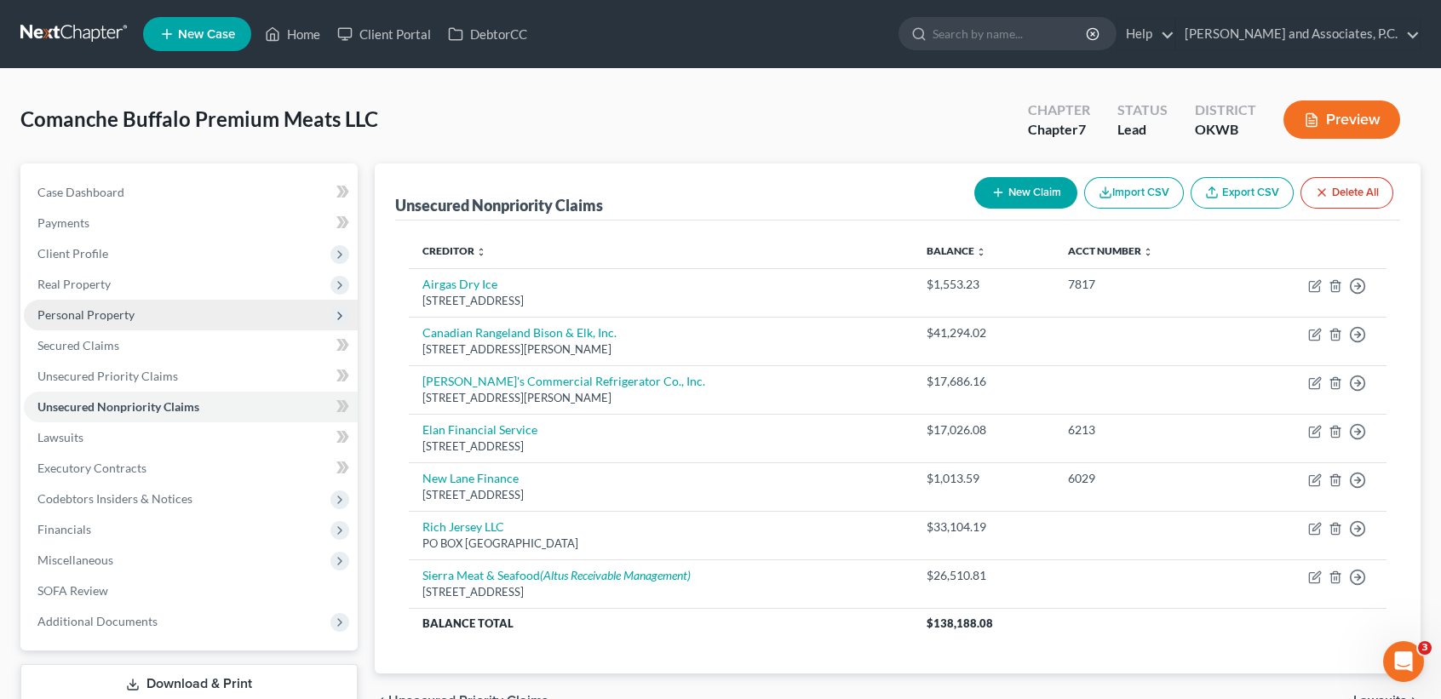
click at [122, 314] on span "Personal Property" at bounding box center [85, 314] width 97 height 14
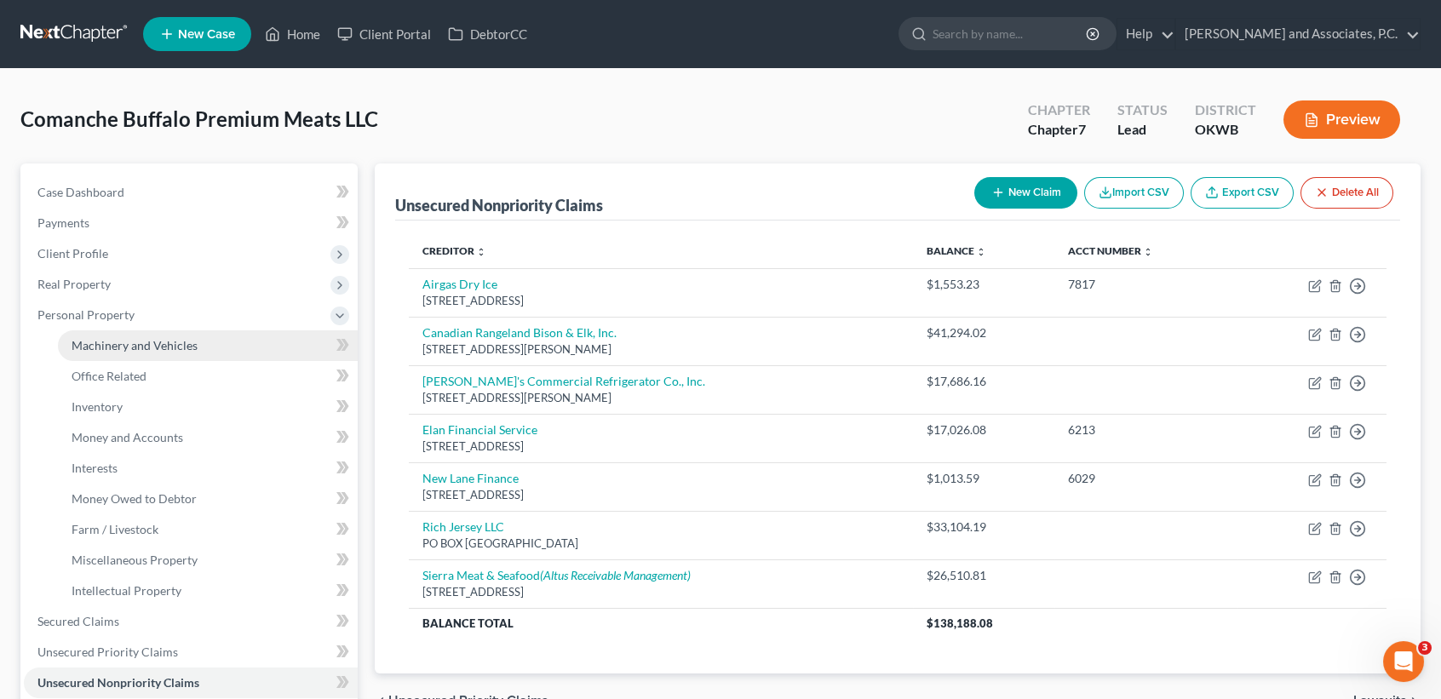
click at [132, 352] on link "Machinery and Vehicles" at bounding box center [208, 345] width 300 height 31
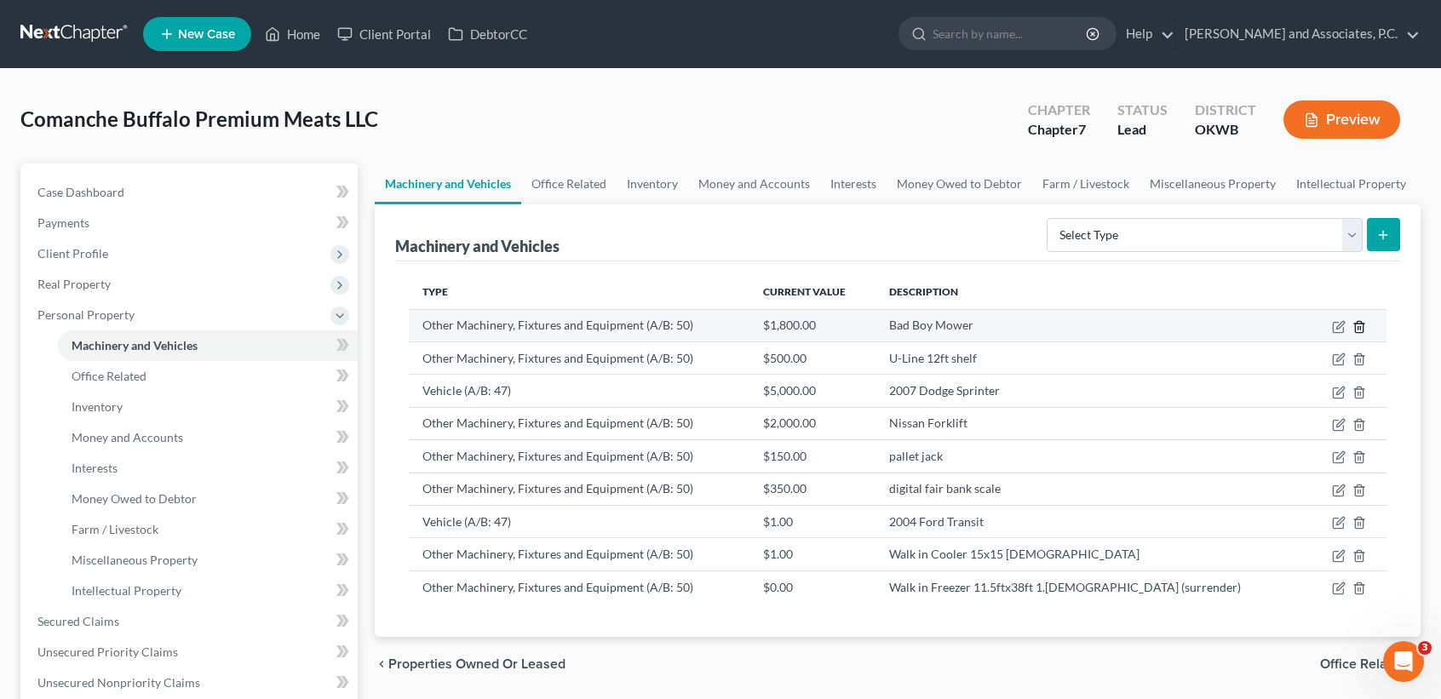
click at [1355, 326] on icon "button" at bounding box center [1359, 327] width 14 height 14
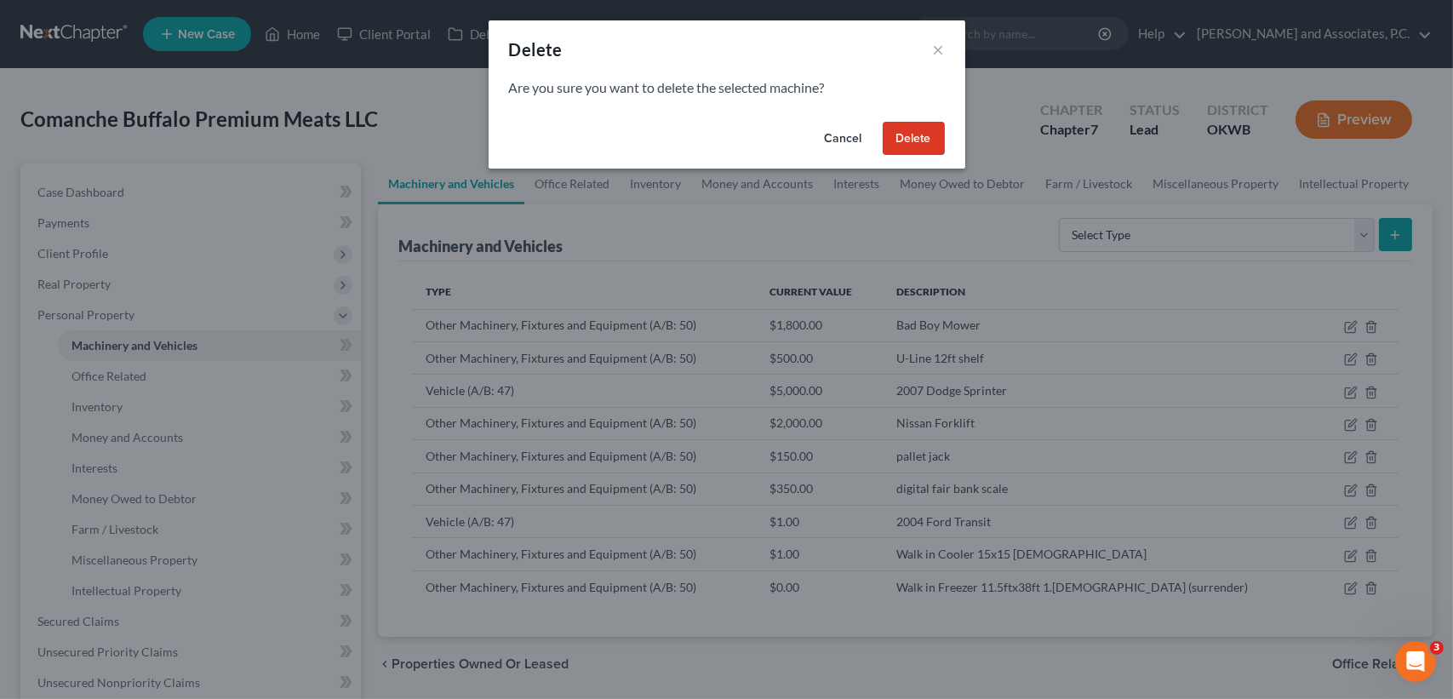
click at [930, 145] on button "Delete" at bounding box center [914, 139] width 62 height 34
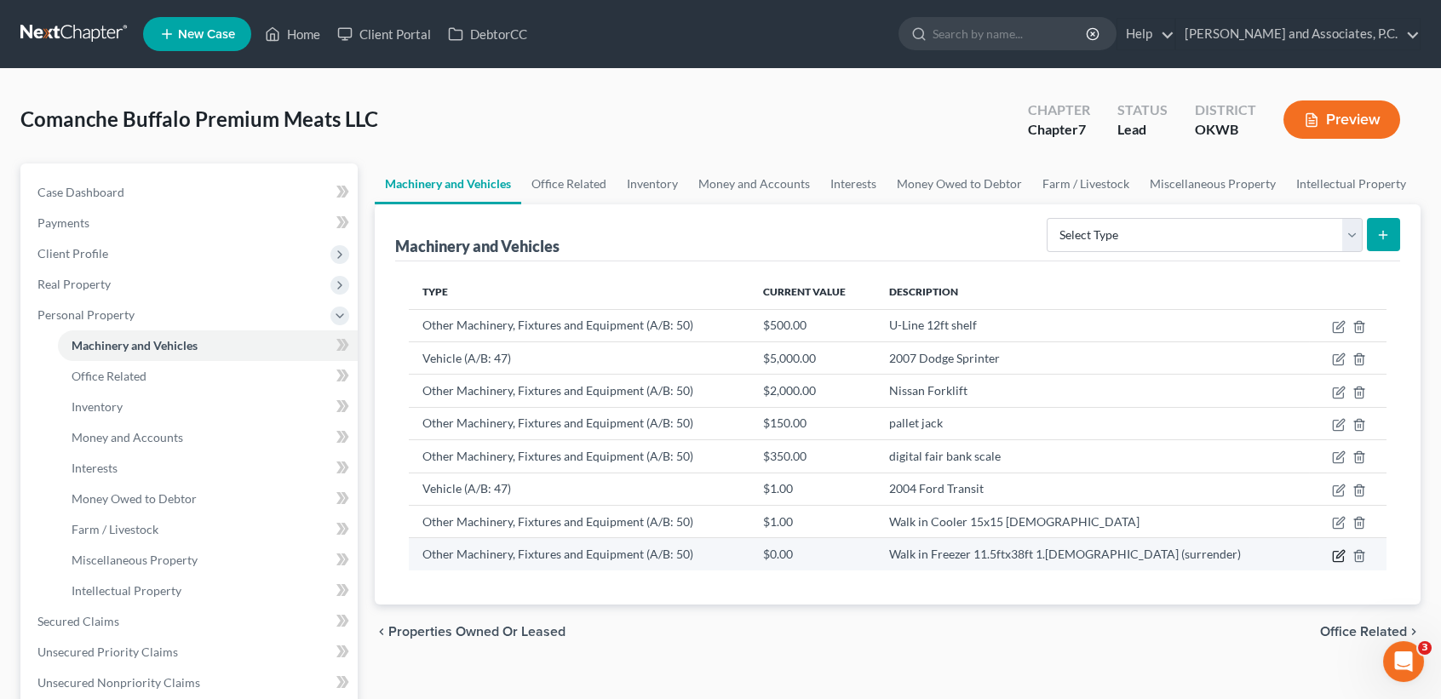
click at [1336, 552] on icon "button" at bounding box center [1339, 556] width 14 height 14
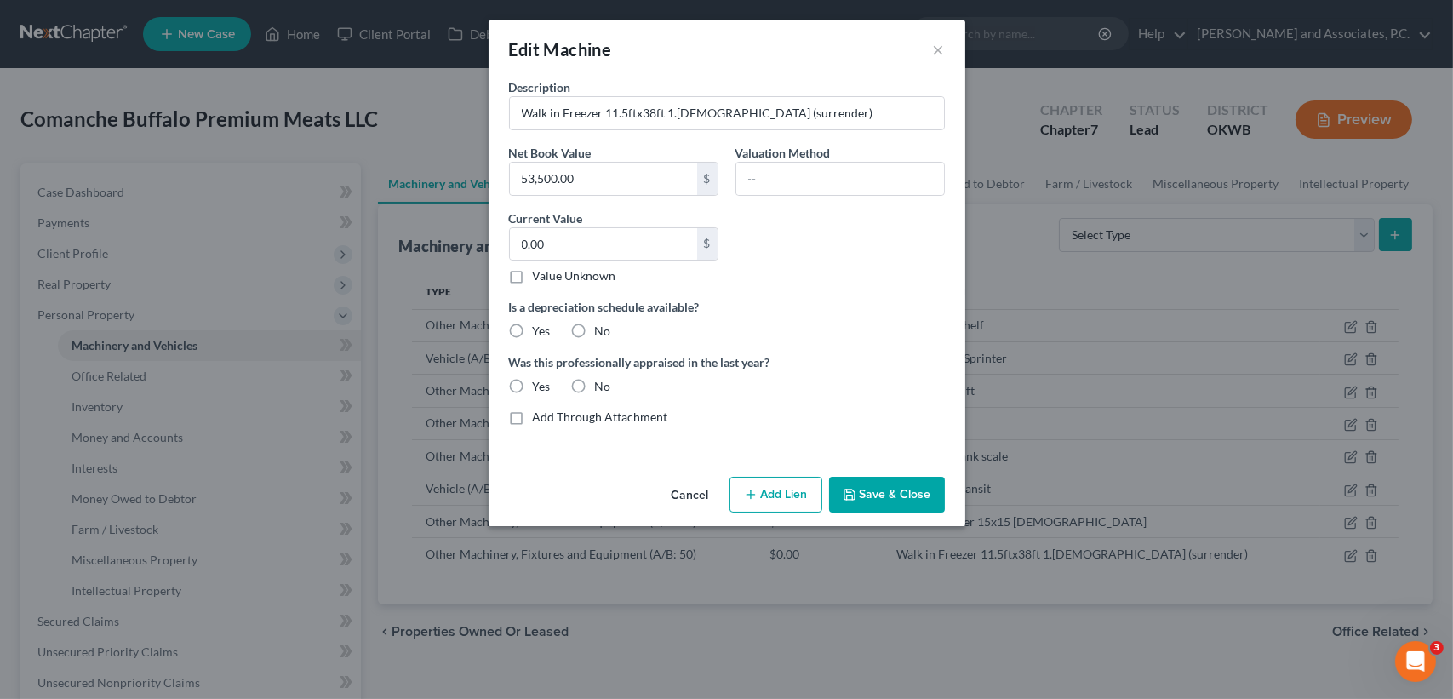
click at [902, 504] on button "Save & Close" at bounding box center [887, 495] width 116 height 36
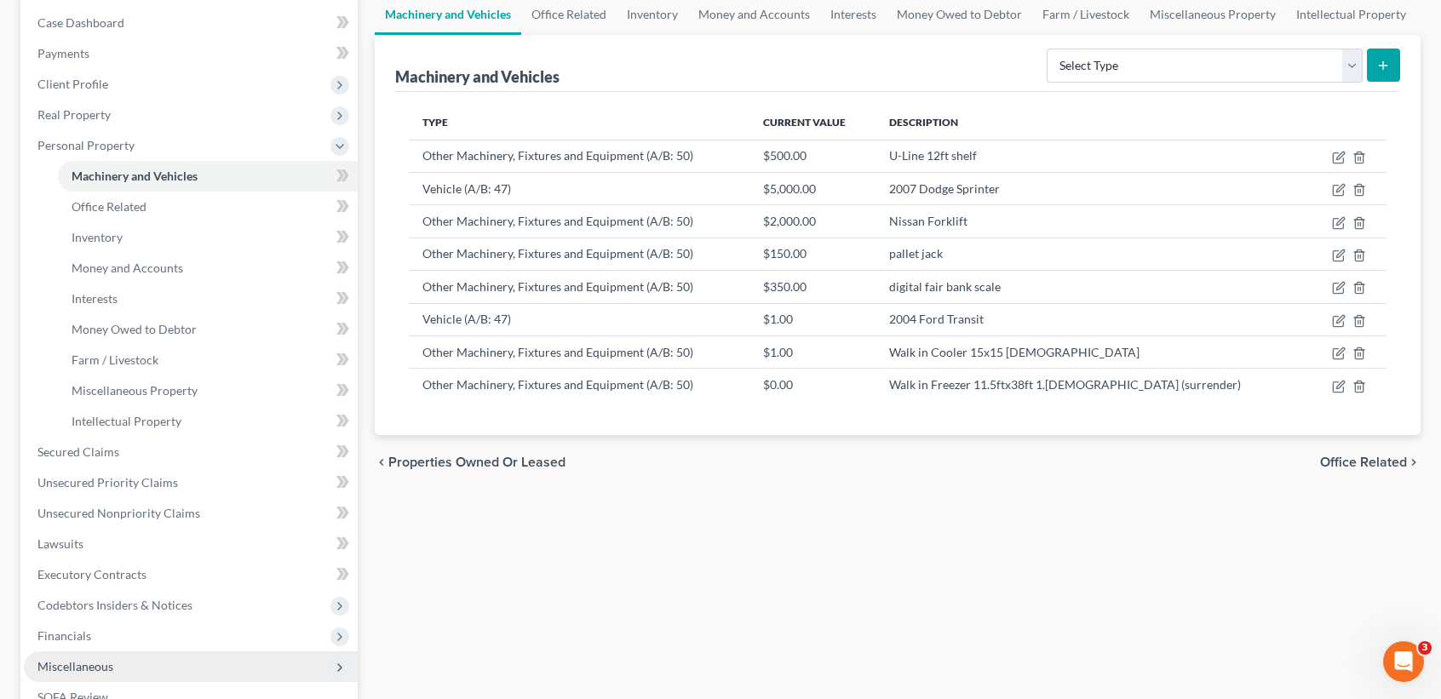
scroll to position [341, 0]
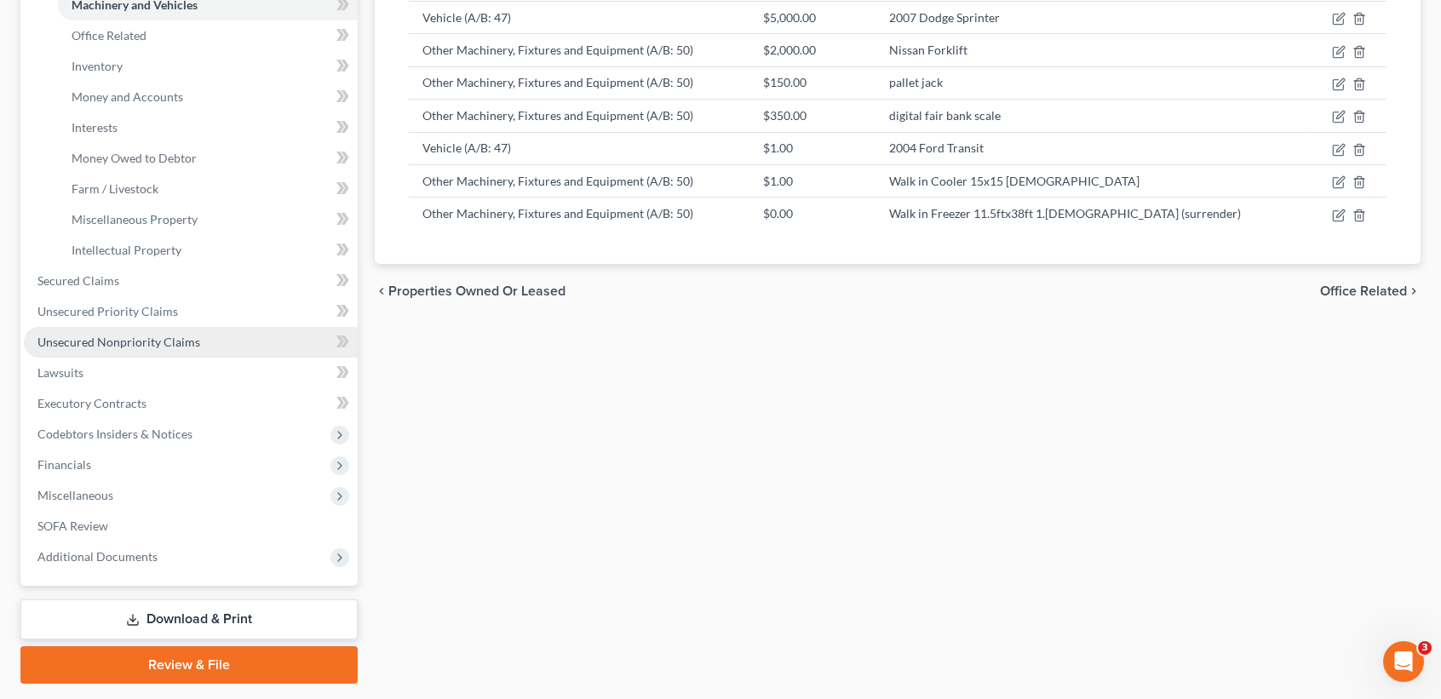
click at [146, 345] on span "Unsecured Nonpriority Claims" at bounding box center [118, 342] width 163 height 14
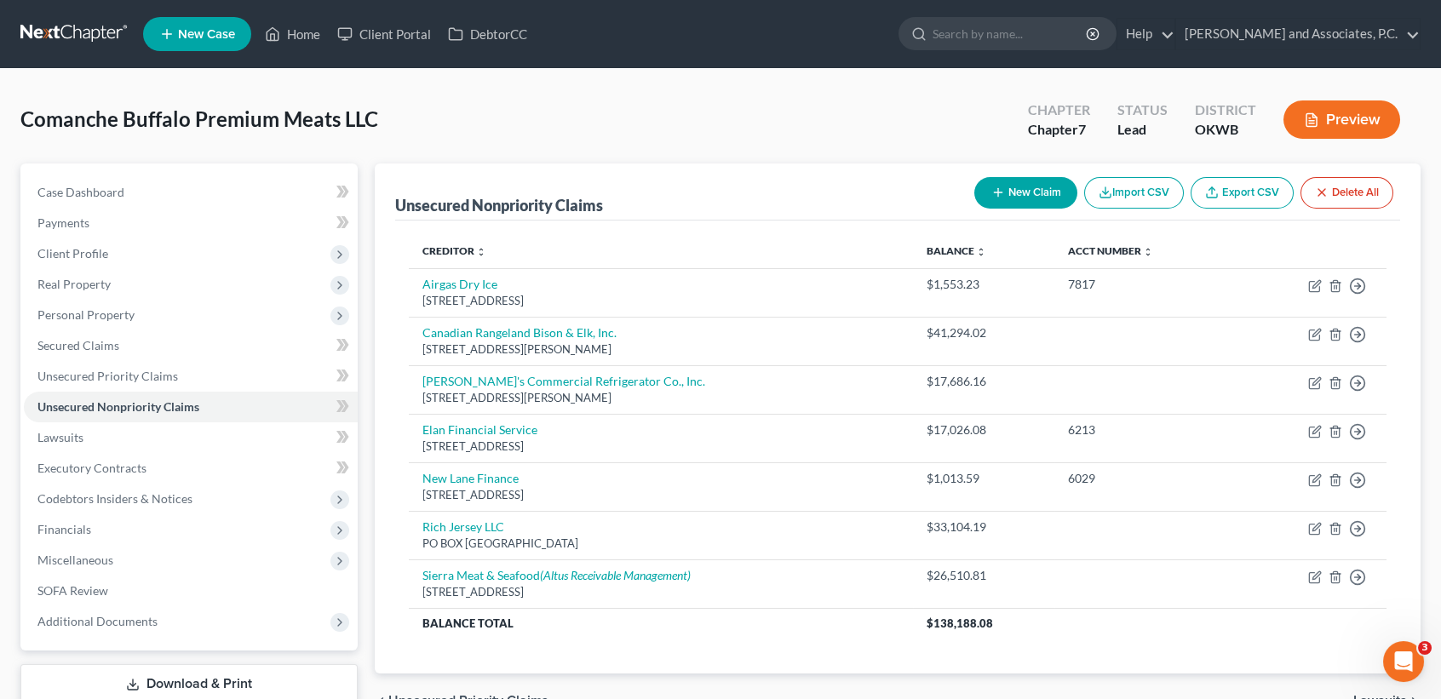
click at [1036, 180] on button "New Claim" at bounding box center [1025, 193] width 103 height 32
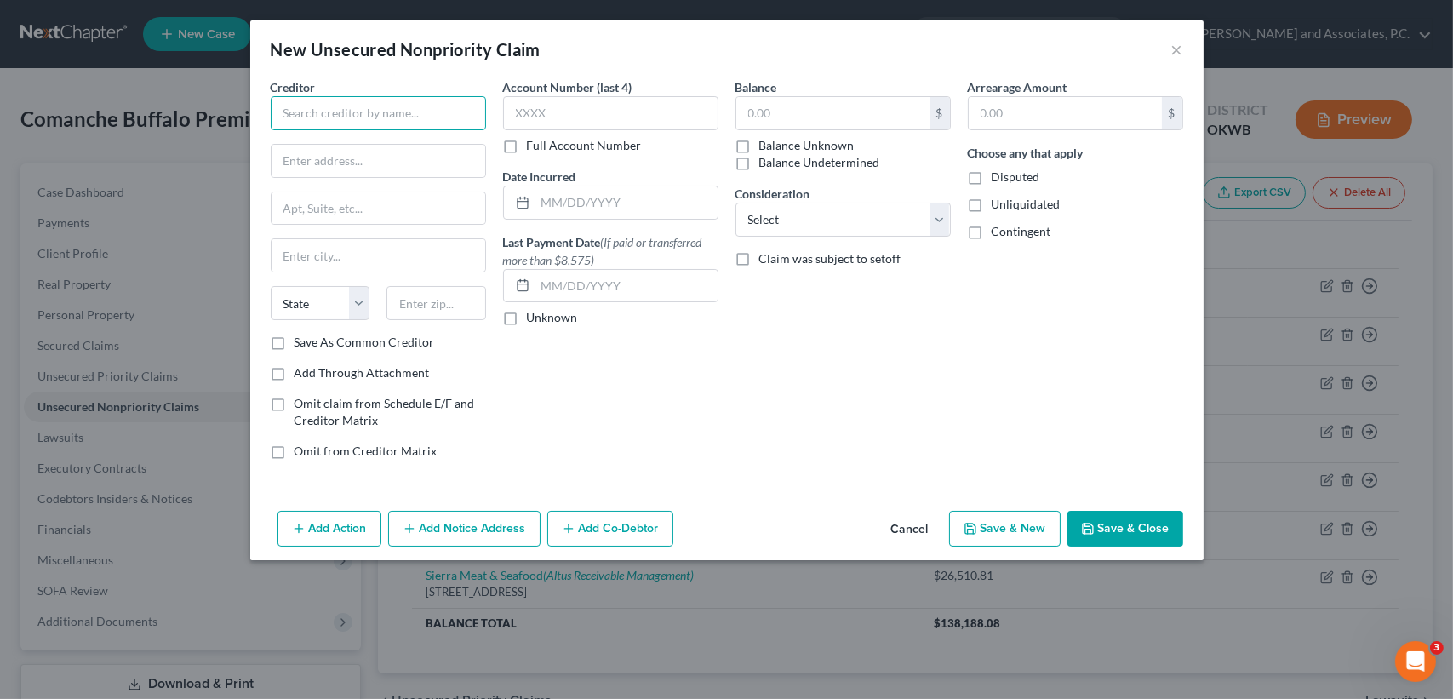
click at [413, 115] on input "text" at bounding box center [378, 113] width 215 height 34
click at [437, 131] on div "Creditor * NextLink State AL AK AR AZ CA CO CT DE DC FL GA GU HI ID IL IN IA KS…" at bounding box center [378, 205] width 215 height 255
click at [444, 117] on input "NextLink" at bounding box center [378, 113] width 215 height 34
type input "NextLink Internet"
type input "PO Box 224704"
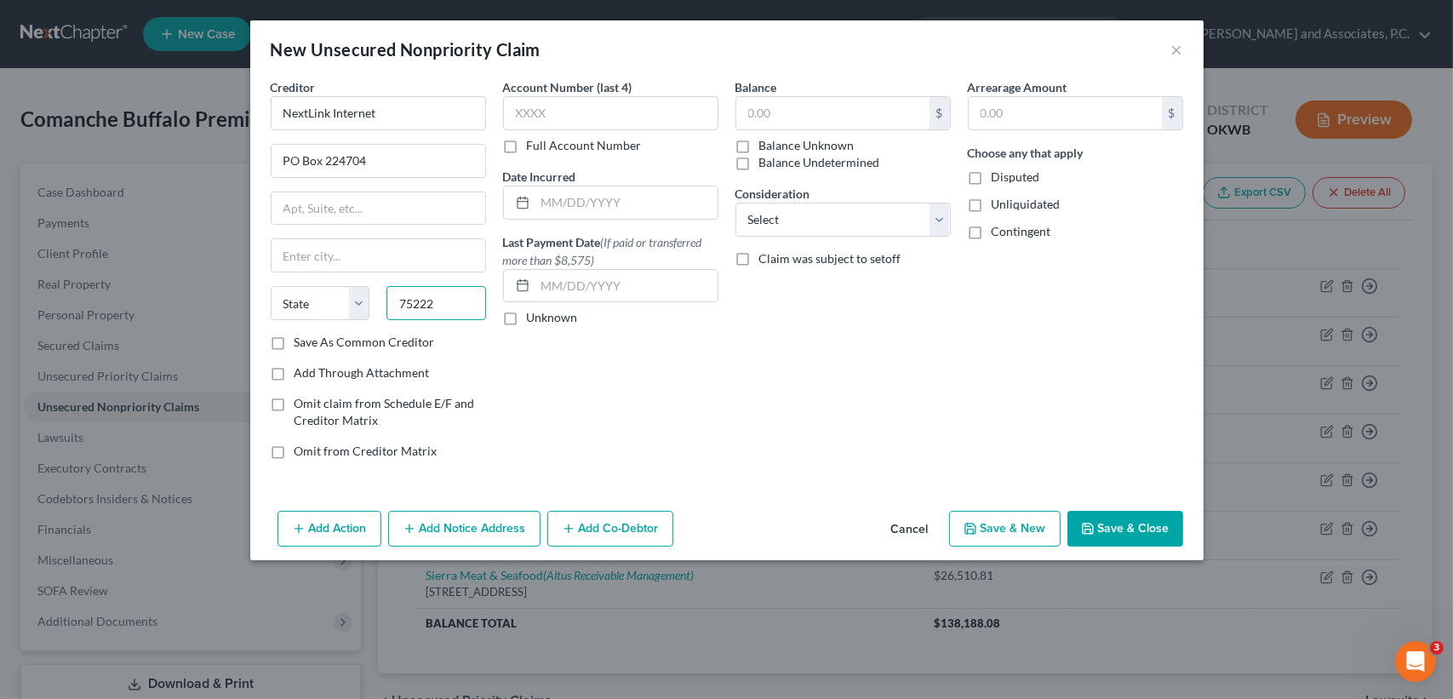
type input "75222"
type input "Dallas"
select select "45"
click at [797, 116] on input "text" at bounding box center [832, 113] width 193 height 32
type input "2"
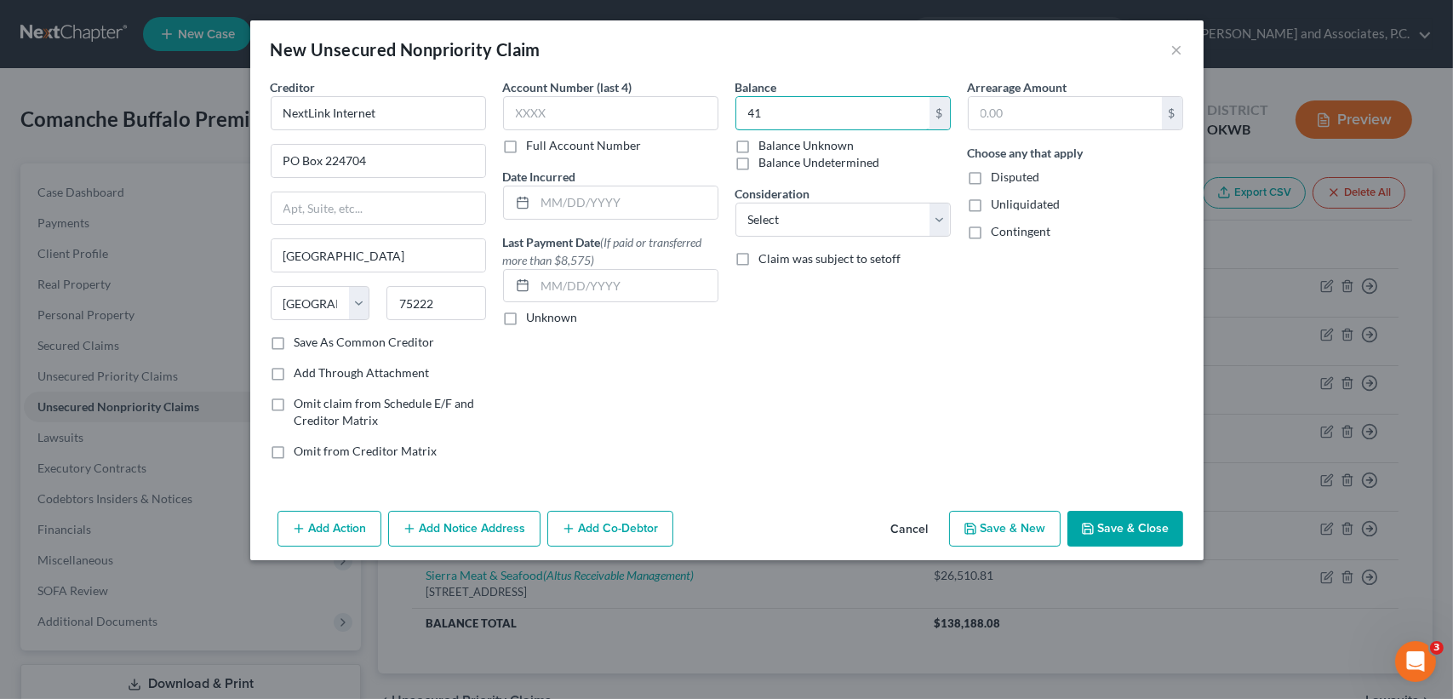
type input "4"
type input "512.20"
click at [1167, 519] on button "Save & Close" at bounding box center [1126, 529] width 116 height 36
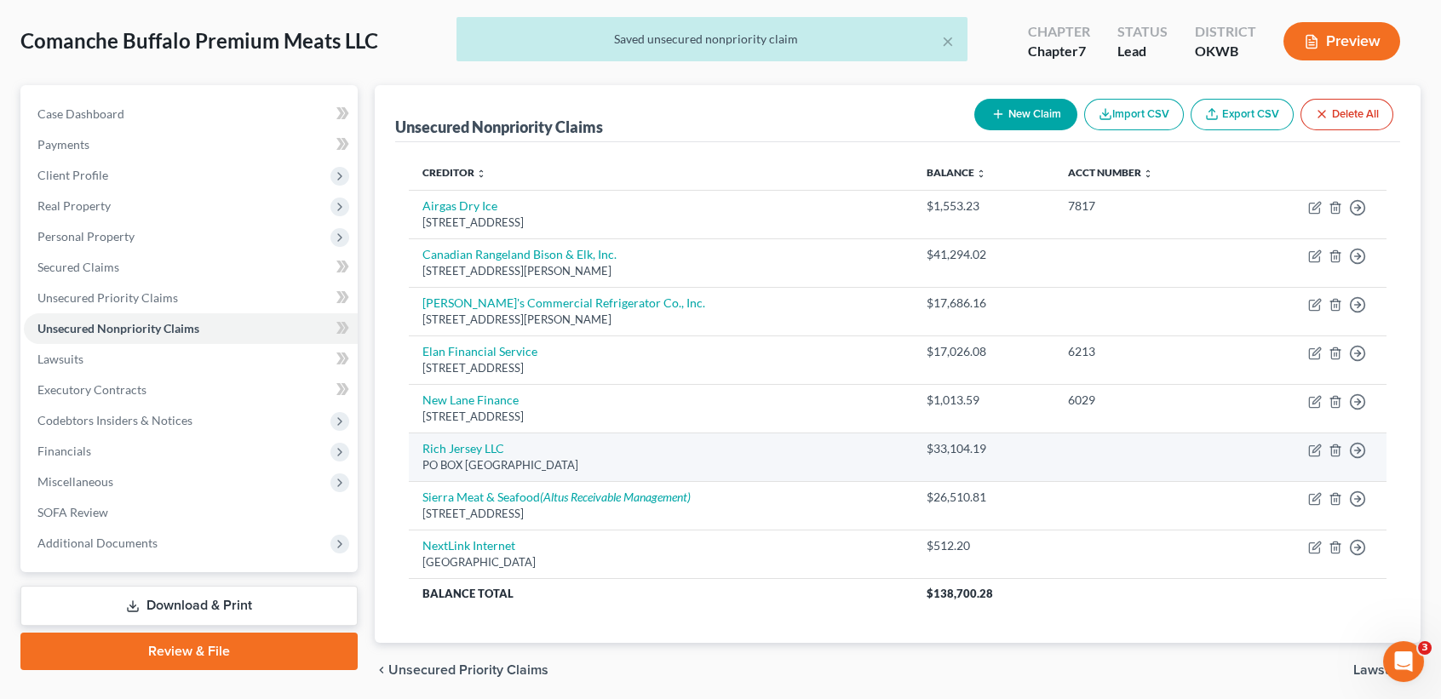
scroll to position [113, 0]
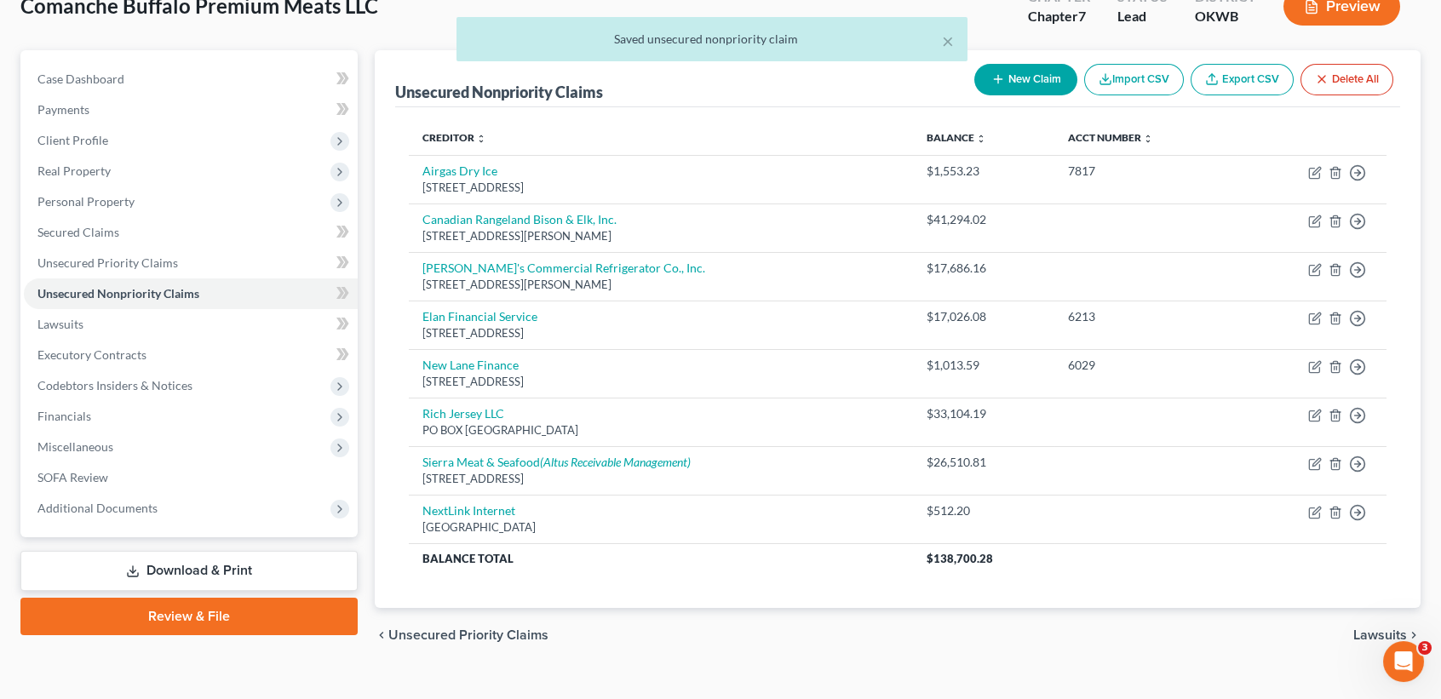
click at [1020, 91] on button "New Claim" at bounding box center [1025, 80] width 103 height 32
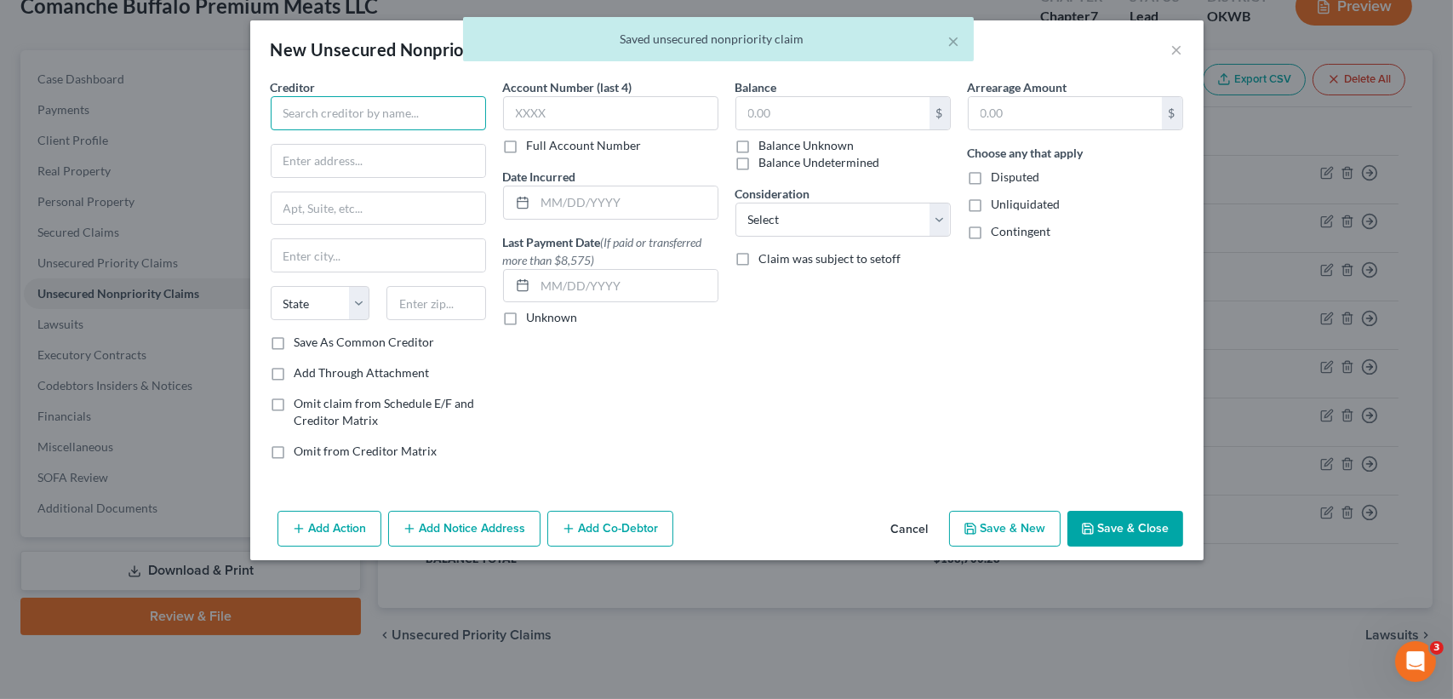
click at [393, 117] on input "text" at bounding box center [378, 113] width 215 height 34
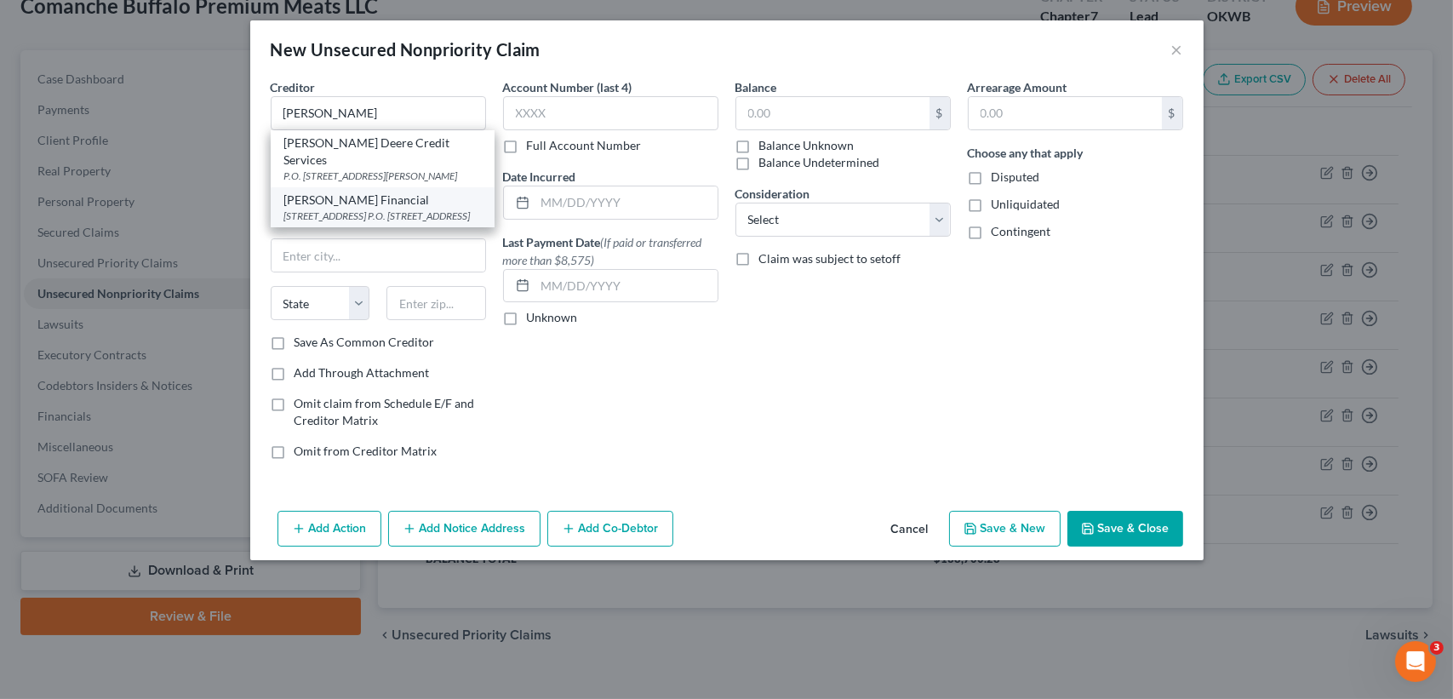
click at [393, 209] on div "6400 NW 86th Street P.O. Box 6600, Johnston, IA 50131" at bounding box center [382, 216] width 197 height 14
type input "John Deere Financial"
type input "6400 NW 86th Street"
type input "P.O. Box 6600"
type input "Johnston"
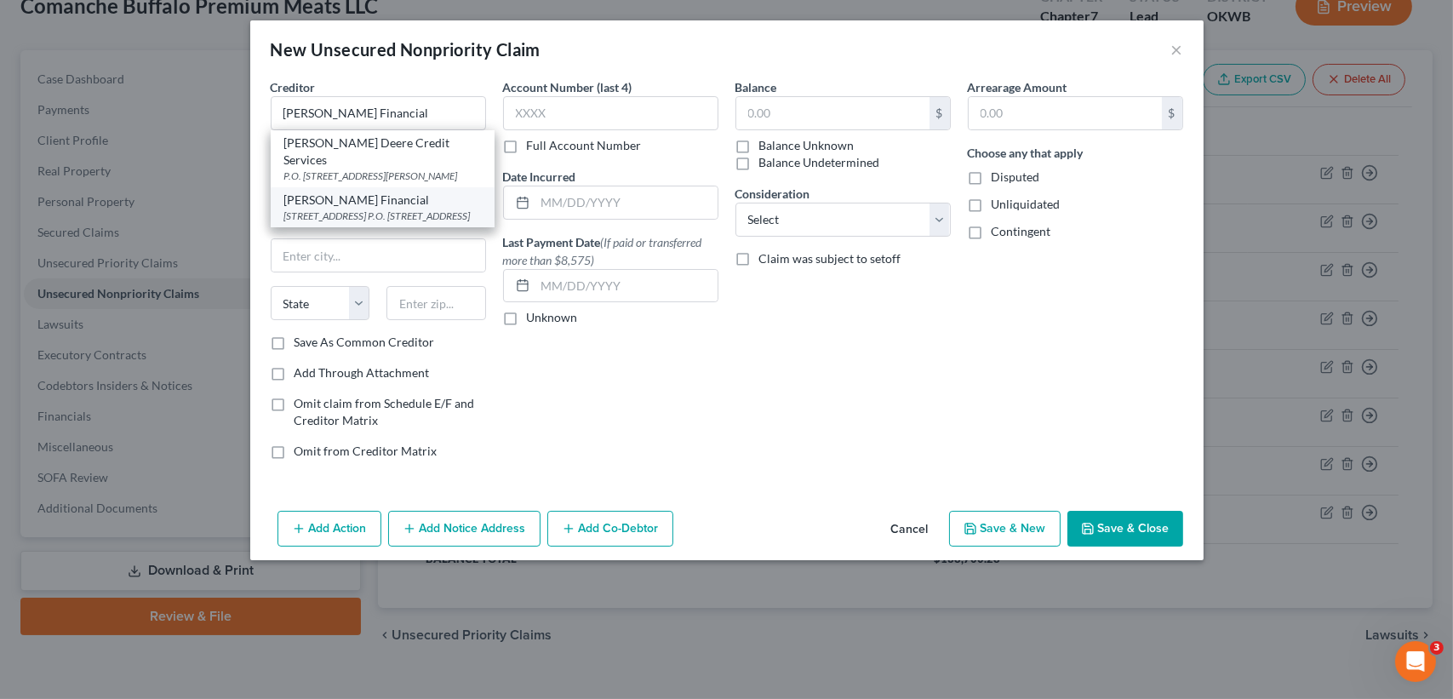
select select "16"
type input "50131"
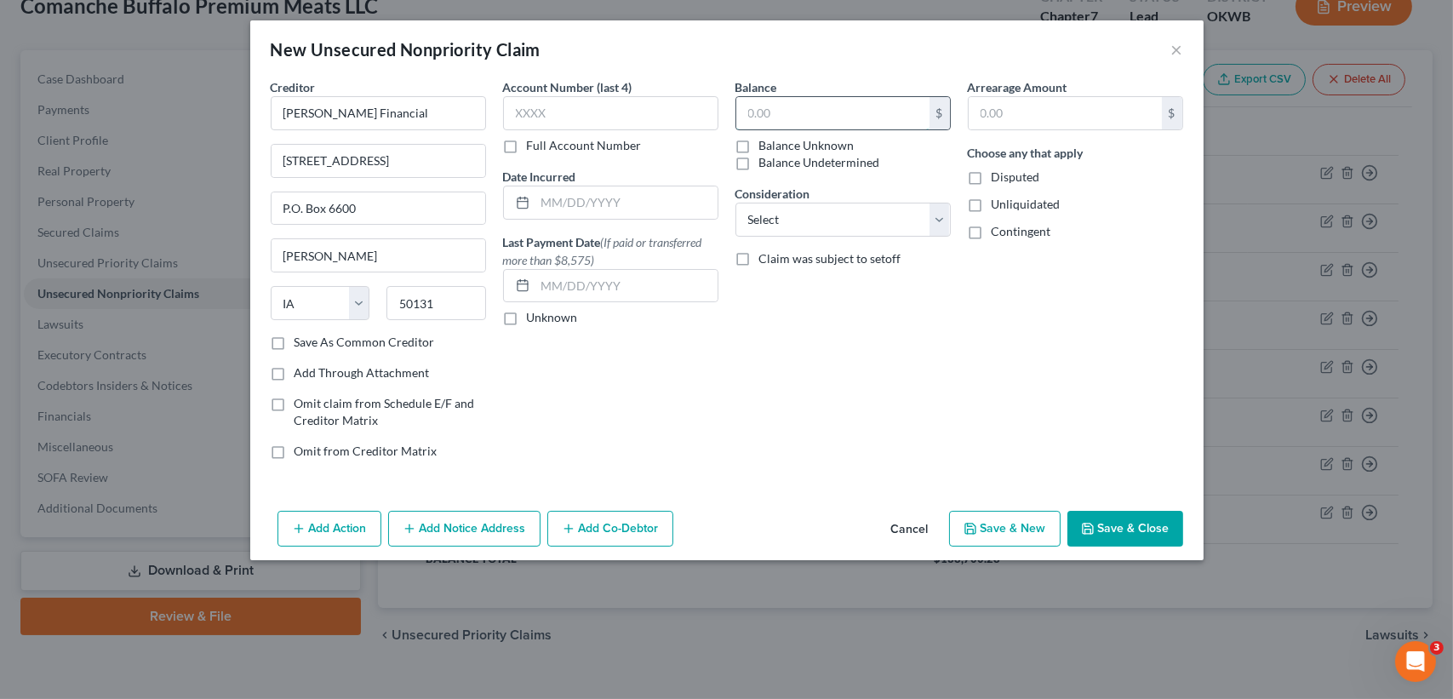
click at [871, 114] on input "text" at bounding box center [832, 113] width 193 height 32
type input "1.00"
click at [1108, 536] on button "Save & Close" at bounding box center [1126, 529] width 116 height 36
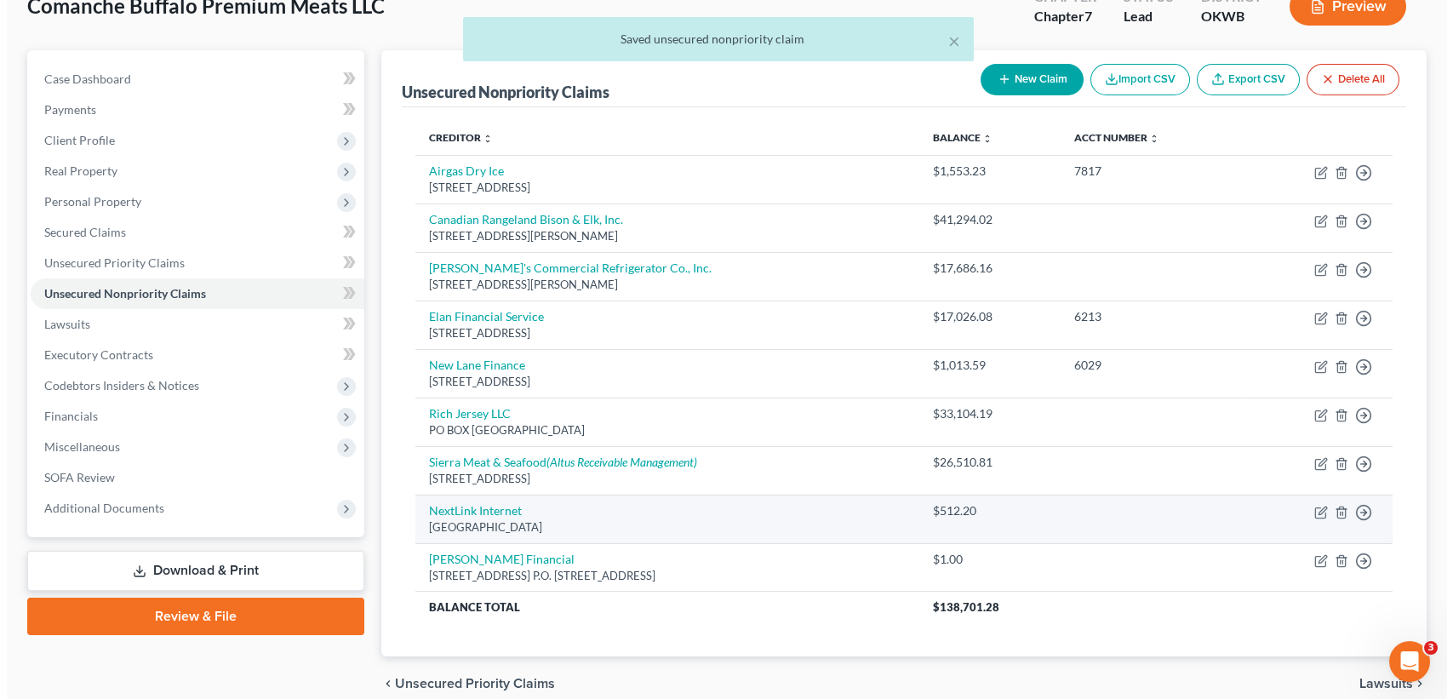
scroll to position [0, 0]
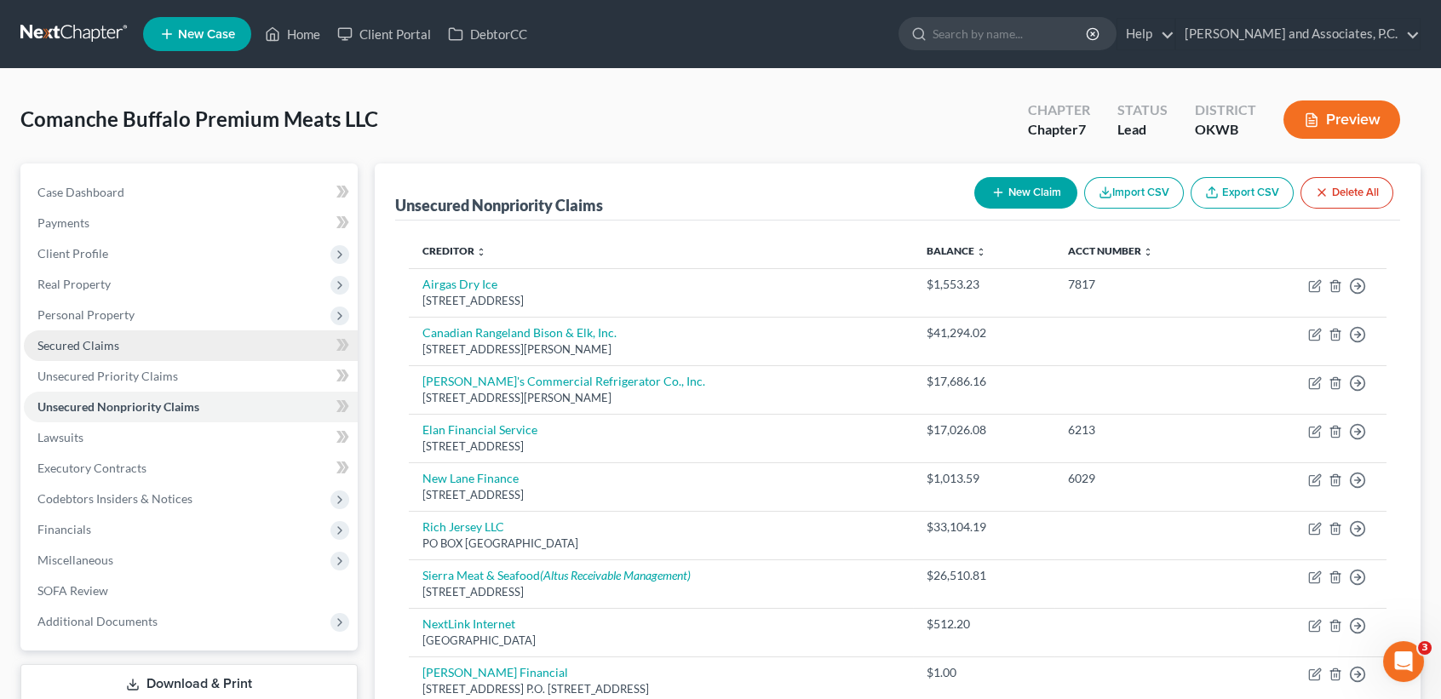
click at [121, 343] on link "Secured Claims" at bounding box center [191, 345] width 334 height 31
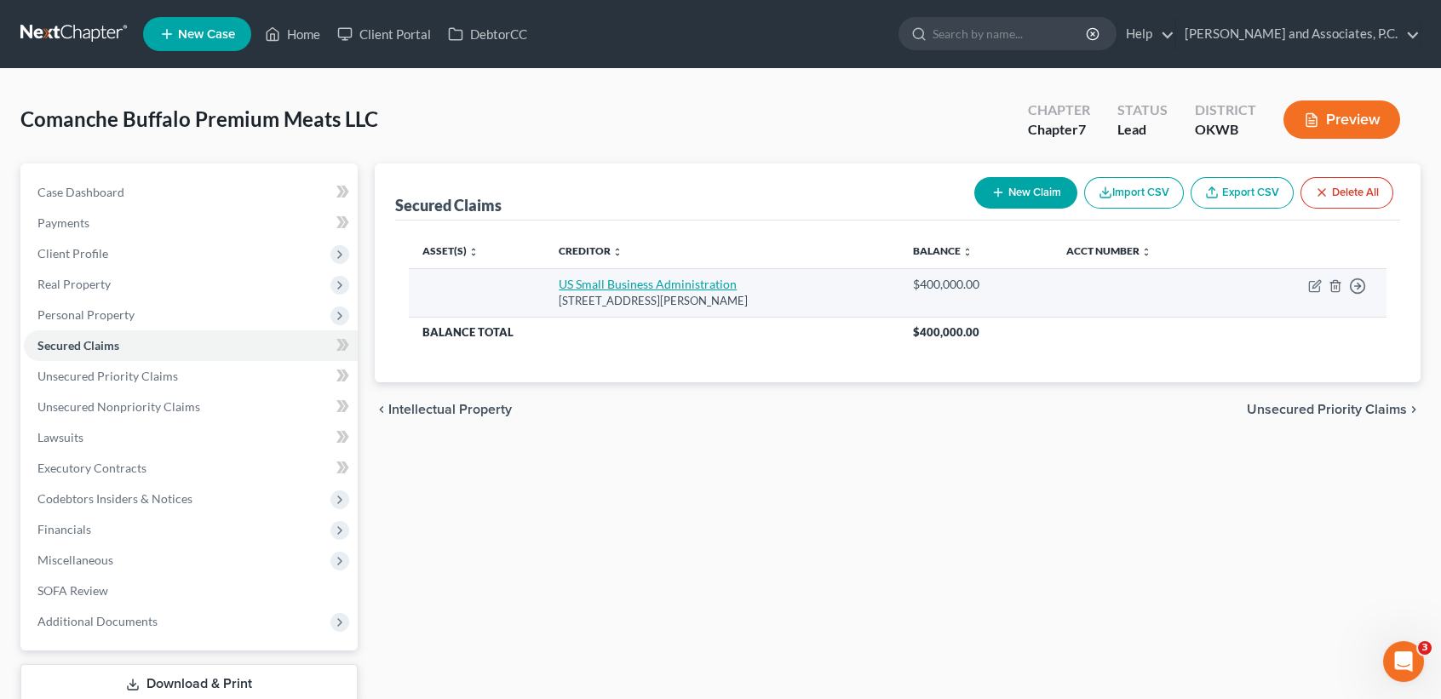
click at [718, 284] on link "US Small Business Administration" at bounding box center [648, 284] width 178 height 14
select select "45"
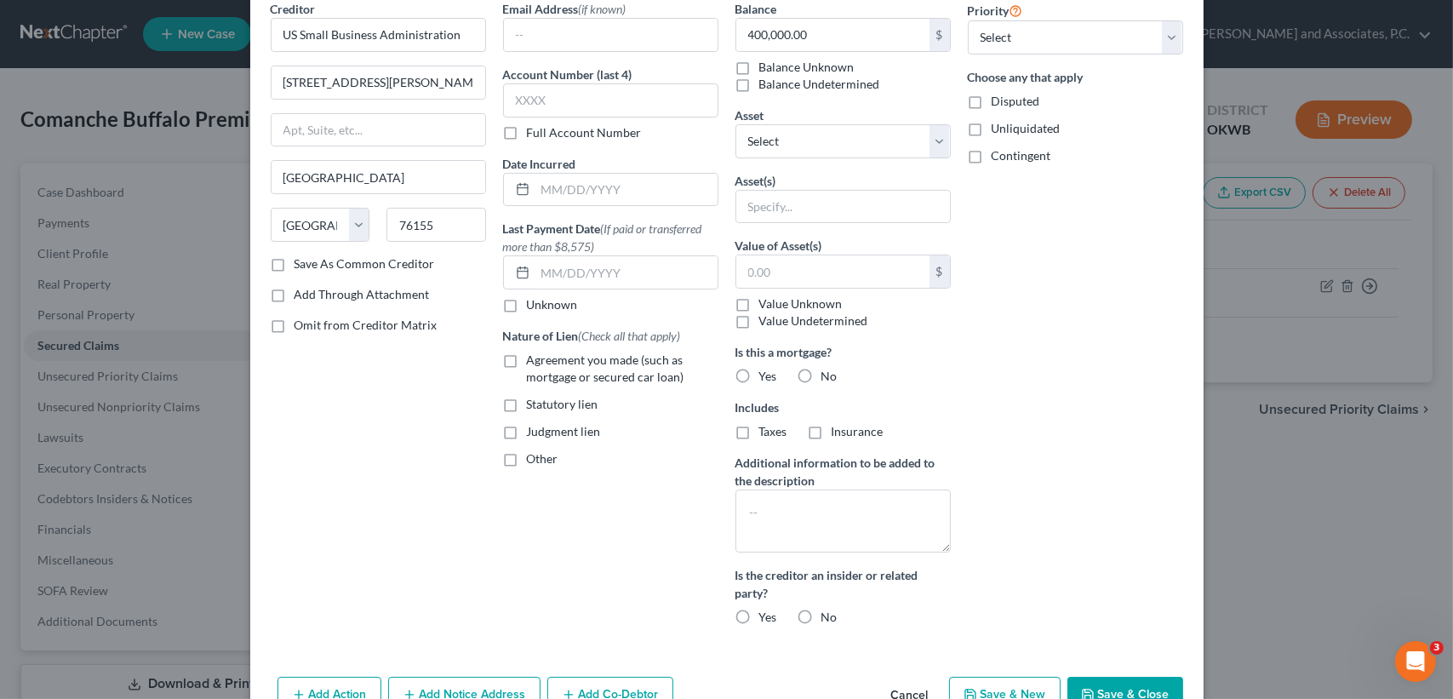
scroll to position [138, 0]
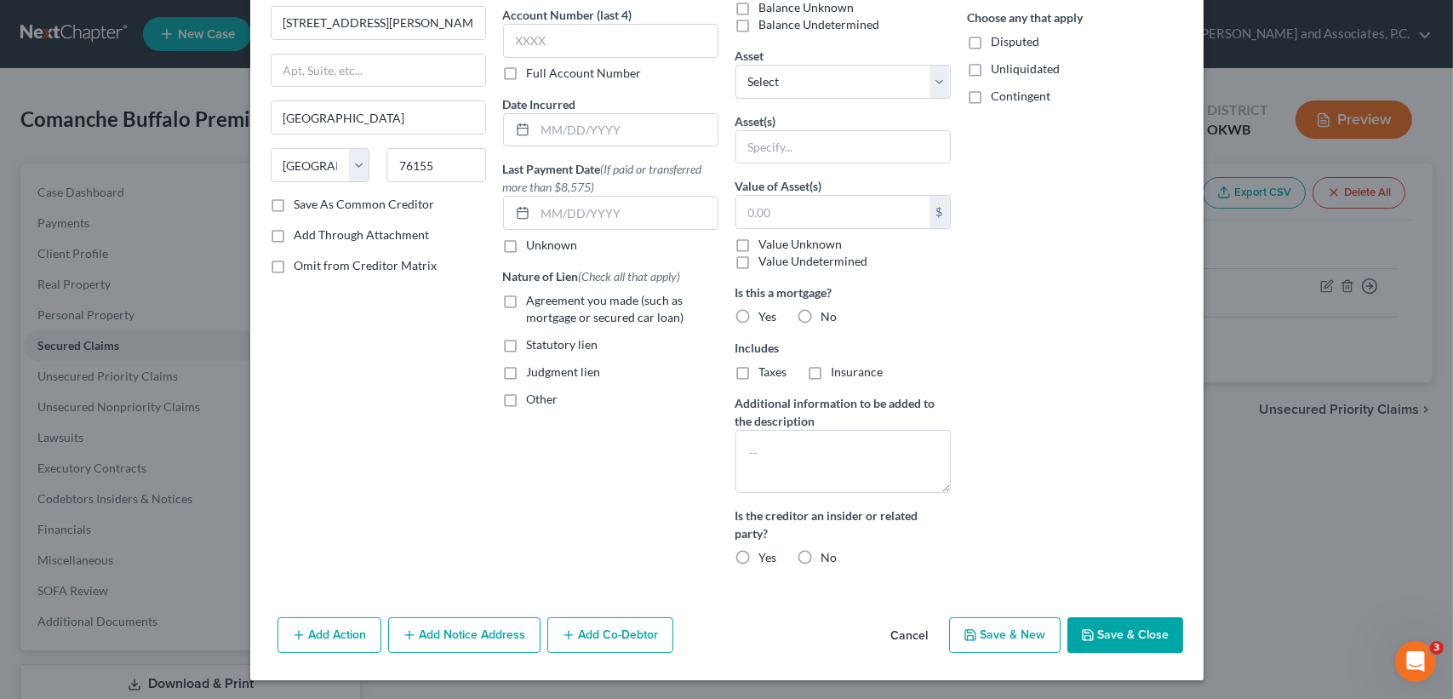
click at [1098, 622] on button "Save & Close" at bounding box center [1126, 635] width 116 height 36
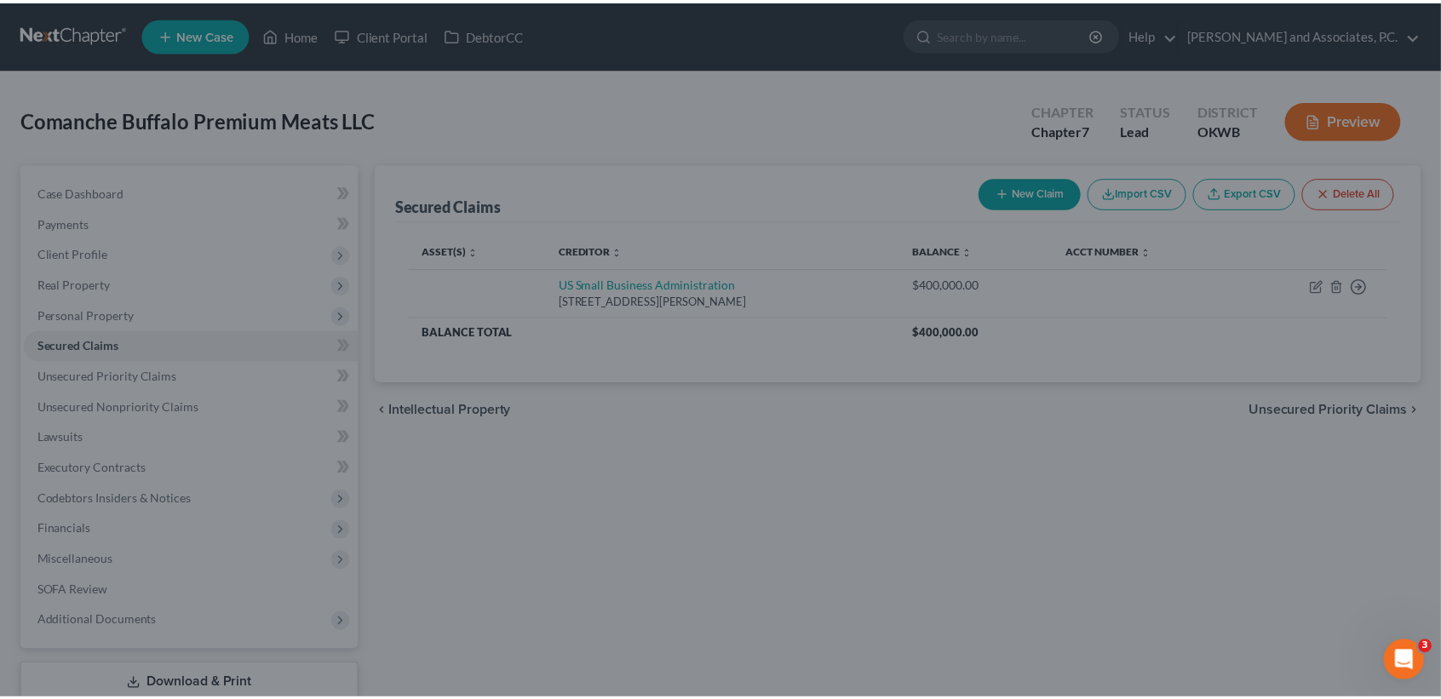
scroll to position [0, 0]
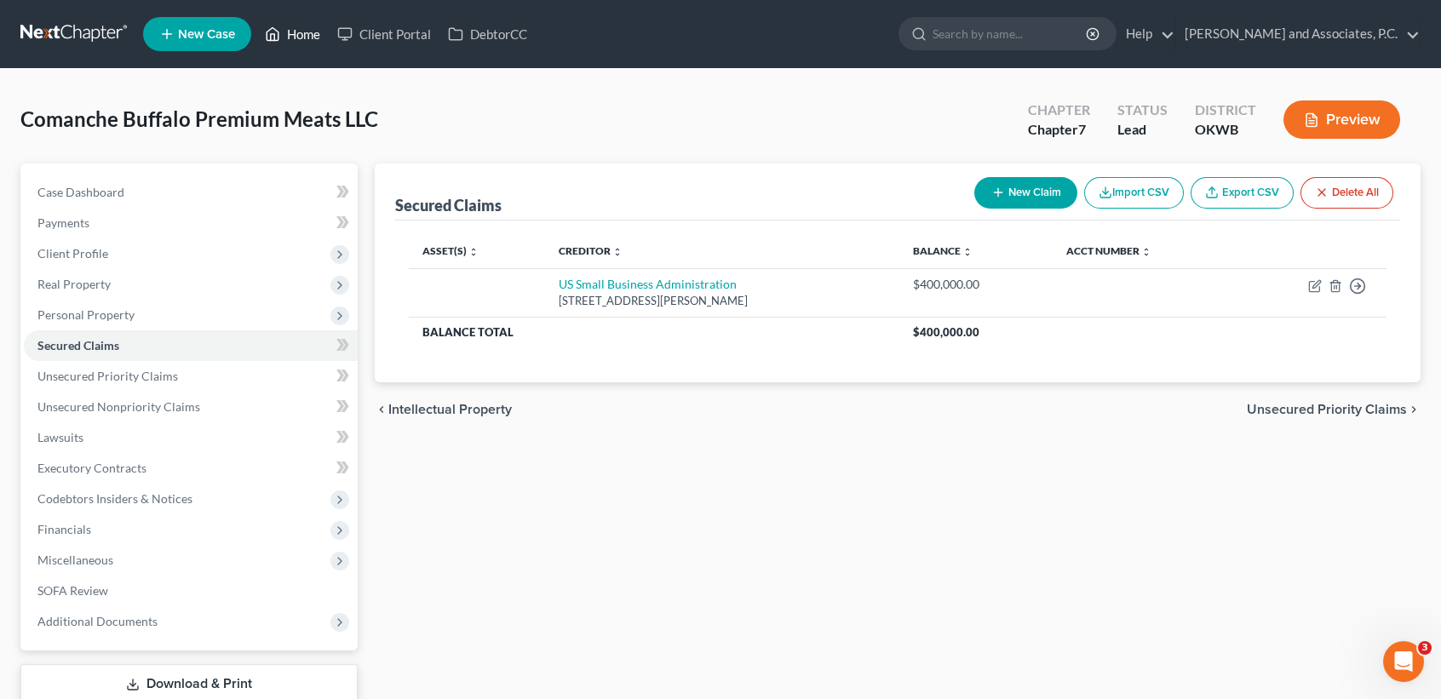
click at [289, 34] on link "Home" at bounding box center [292, 34] width 72 height 31
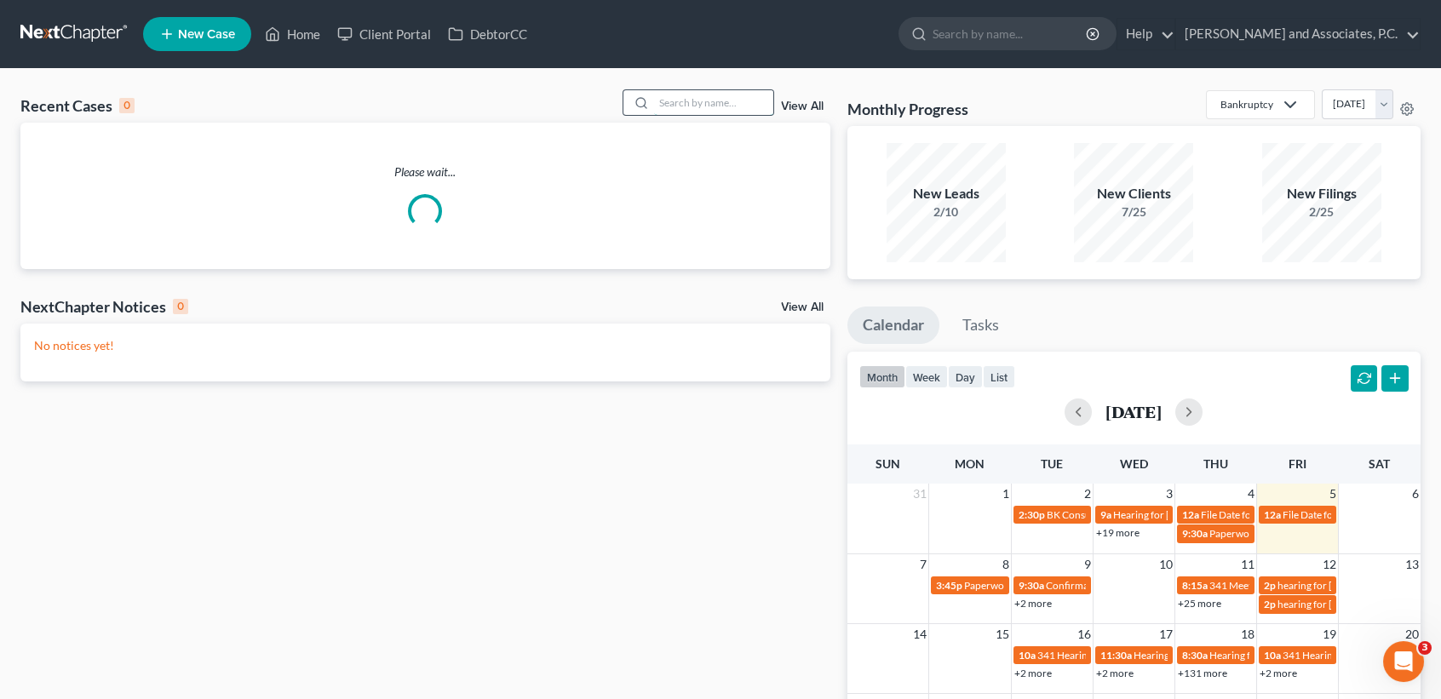
click at [702, 102] on input "search" at bounding box center [713, 102] width 119 height 25
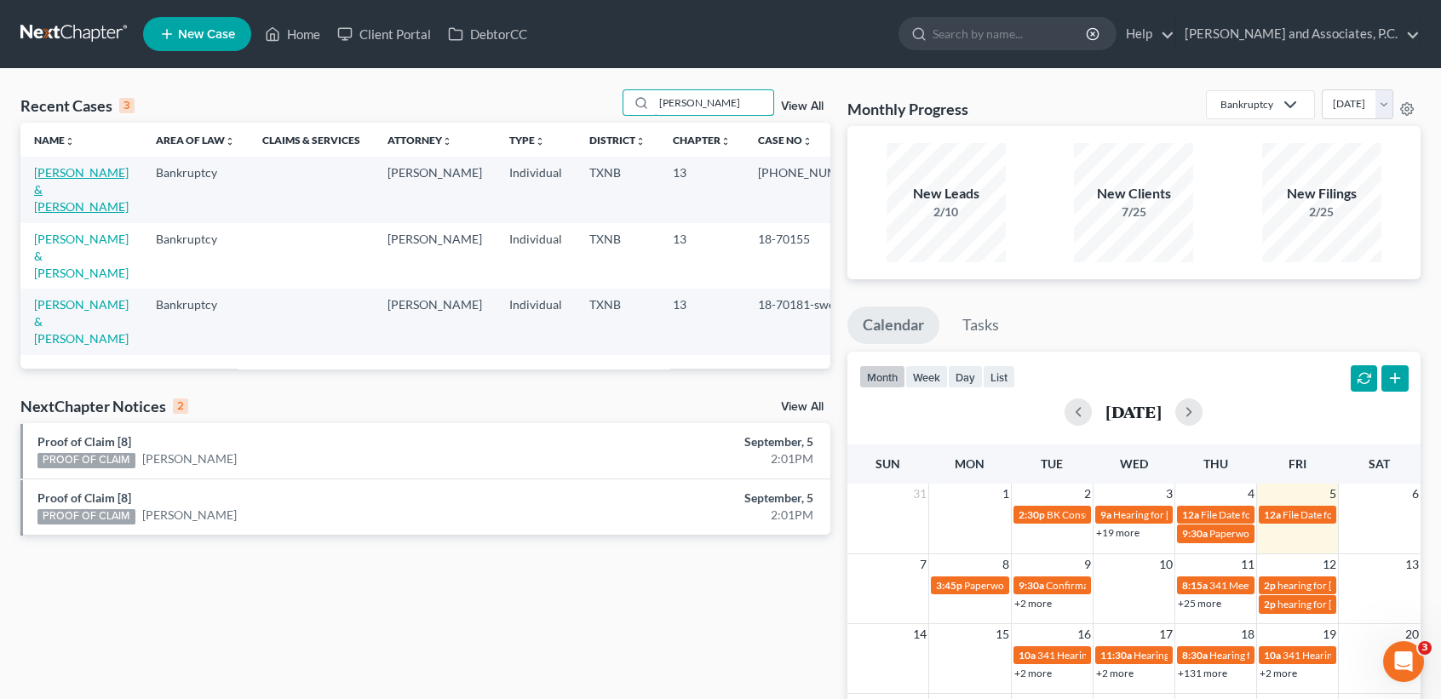
type input "moreno"
click at [83, 171] on link "[PERSON_NAME] & [PERSON_NAME]" at bounding box center [81, 189] width 95 height 49
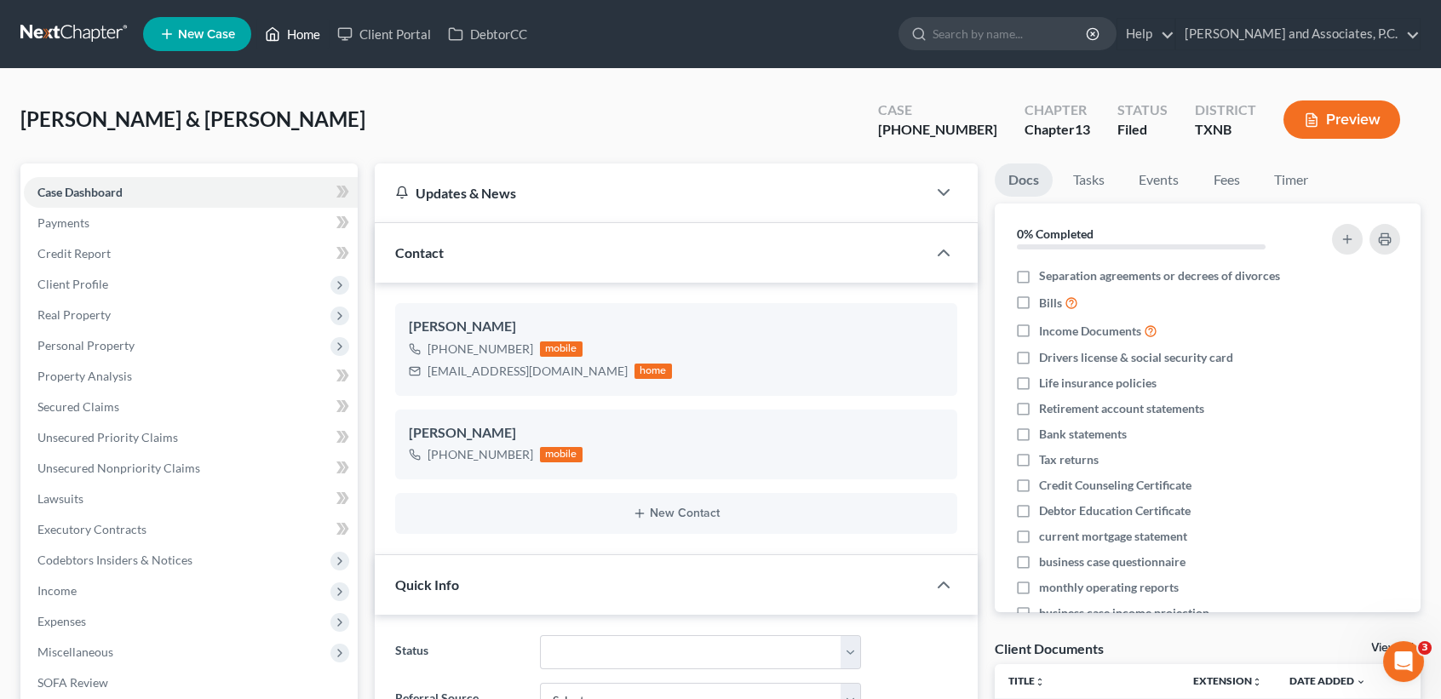
click at [308, 46] on link "Home" at bounding box center [292, 34] width 72 height 31
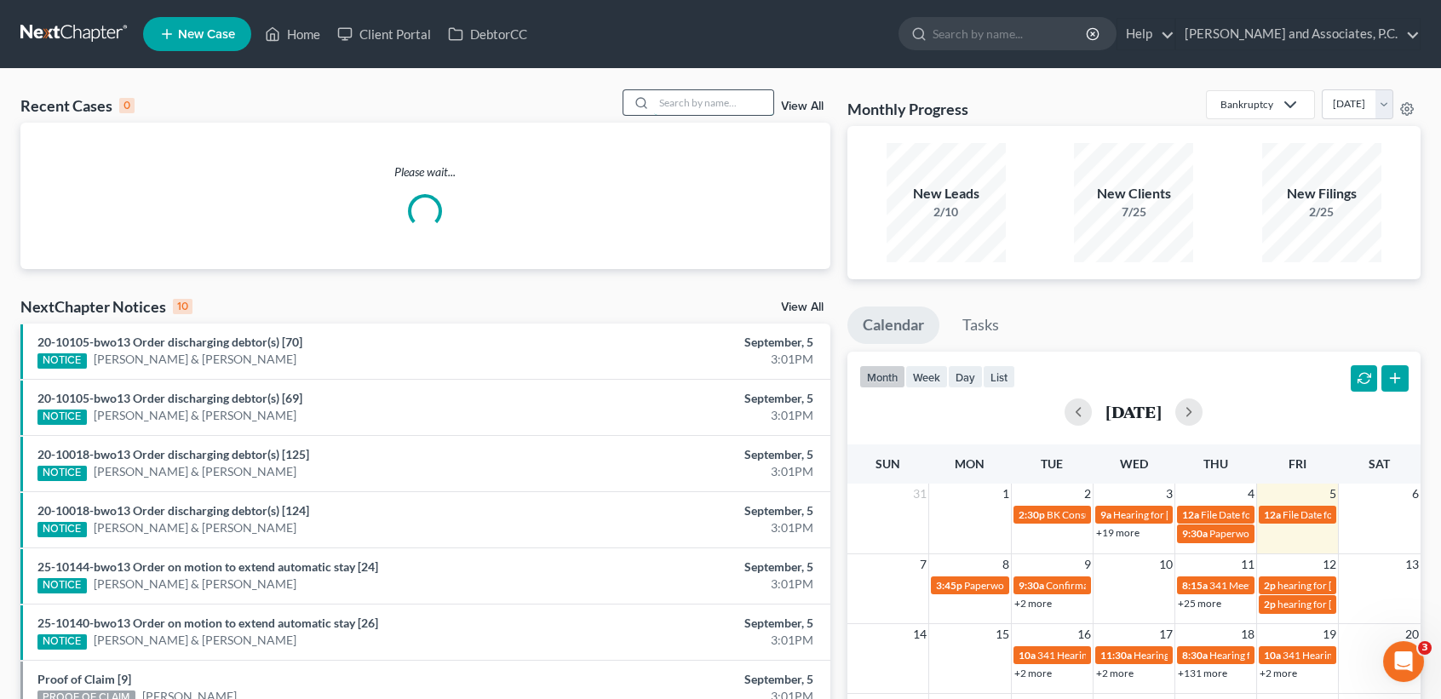
click at [736, 103] on input "search" at bounding box center [713, 102] width 119 height 25
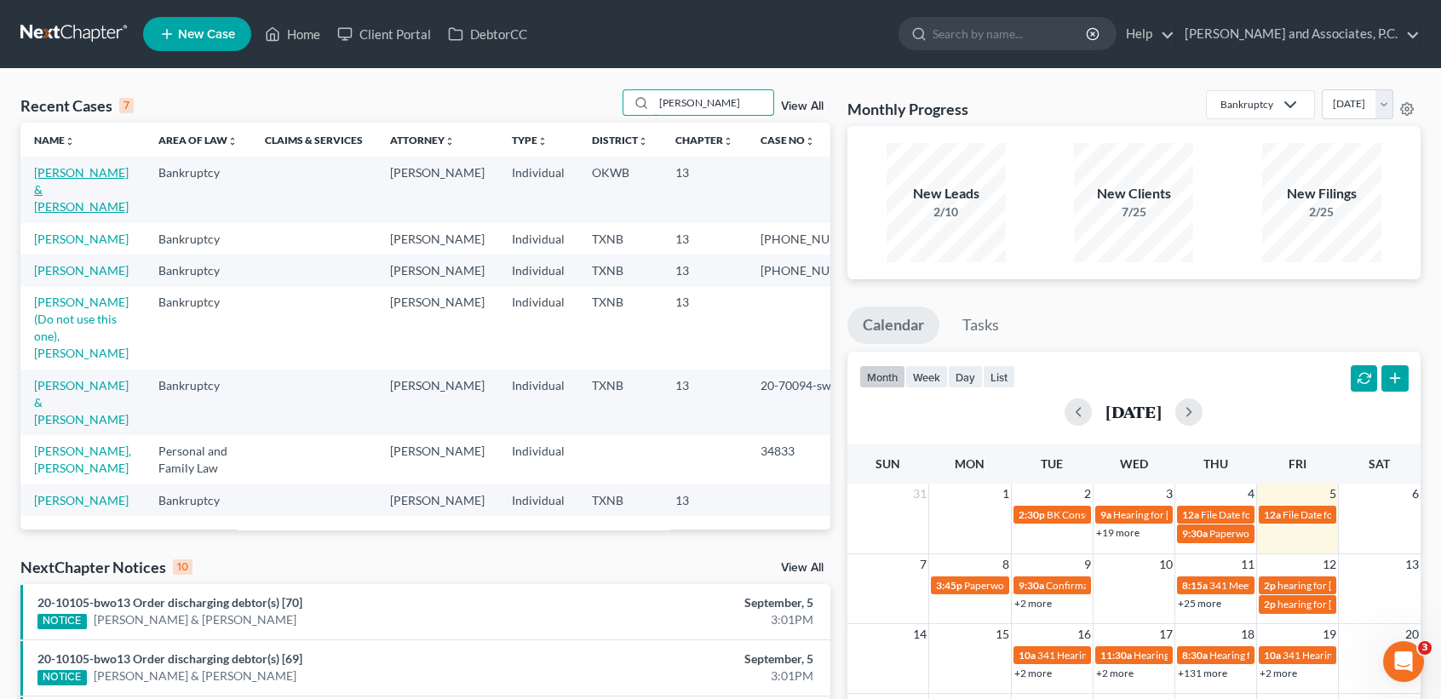
type input "hughes"
click at [43, 185] on link "Hughes, Gregory & Melissa" at bounding box center [81, 189] width 95 height 49
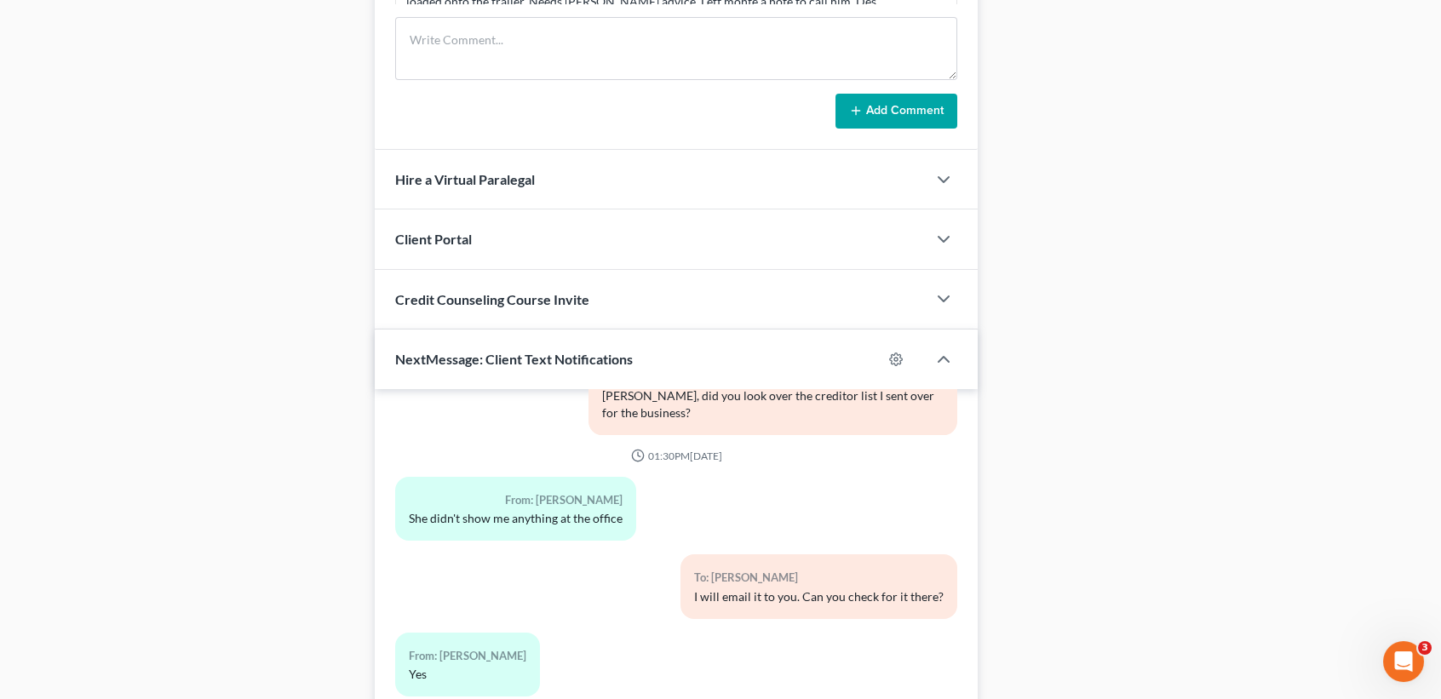
scroll to position [1411, 0]
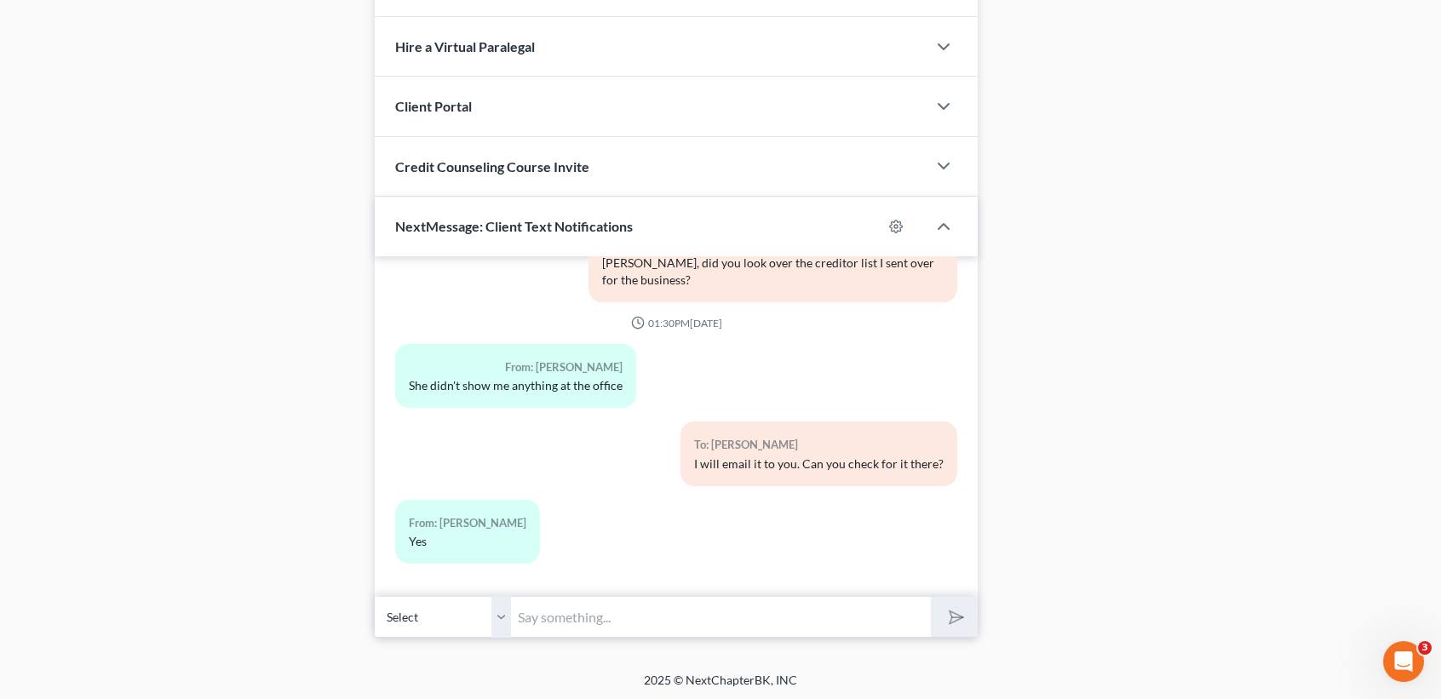
click at [653, 601] on input "text" at bounding box center [721, 617] width 420 height 42
type input "Greg, did the corvette sale"
click at [931, 597] on button "submit" at bounding box center [954, 617] width 47 height 40
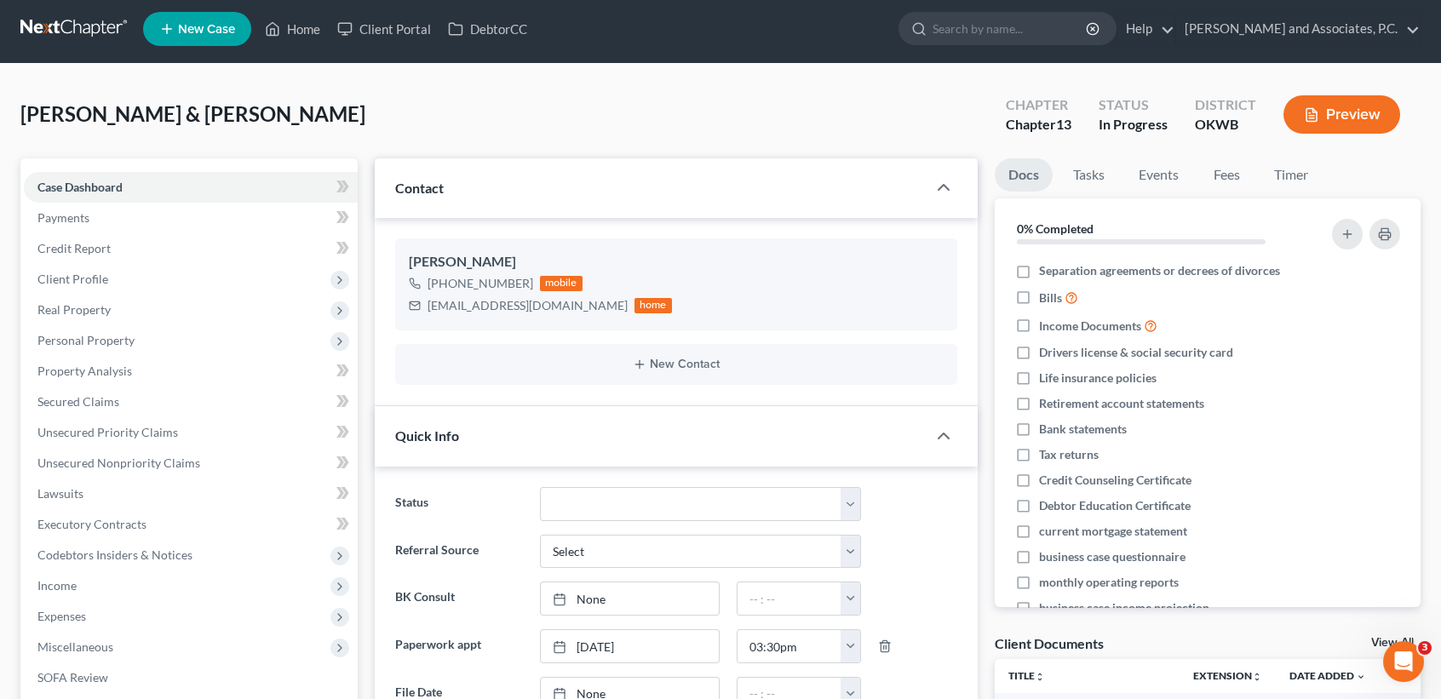
scroll to position [0, 0]
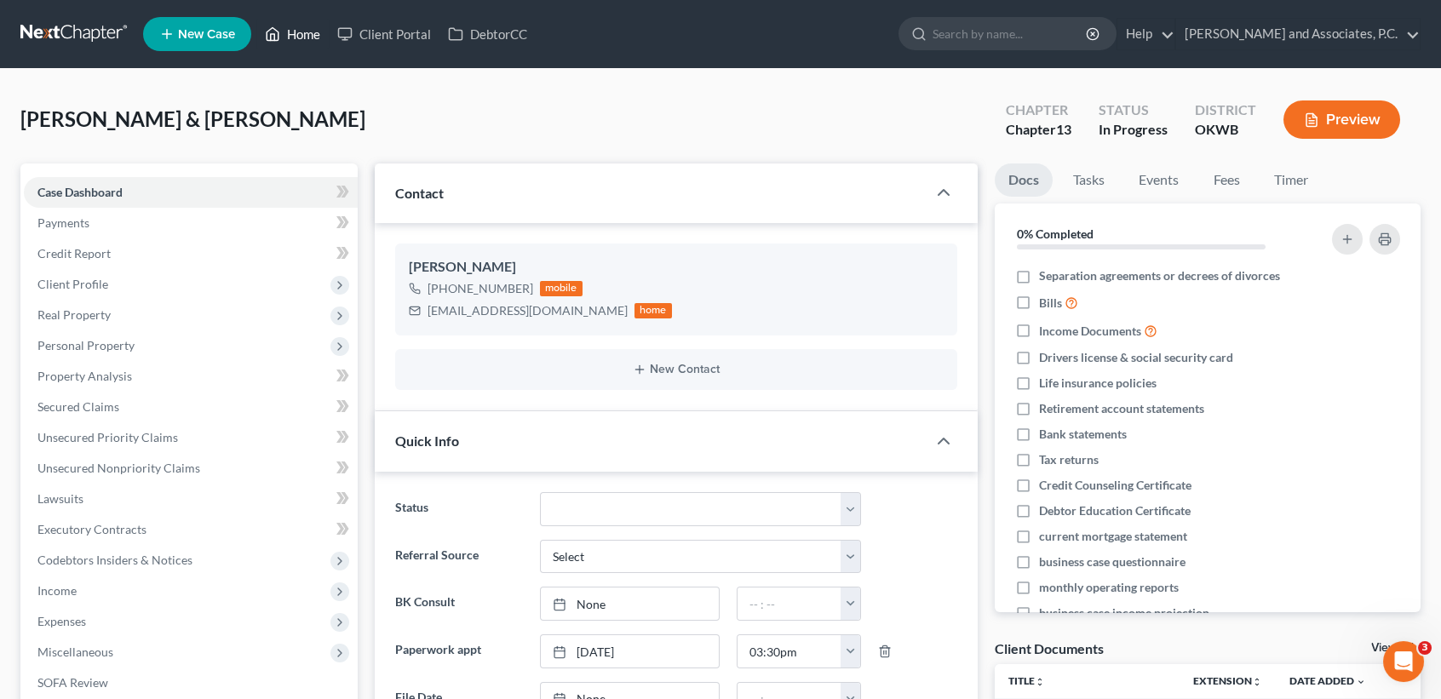
drag, startPoint x: 261, startPoint y: 37, endPoint x: 270, endPoint y: 35, distance: 9.5
click at [263, 37] on link "Home" at bounding box center [292, 34] width 72 height 31
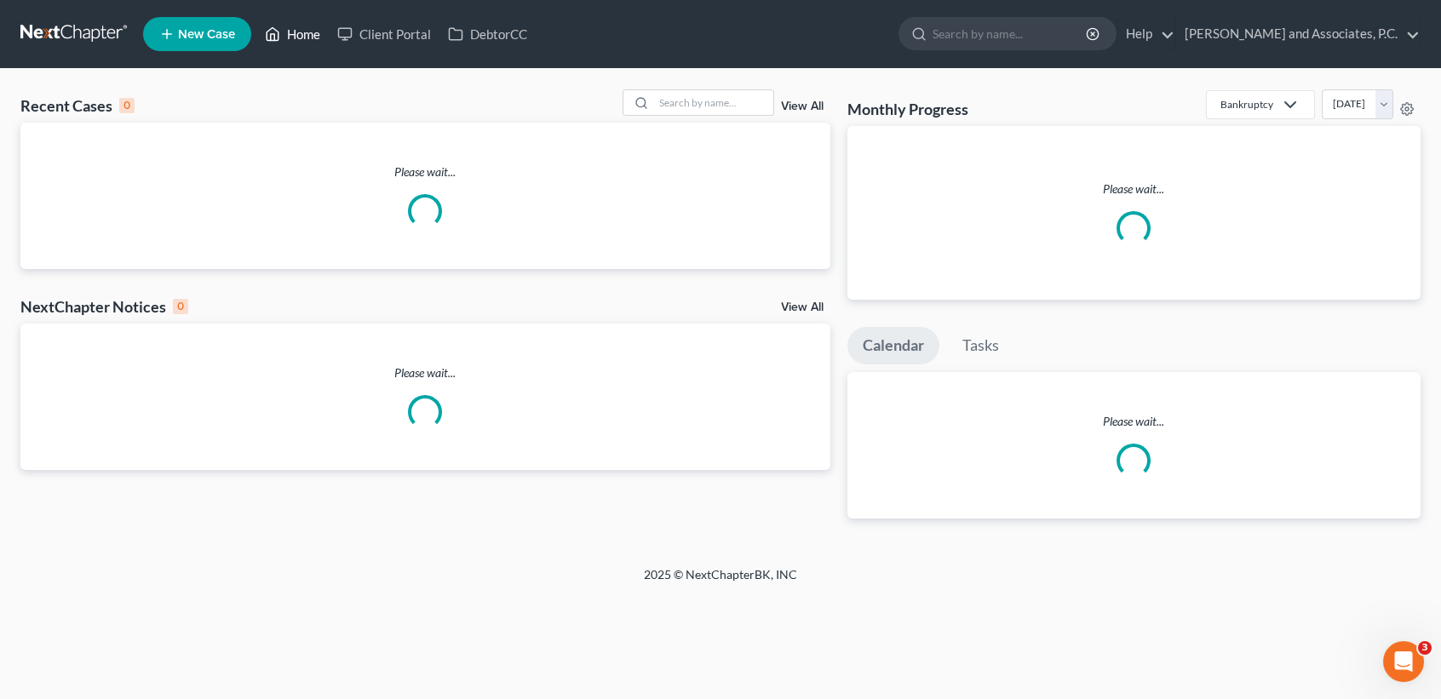
click at [274, 35] on icon at bounding box center [272, 34] width 15 height 20
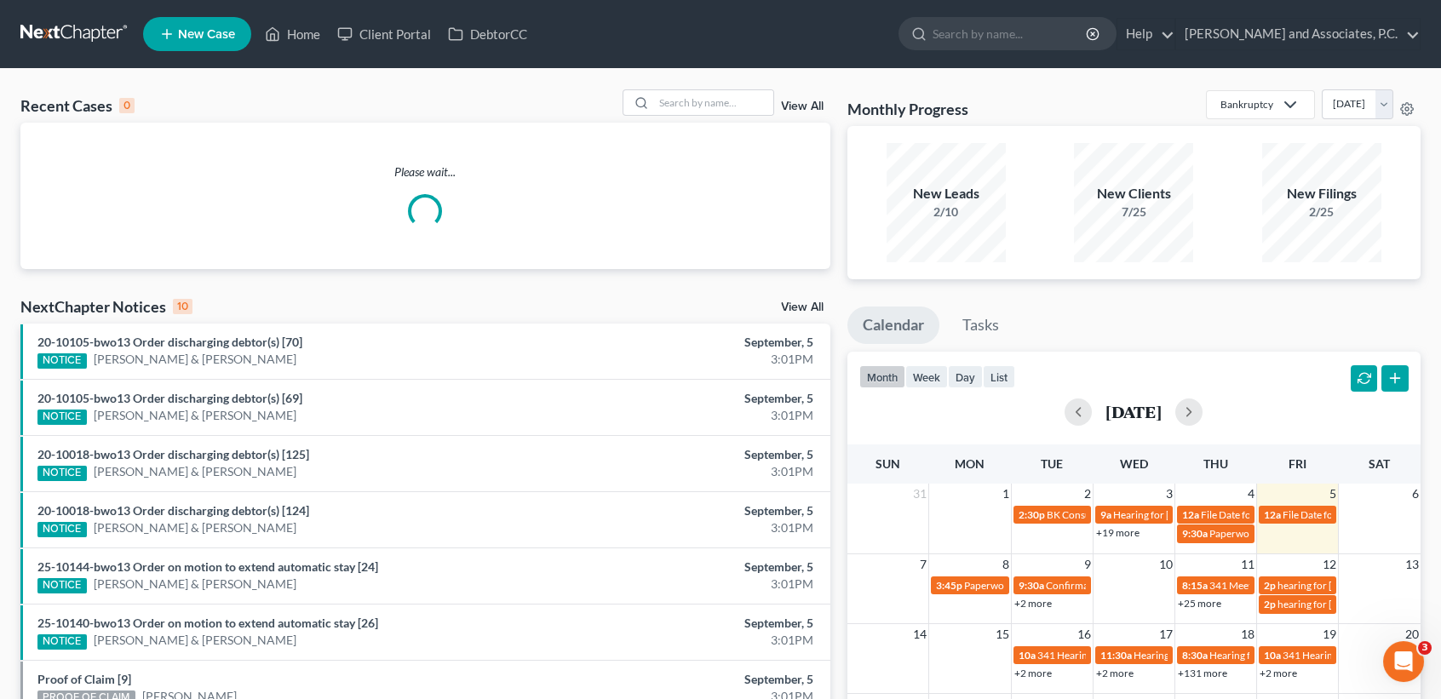
click at [690, 88] on div "Recent Cases 0 View All Please wait... NextChapter Notices 10 View All 20-10105…" at bounding box center [720, 511] width 1441 height 884
click at [692, 90] on input "search" at bounding box center [713, 102] width 119 height 25
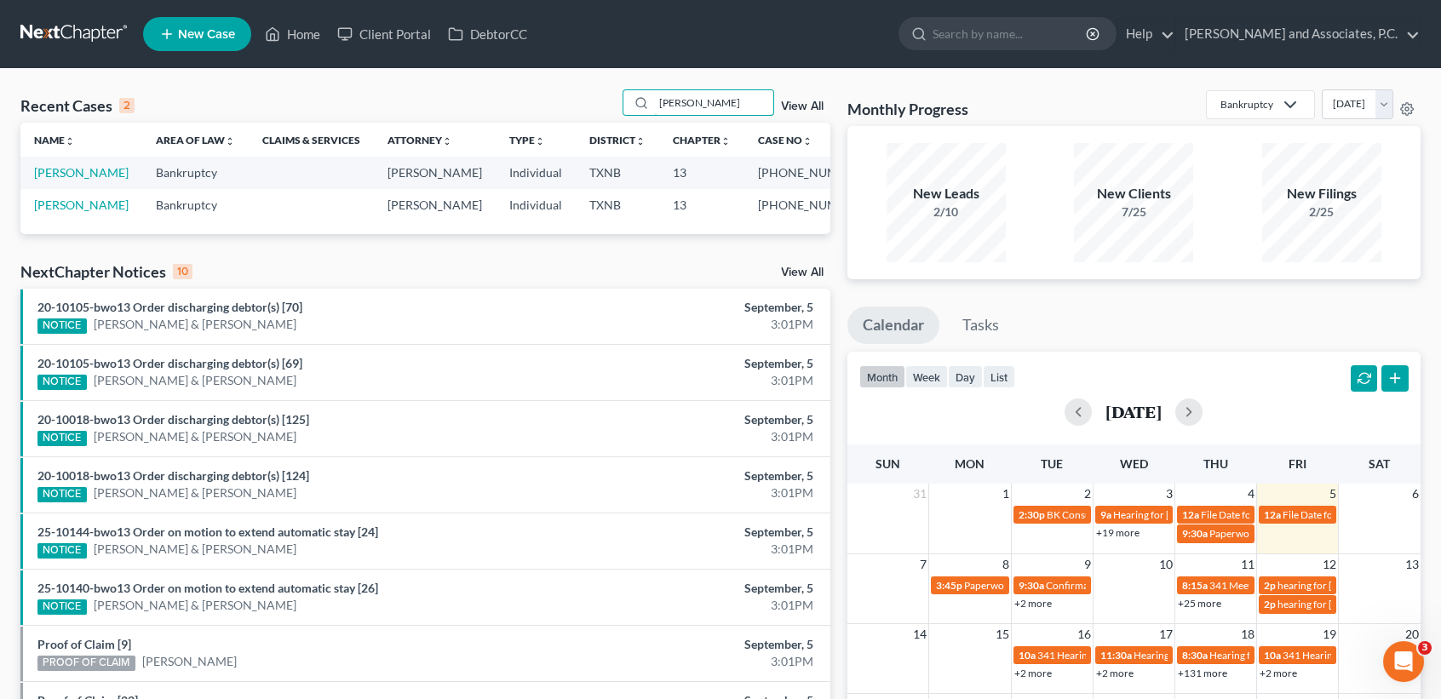
type input "conley"
drag, startPoint x: 63, startPoint y: 251, endPoint x: 59, endPoint y: 234, distance: 17.6
click at [62, 221] on td "Conley, Michael" at bounding box center [81, 205] width 122 height 32
click at [58, 212] on link "Conley, Michael" at bounding box center [81, 205] width 95 height 14
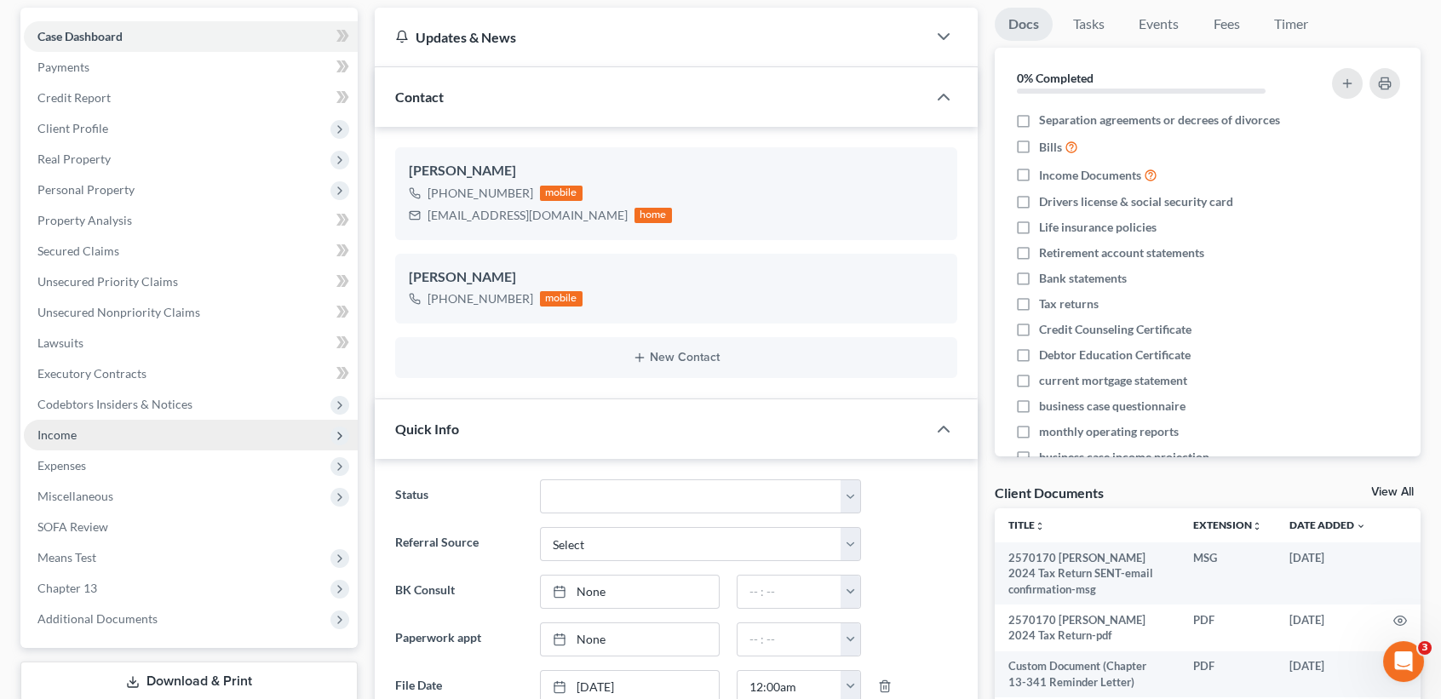
scroll to position [192, 0]
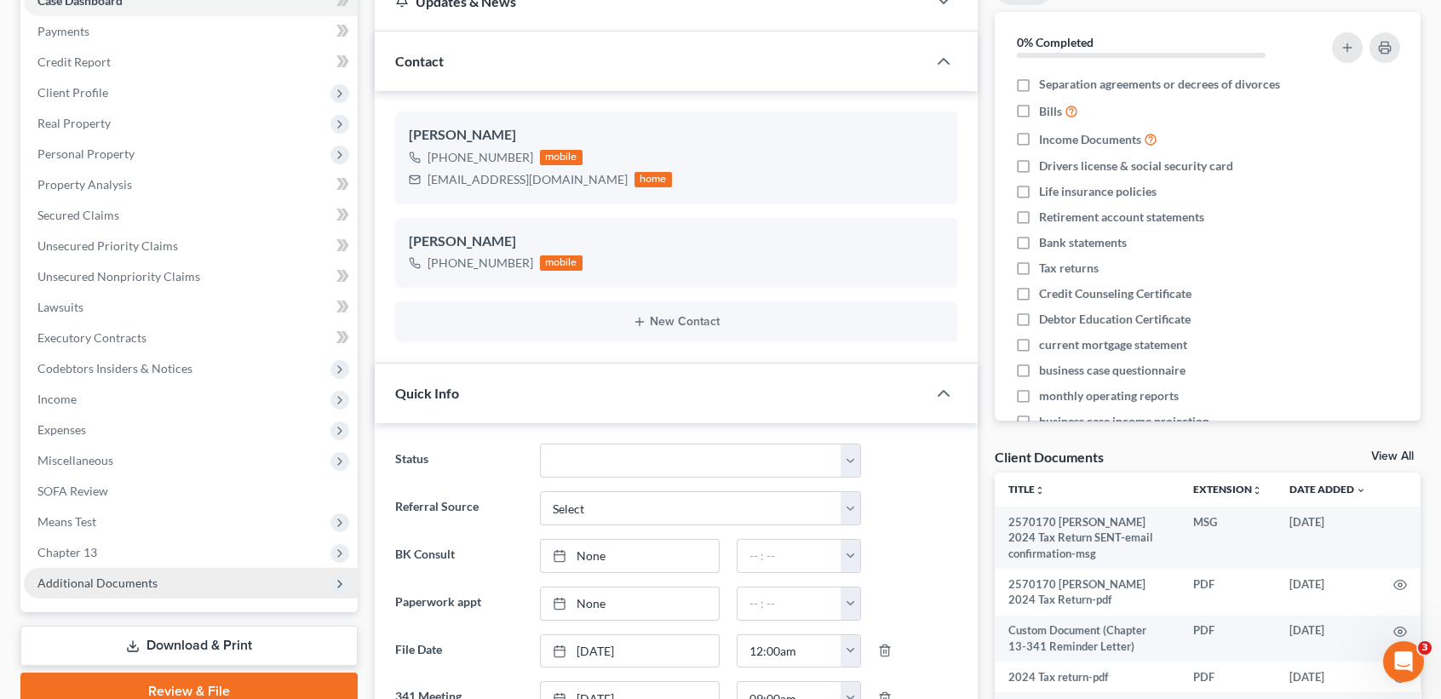
click at [92, 583] on span "Additional Documents" at bounding box center [97, 583] width 120 height 14
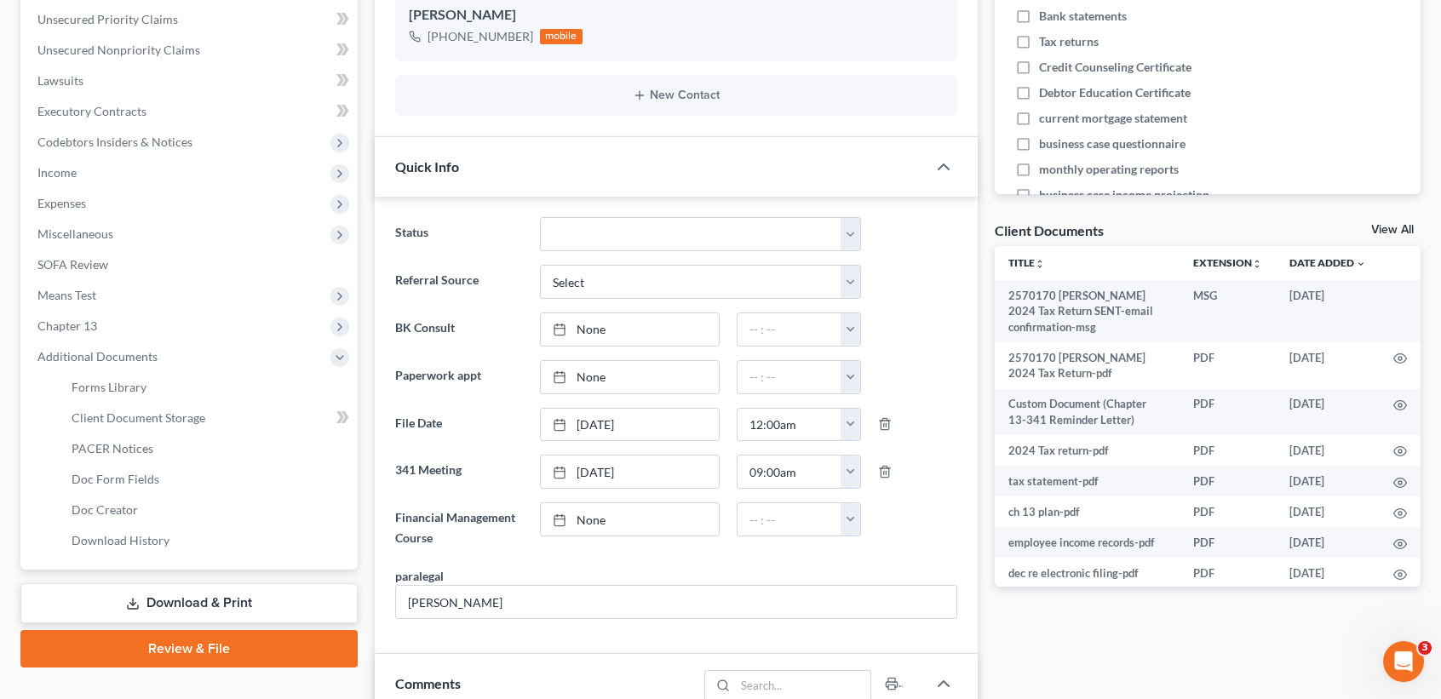
scroll to position [454, 0]
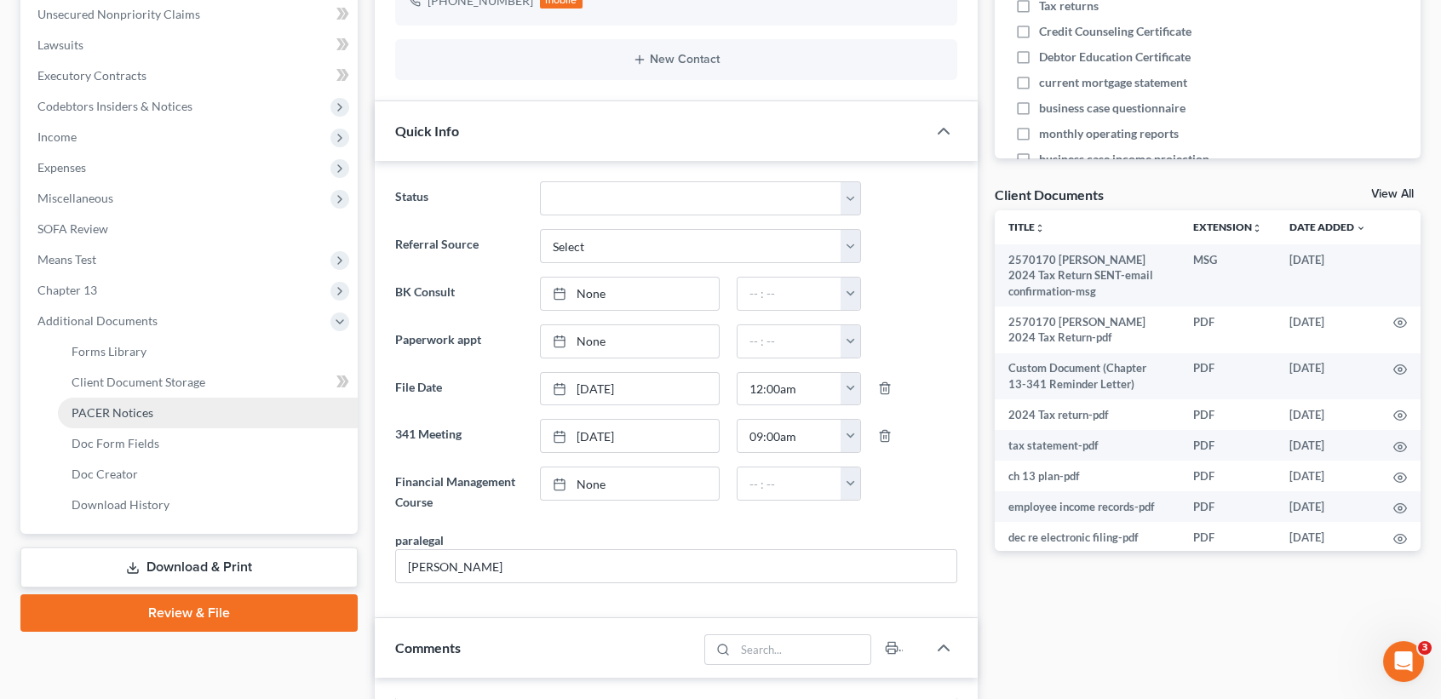
click at [92, 421] on link "PACER Notices" at bounding box center [208, 413] width 300 height 31
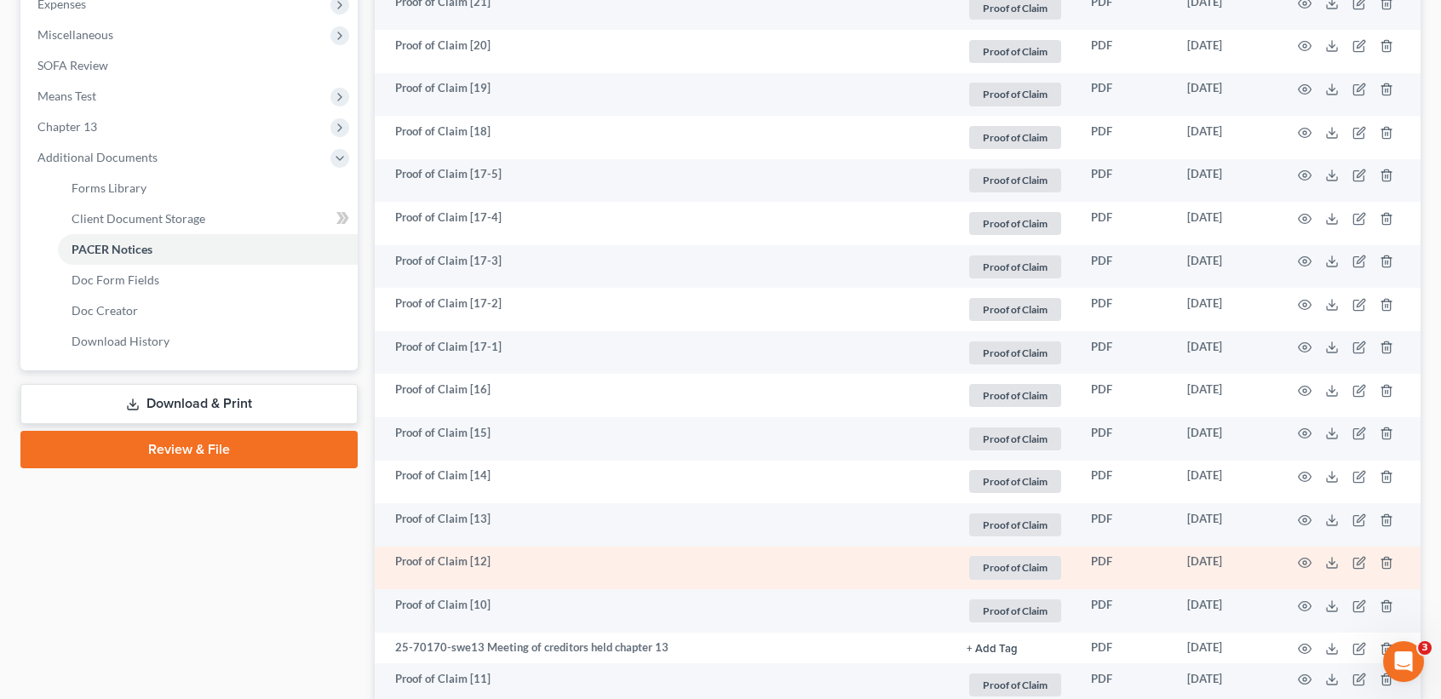
scroll to position [681, 0]
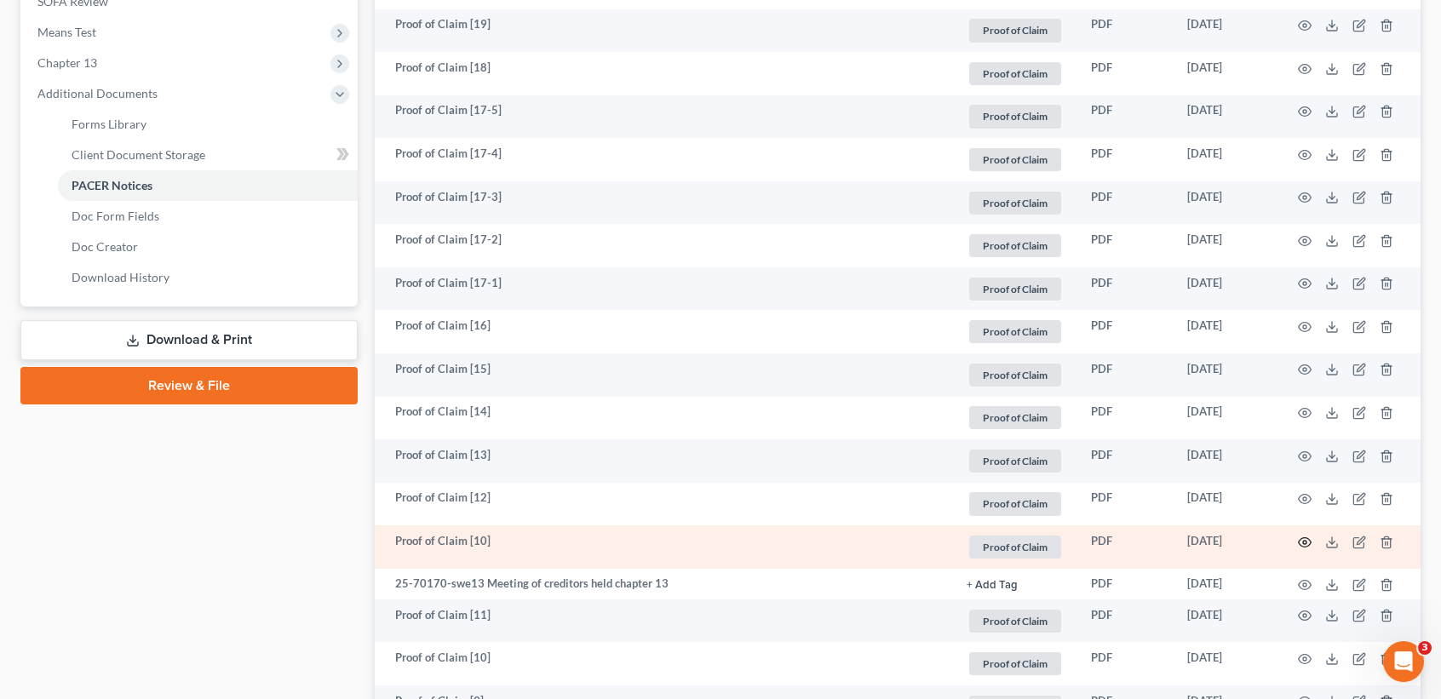
click at [1305, 549] on icon "button" at bounding box center [1305, 543] width 14 height 14
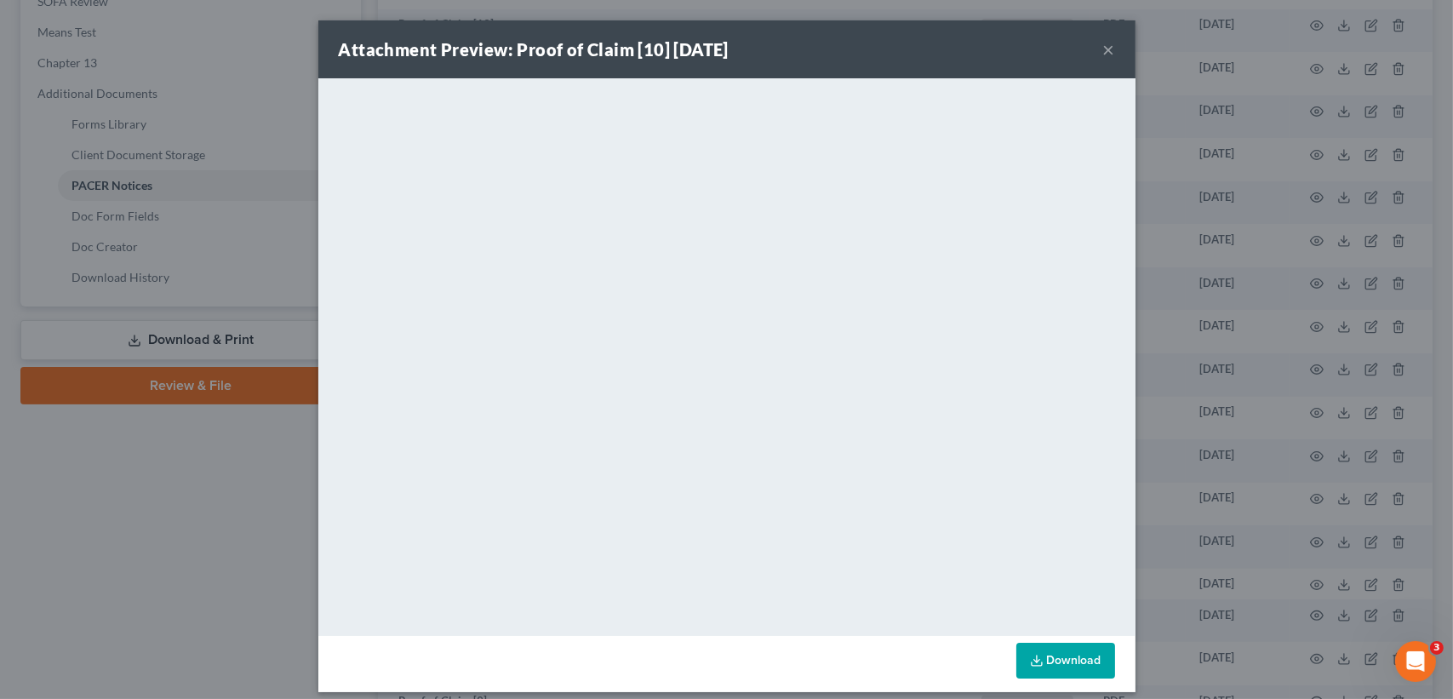
click at [1103, 43] on button "×" at bounding box center [1109, 49] width 12 height 20
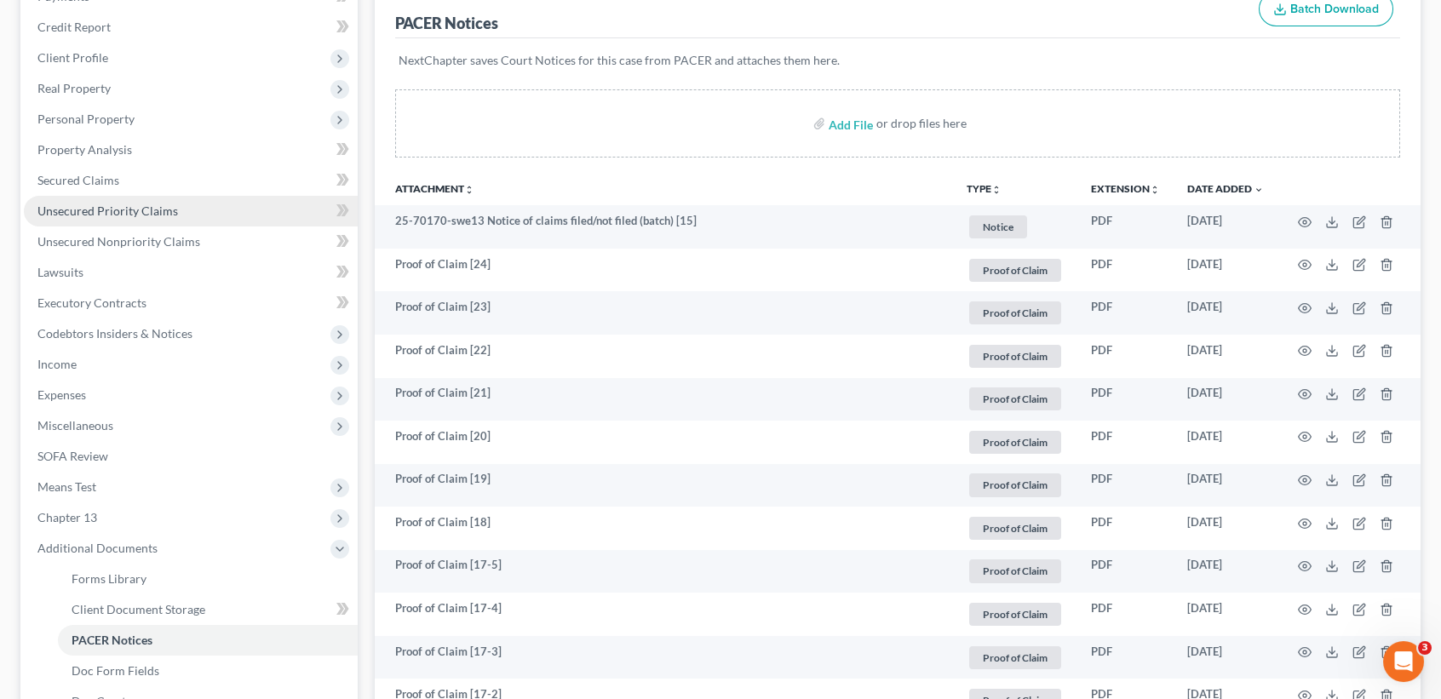
scroll to position [113, 0]
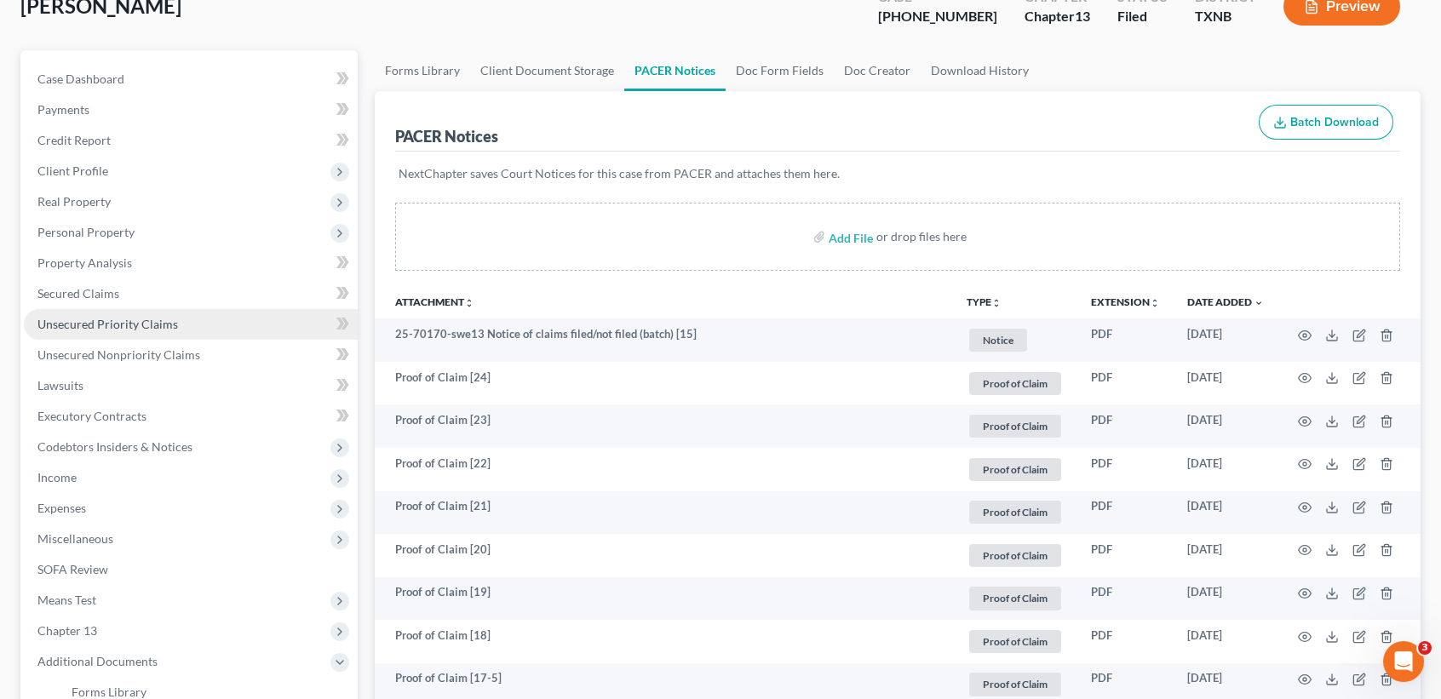
click at [84, 329] on span "Unsecured Priority Claims" at bounding box center [107, 324] width 140 height 14
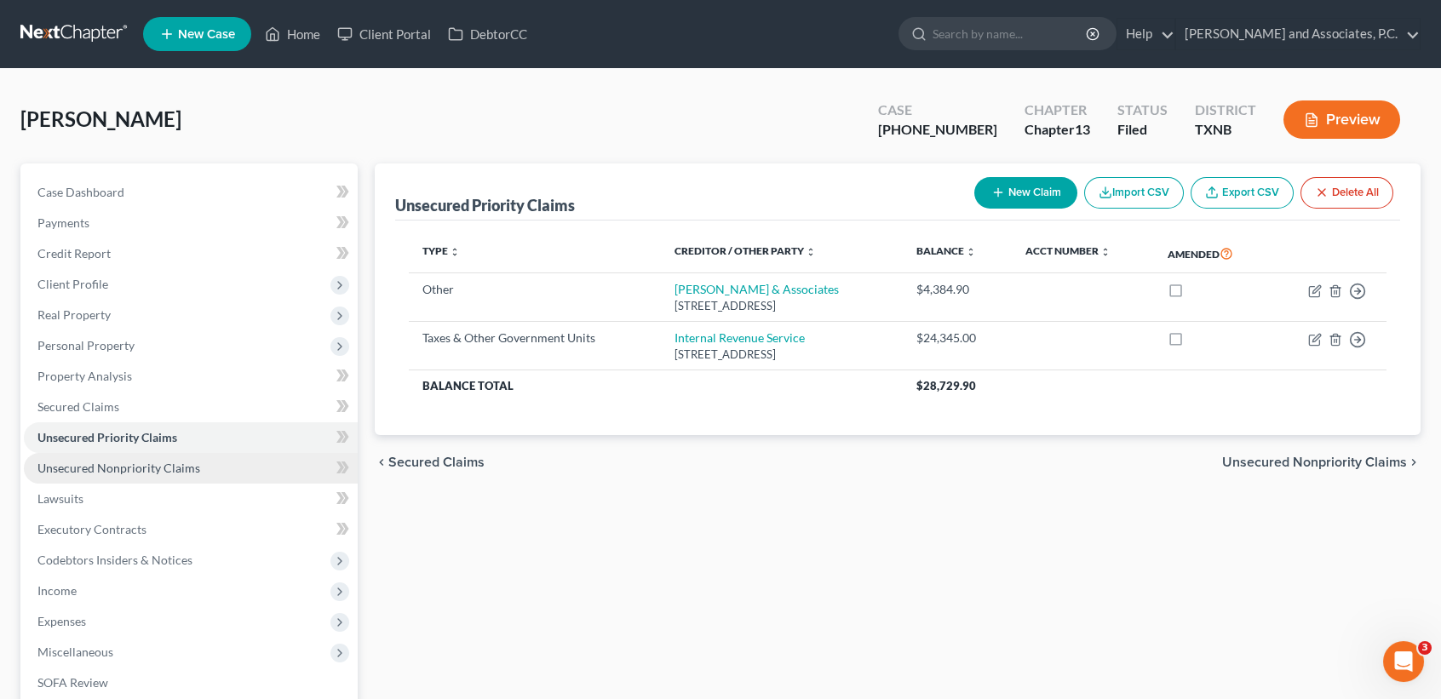
click at [209, 471] on link "Unsecured Nonpriority Claims" at bounding box center [191, 468] width 334 height 31
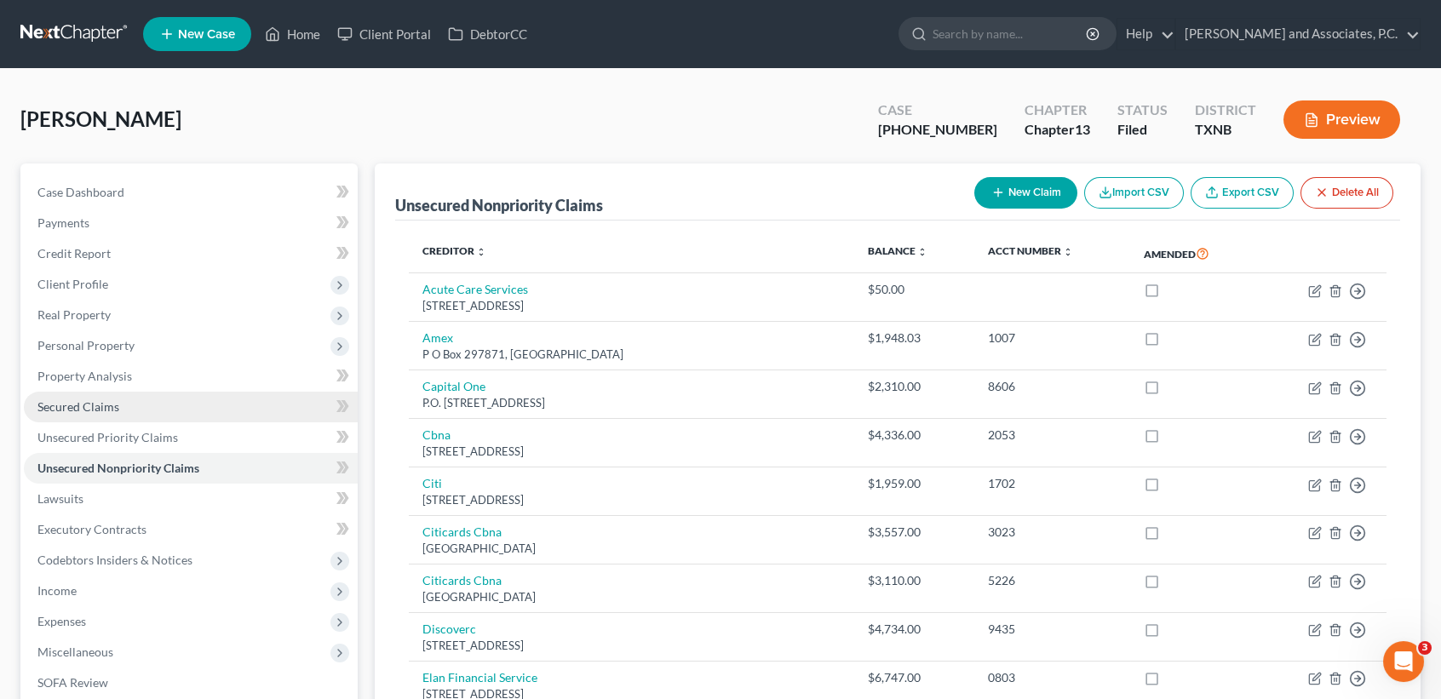
click at [136, 408] on link "Secured Claims" at bounding box center [191, 407] width 334 height 31
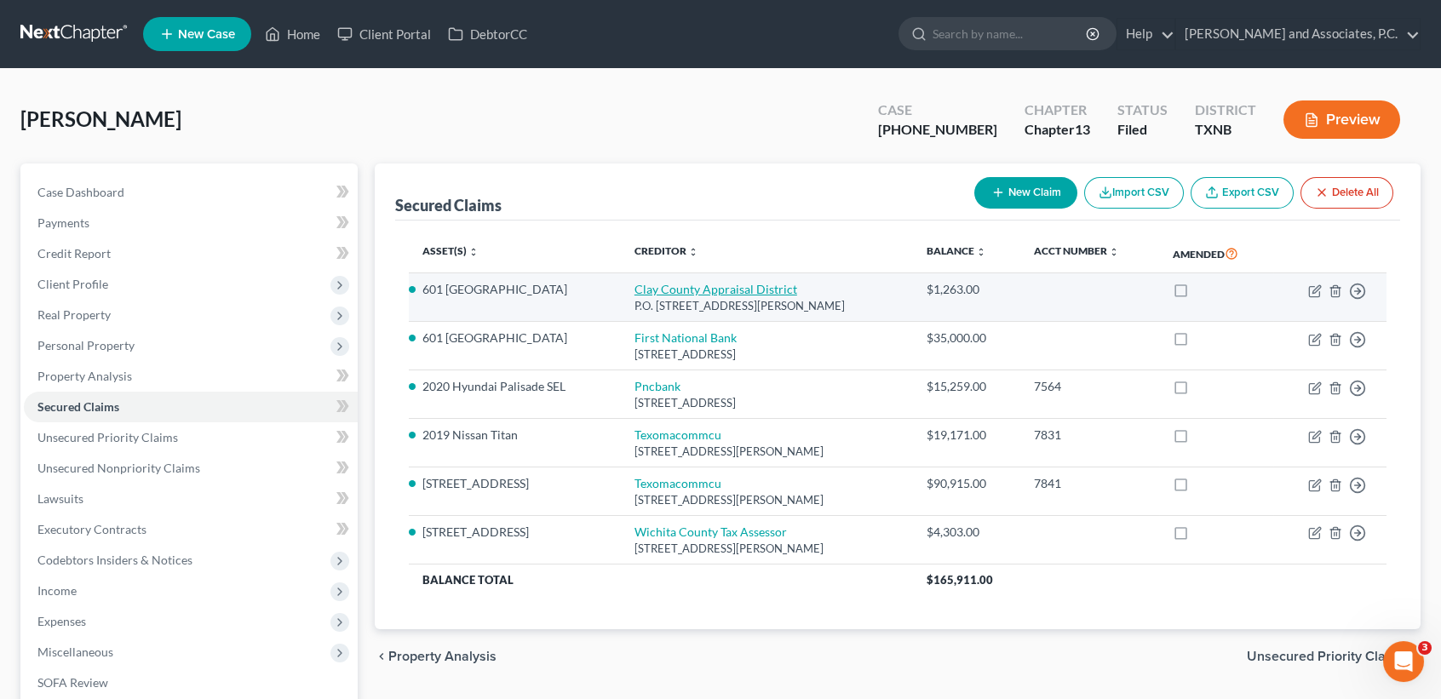
click at [739, 292] on link "Clay County Appraisal District" at bounding box center [715, 289] width 163 height 14
select select "45"
select select "0"
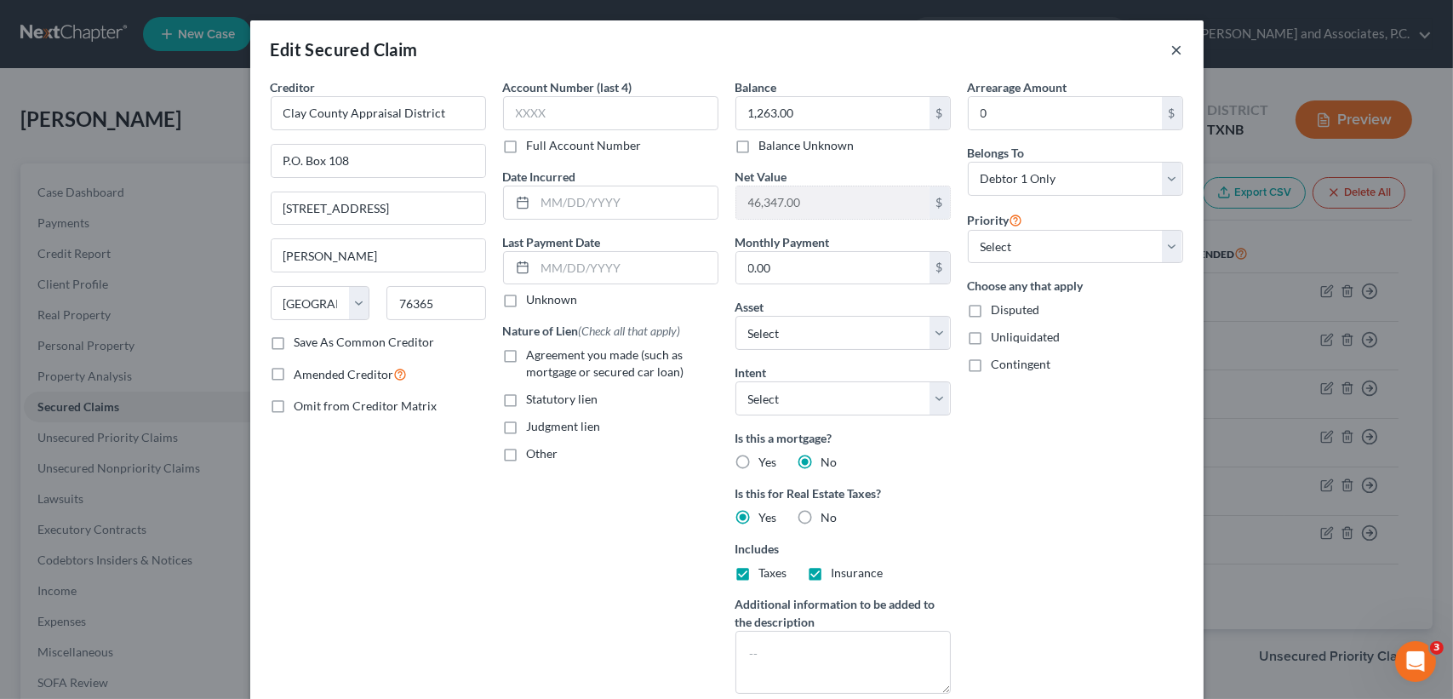
click at [1172, 52] on button "×" at bounding box center [1178, 49] width 12 height 20
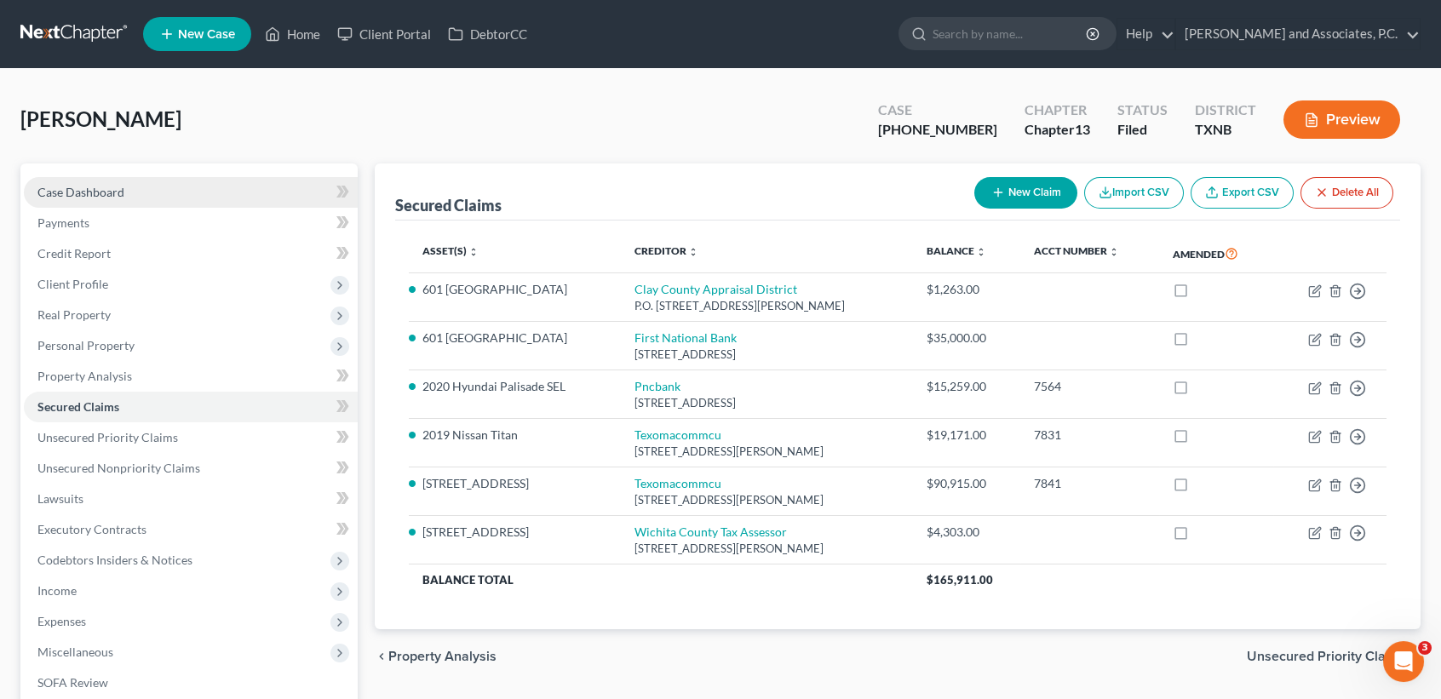
click at [123, 185] on span "Case Dashboard" at bounding box center [80, 192] width 87 height 14
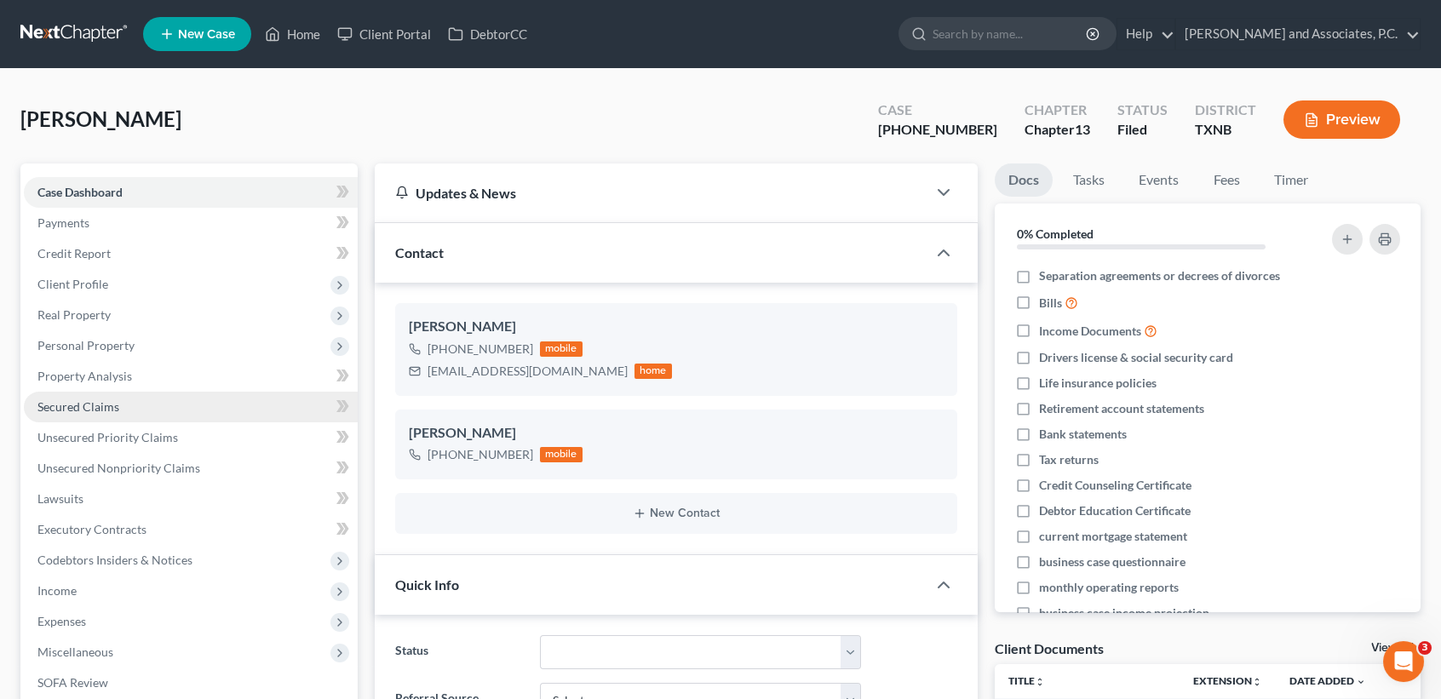
click at [125, 402] on link "Secured Claims" at bounding box center [191, 407] width 334 height 31
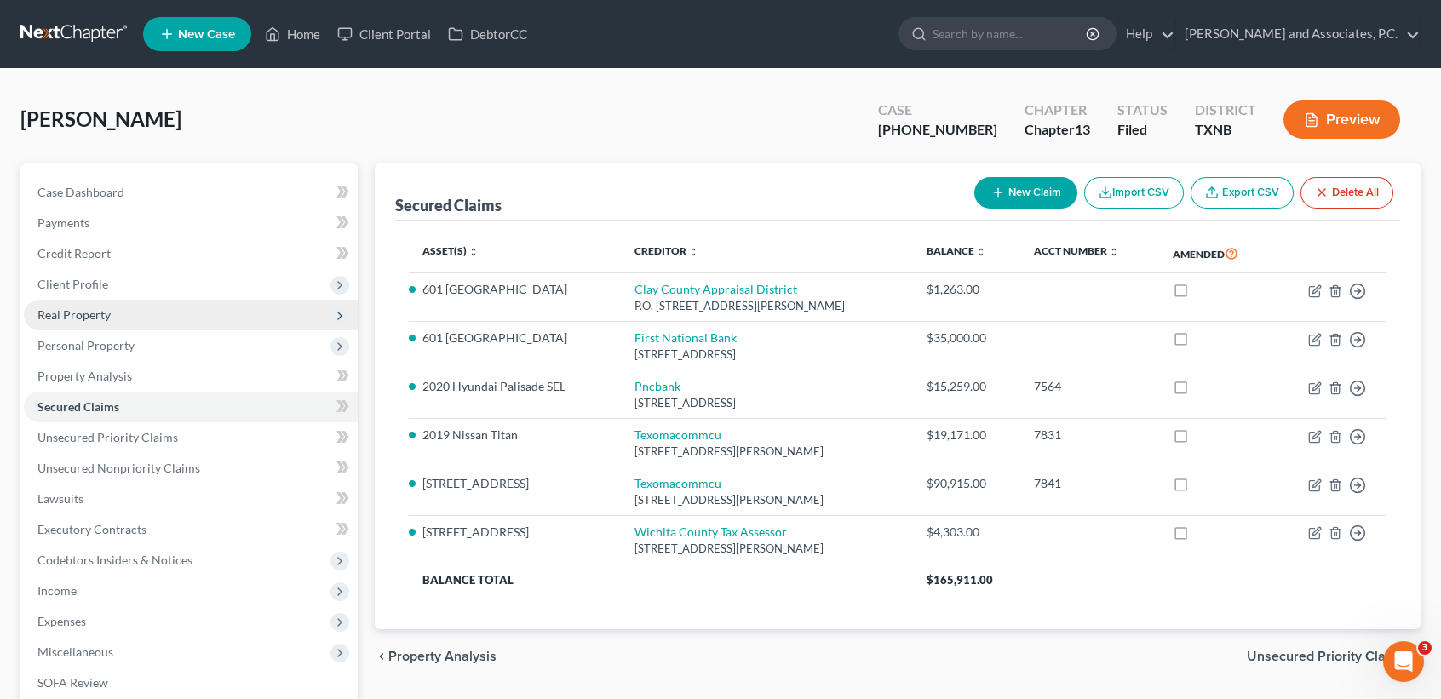
click at [140, 313] on span "Real Property" at bounding box center [191, 315] width 334 height 31
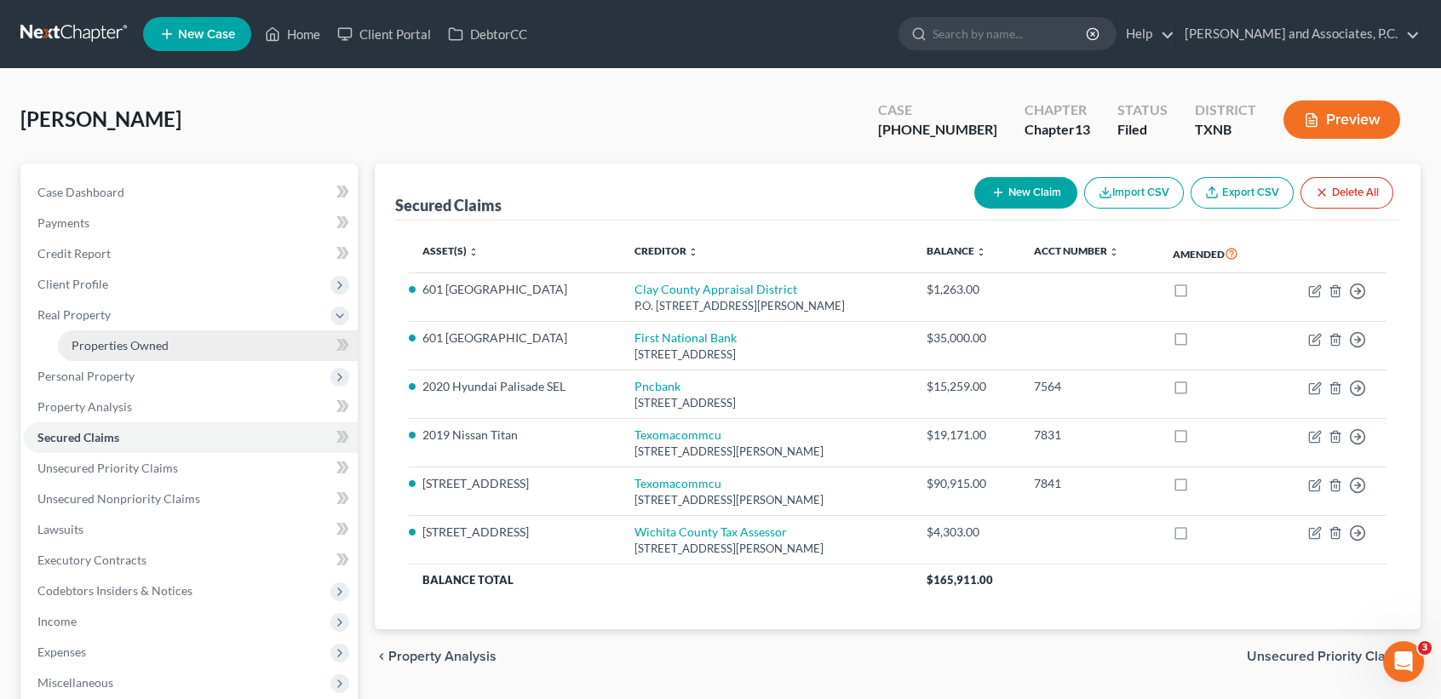
click at [152, 341] on span "Properties Owned" at bounding box center [120, 345] width 97 height 14
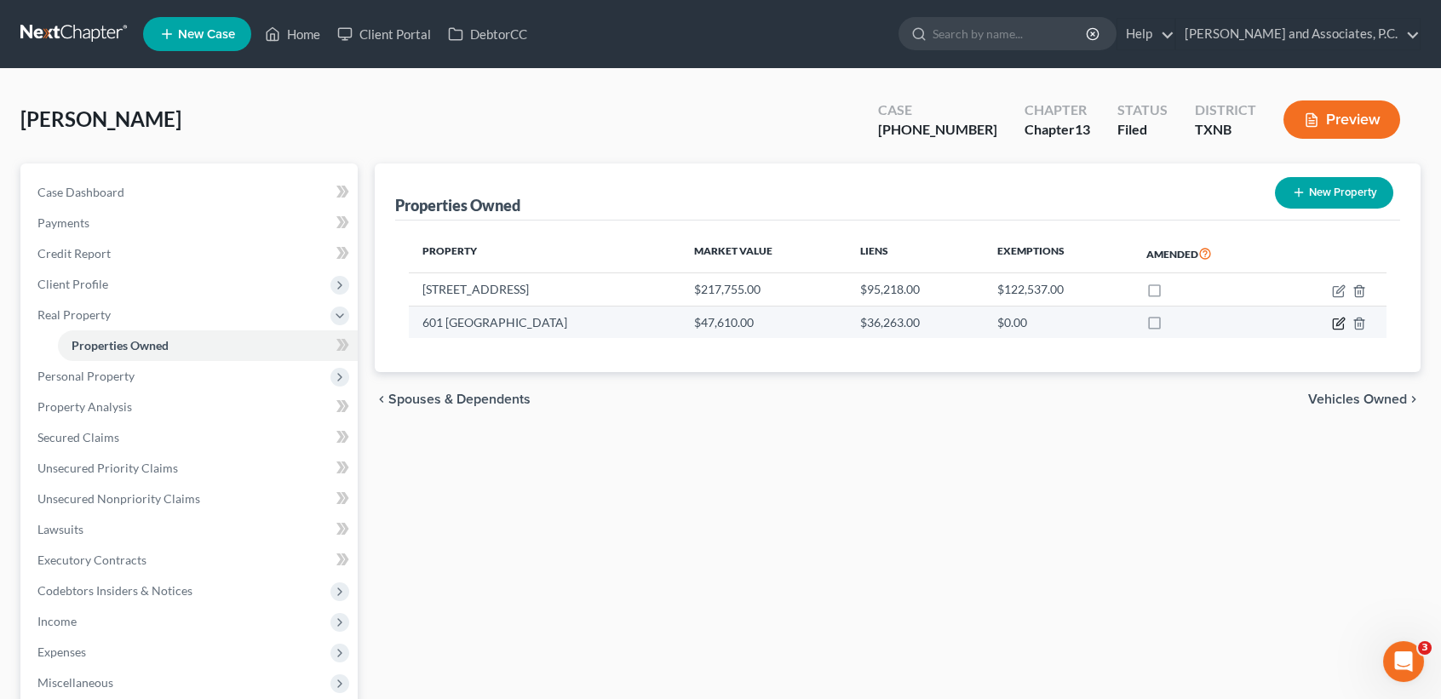
click at [1334, 321] on icon "button" at bounding box center [1339, 324] width 14 height 14
select select "45"
select select "0"
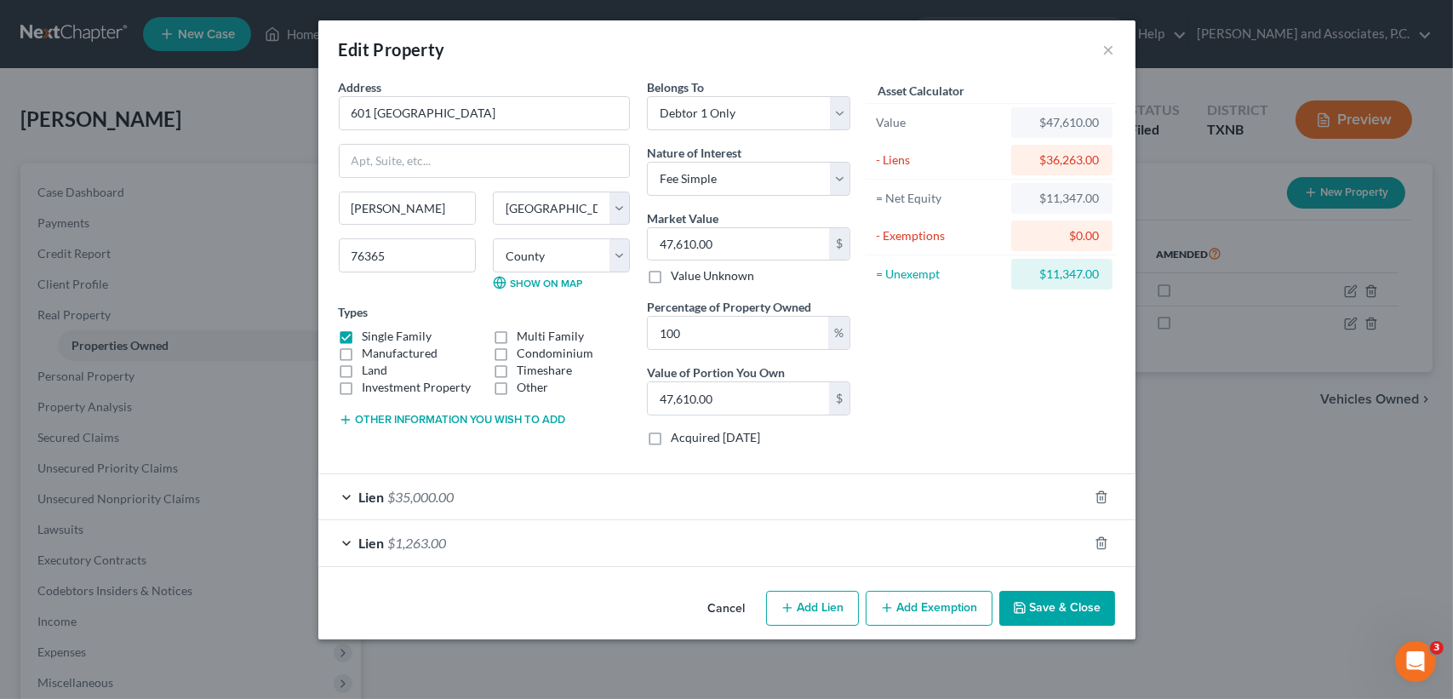
click at [1049, 604] on button "Save & Close" at bounding box center [1058, 609] width 116 height 36
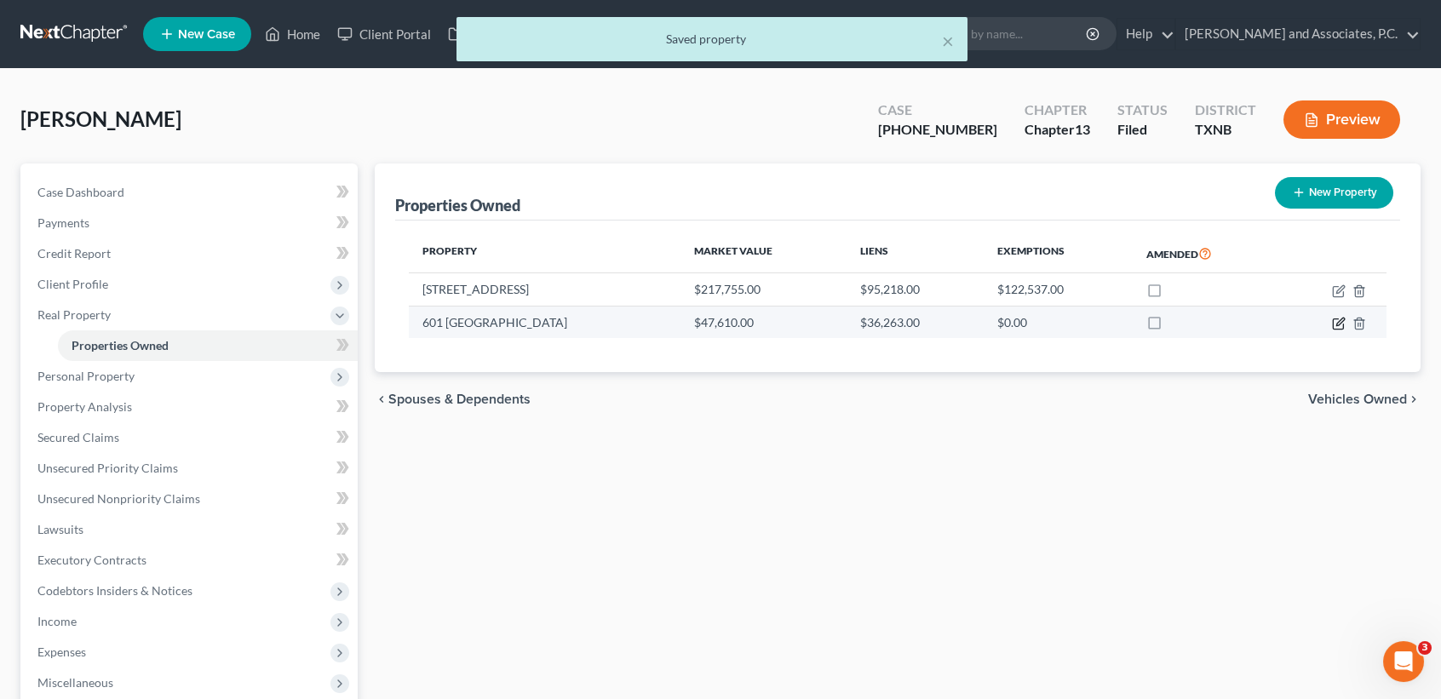
click at [1343, 319] on icon "button" at bounding box center [1340, 322] width 8 height 8
select select "45"
select select "38"
select select "0"
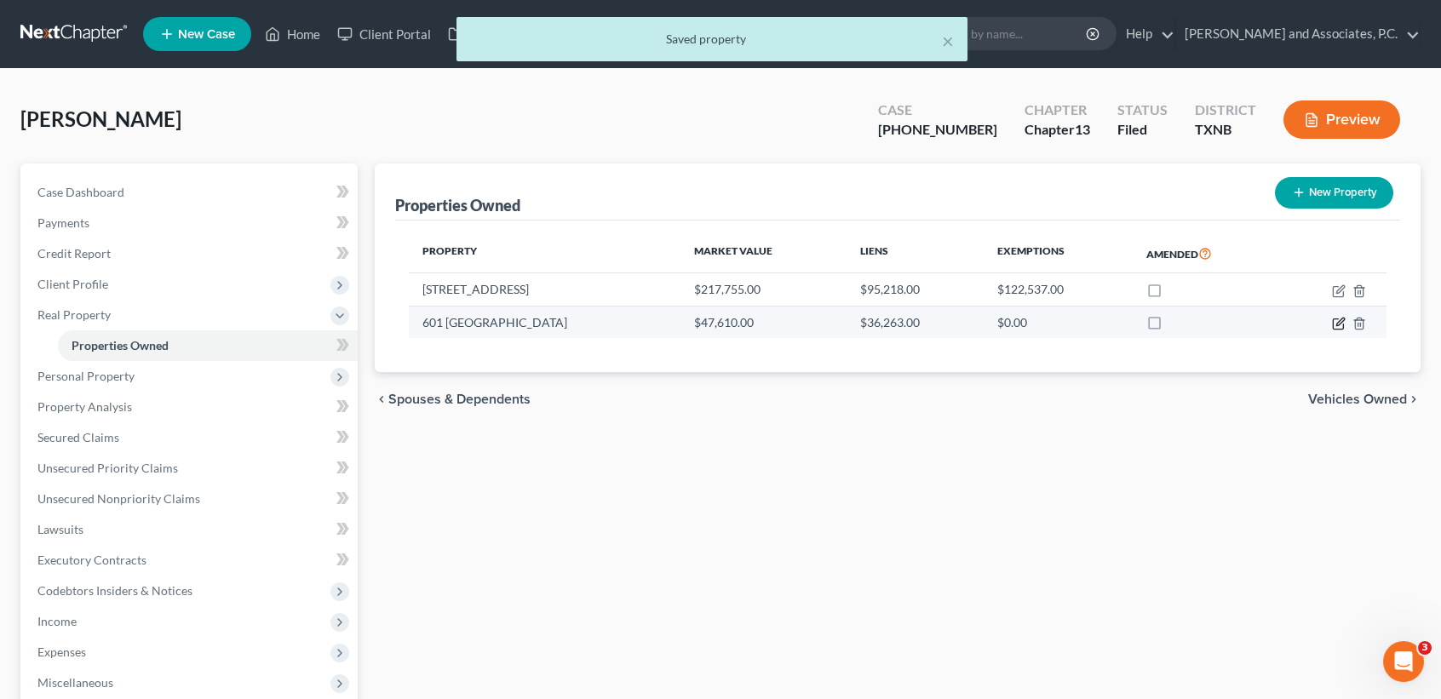
select select "45"
select select "0"
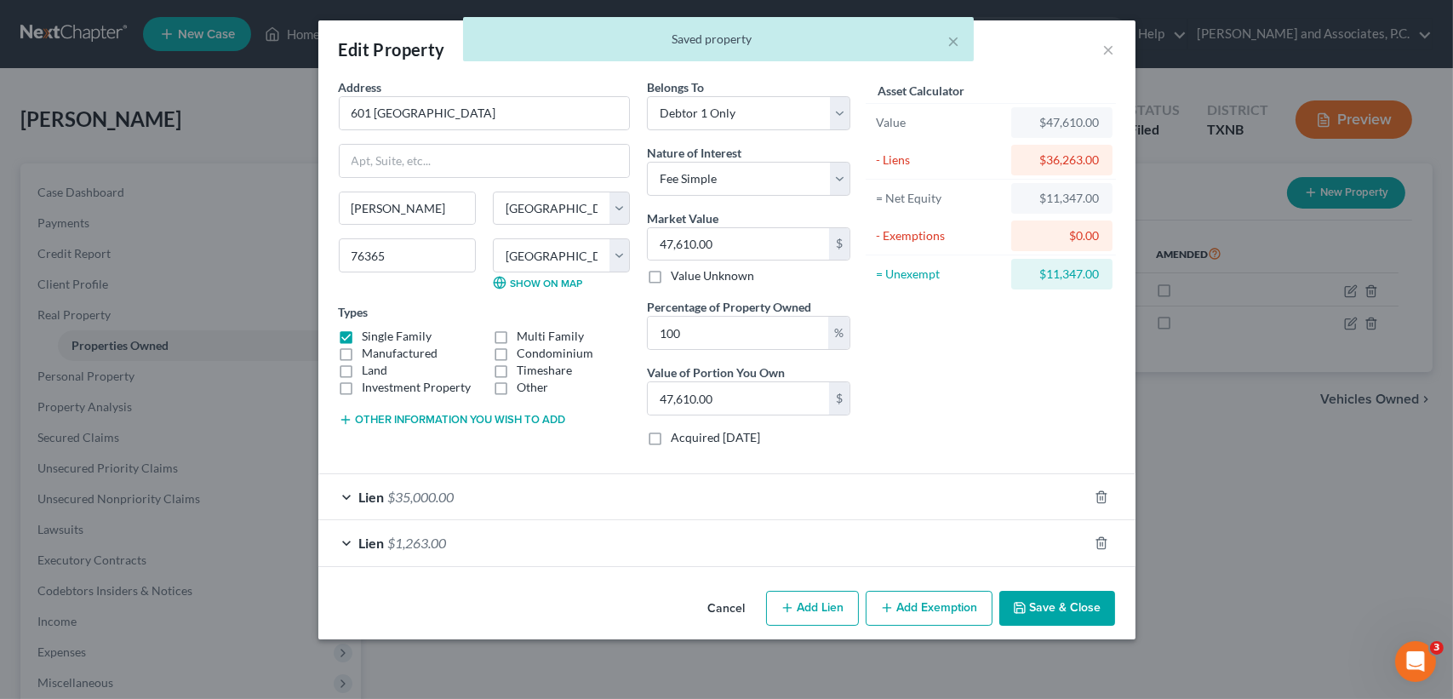
click at [458, 540] on div "Lien $1,263.00" at bounding box center [703, 542] width 770 height 45
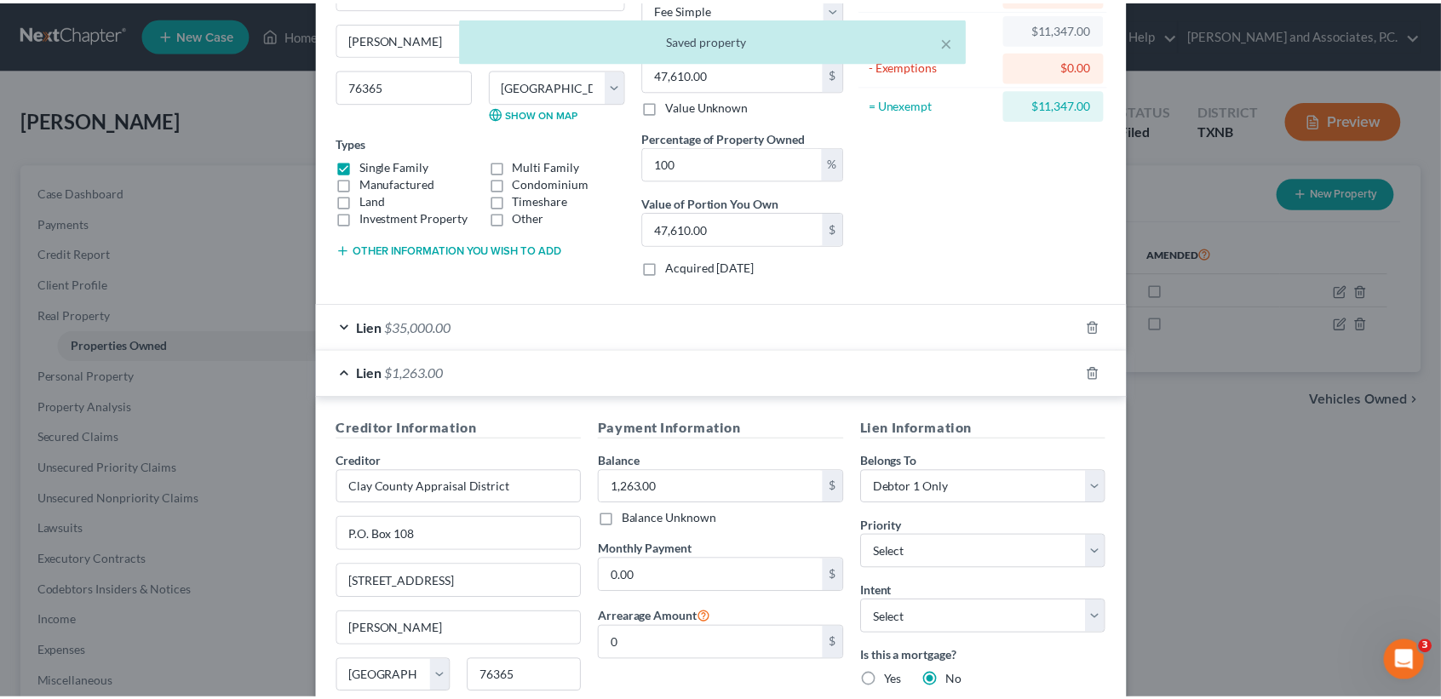
scroll to position [390, 0]
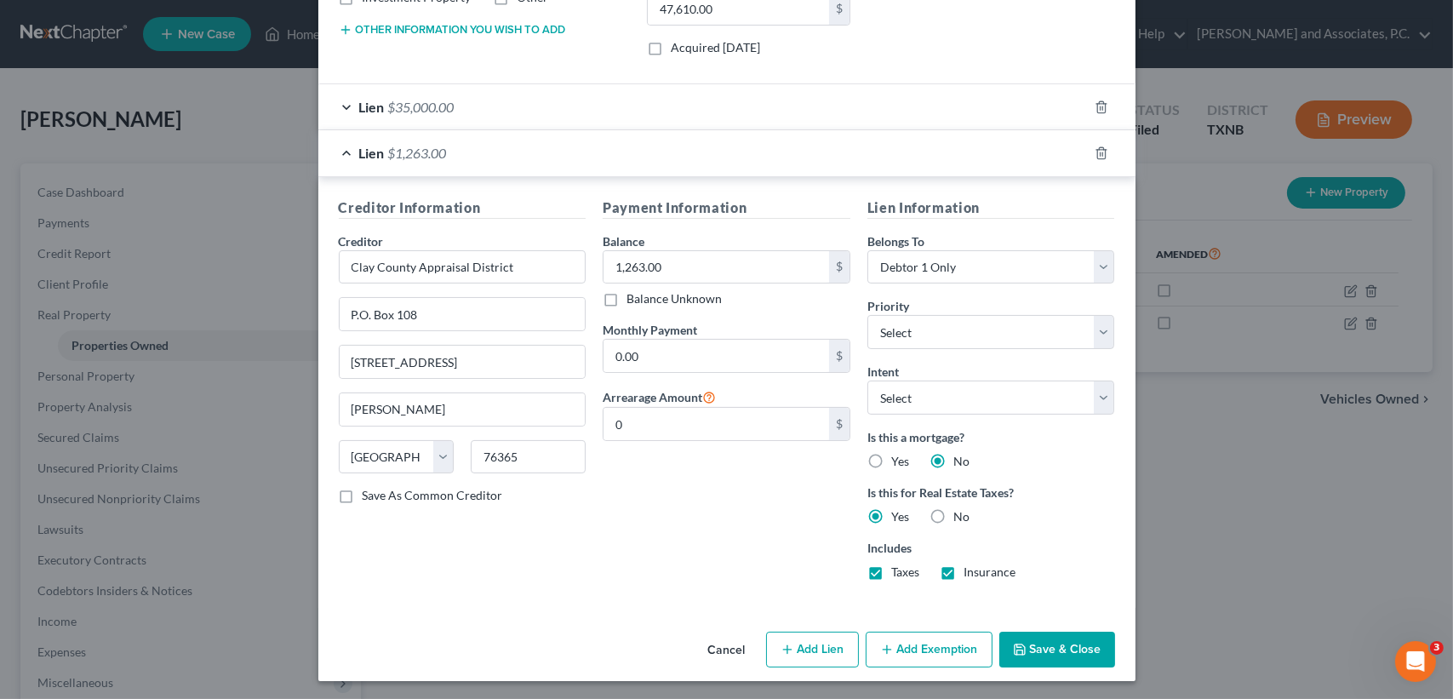
click at [1047, 646] on button "Save & Close" at bounding box center [1058, 650] width 116 height 36
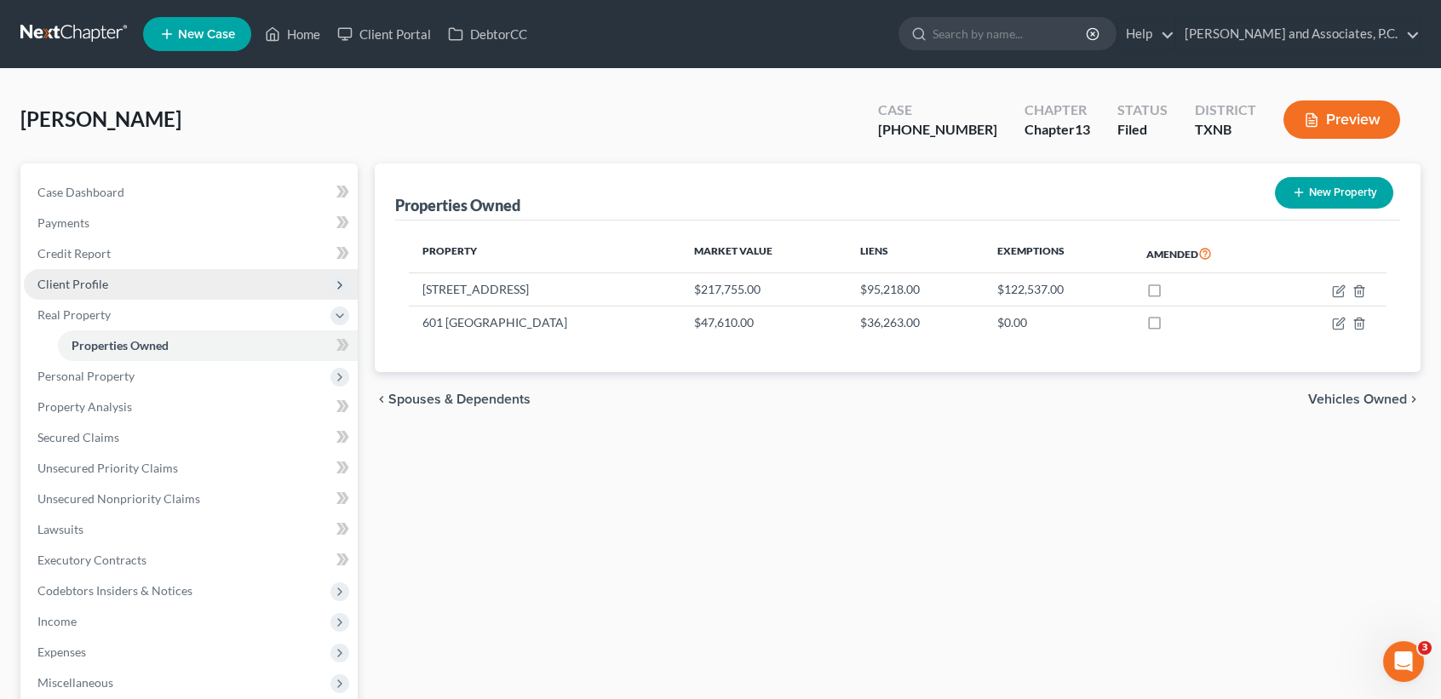
click at [107, 285] on span "Client Profile" at bounding box center [191, 284] width 334 height 31
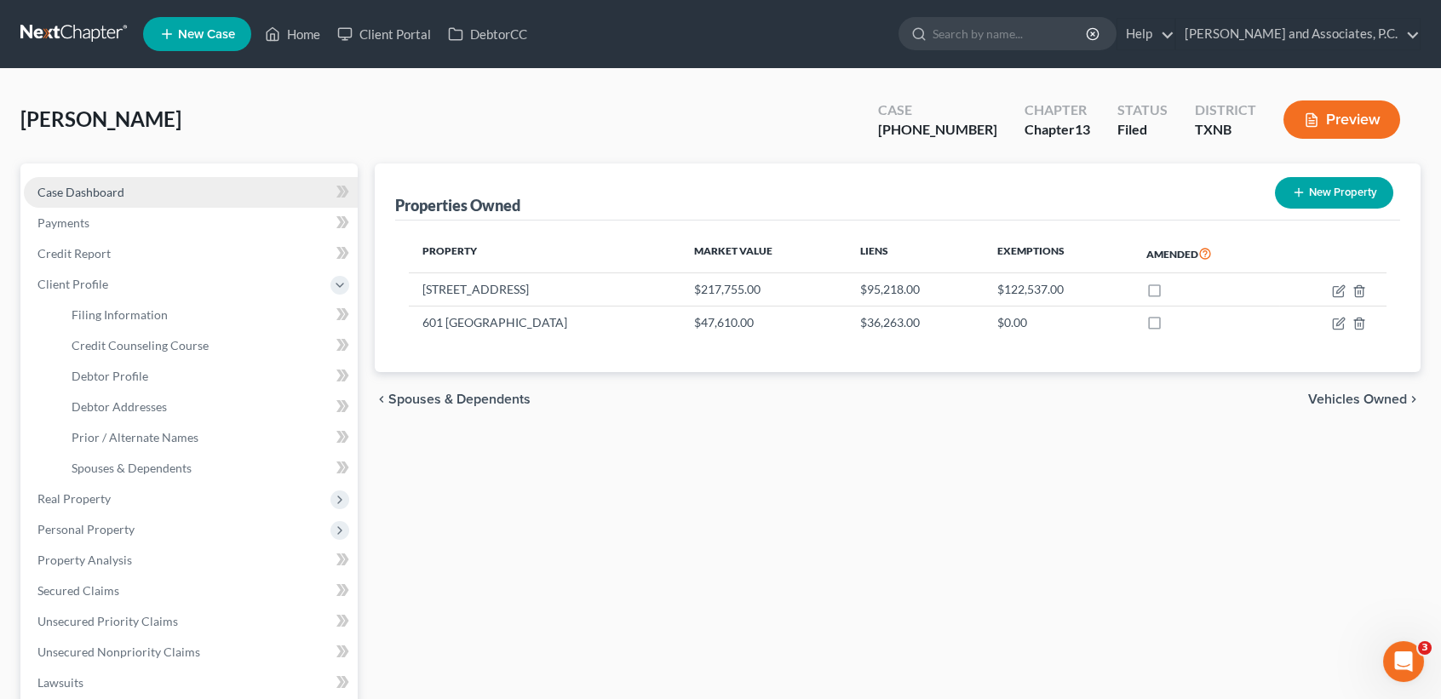
click at [45, 191] on span "Case Dashboard" at bounding box center [80, 192] width 87 height 14
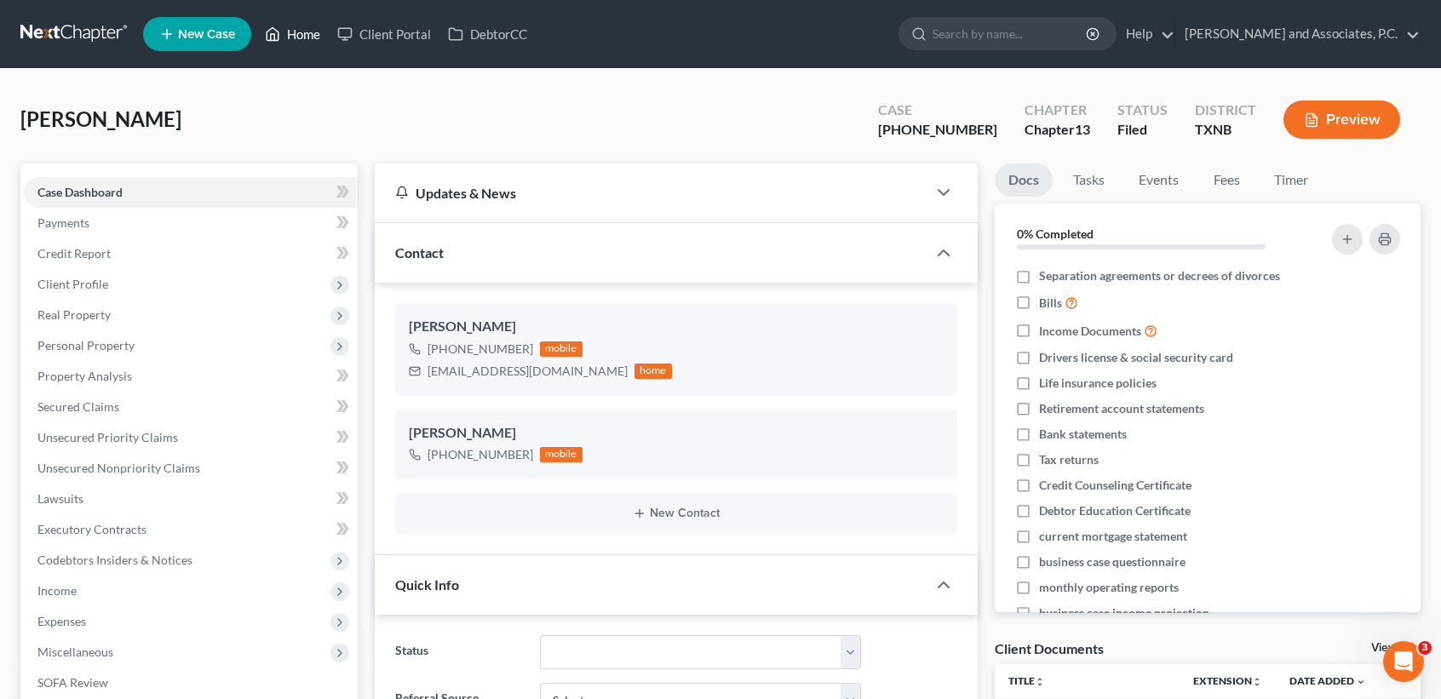
drag, startPoint x: 276, startPoint y: 17, endPoint x: 280, endPoint y: 43, distance: 25.9
click at [278, 18] on ul "New Case Home Client Portal DebtorCC - No Result - See all results Or Press Ent…" at bounding box center [781, 34] width 1277 height 44
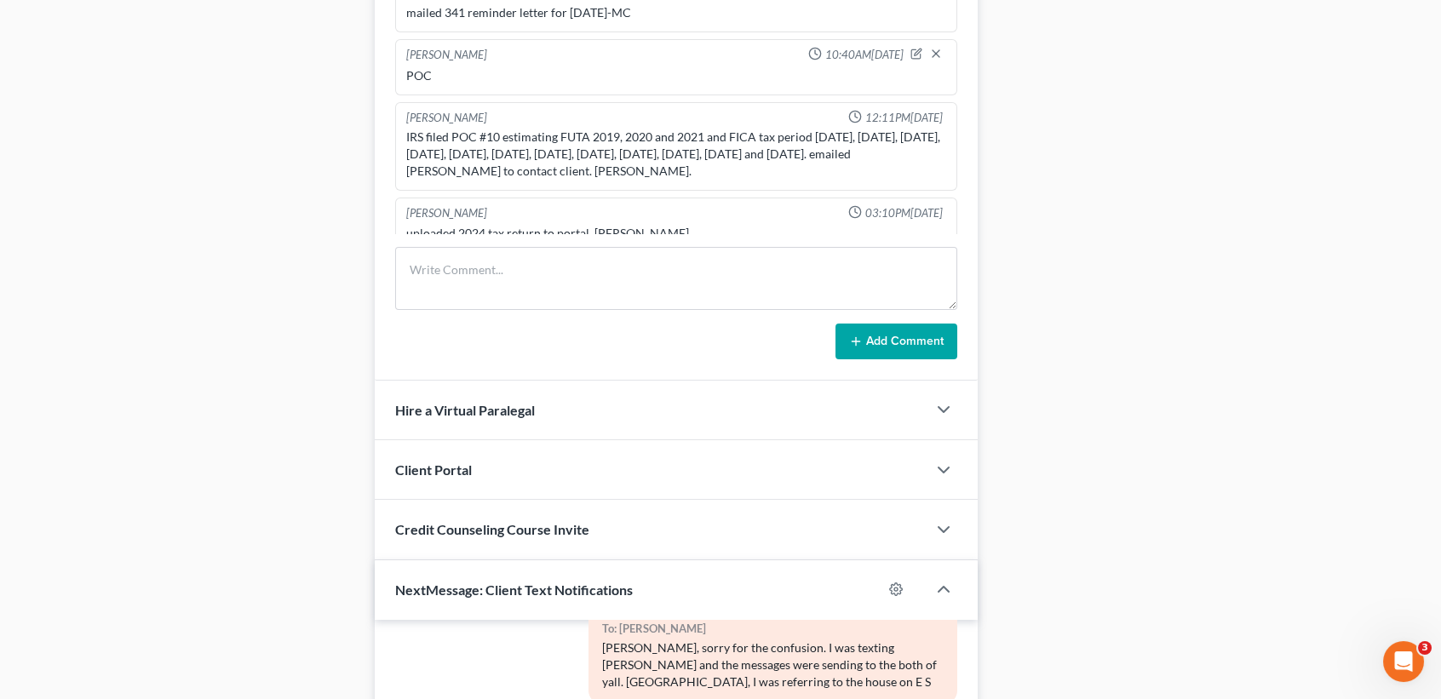
scroll to position [1022, 0]
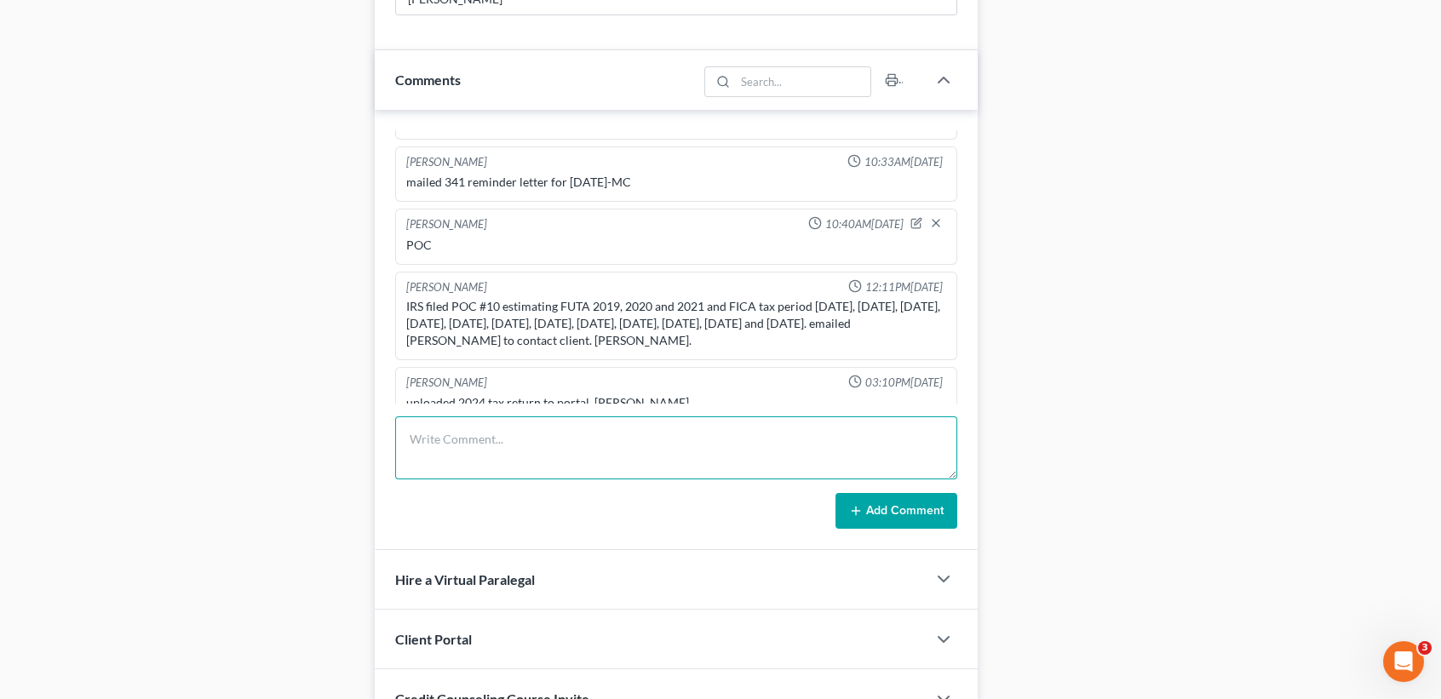
drag, startPoint x: 536, startPoint y: 452, endPoint x: 585, endPoint y: 459, distance: 49.8
click at [536, 452] on textarea at bounding box center [676, 447] width 562 height 63
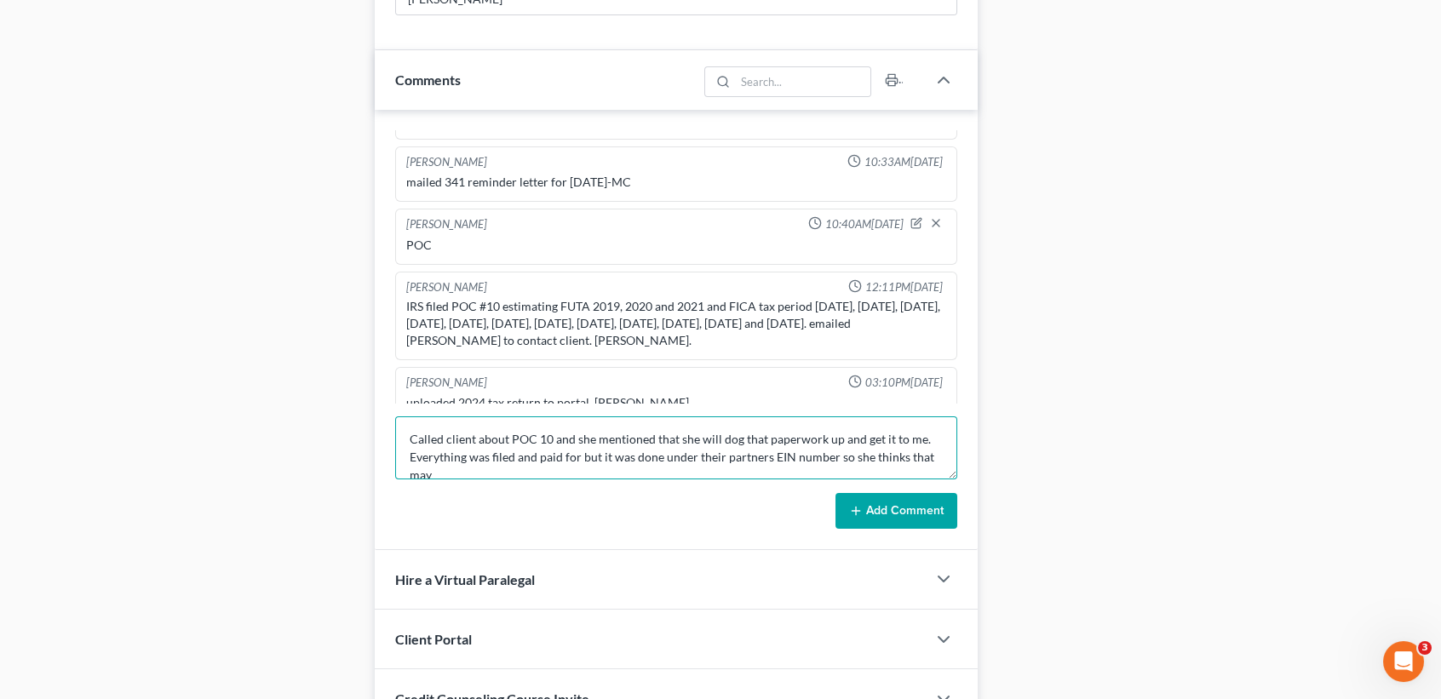
scroll to position [3, 0]
type textarea "Called client about POC 10 and she mentioned that she will dog that paperwork u…"
click at [876, 502] on button "Add Comment" at bounding box center [896, 511] width 122 height 36
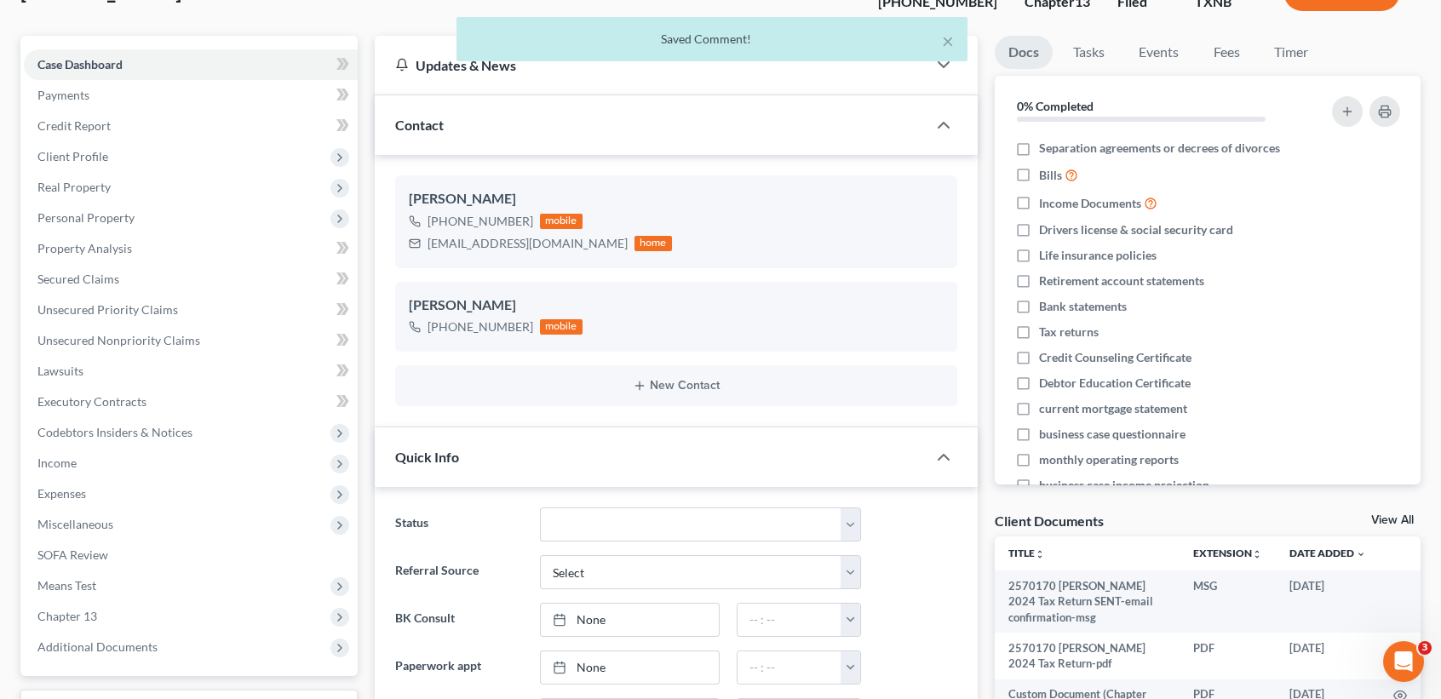
scroll to position [0, 0]
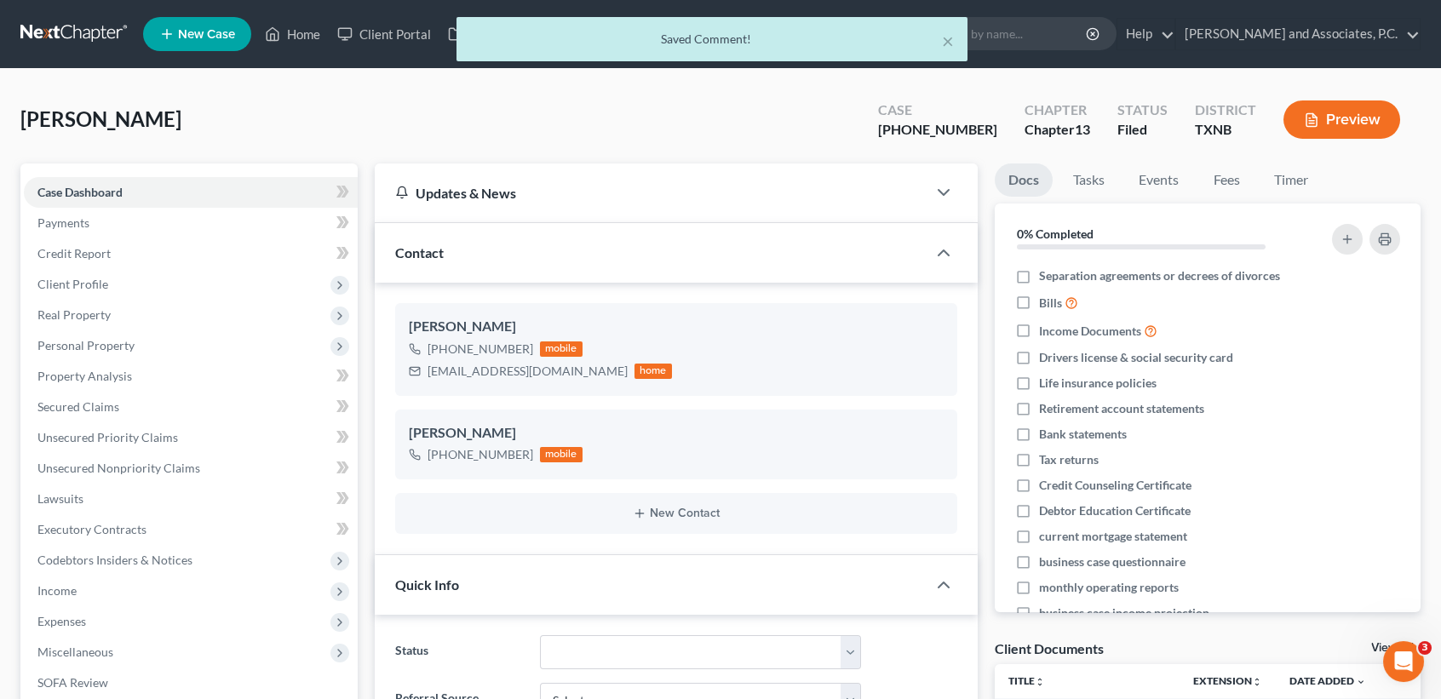
click at [278, 45] on div "× Saved Comment!" at bounding box center [711, 43] width 1441 height 53
click at [954, 46] on div "× Saved Comment!" at bounding box center [711, 39] width 511 height 44
click at [944, 39] on button "×" at bounding box center [948, 41] width 12 height 20
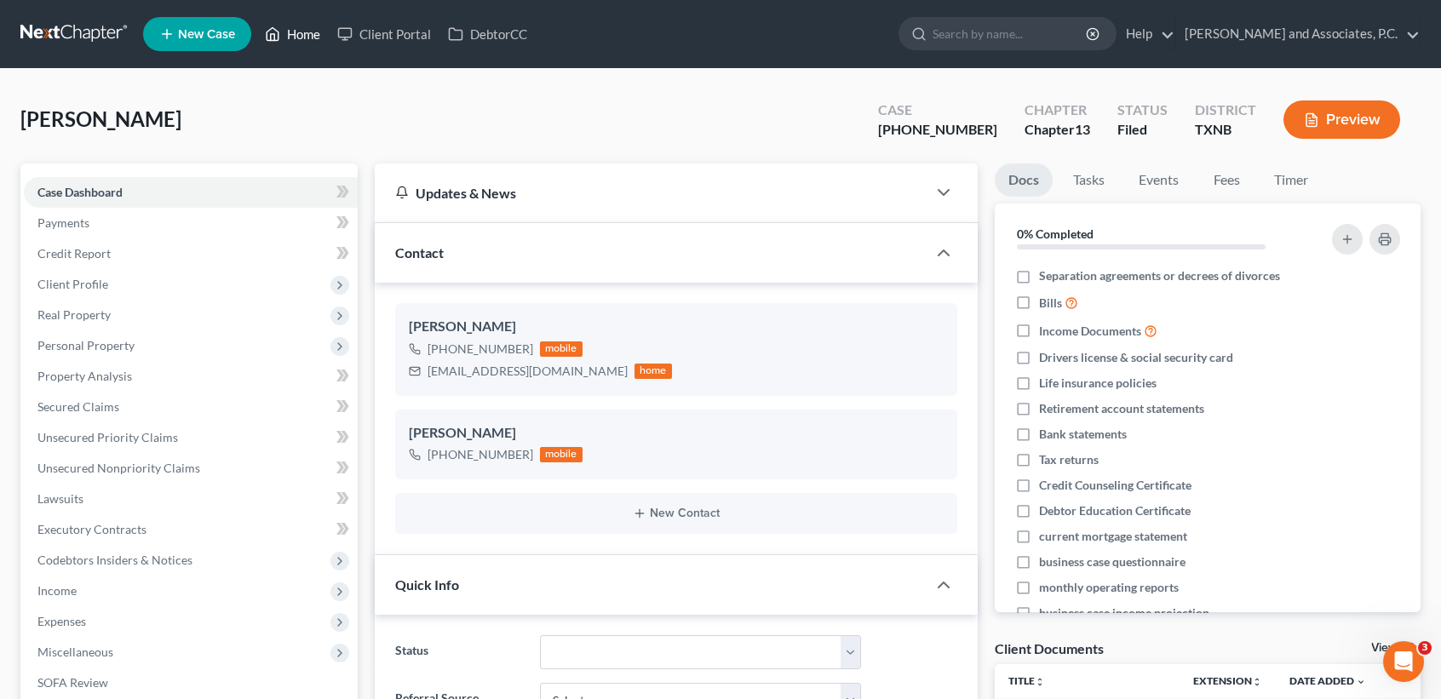
click at [289, 28] on link "Home" at bounding box center [292, 34] width 72 height 31
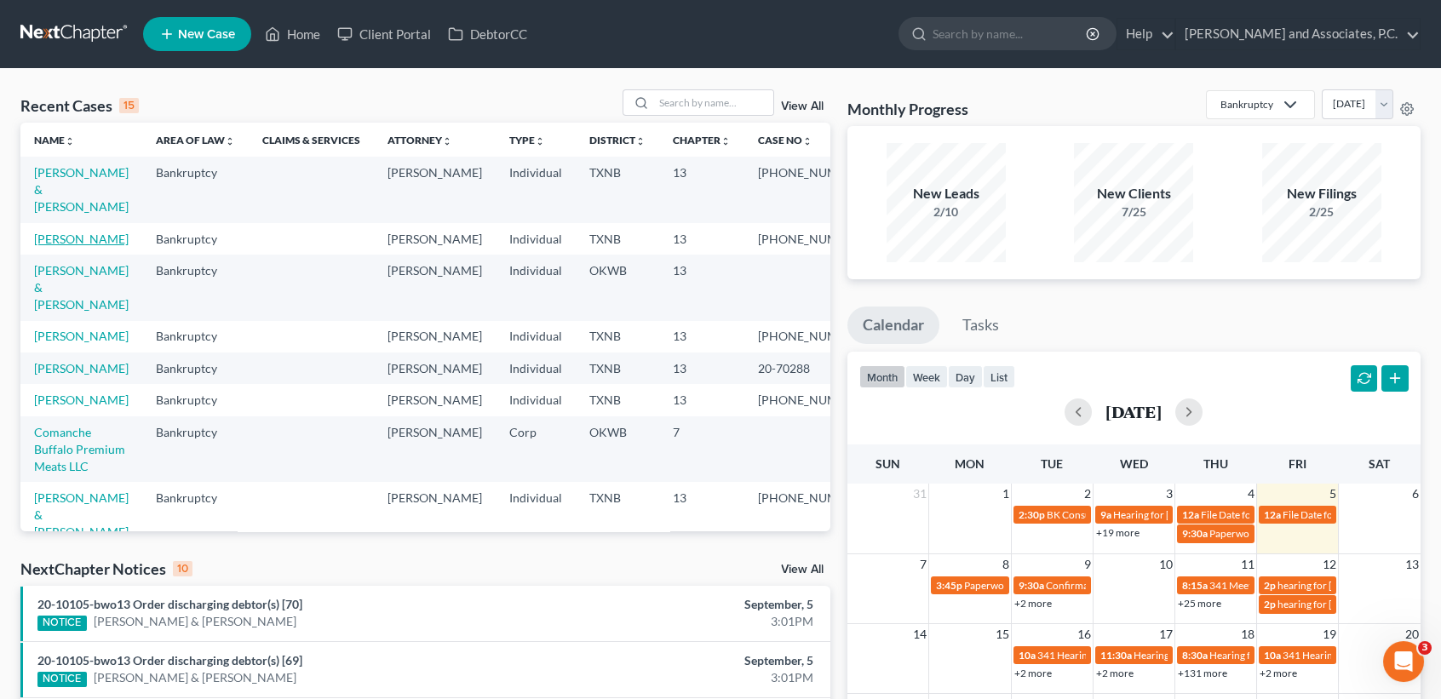
click at [66, 246] on link "Conley, Michael" at bounding box center [81, 239] width 95 height 14
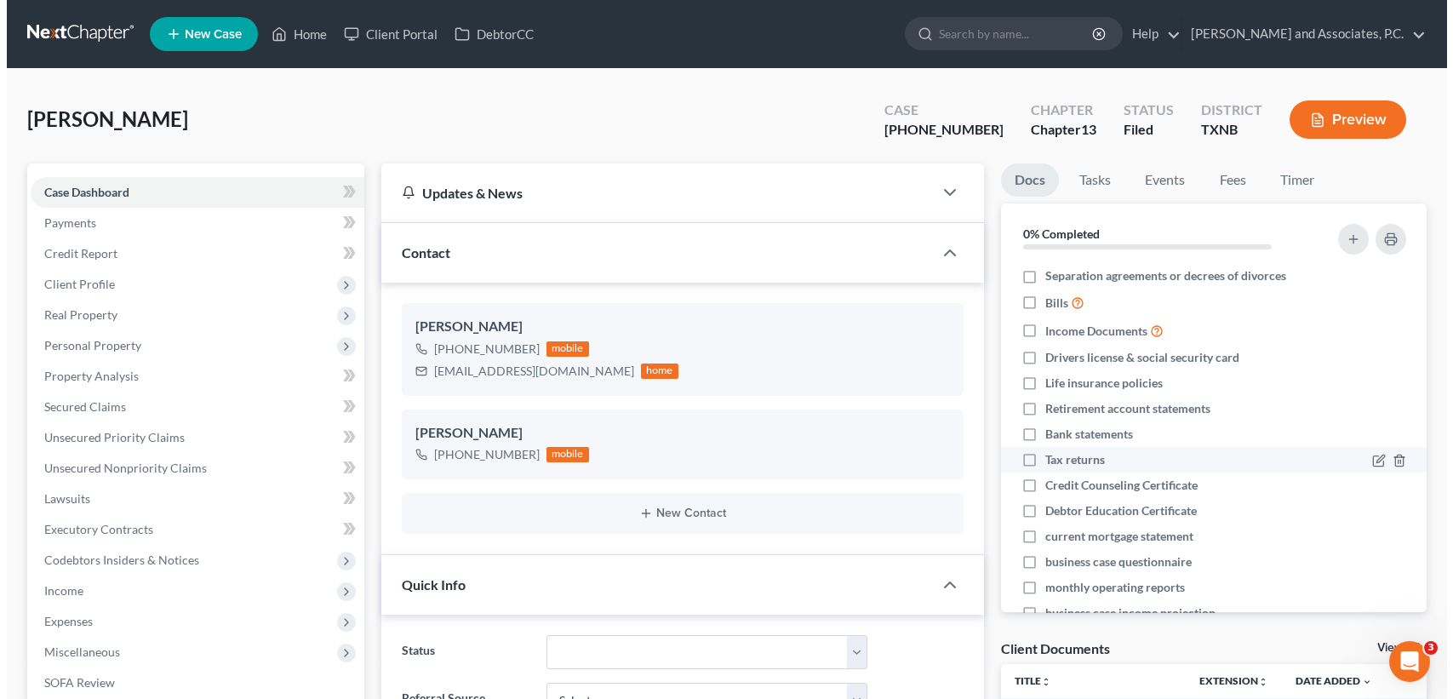
scroll to position [4838, 0]
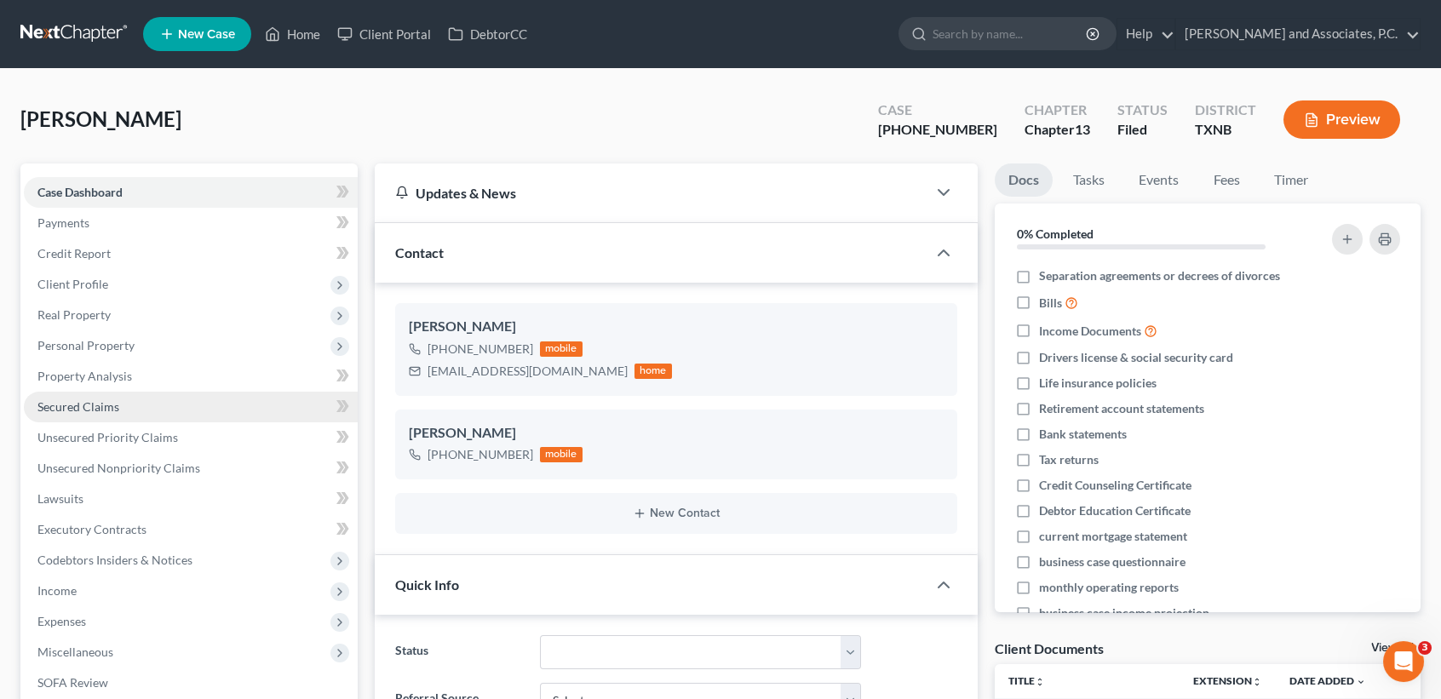
click at [105, 413] on link "Secured Claims" at bounding box center [191, 407] width 334 height 31
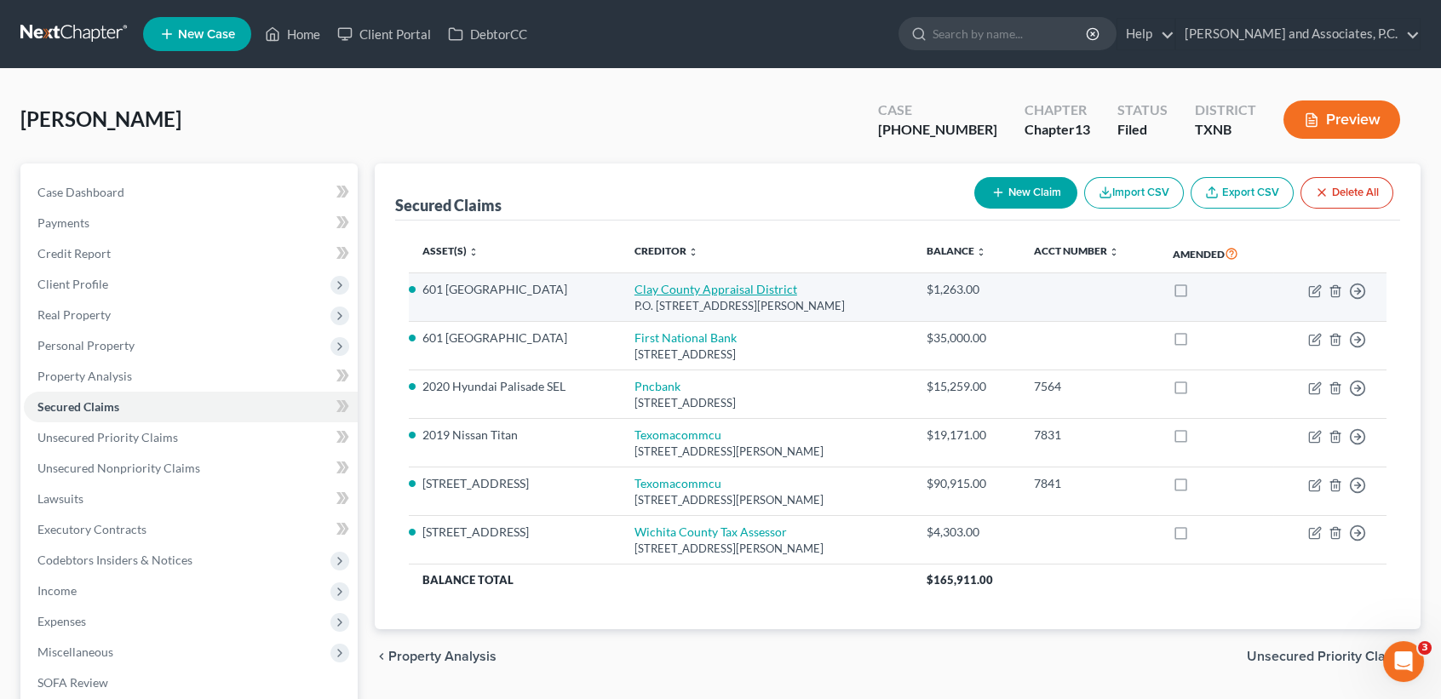
click at [699, 285] on link "Clay County Appraisal District" at bounding box center [715, 289] width 163 height 14
select select "45"
select select "0"
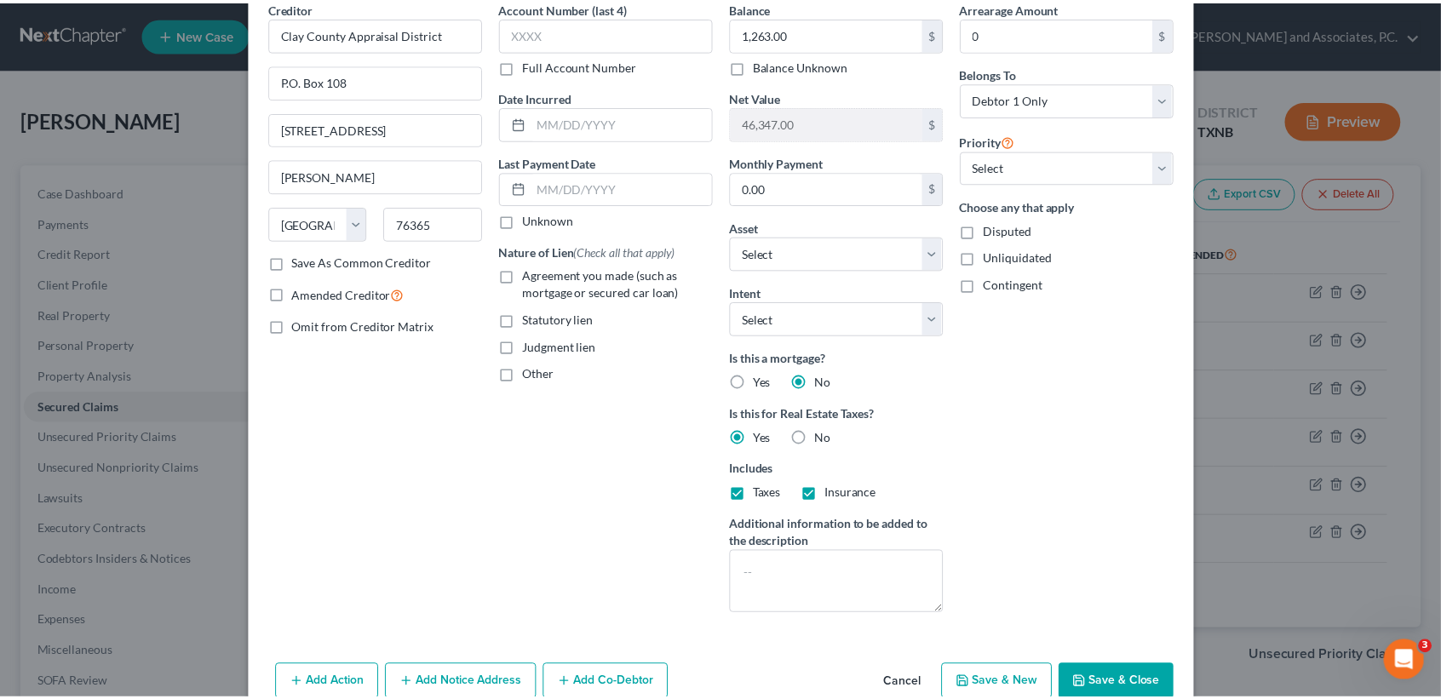
scroll to position [163, 0]
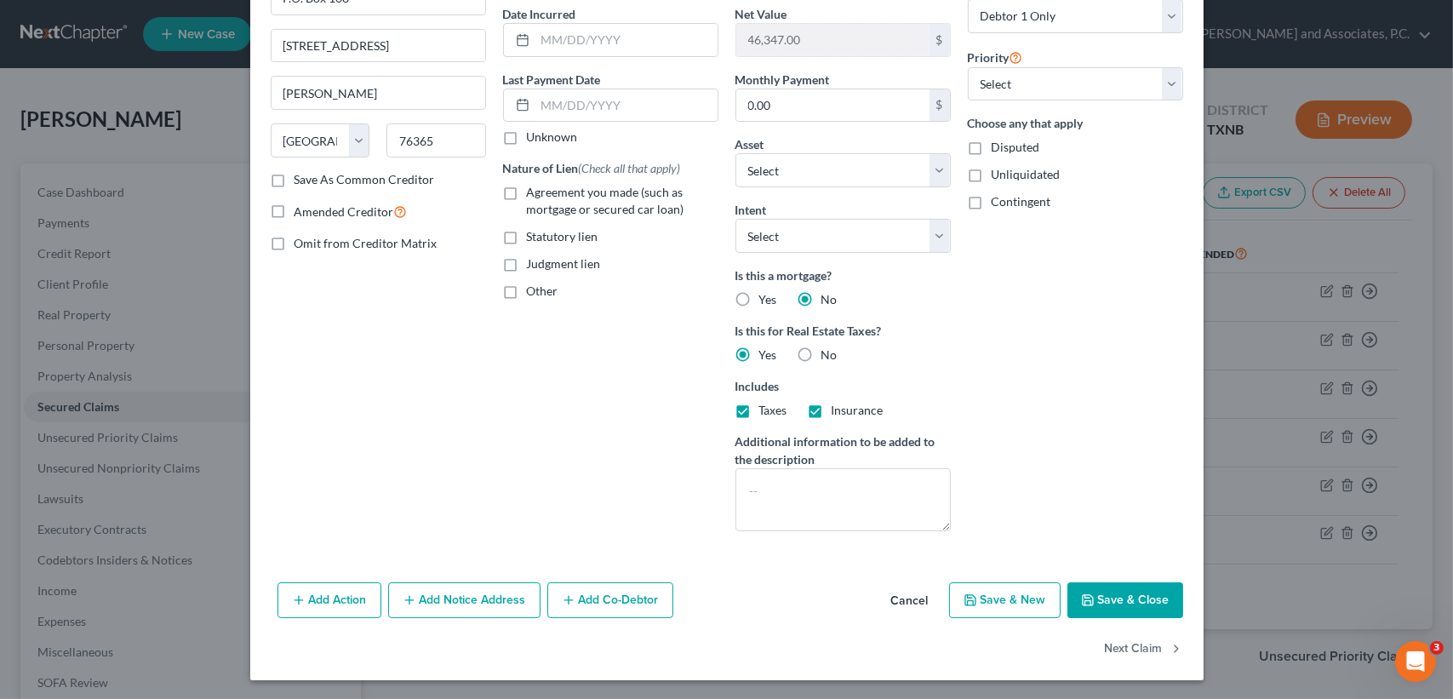
click at [1097, 606] on button "Save & Close" at bounding box center [1126, 600] width 116 height 36
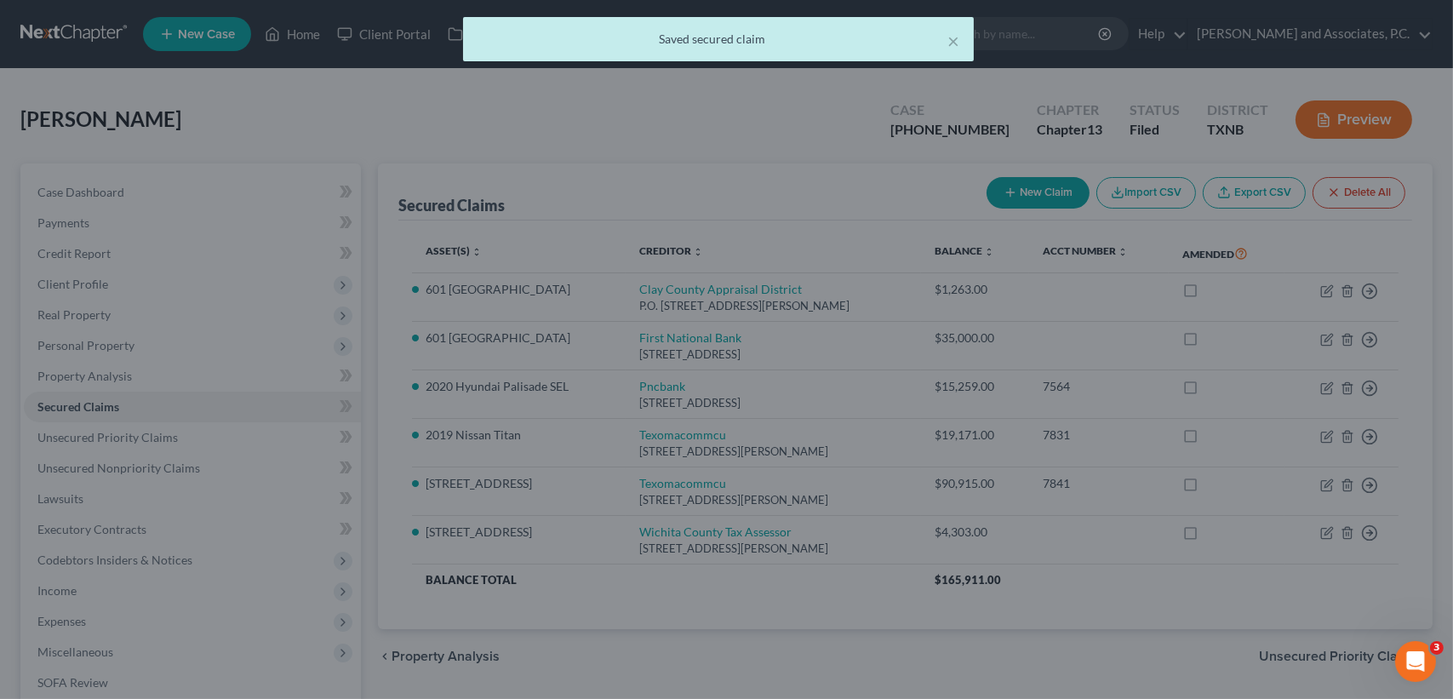
select select "16"
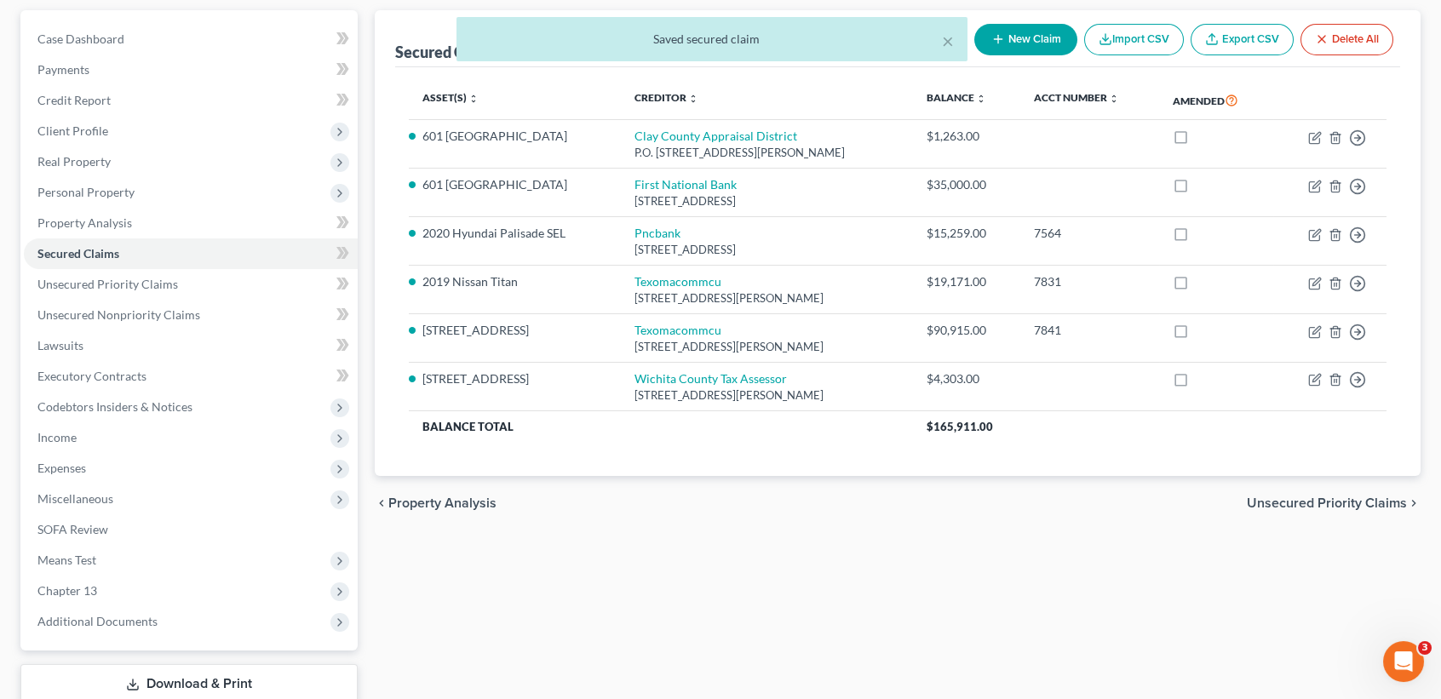
scroll to position [265, 0]
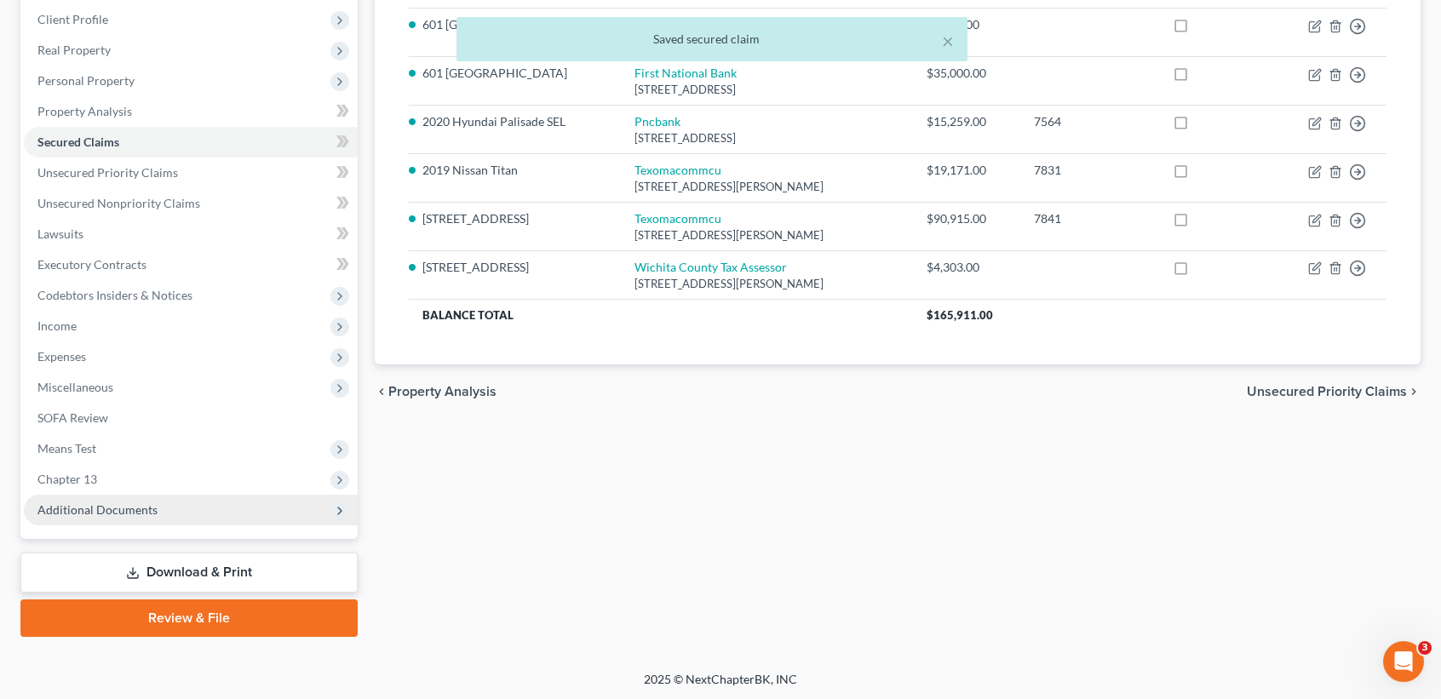
click at [109, 508] on span "Additional Documents" at bounding box center [97, 509] width 120 height 14
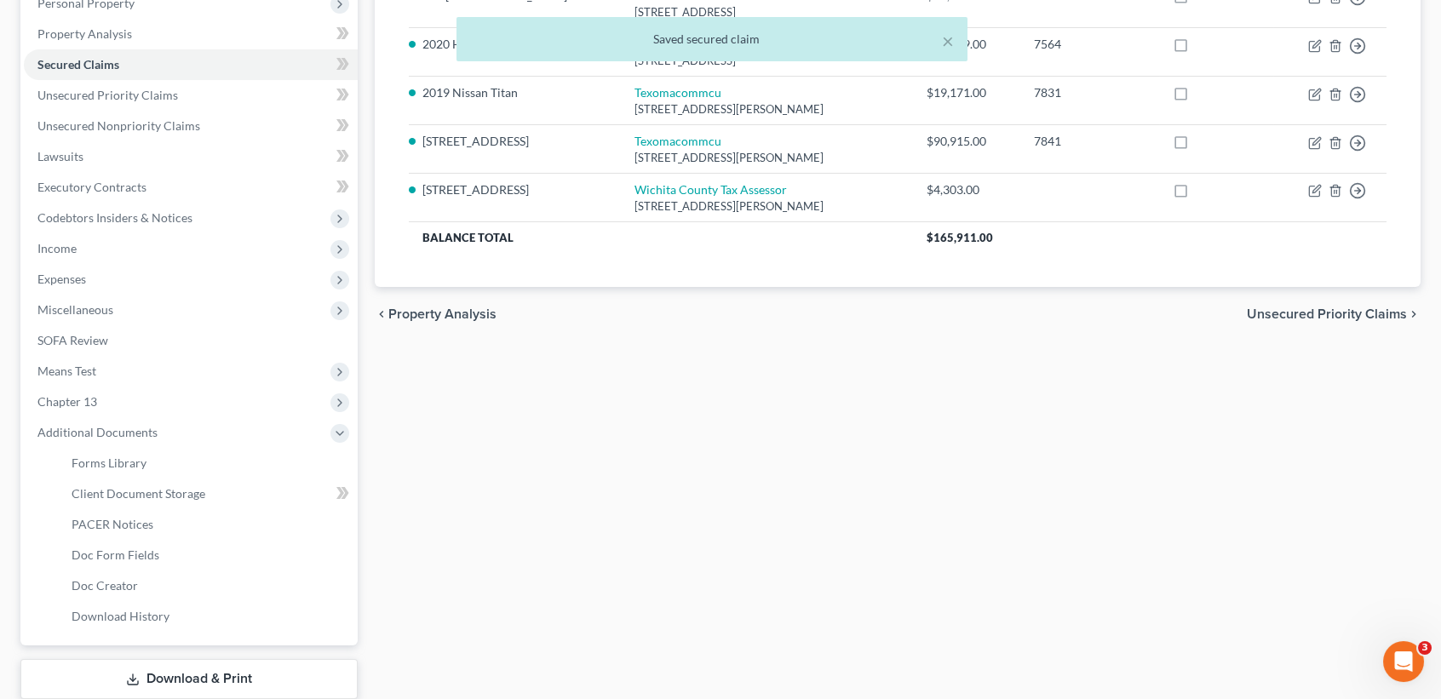
scroll to position [378, 0]
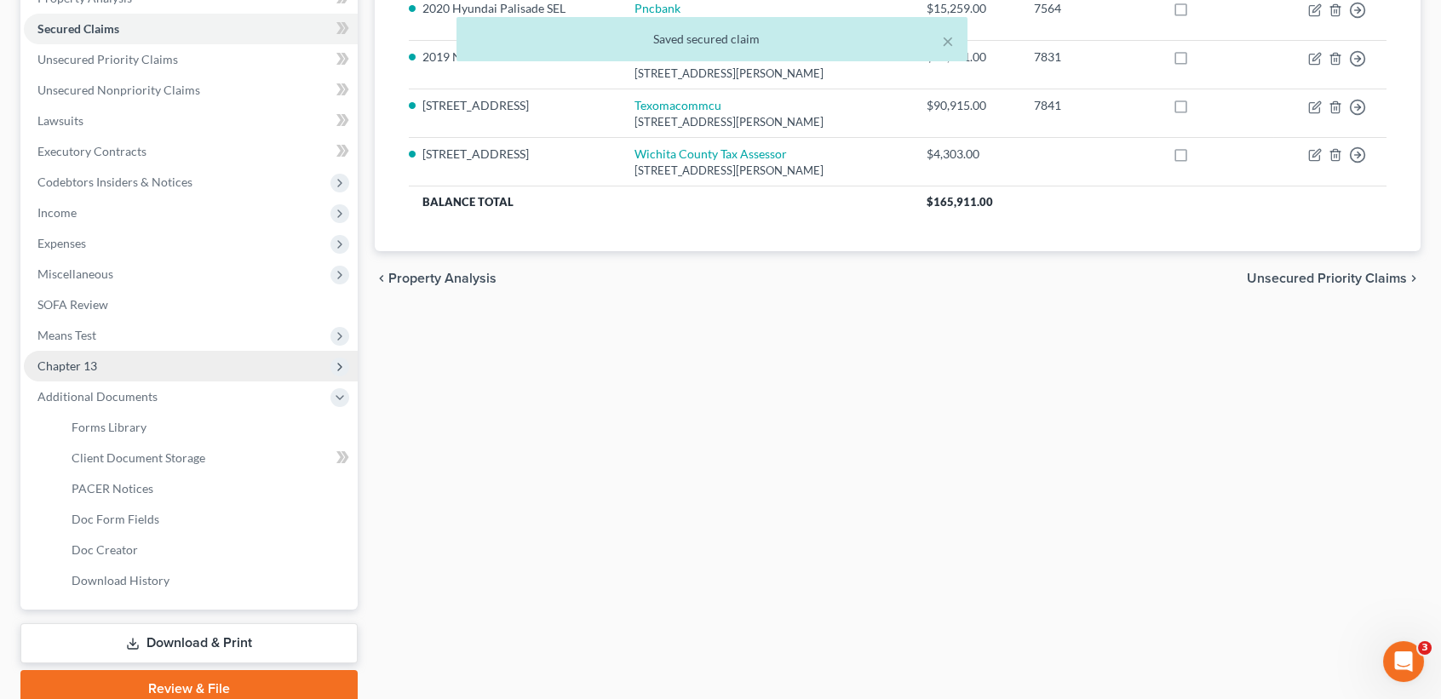
click at [163, 367] on span "Chapter 13" at bounding box center [191, 366] width 334 height 31
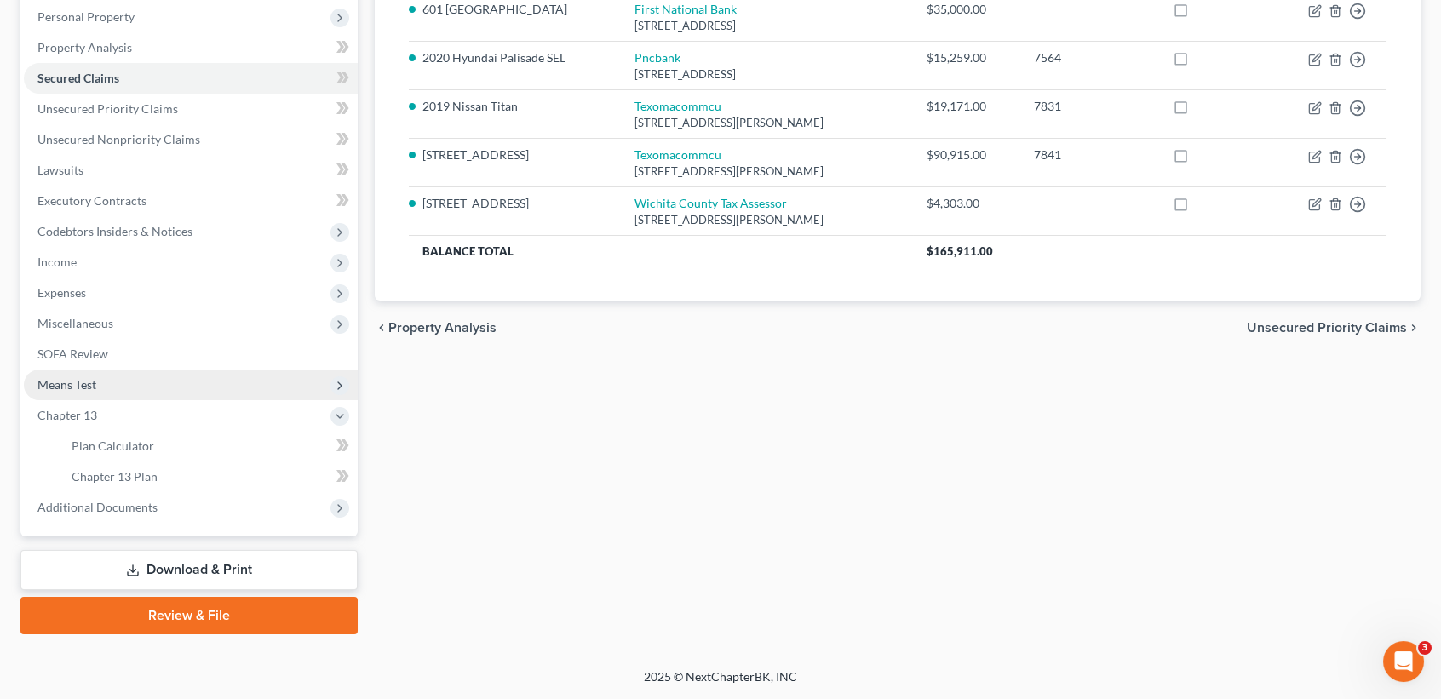
scroll to position [326, 0]
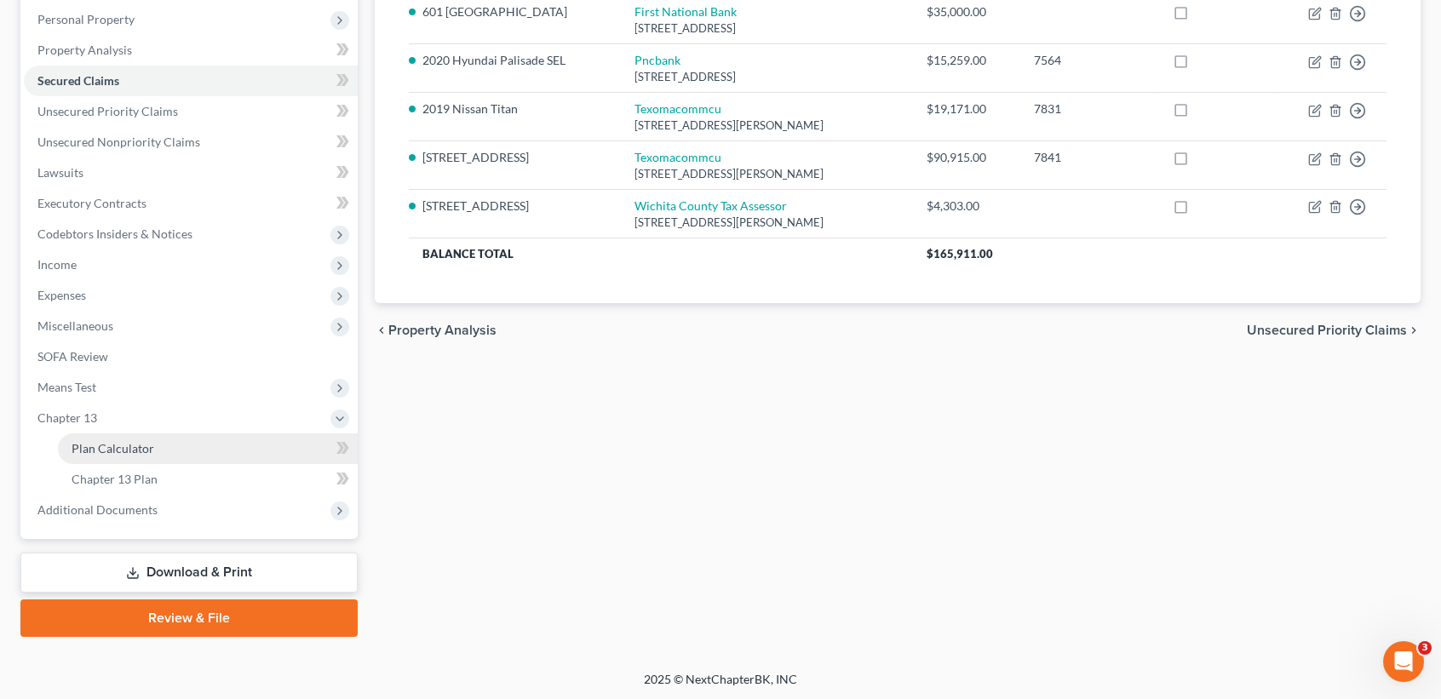
click at [134, 452] on span "Plan Calculator" at bounding box center [113, 448] width 83 height 14
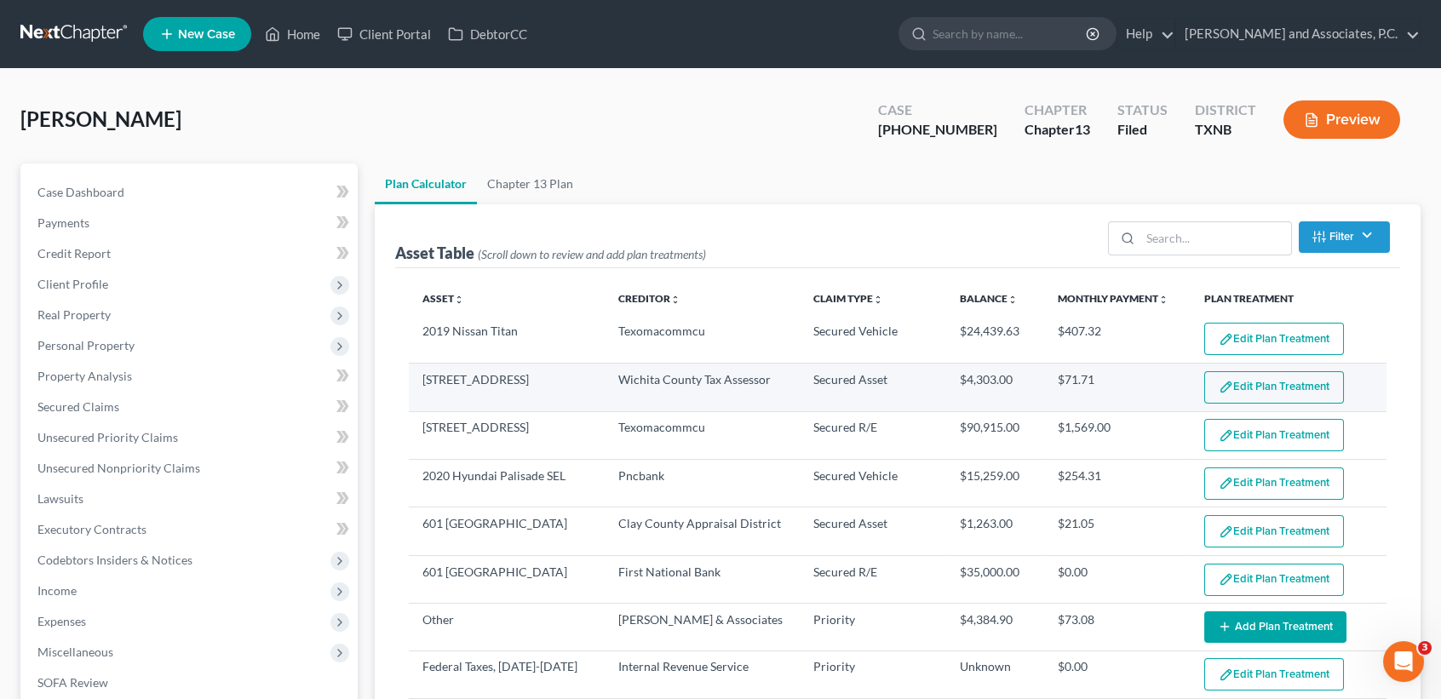
select select "59"
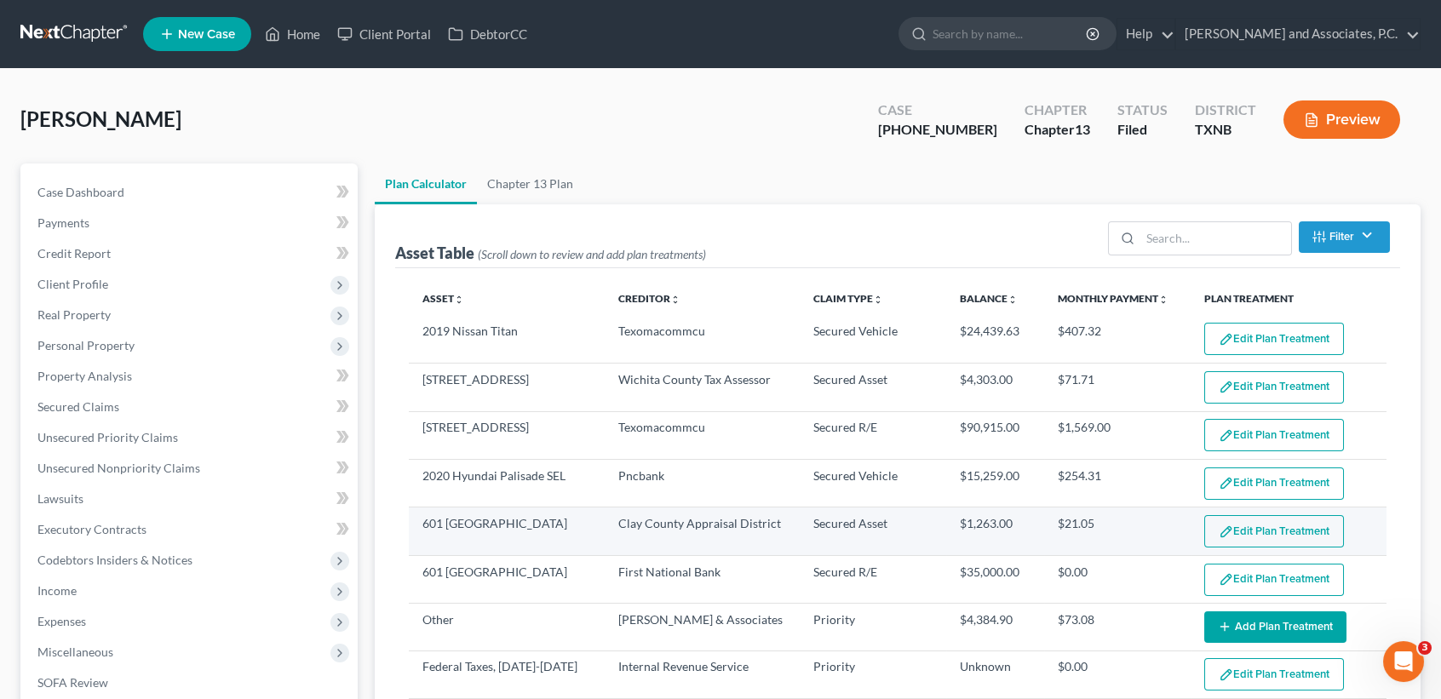
click at [1231, 530] on button "Edit Plan Treatment" at bounding box center [1274, 531] width 140 height 32
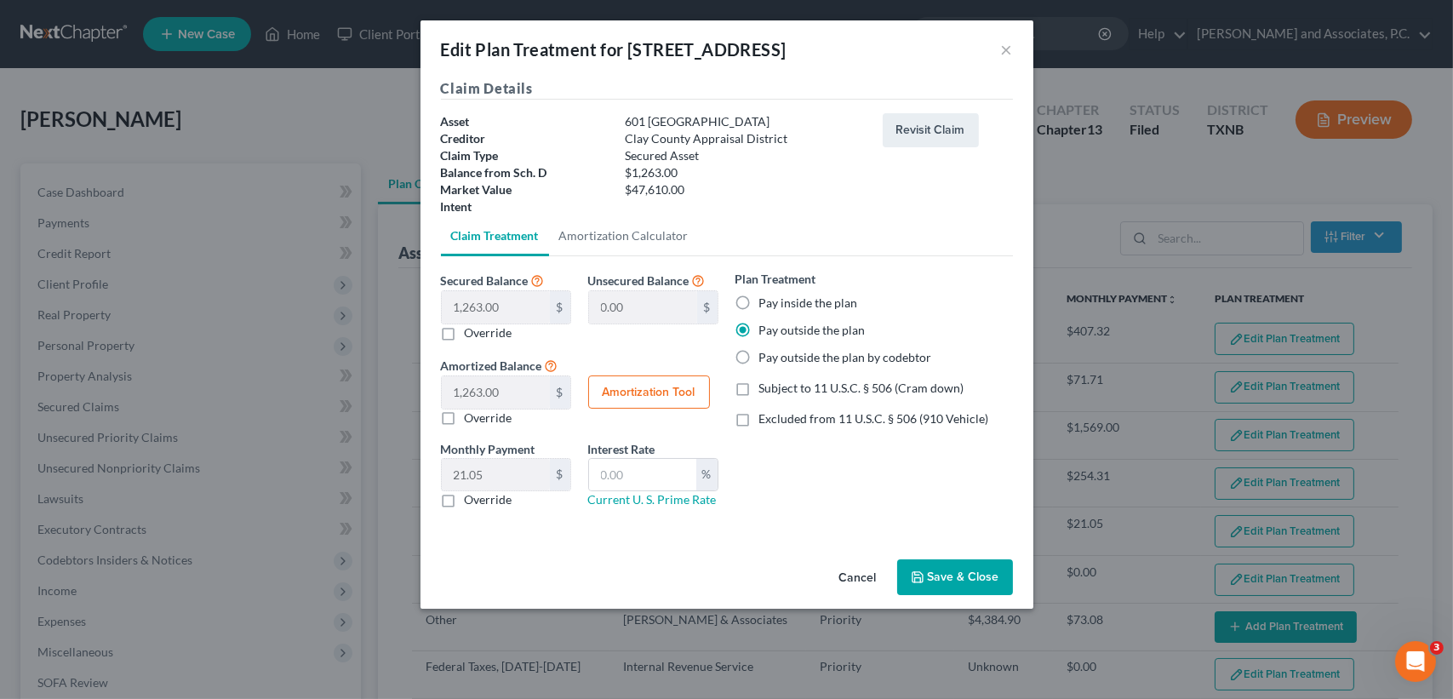
click at [980, 578] on button "Save & Close" at bounding box center [955, 577] width 116 height 36
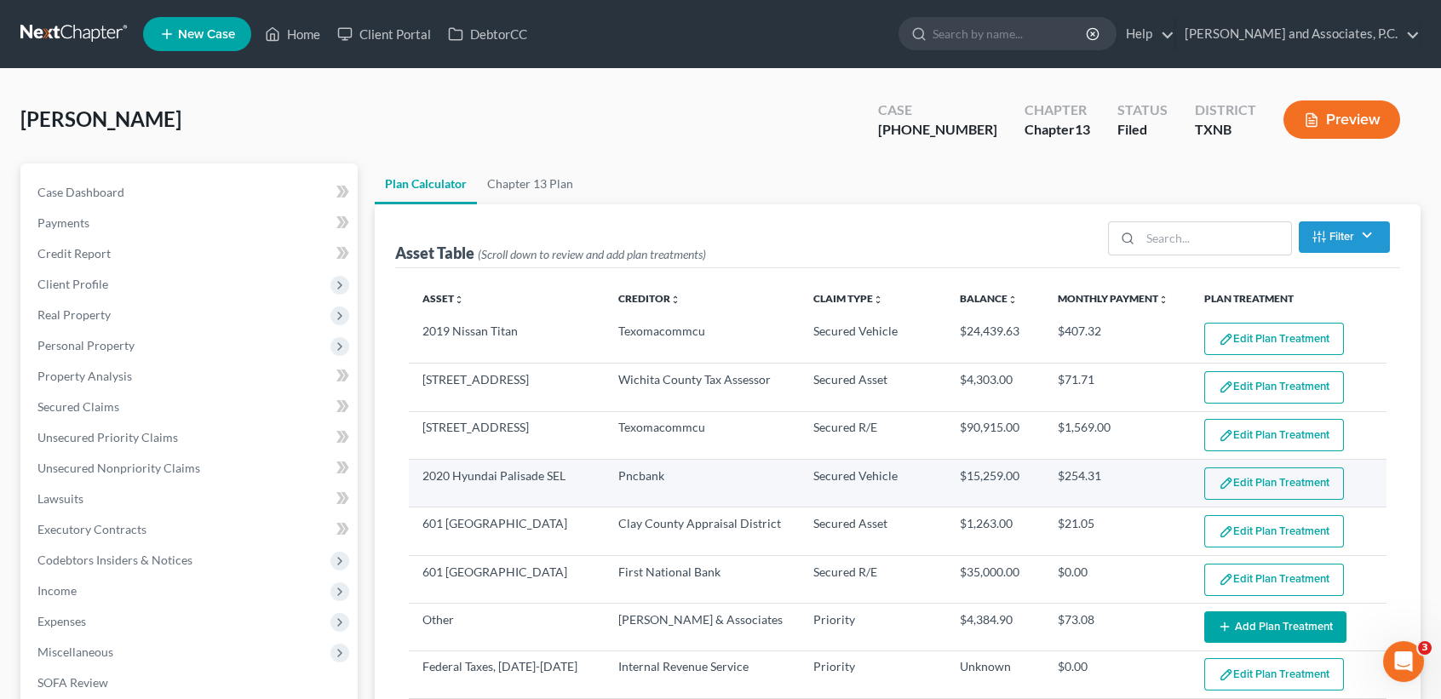
select select "59"
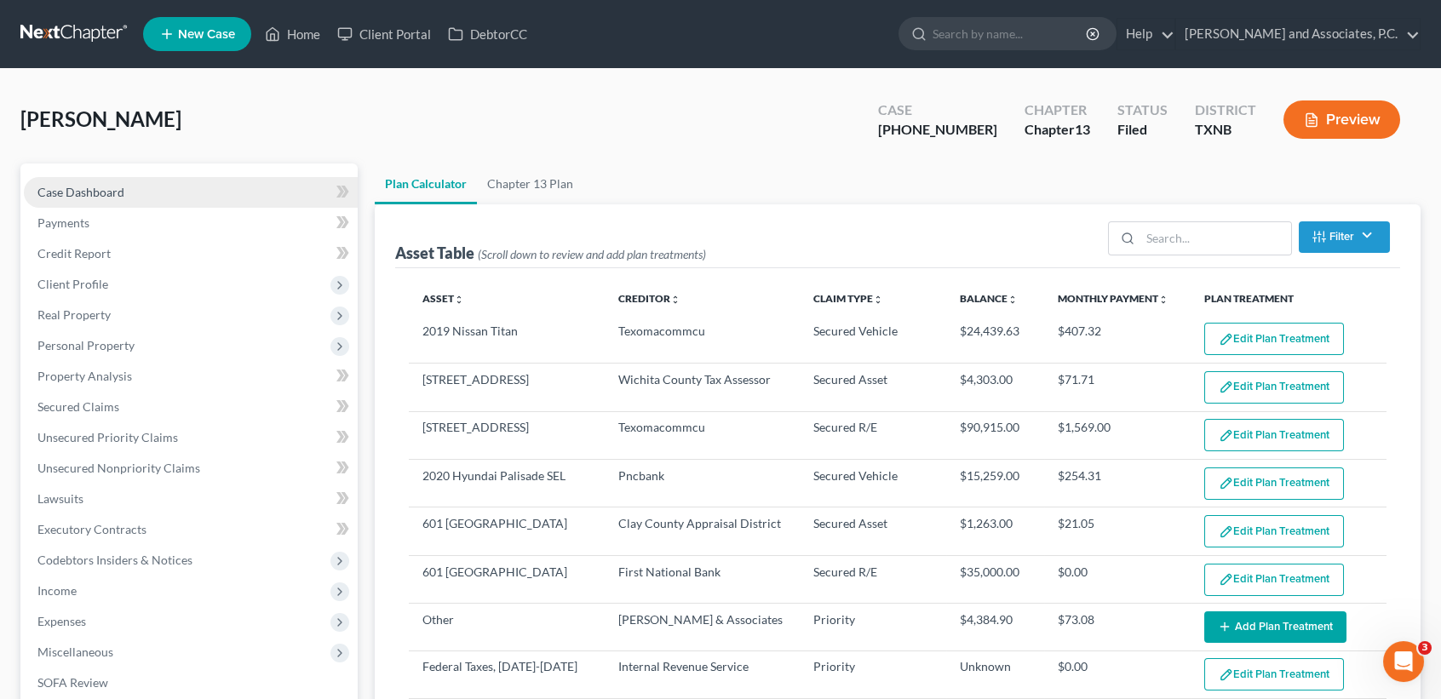
click at [131, 197] on link "Case Dashboard" at bounding box center [191, 192] width 334 height 31
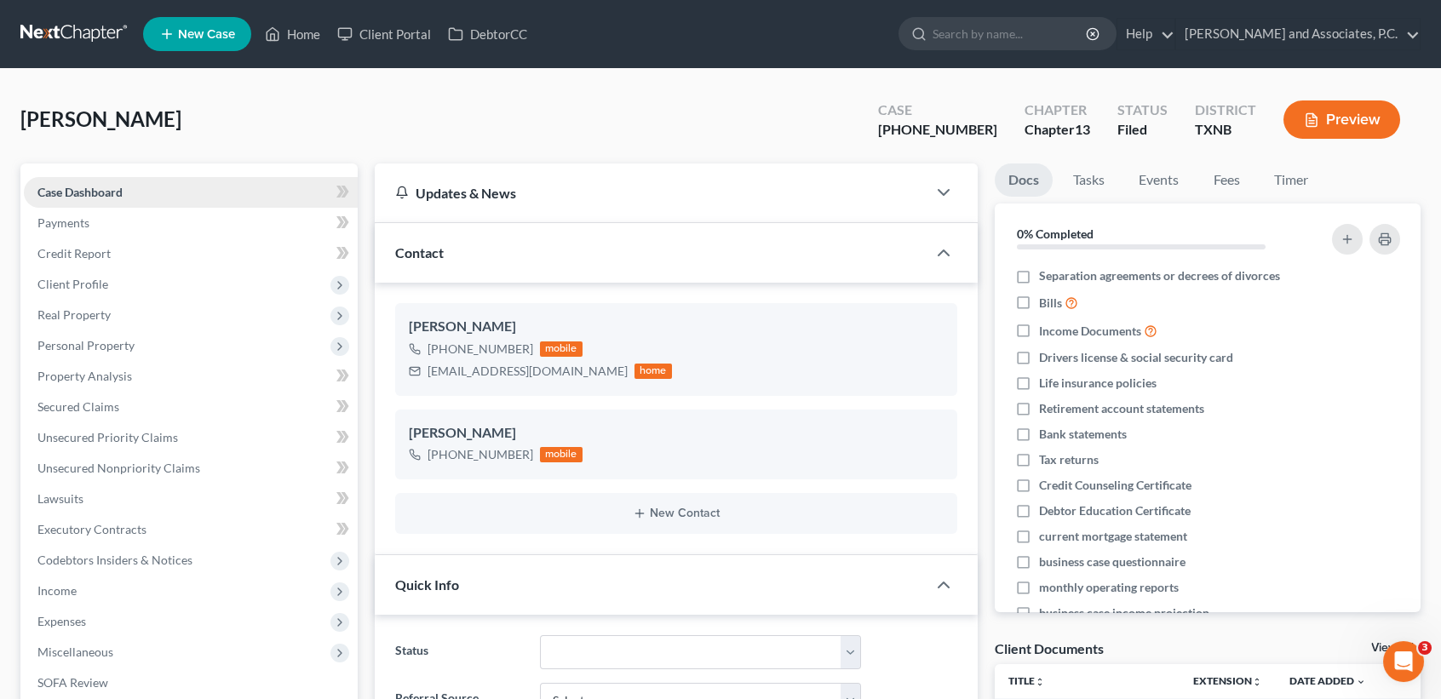
scroll to position [4838, 0]
click at [68, 435] on span "Unsecured Priority Claims" at bounding box center [107, 437] width 140 height 14
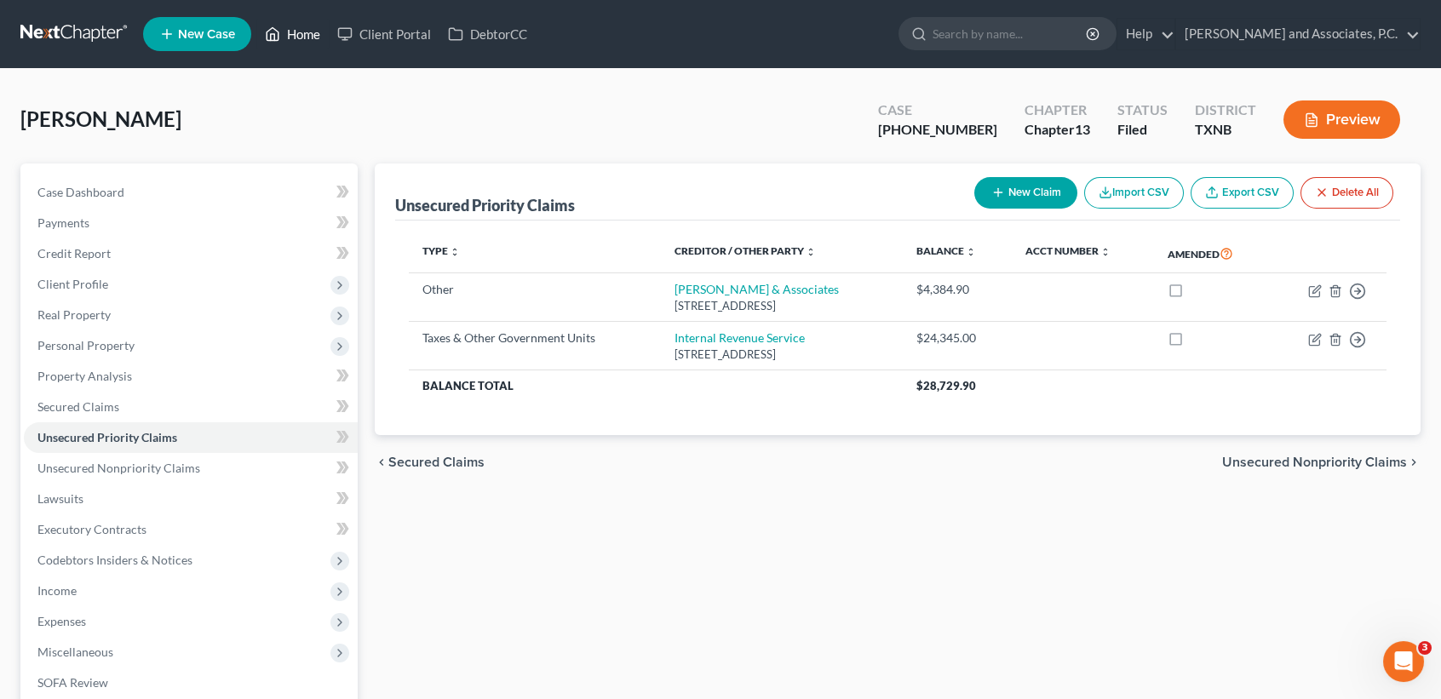
click at [312, 36] on link "Home" at bounding box center [292, 34] width 72 height 31
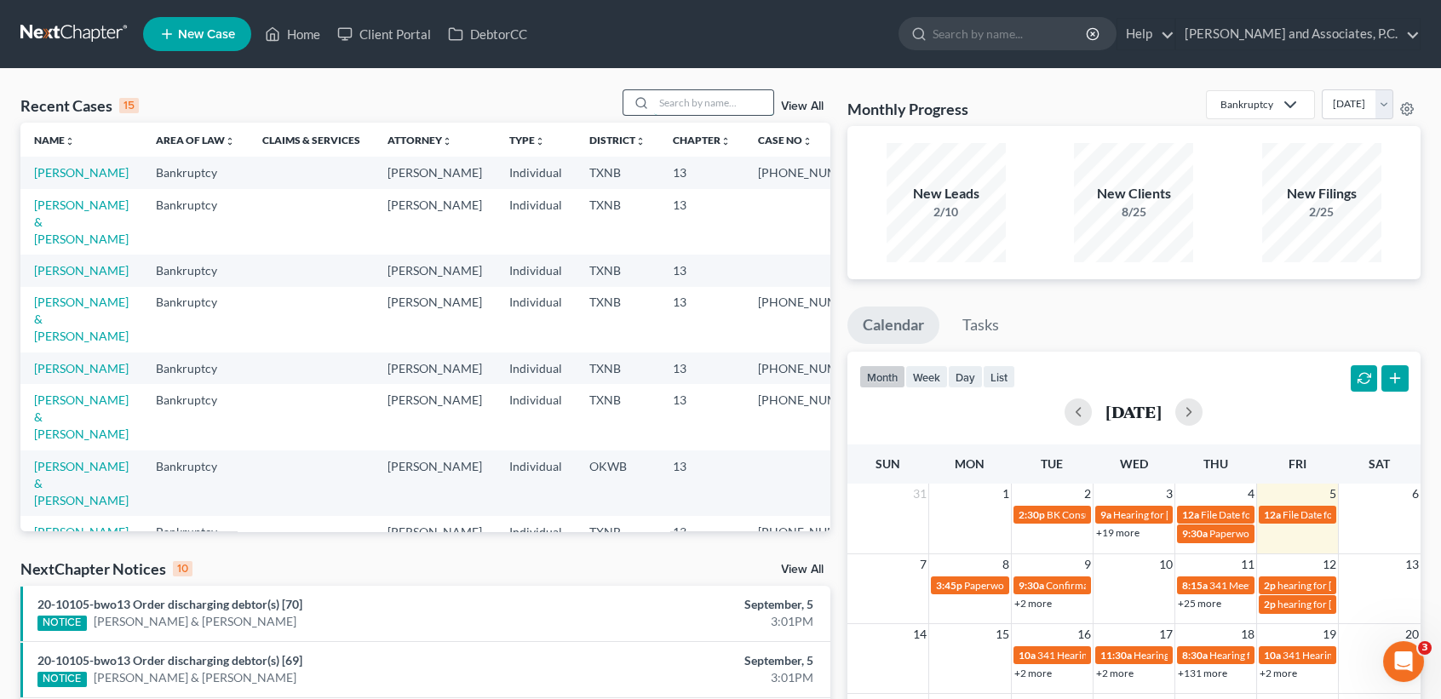
click at [655, 110] on input "search" at bounding box center [713, 102] width 119 height 25
type input "hughes."
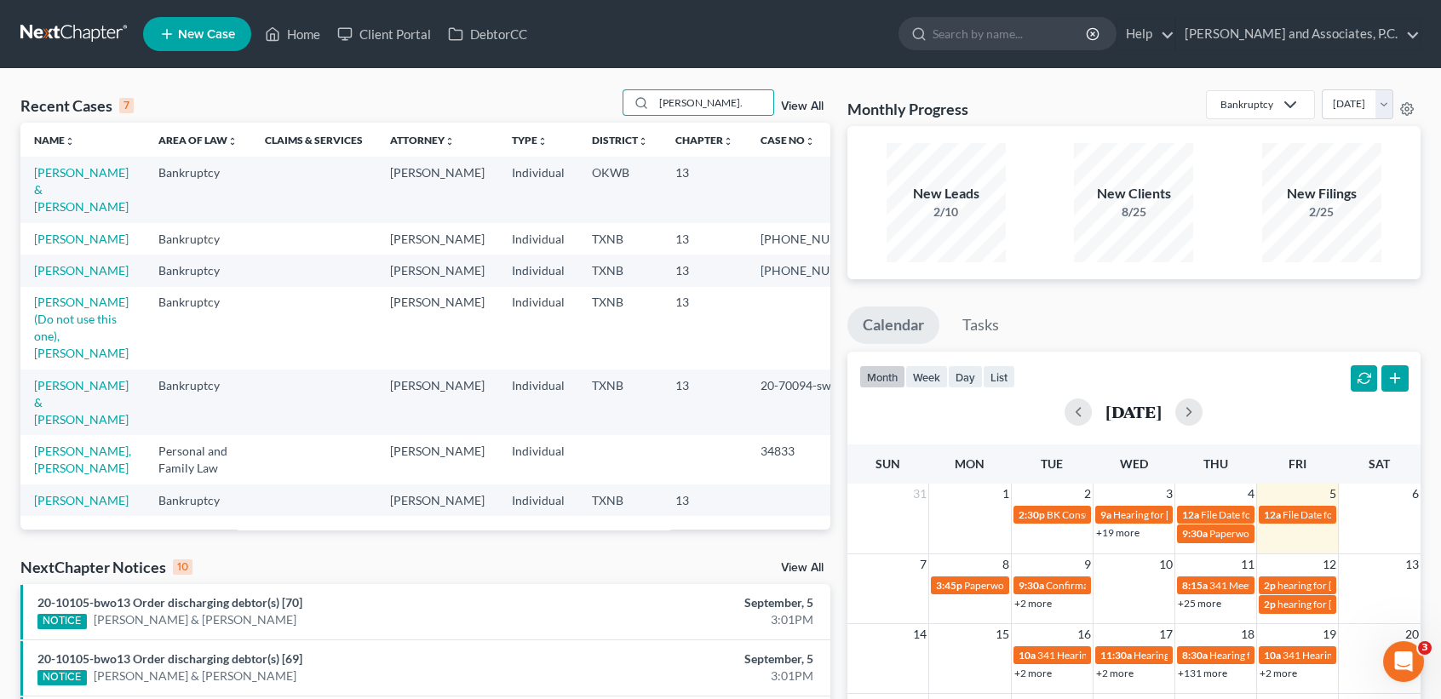
click at [26, 190] on td "Hughes, Gregory & Melissa" at bounding box center [82, 190] width 124 height 66
click at [42, 180] on link "Hughes, Gregory & Melissa" at bounding box center [81, 189] width 95 height 49
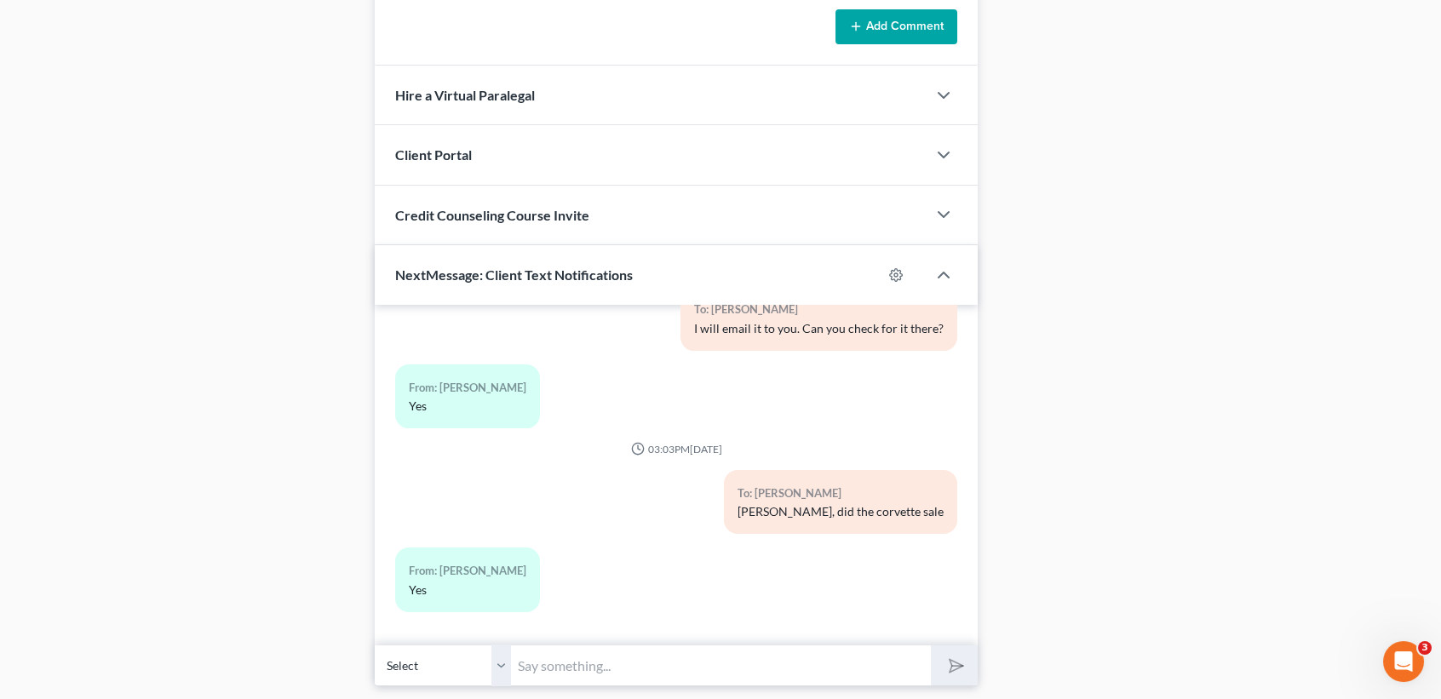
scroll to position [1411, 0]
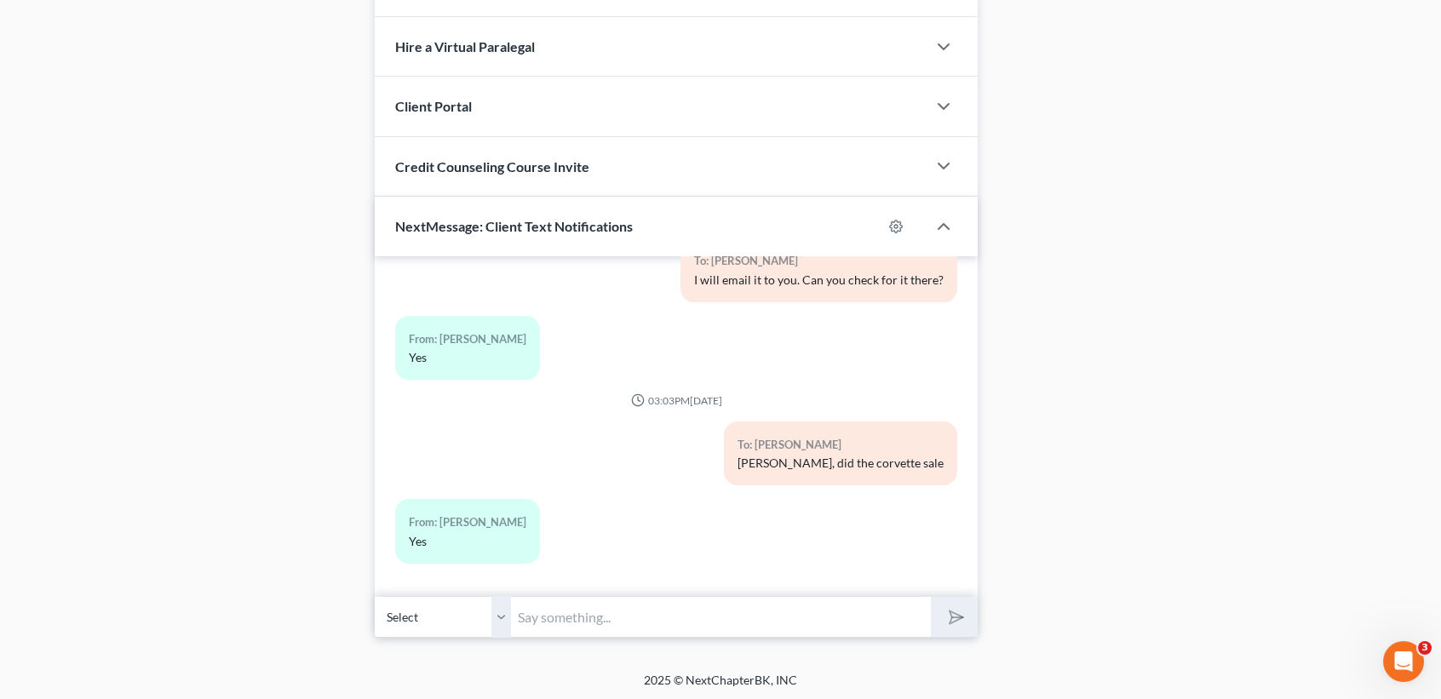
click at [564, 614] on input "text" at bounding box center [721, 617] width 420 height 42
type input "can you send me the buyers information, year make & model, and how much you rec…"
click at [931, 597] on button "submit" at bounding box center [954, 617] width 47 height 40
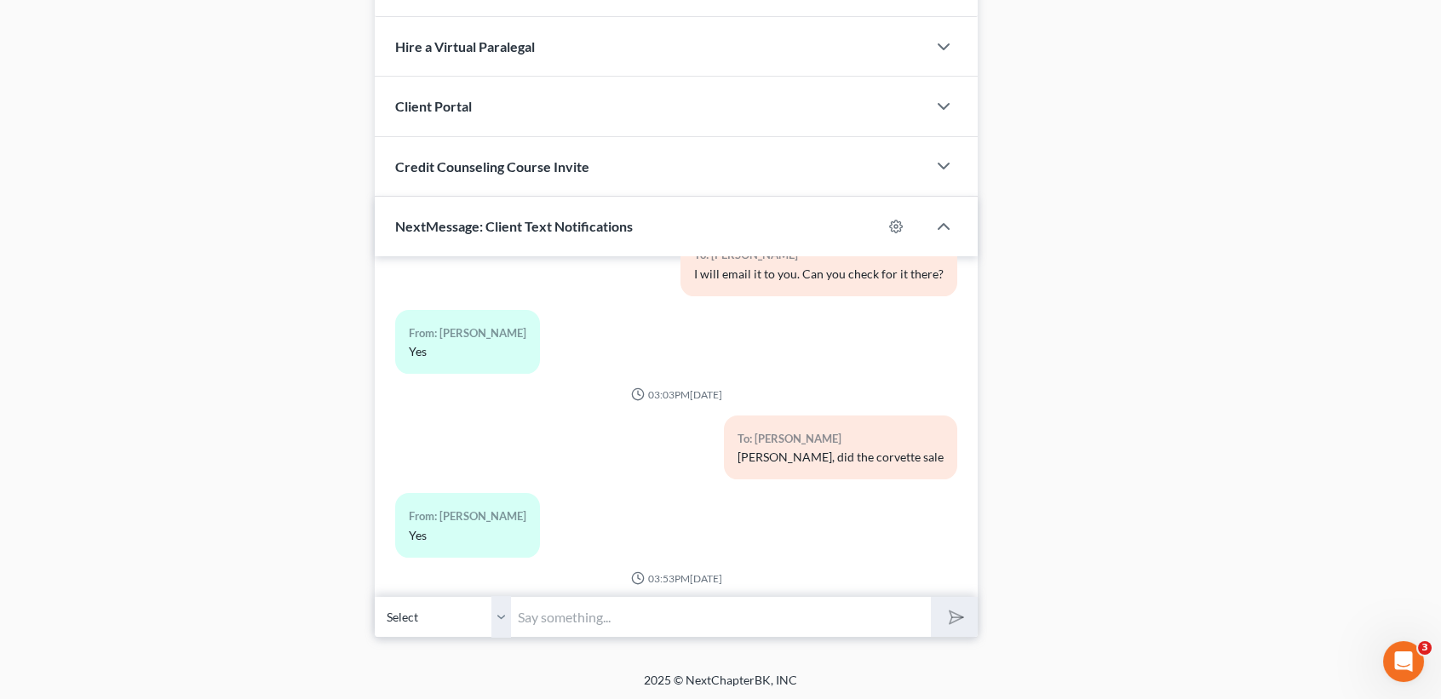
scroll to position [2871, 0]
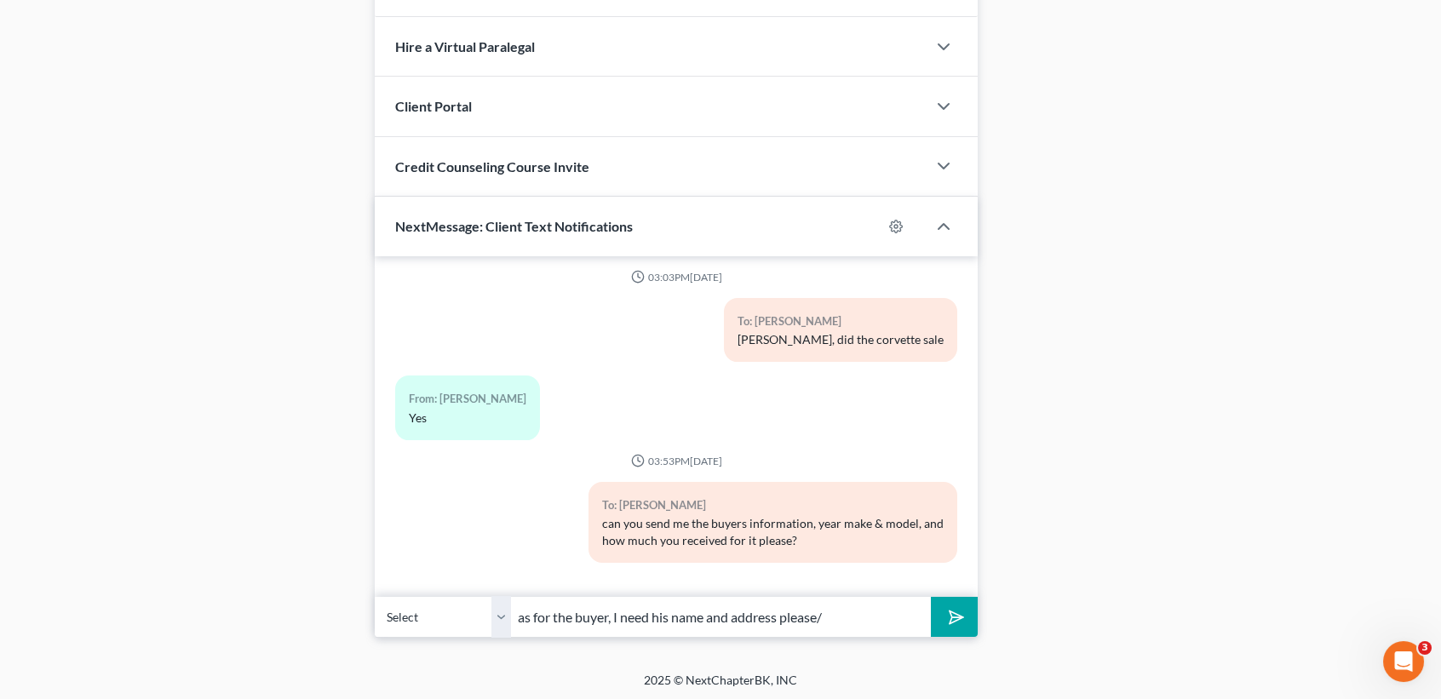
type input "as for the buyer, I need his name and address please/"
click at [931, 597] on button "submit" at bounding box center [954, 617] width 47 height 40
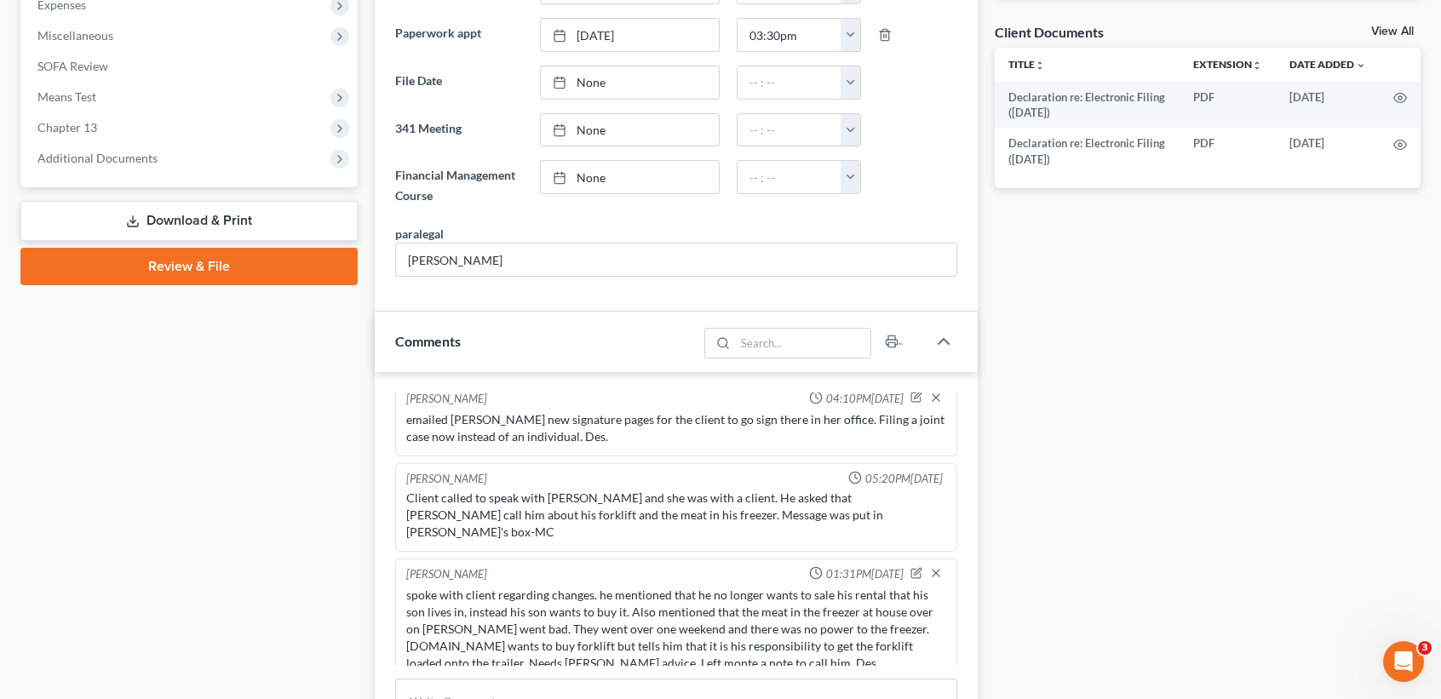
scroll to position [0, 0]
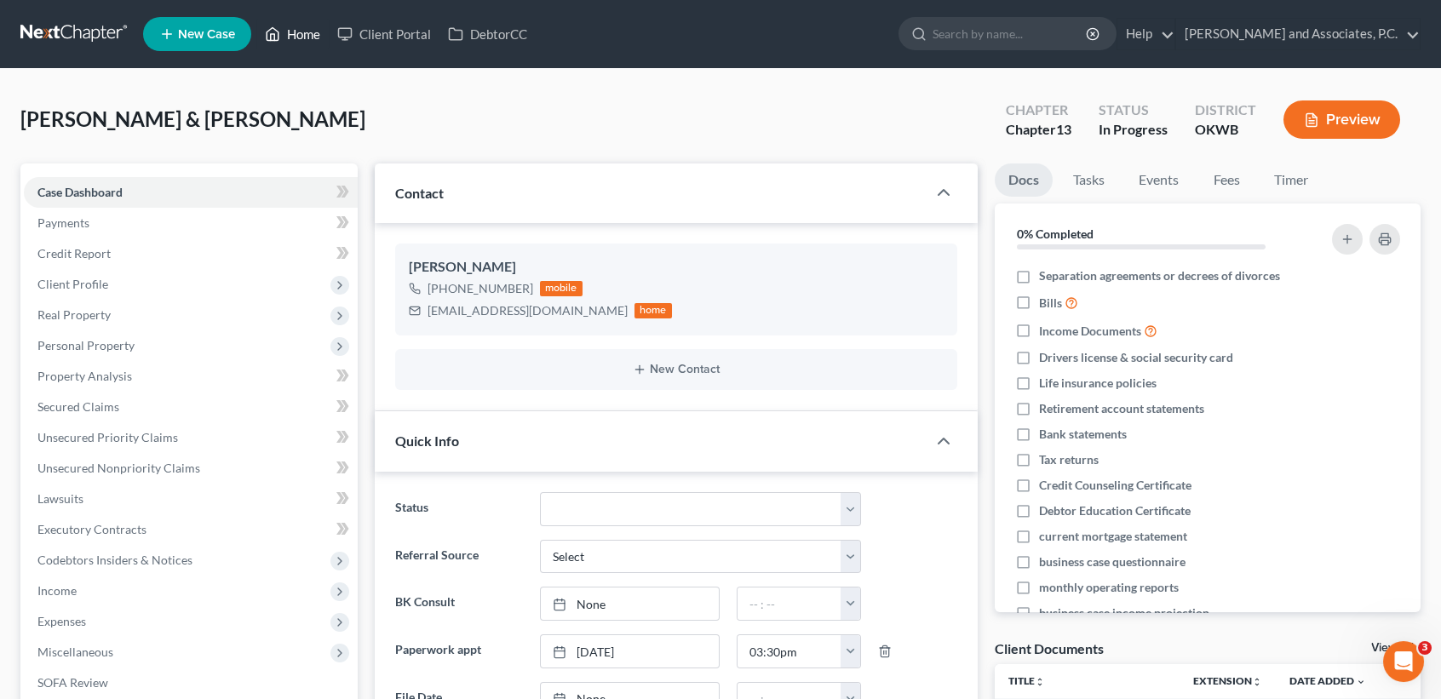
click at [315, 31] on link "Home" at bounding box center [292, 34] width 72 height 31
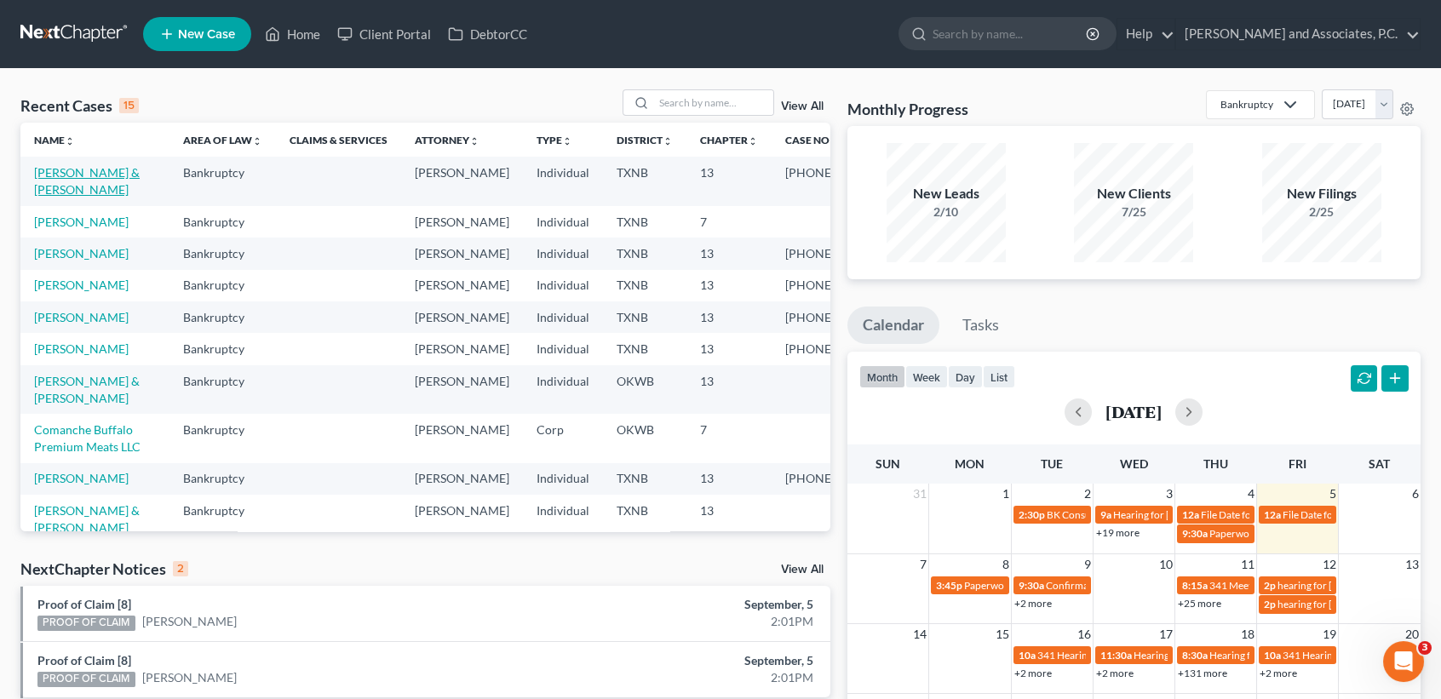
click at [50, 187] on link "[PERSON_NAME] & [PERSON_NAME]" at bounding box center [87, 181] width 106 height 32
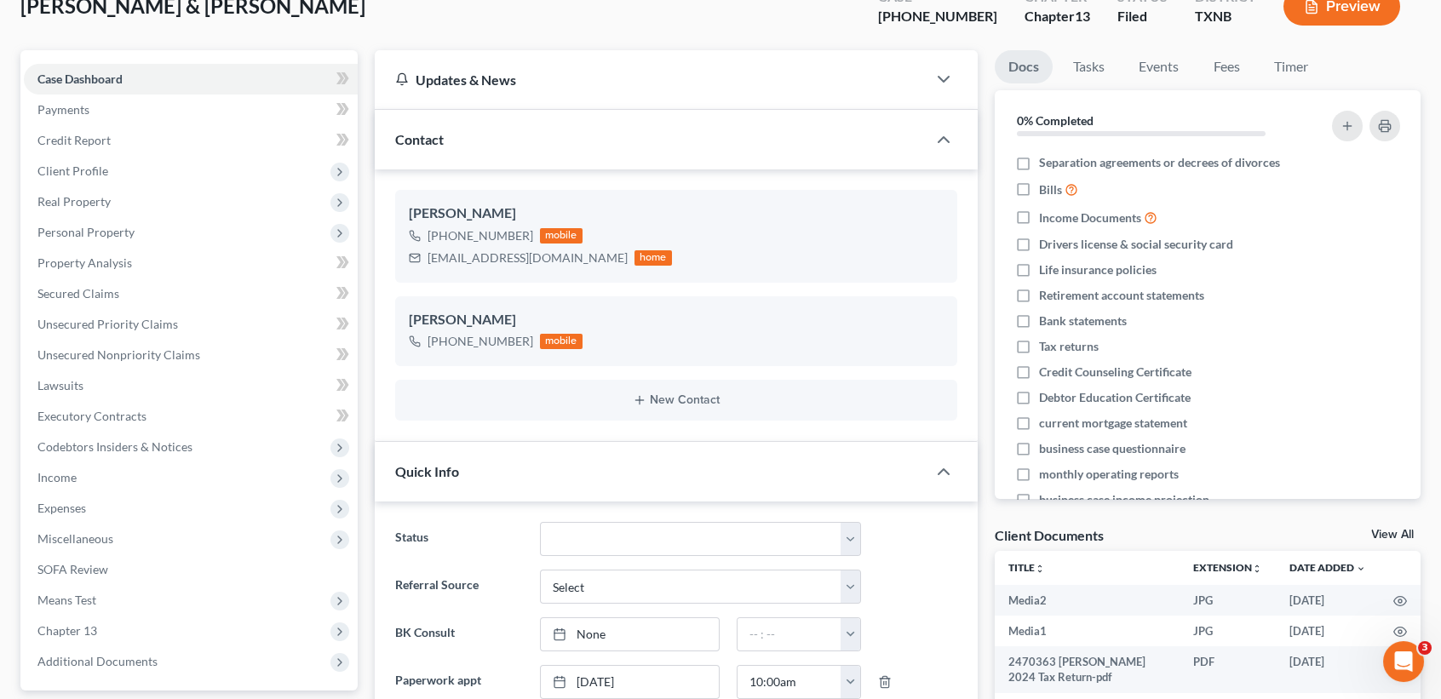
scroll to position [981, 0]
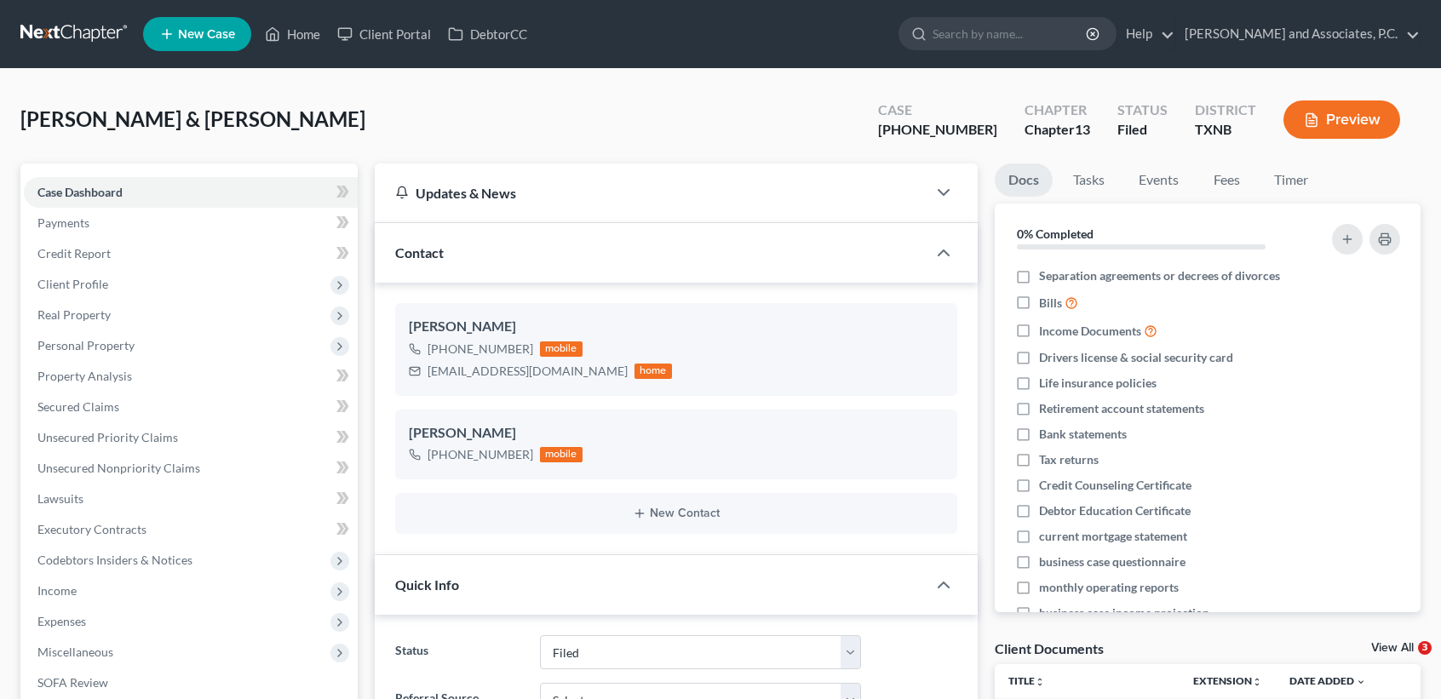
select select "5"
select select "0"
